Goal: Transaction & Acquisition: Purchase product/service

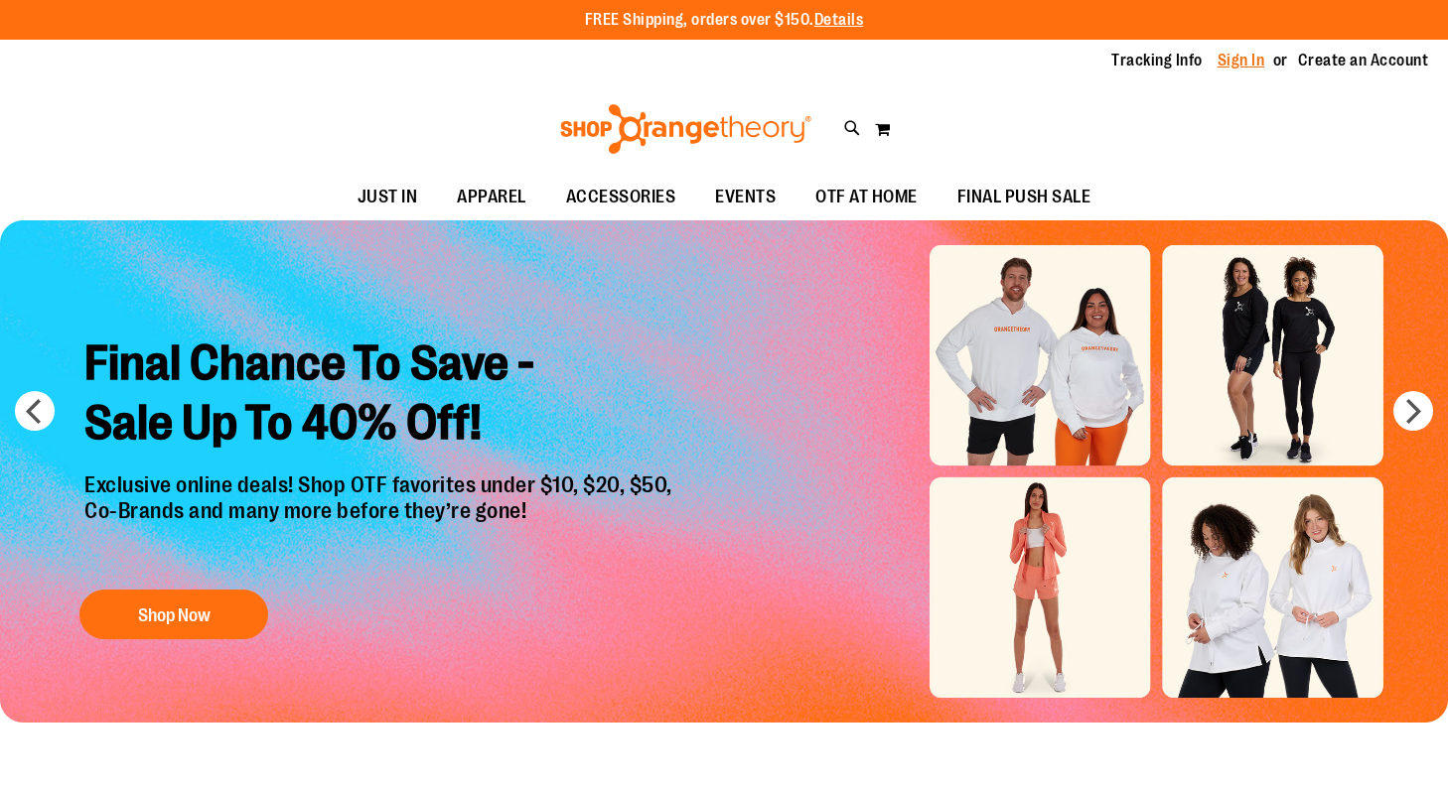
click at [1246, 64] on link "Sign In" at bounding box center [1242, 61] width 48 height 22
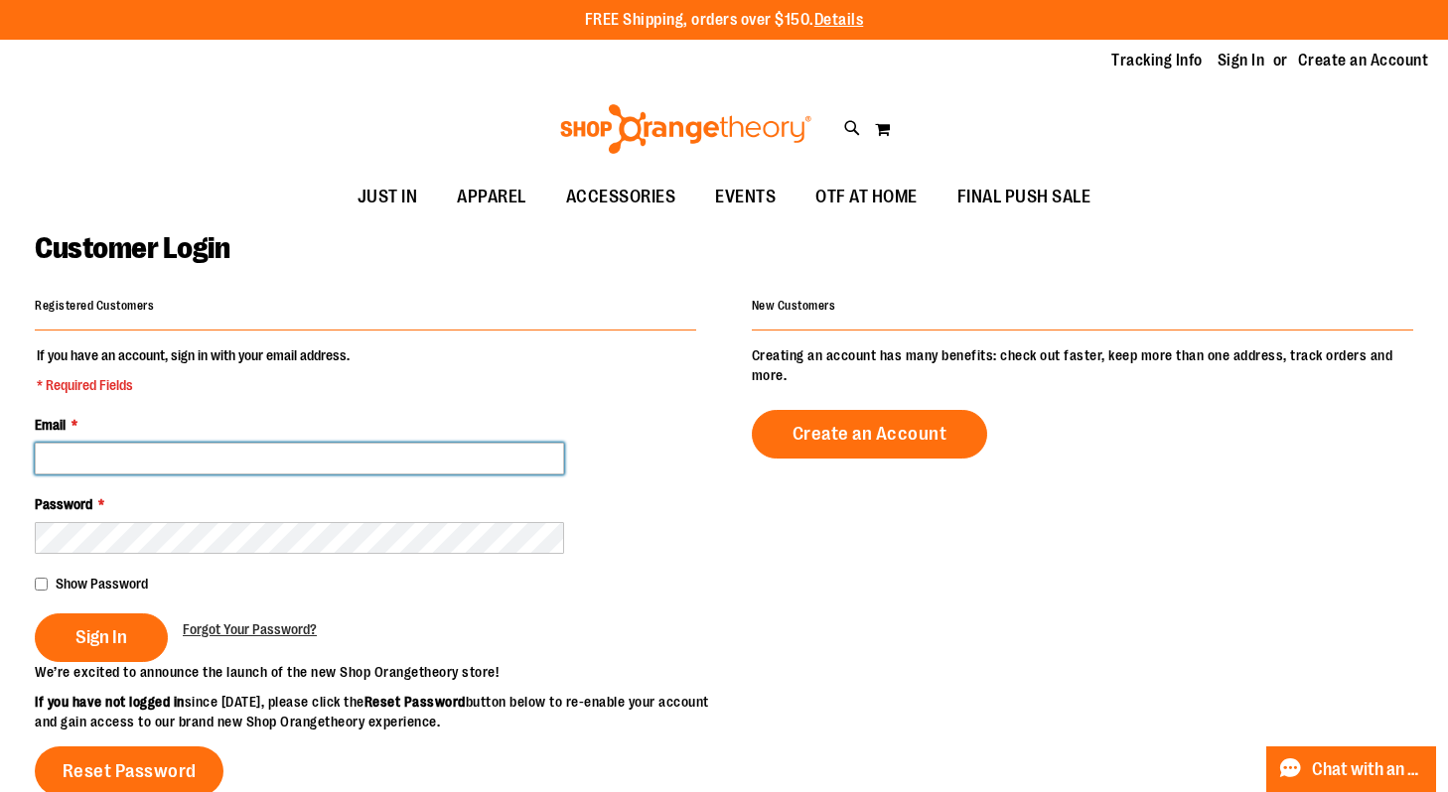
click at [303, 465] on input "Email *" at bounding box center [299, 459] width 529 height 32
paste input "**********"
type input "**********"
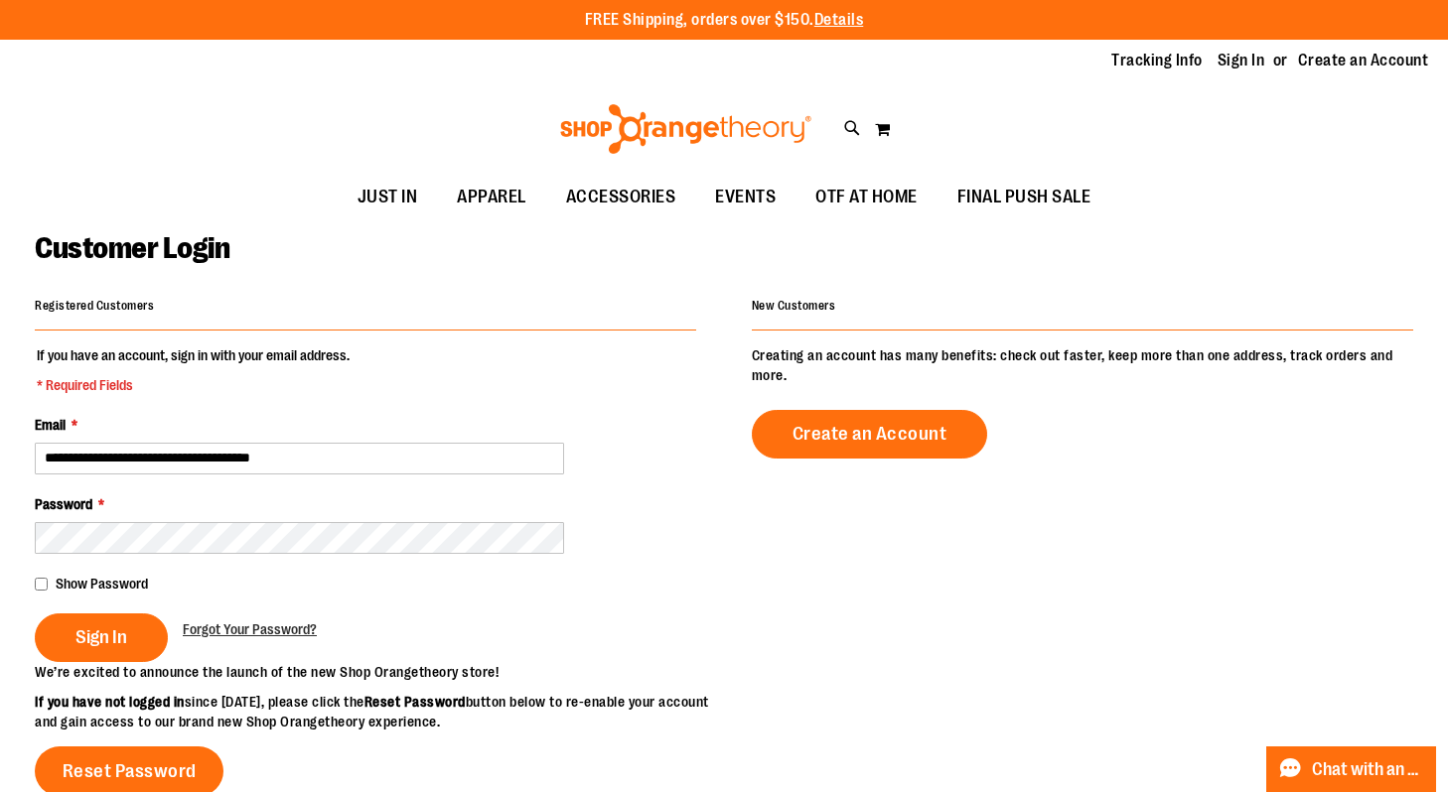
click at [378, 512] on div "Password *" at bounding box center [365, 525] width 661 height 60
click at [81, 645] on span "Sign In" at bounding box center [101, 638] width 52 height 22
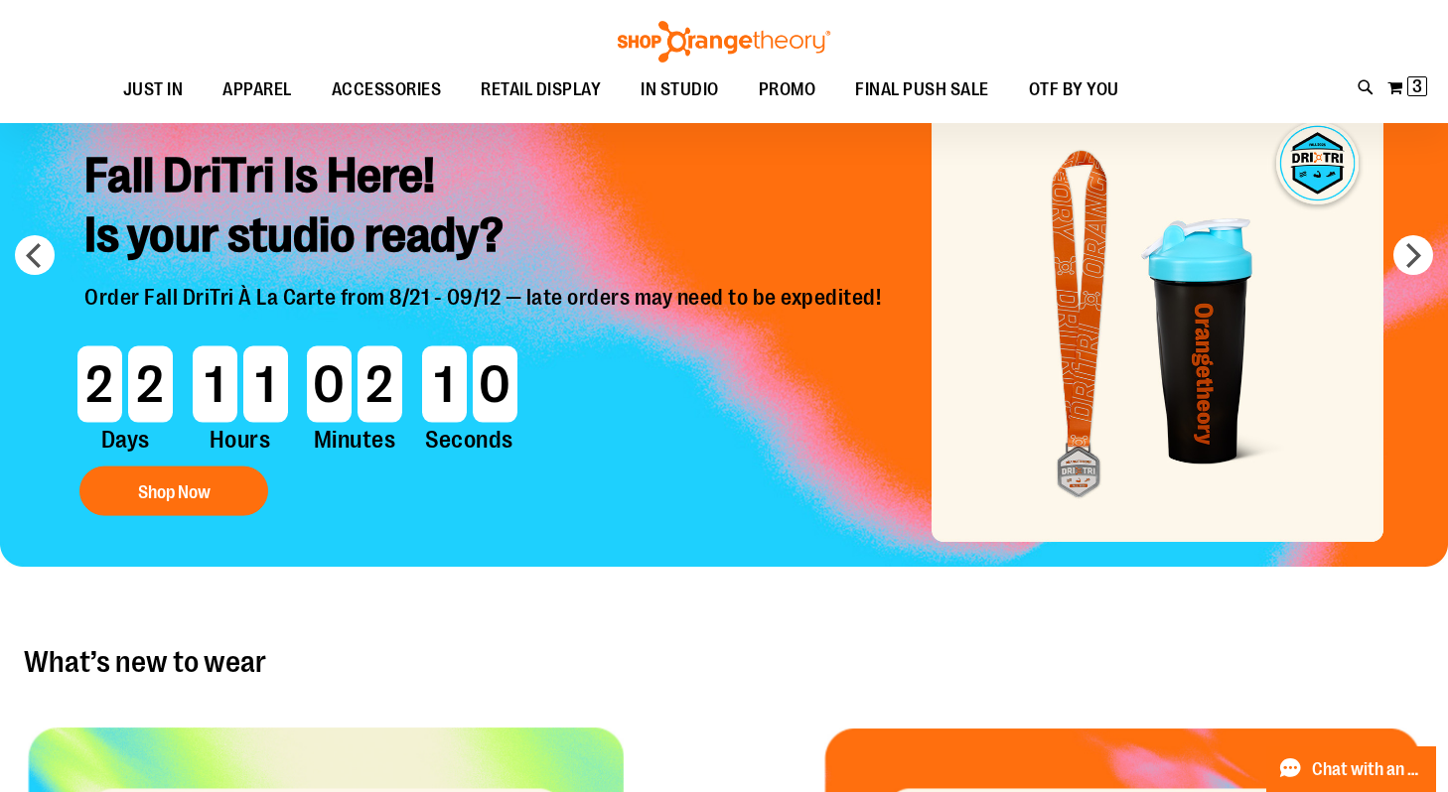
scroll to position [151, 0]
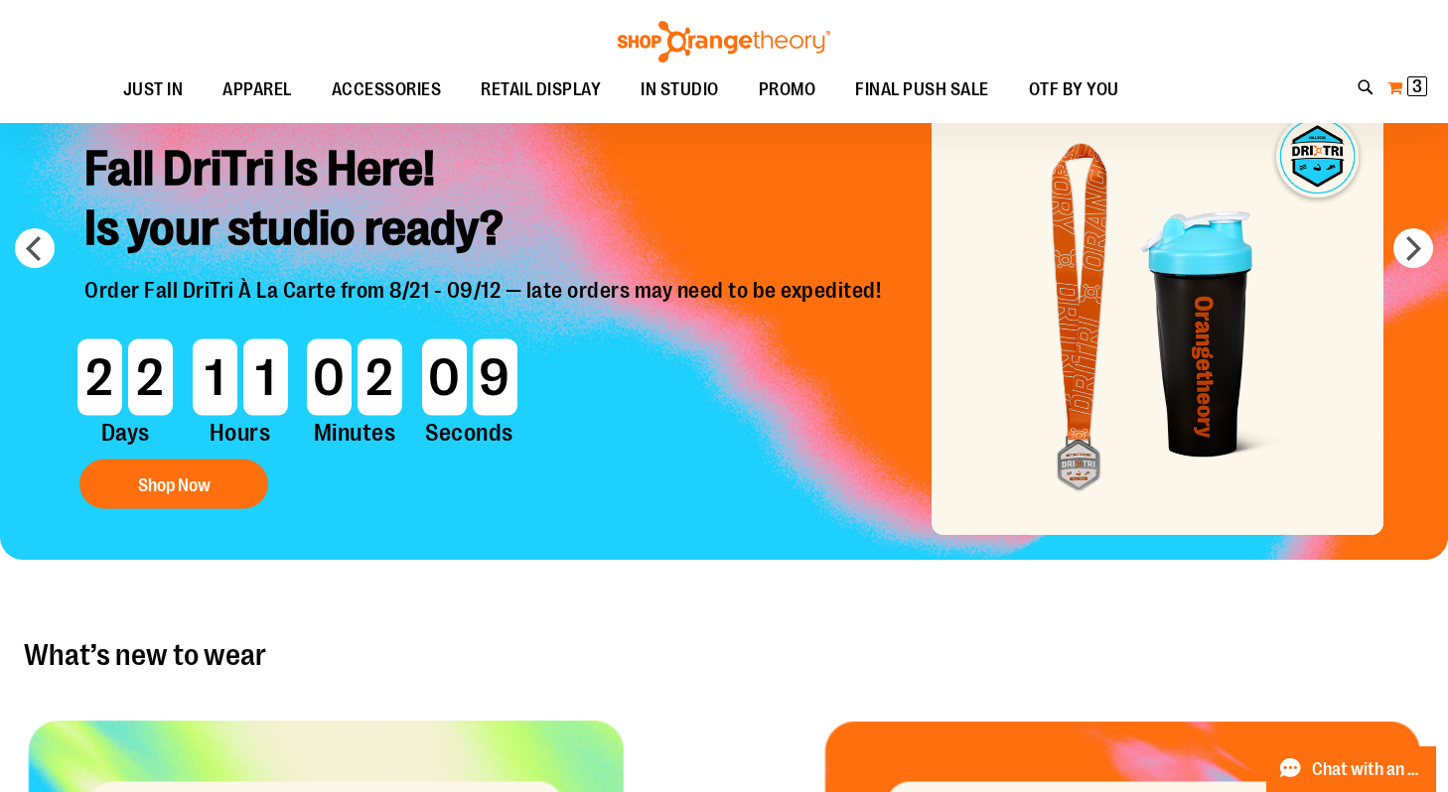
click at [1416, 94] on span "3" at bounding box center [1417, 86] width 10 height 20
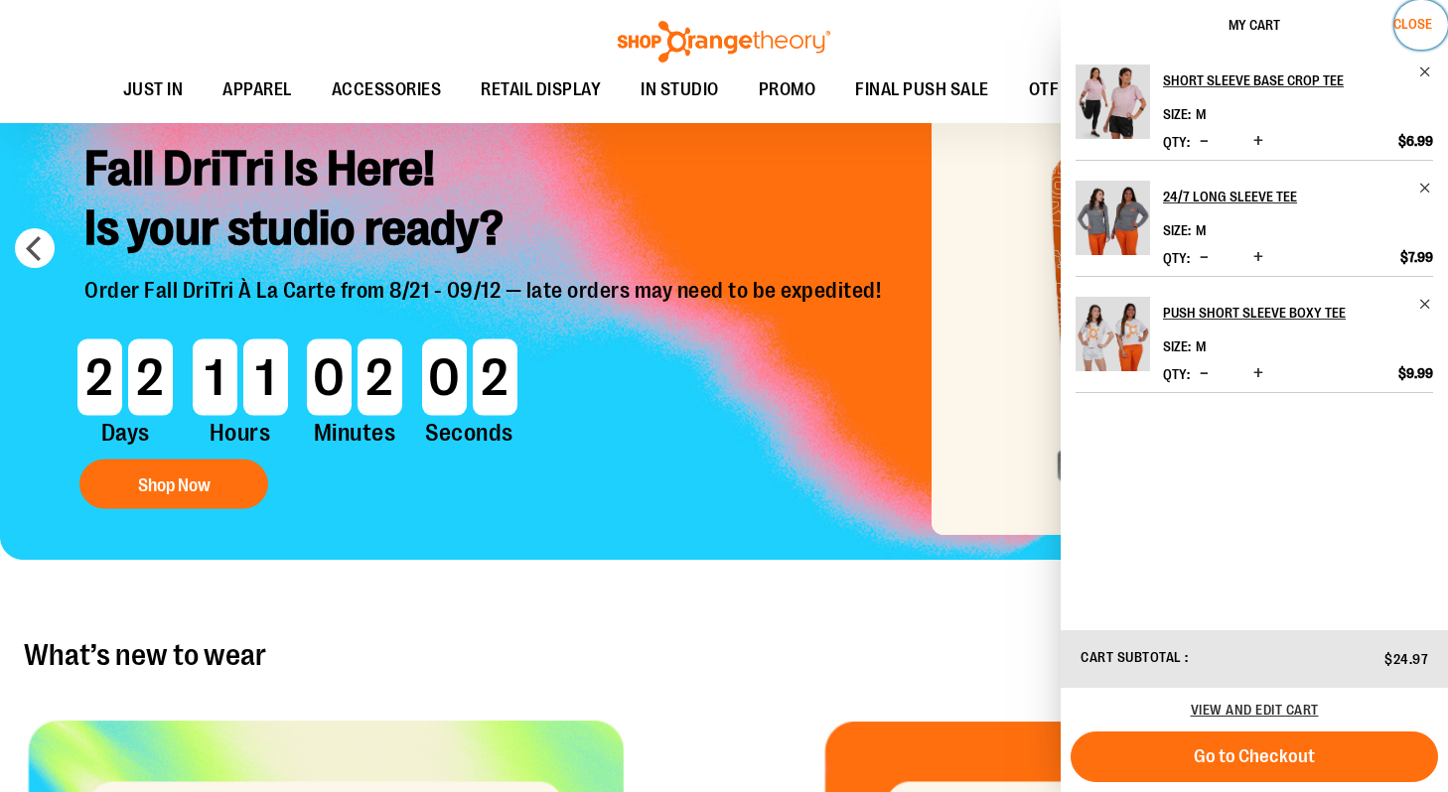
click at [1421, 18] on span "Close" at bounding box center [1412, 24] width 39 height 16
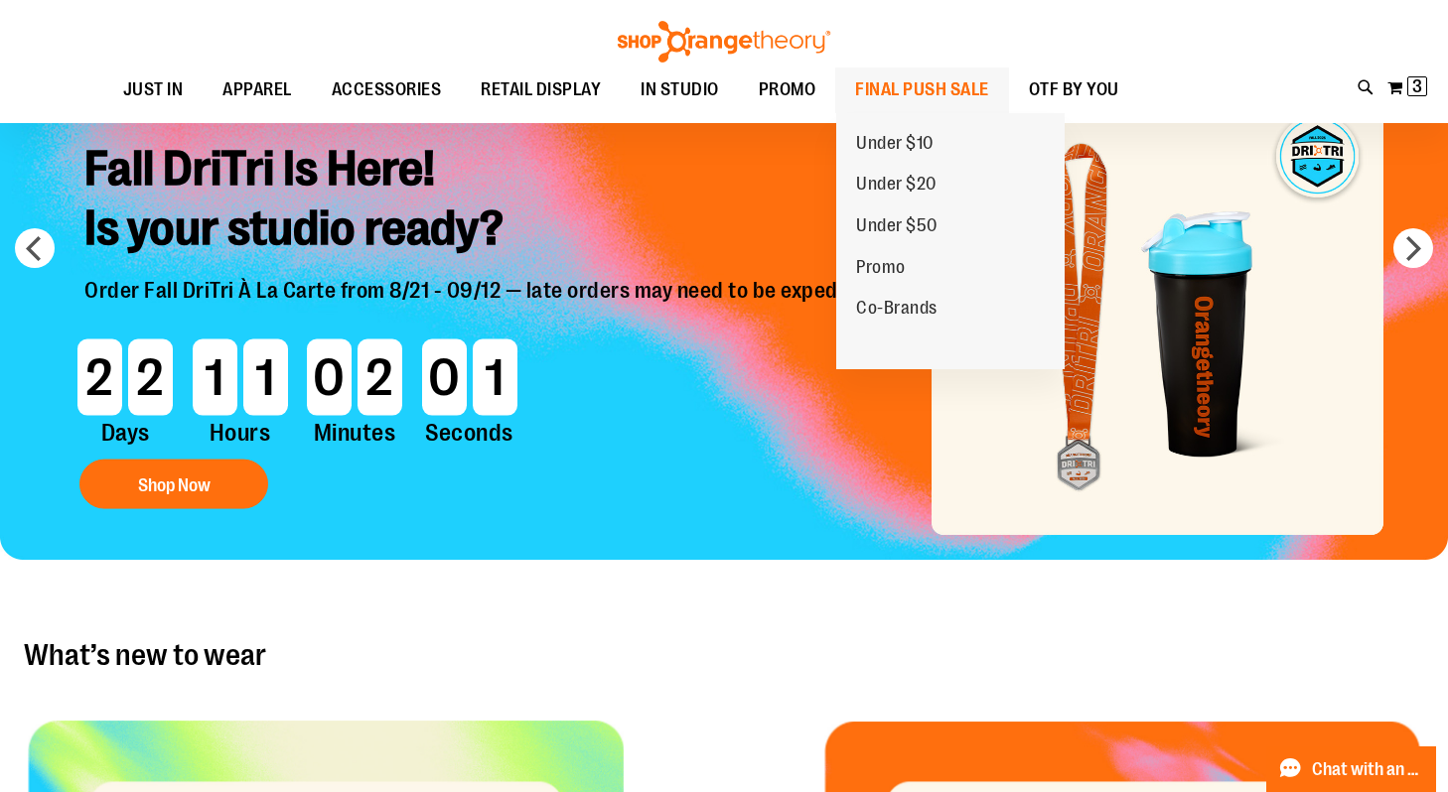
click at [935, 69] on span "FINAL PUSH SALE" at bounding box center [922, 90] width 134 height 45
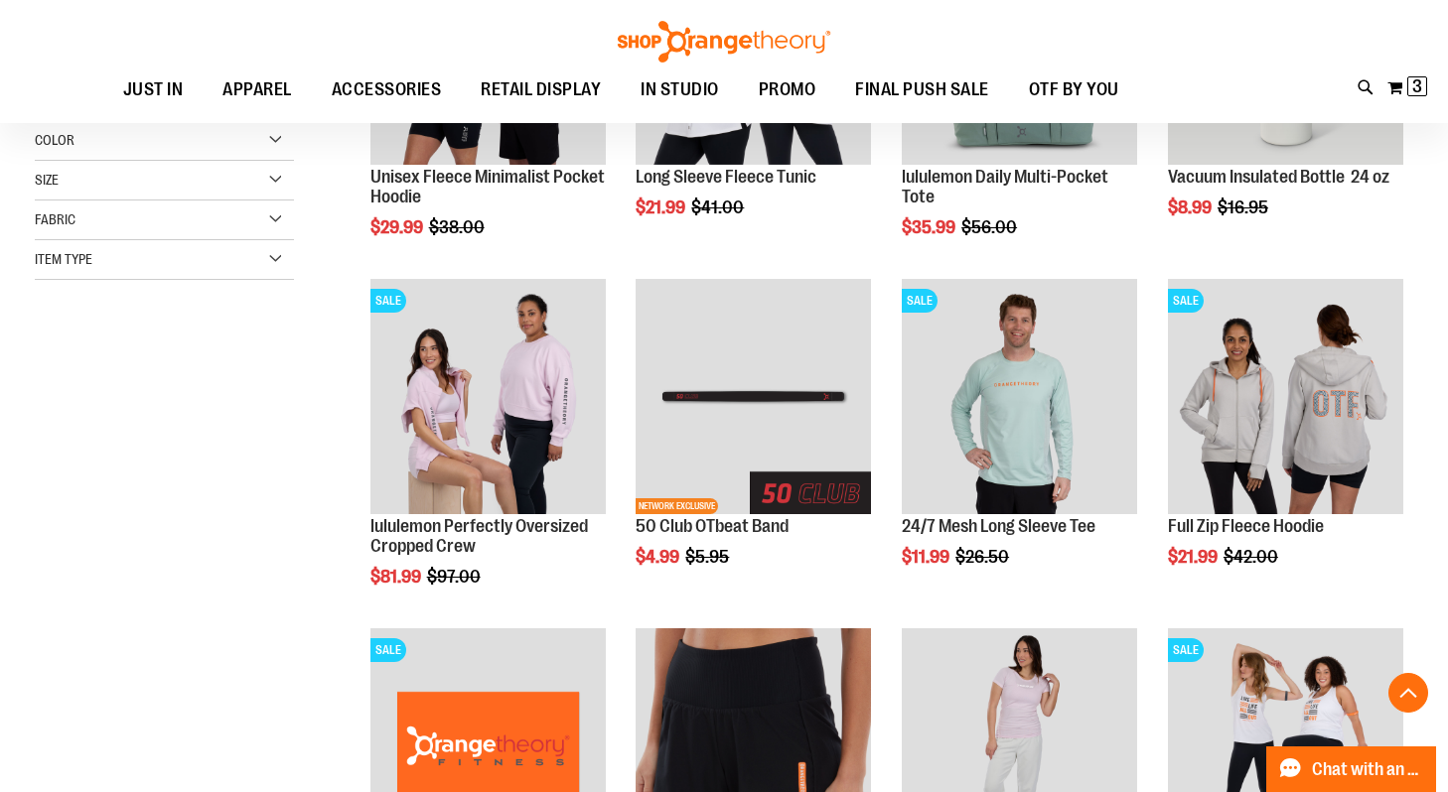
scroll to position [469, 0]
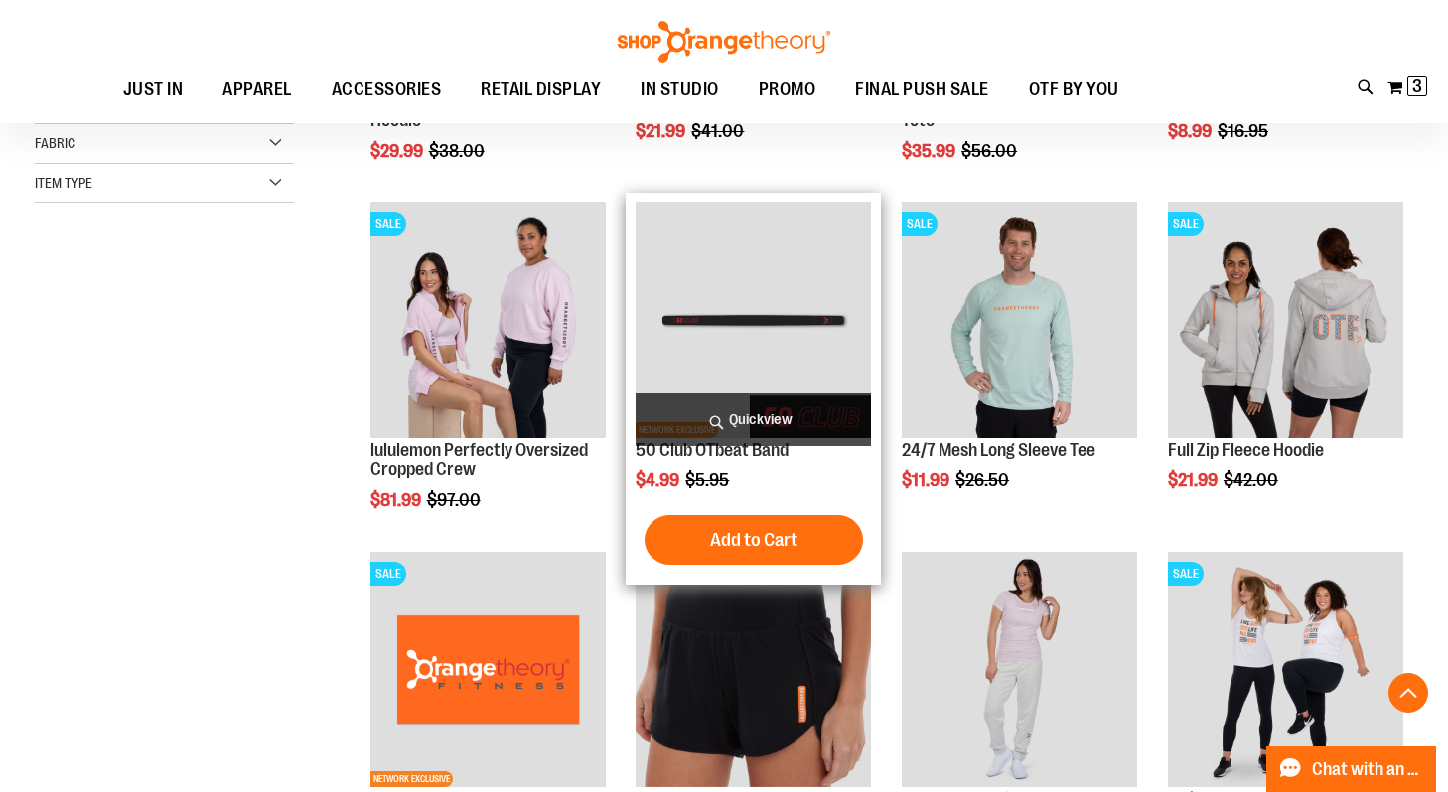
scroll to position [541, 0]
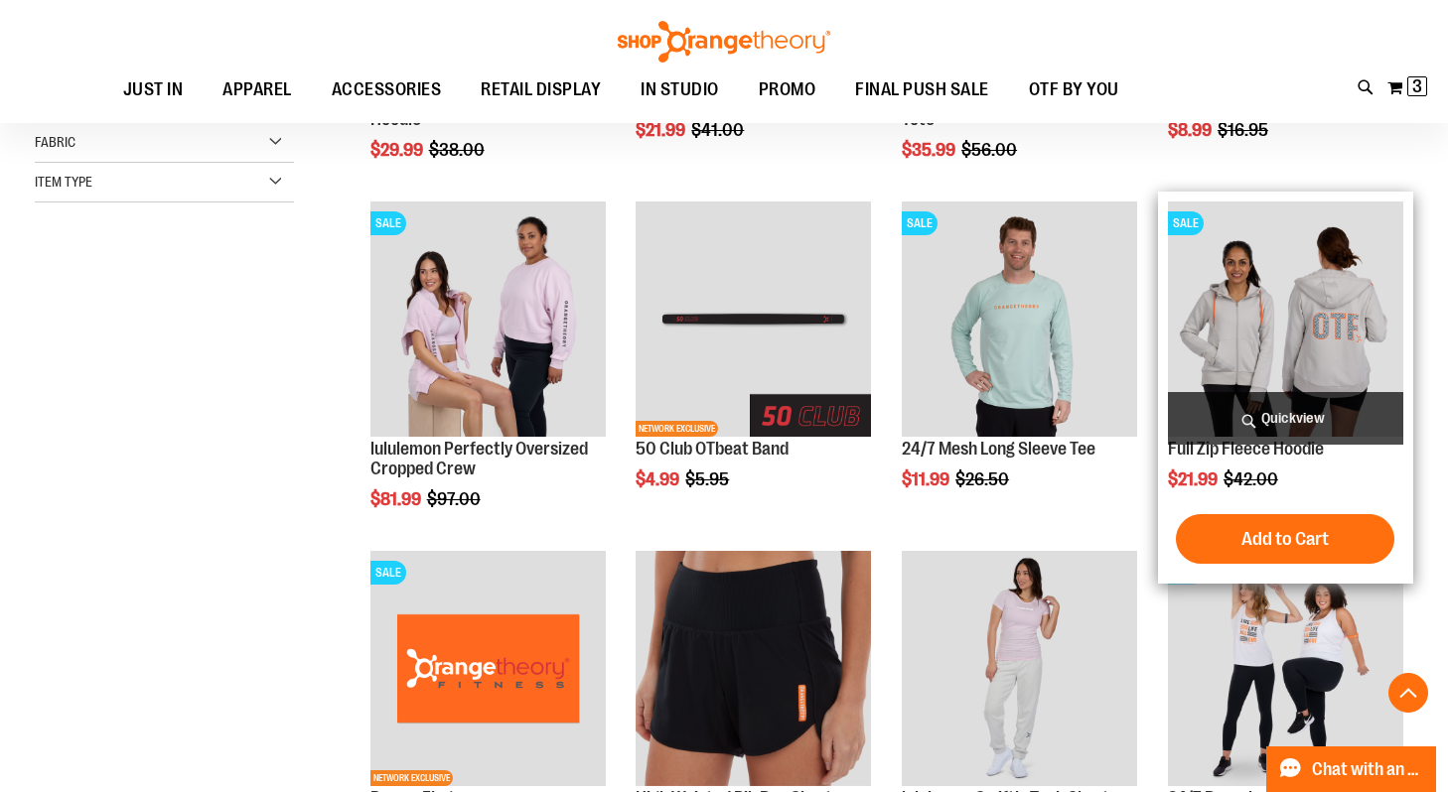
click at [1269, 311] on img "product" at bounding box center [1285, 319] width 235 height 235
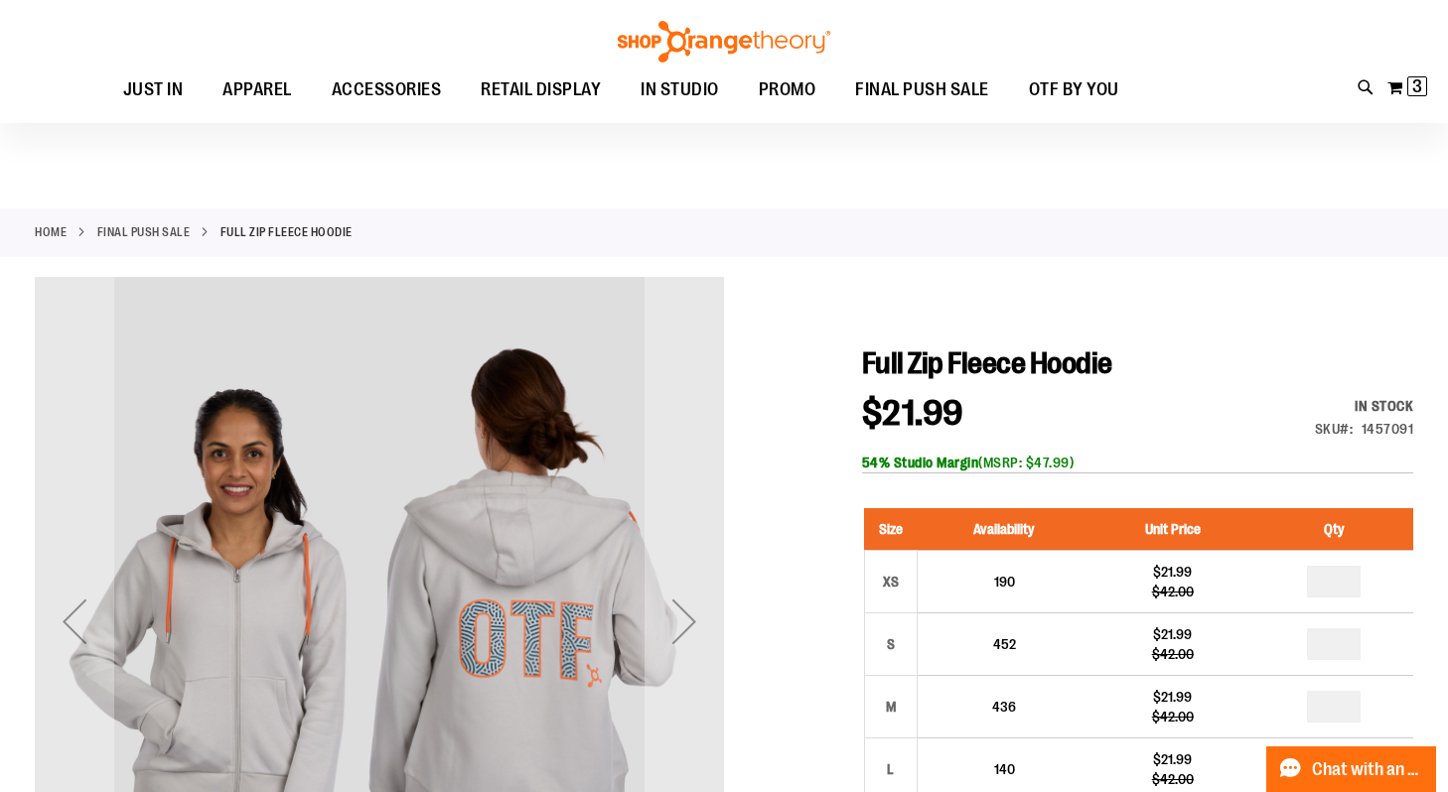
scroll to position [211, 0]
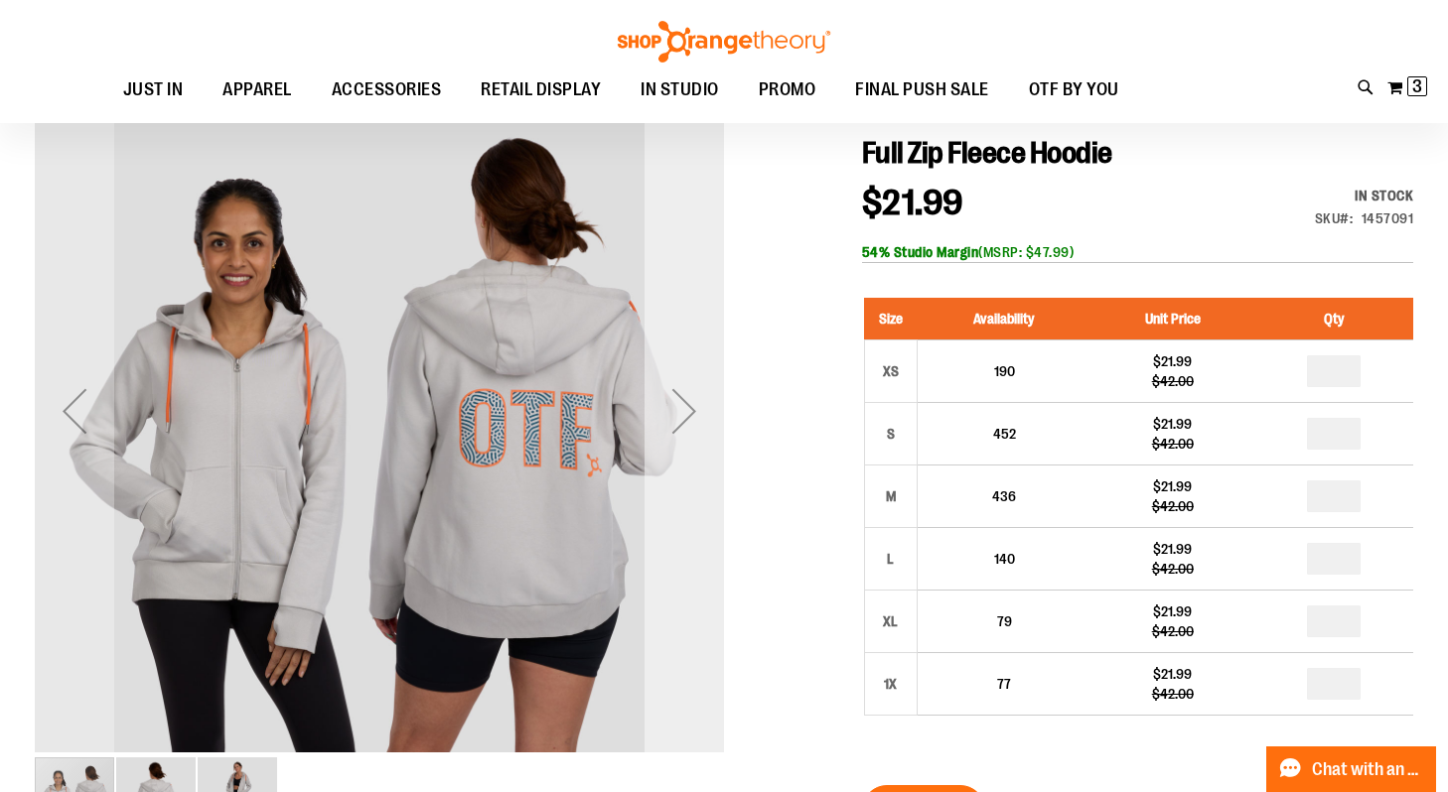
click at [675, 360] on div "Next" at bounding box center [684, 411] width 79 height 689
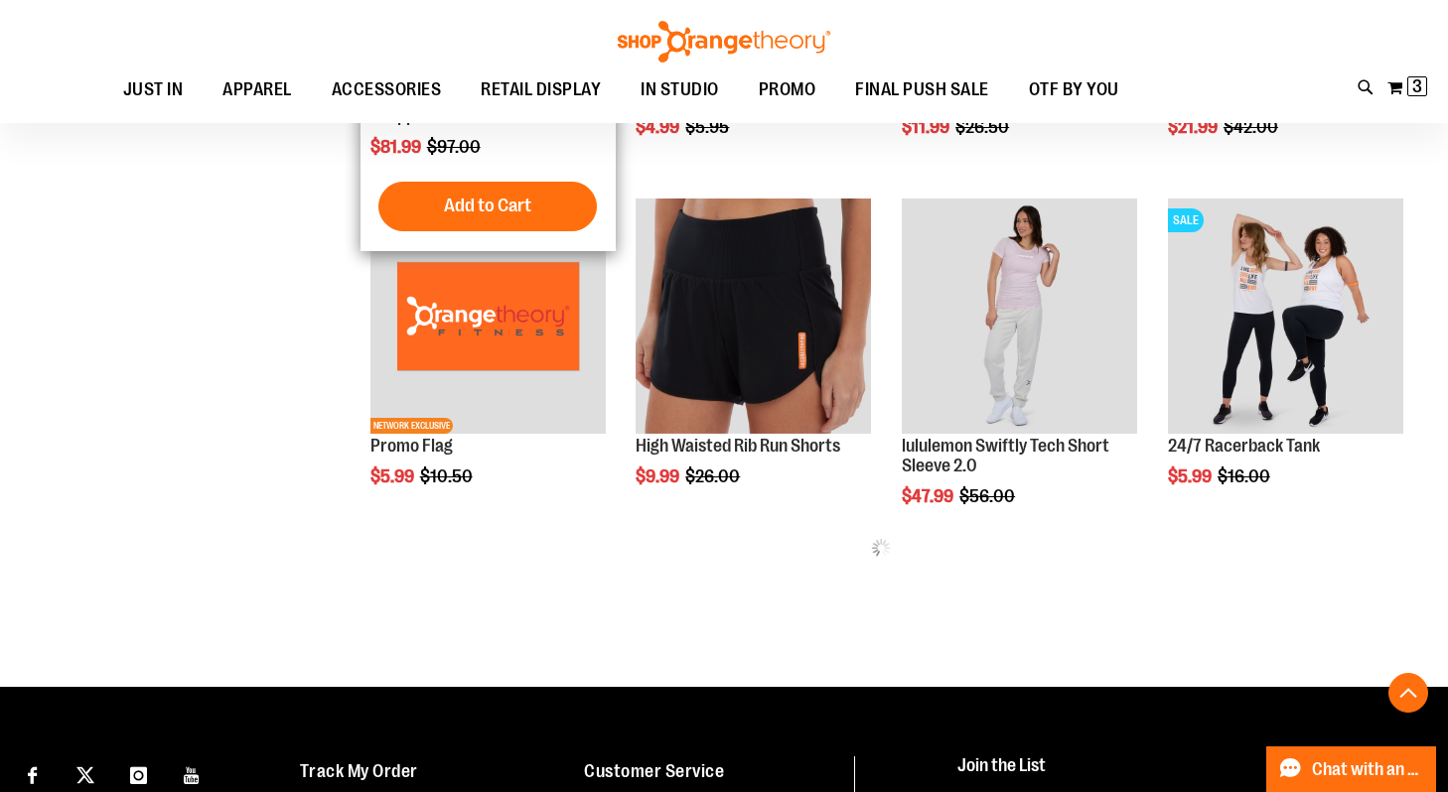
scroll to position [688, 0]
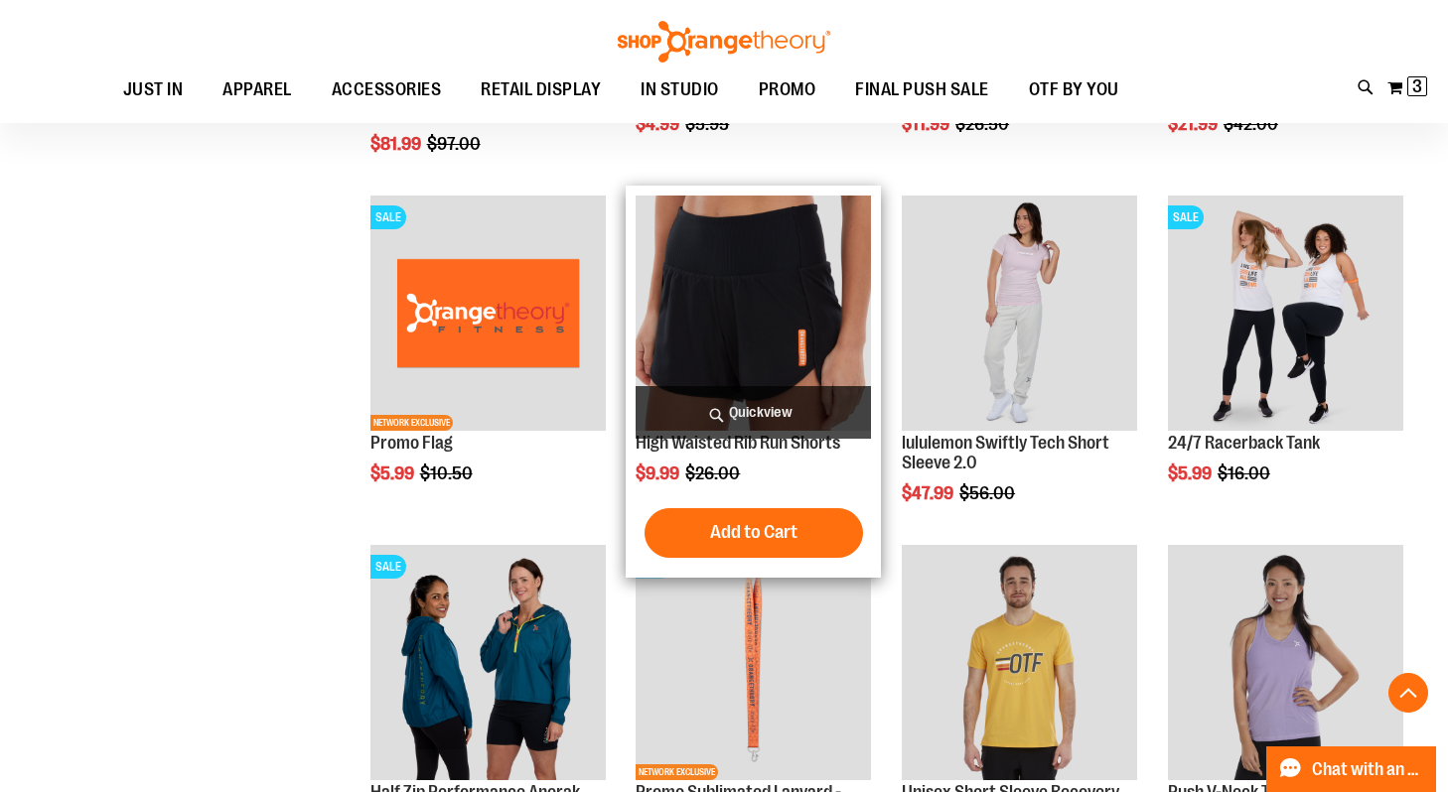
click at [723, 293] on img "product" at bounding box center [753, 313] width 235 height 235
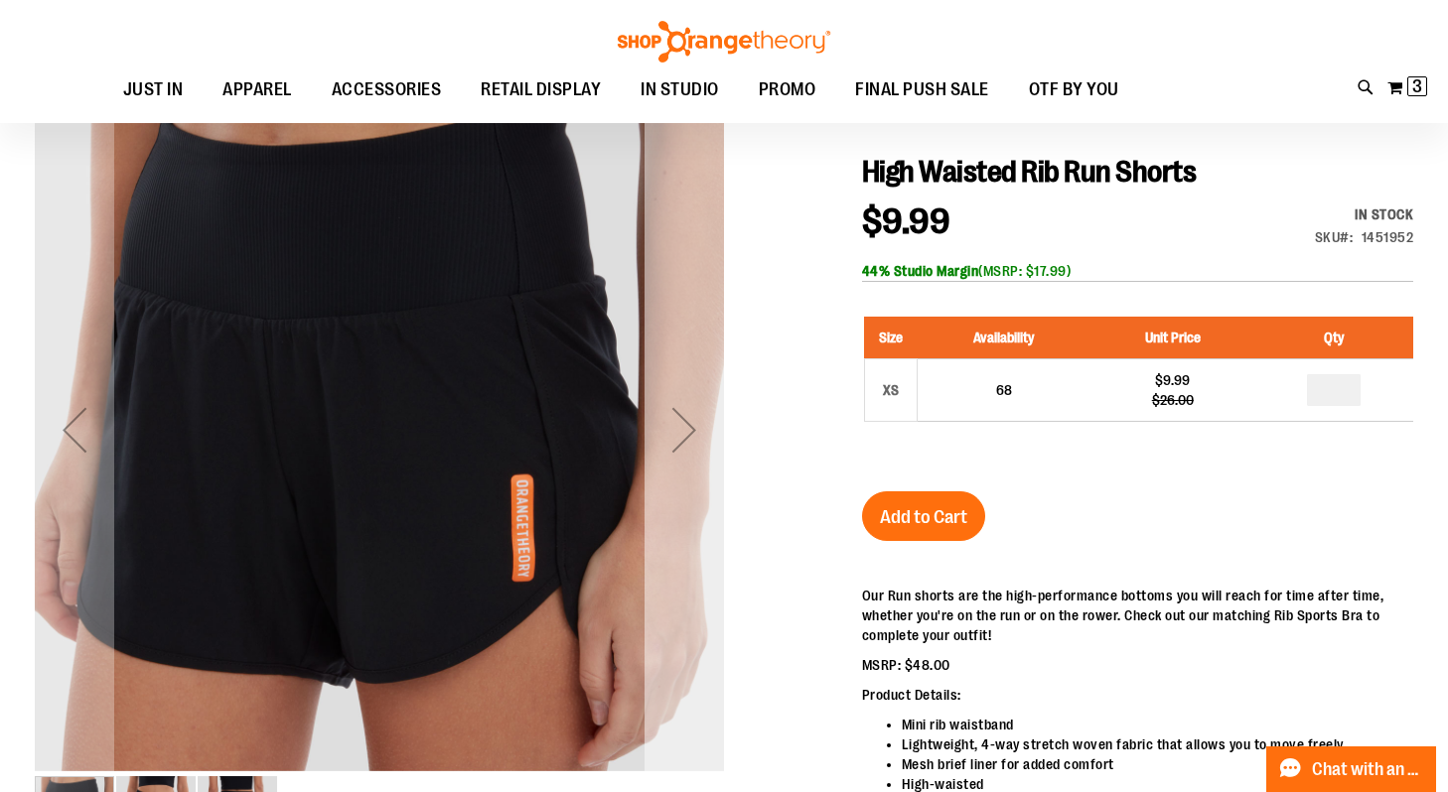
scroll to position [195, 0]
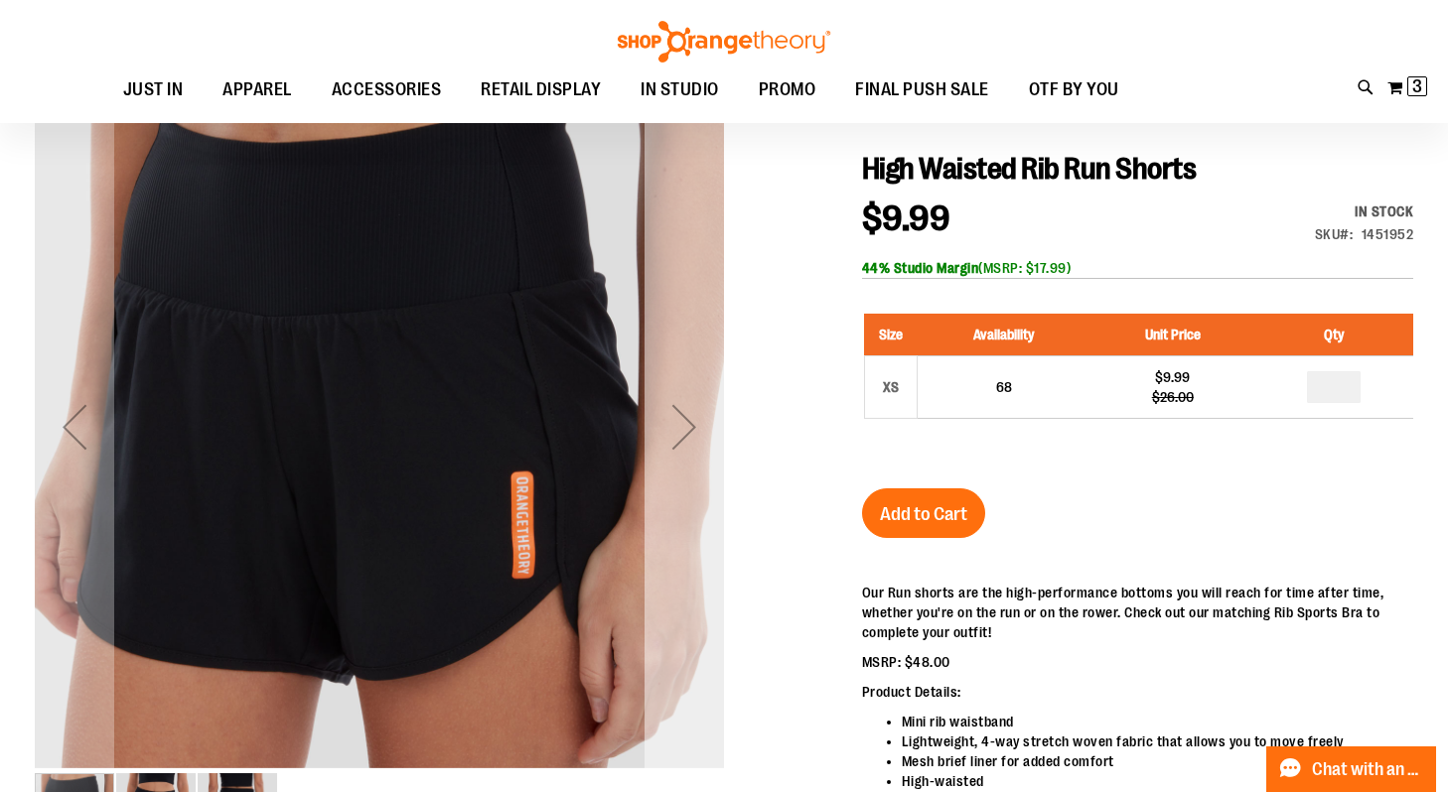
click at [697, 401] on div "Next" at bounding box center [684, 426] width 79 height 79
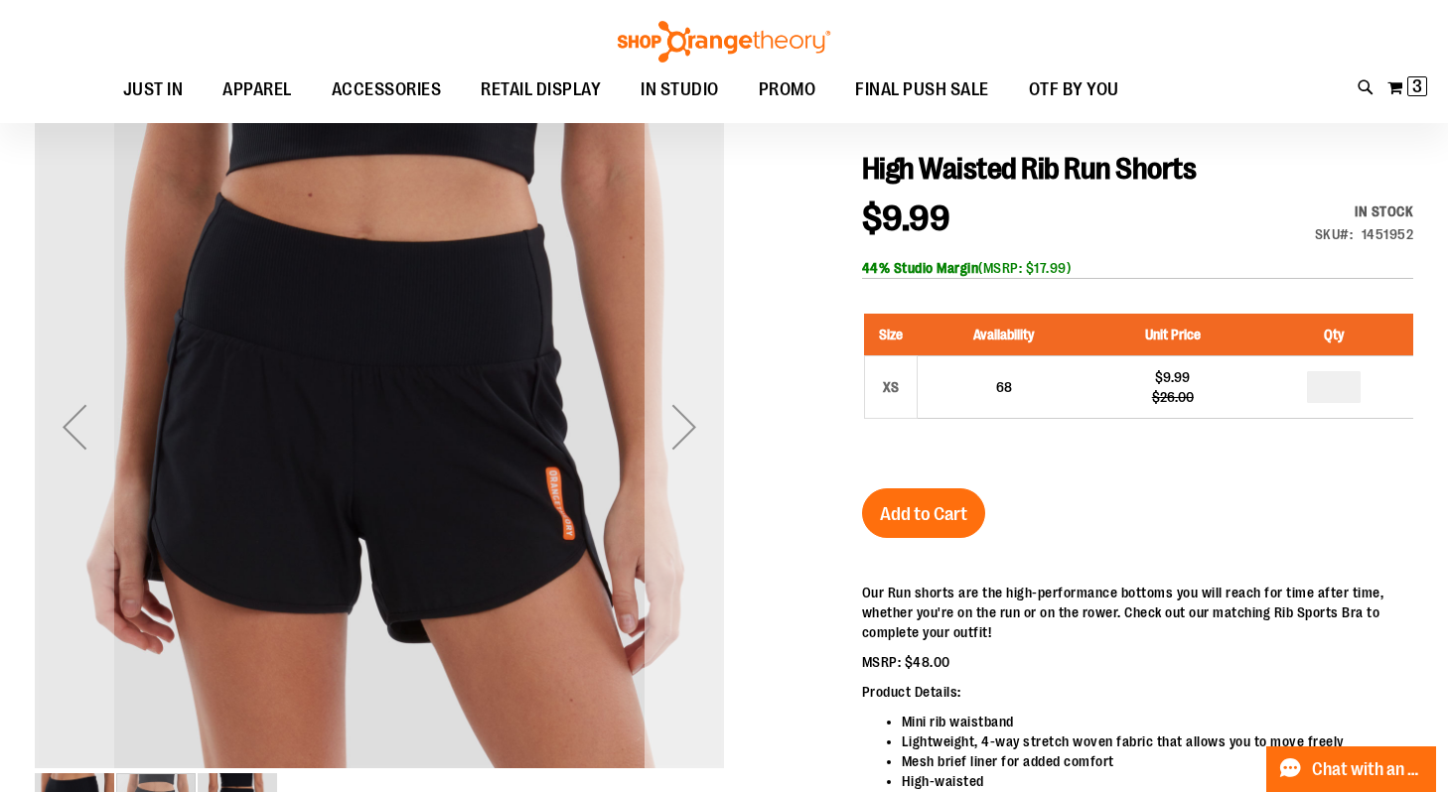
click at [697, 401] on div "Next" at bounding box center [684, 426] width 79 height 79
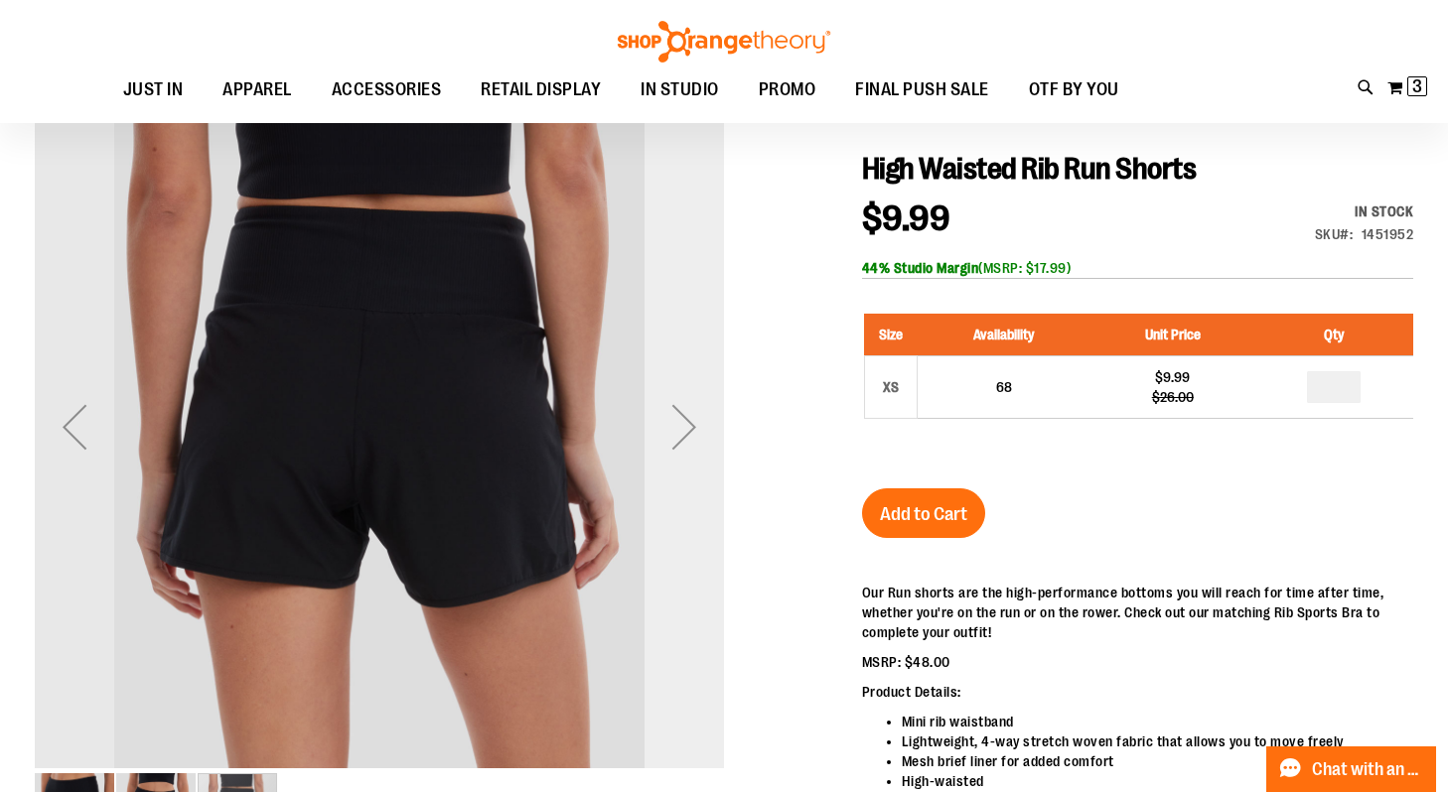
click at [697, 401] on div "Next" at bounding box center [684, 426] width 79 height 79
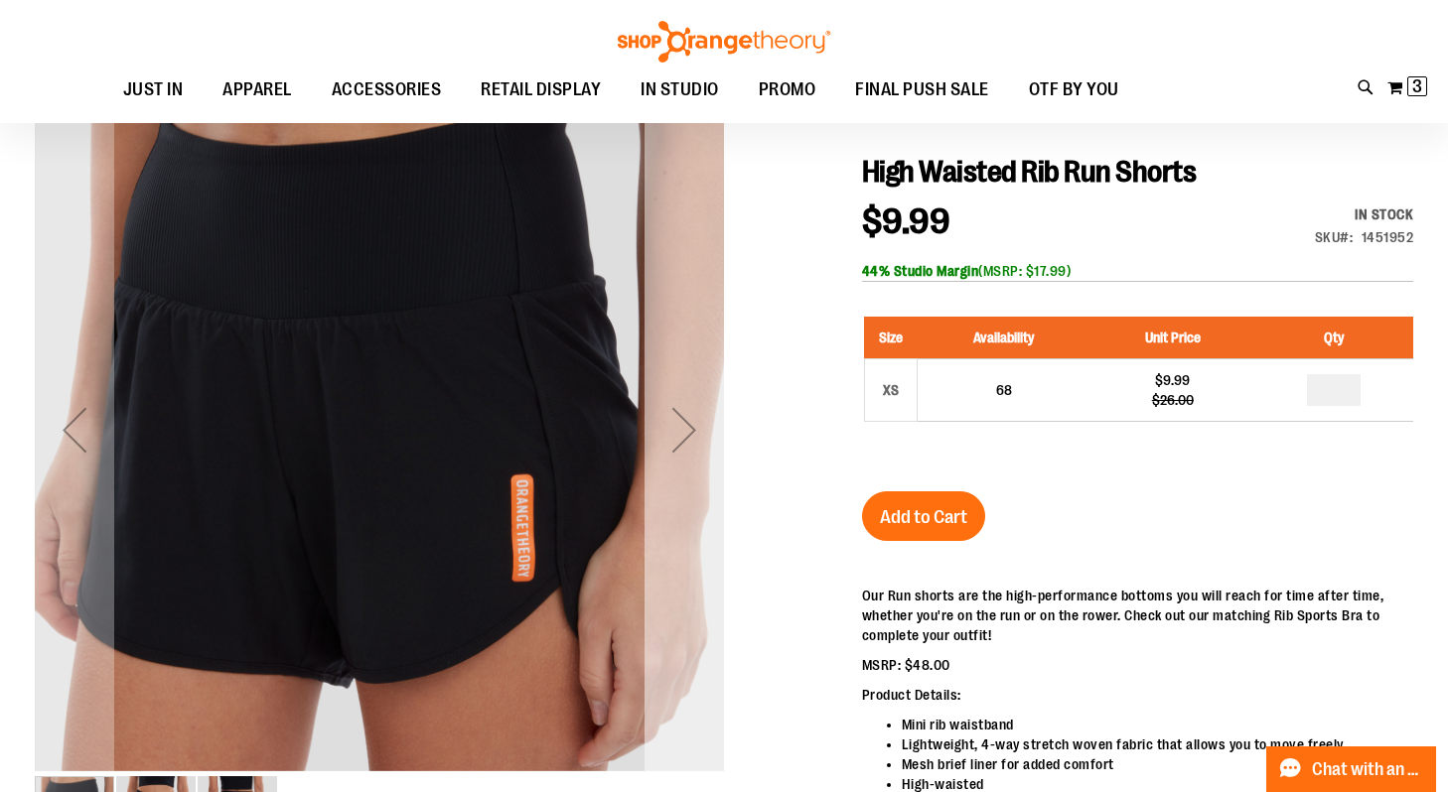
scroll to position [181, 0]
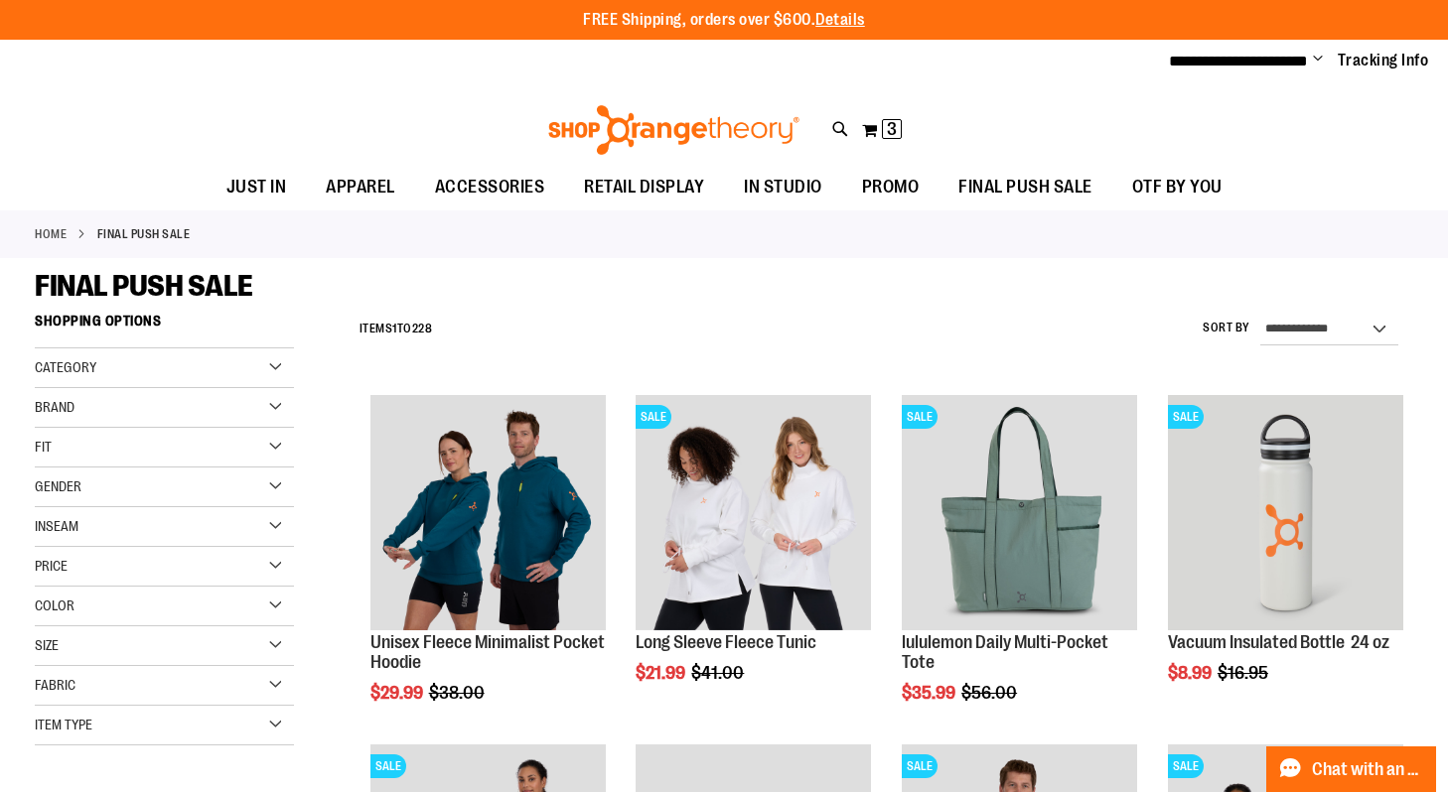
click at [277, 636] on div "Size" at bounding box center [164, 647] width 259 height 40
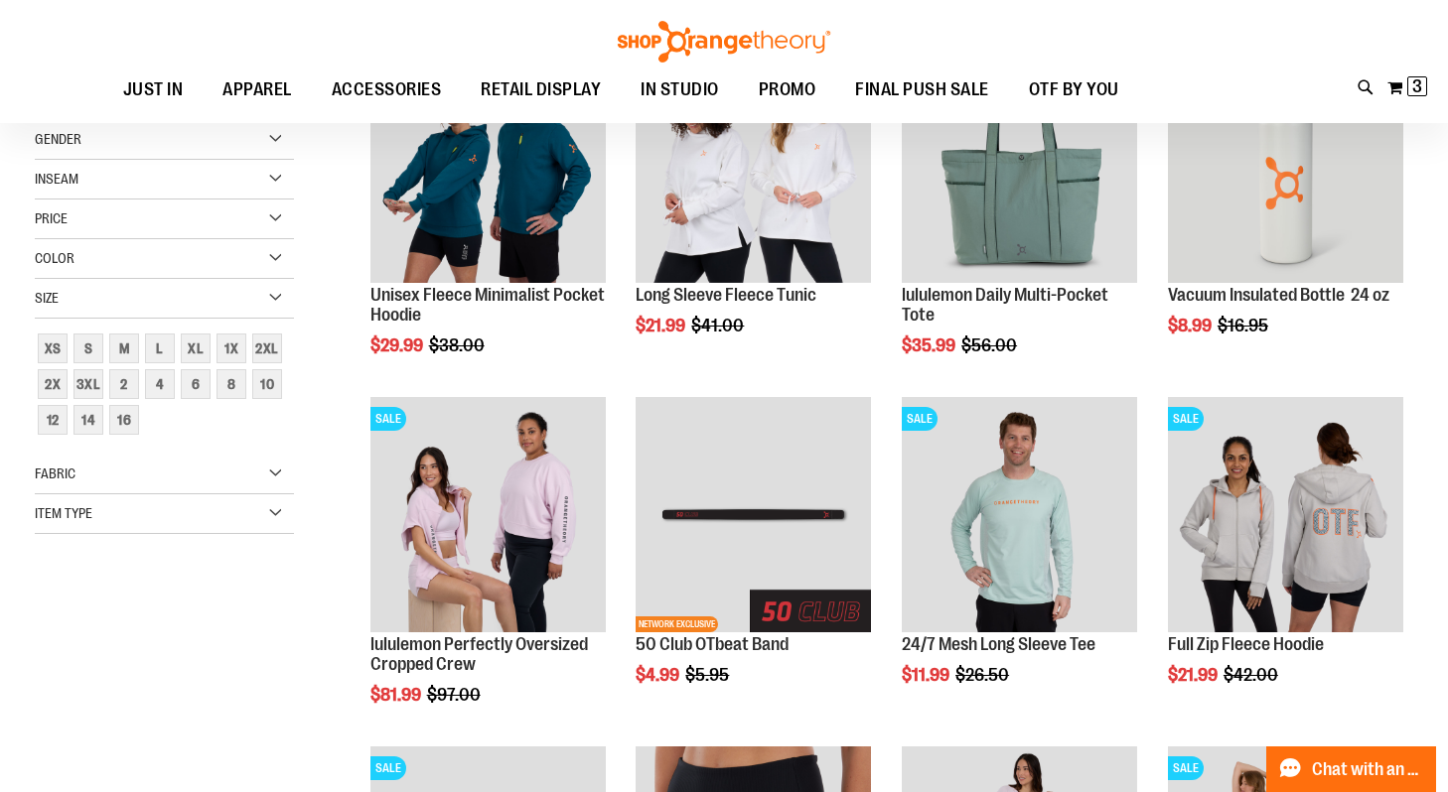
scroll to position [138, 0]
click at [120, 356] on div "M" at bounding box center [124, 348] width 30 height 30
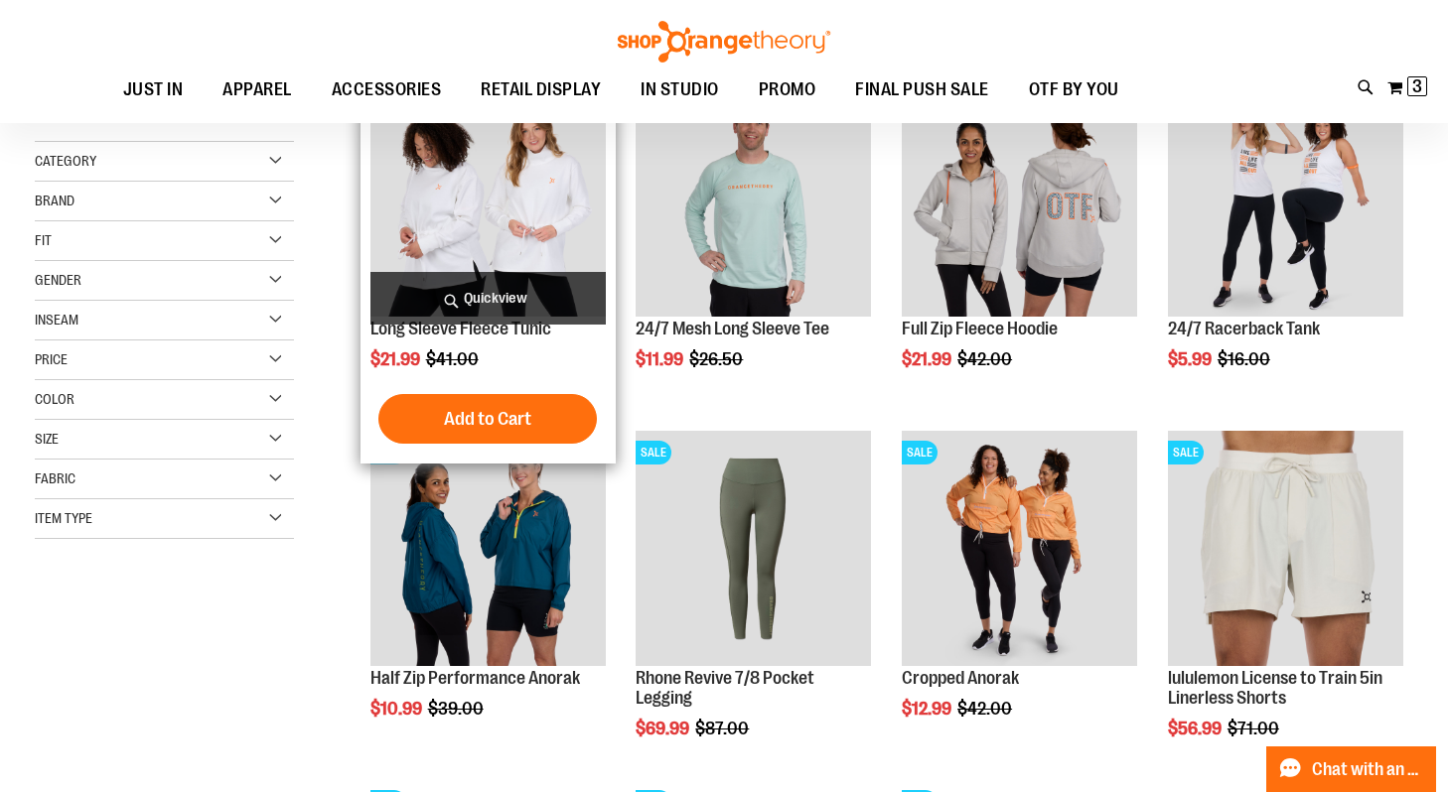
scroll to position [104, 0]
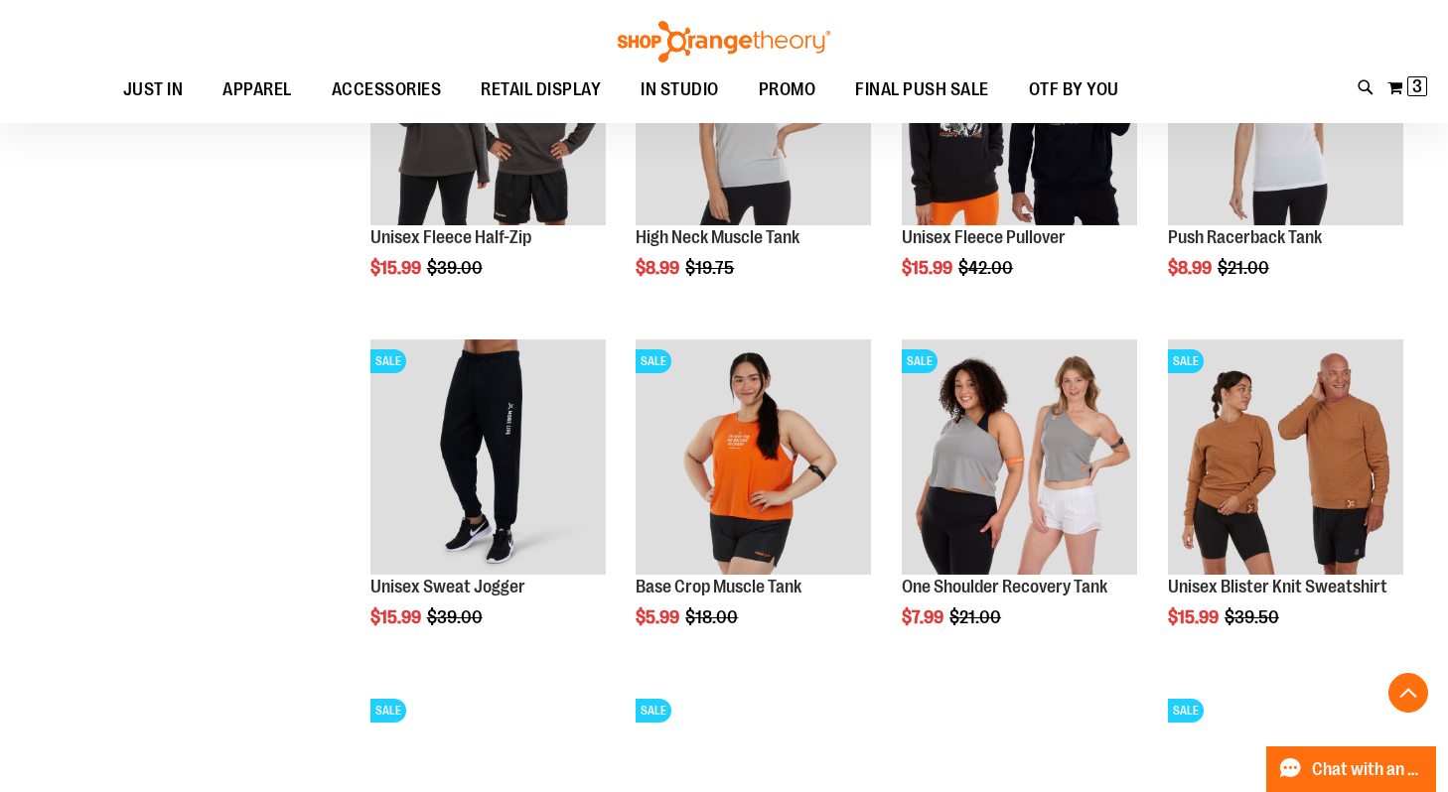
scroll to position [1254, 0]
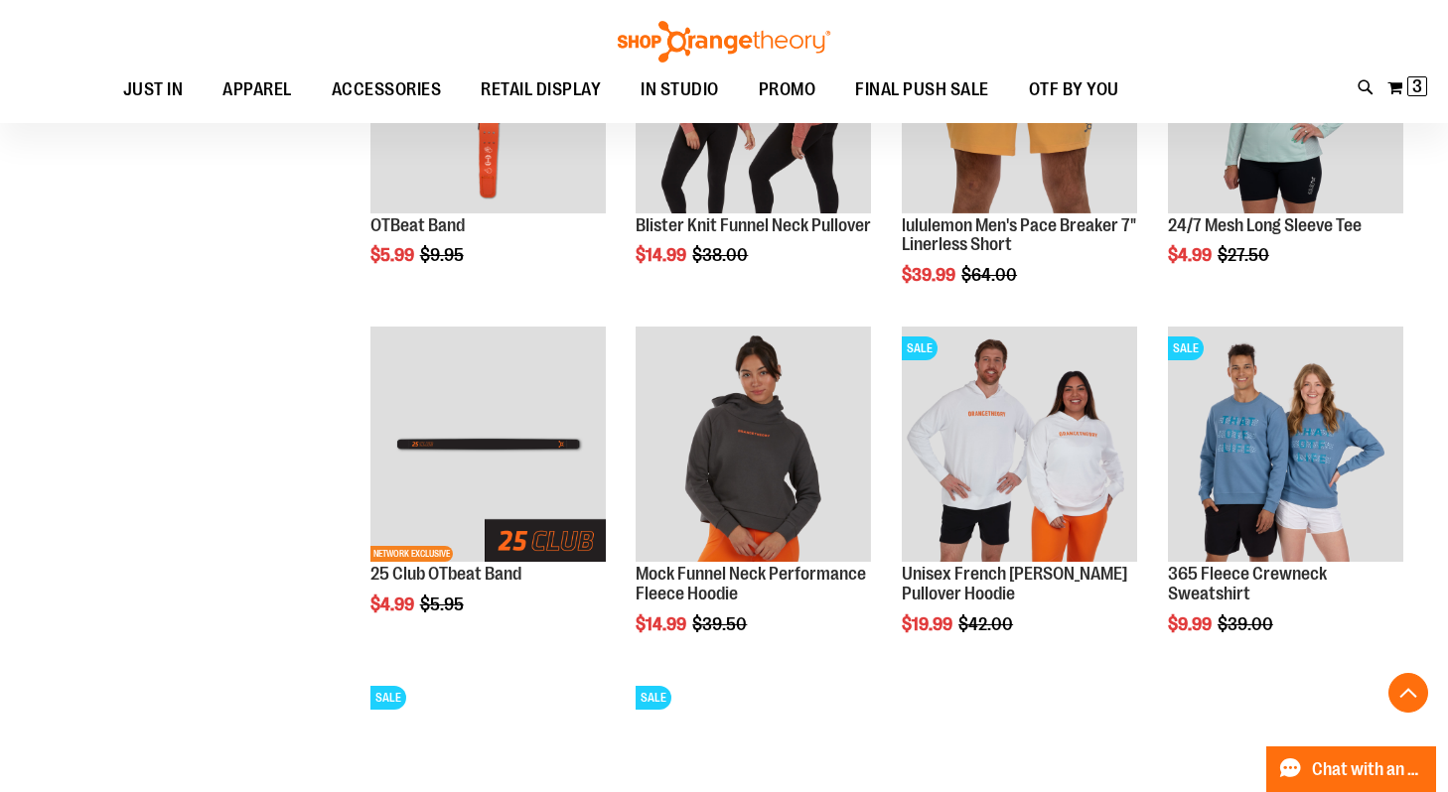
scroll to position [2308, 0]
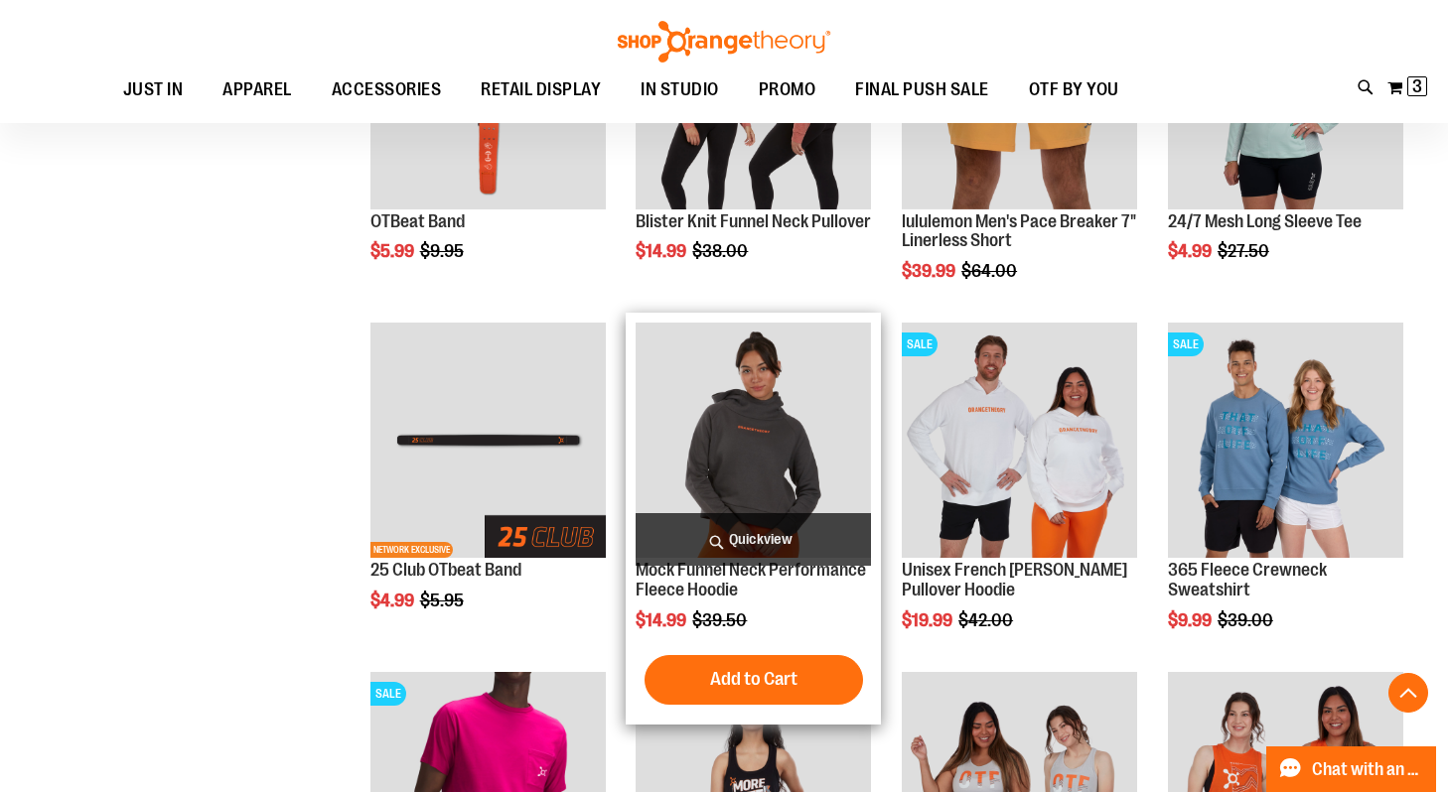
click at [702, 439] on img "product" at bounding box center [753, 440] width 235 height 235
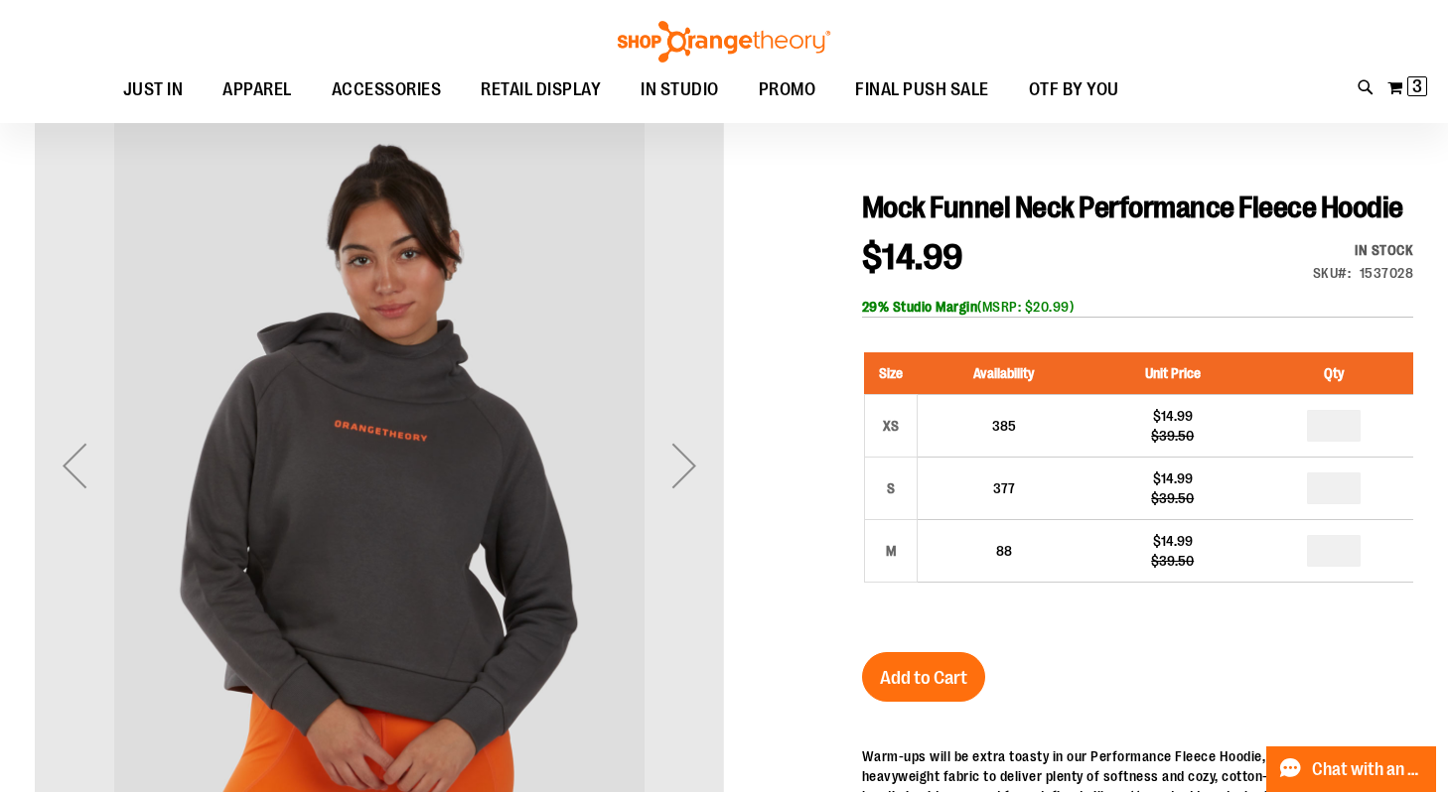
scroll to position [159, 0]
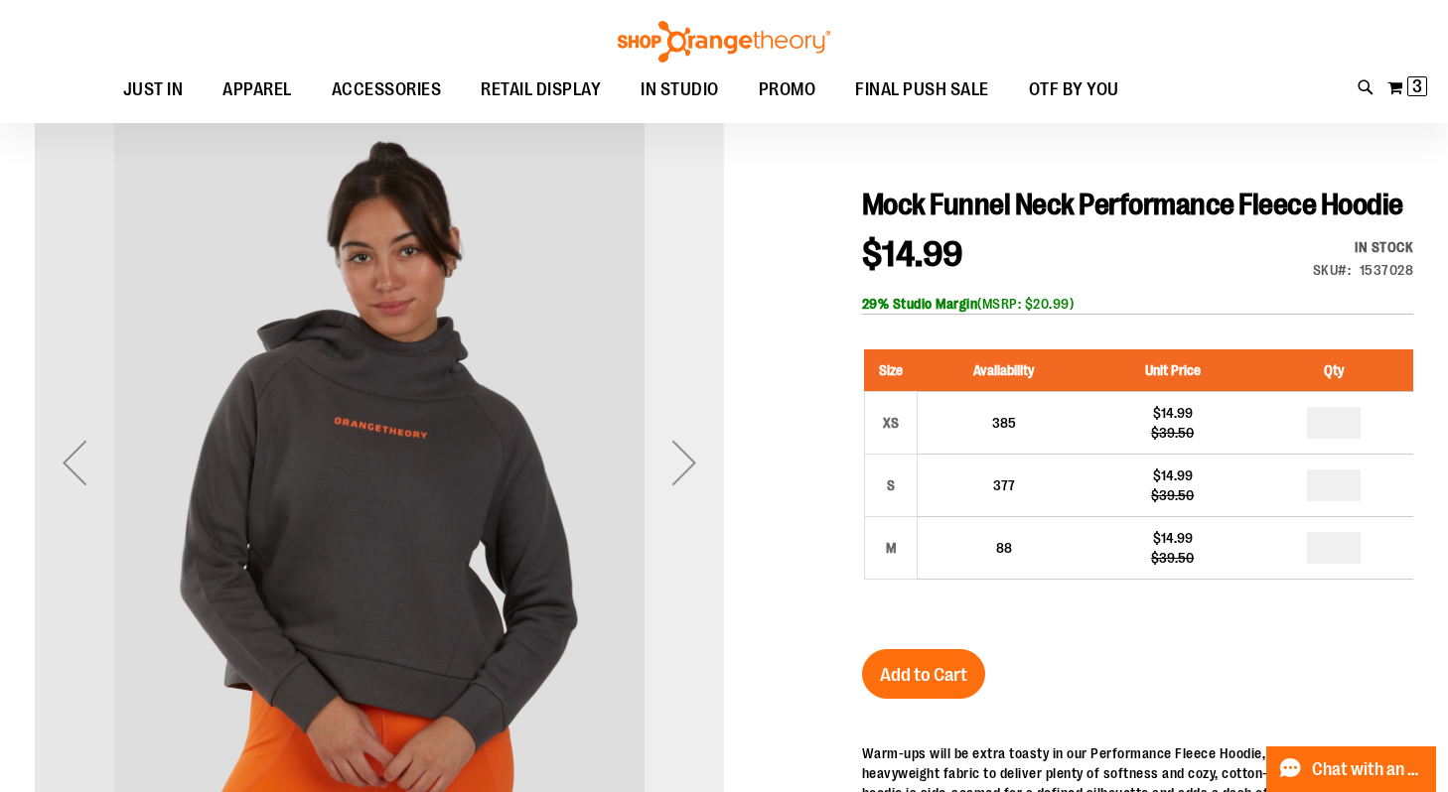
click at [702, 483] on div "Next" at bounding box center [684, 462] width 79 height 79
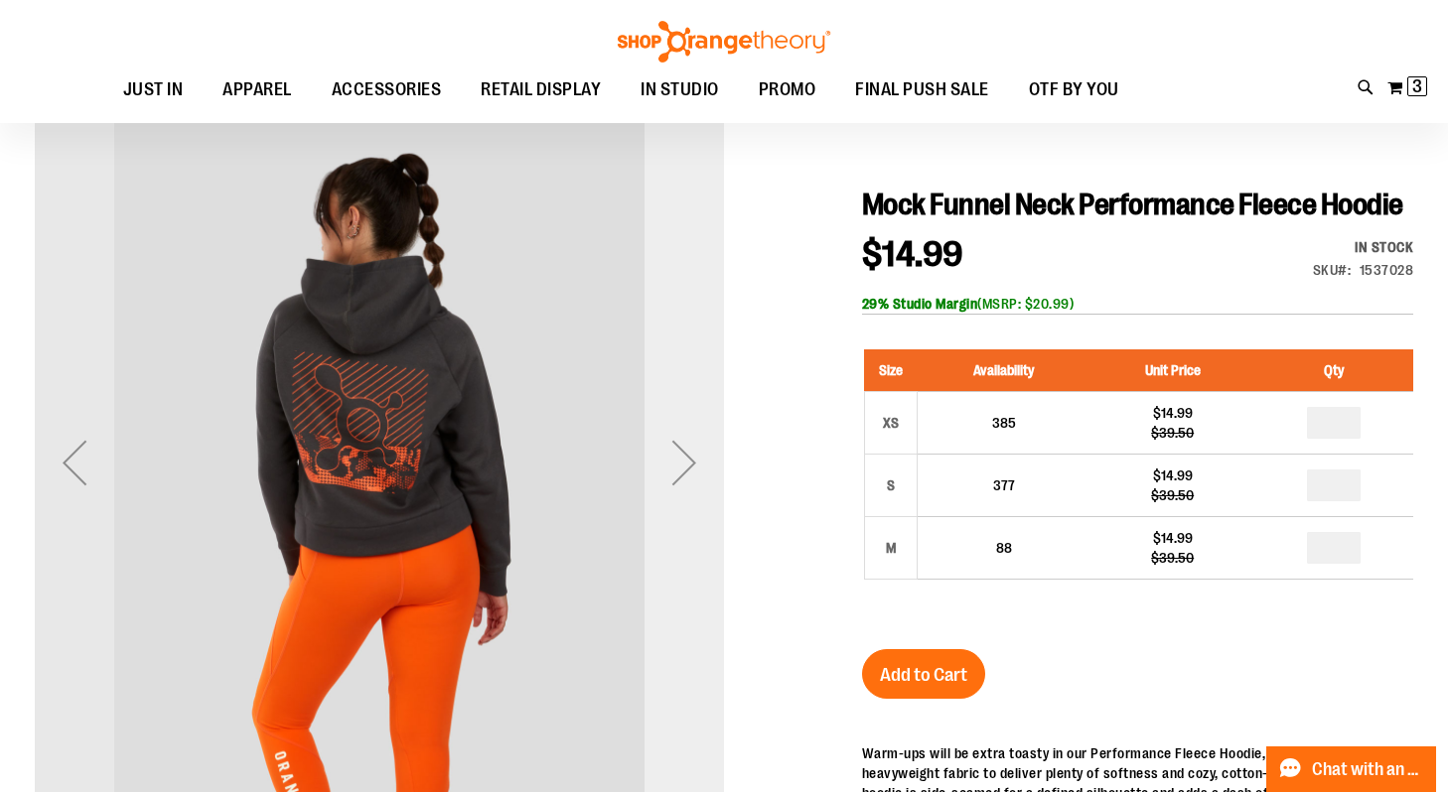
click at [690, 477] on div "Next" at bounding box center [684, 462] width 79 height 79
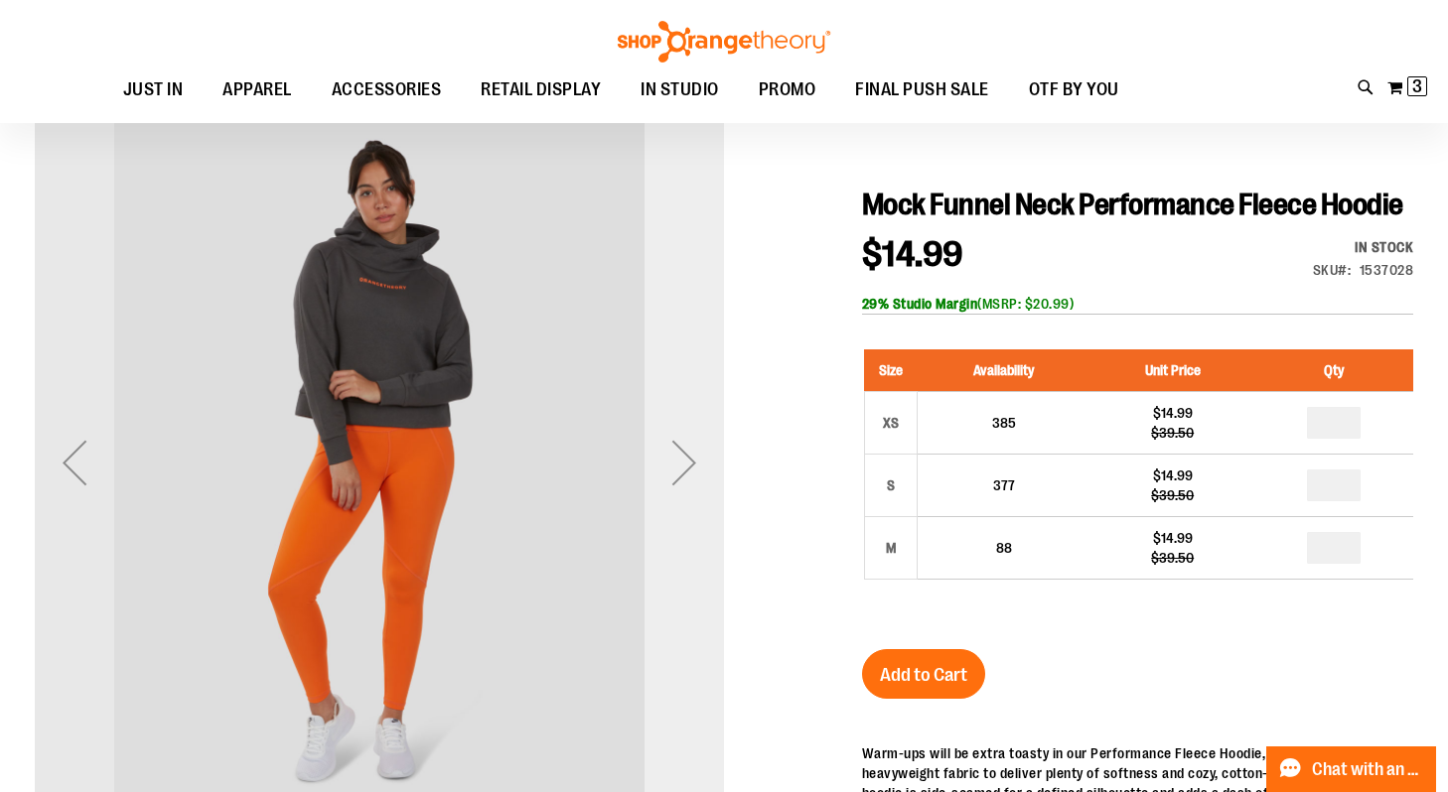
click at [690, 477] on div "Next" at bounding box center [684, 462] width 79 height 79
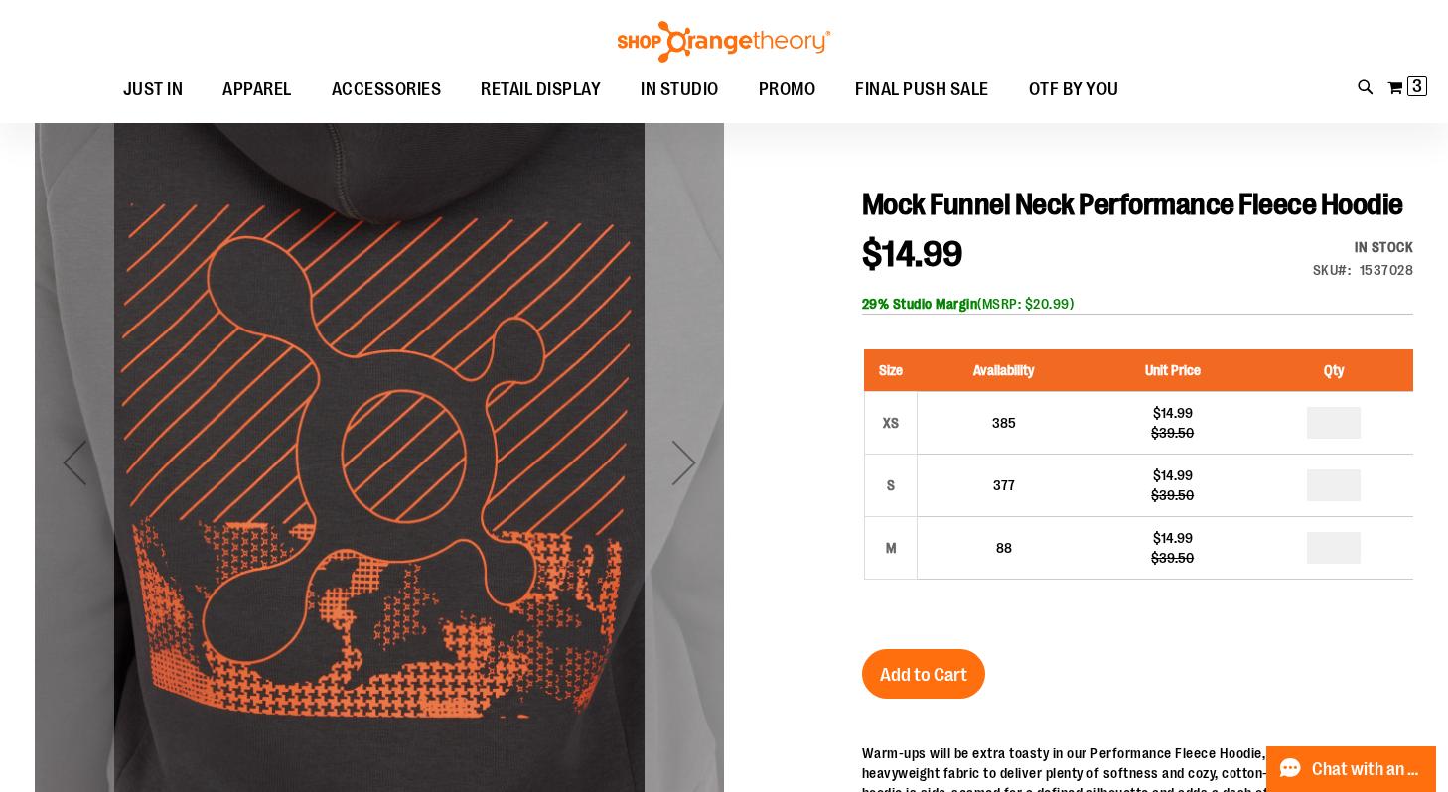
click at [678, 447] on div "Next" at bounding box center [684, 462] width 79 height 79
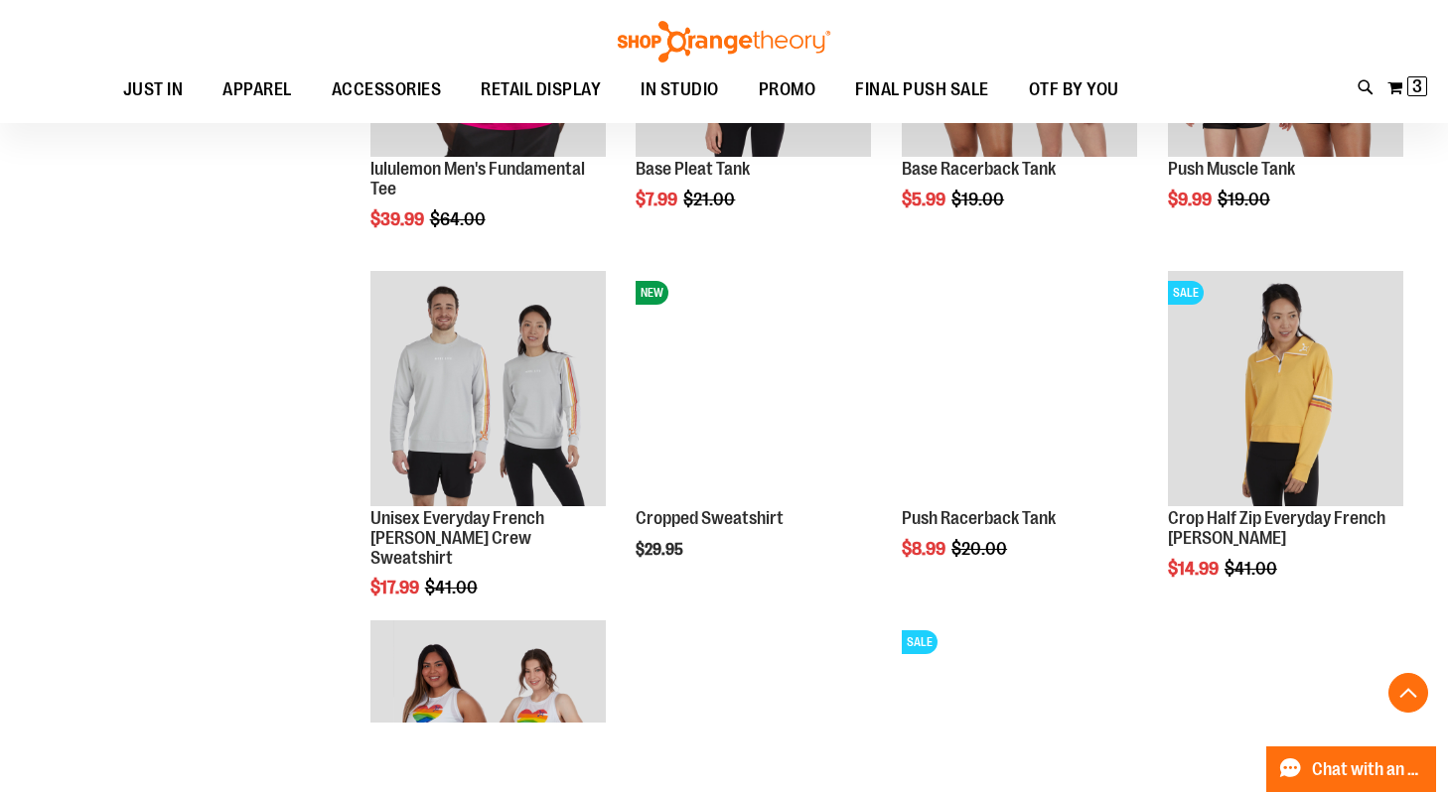
scroll to position [1020, 0]
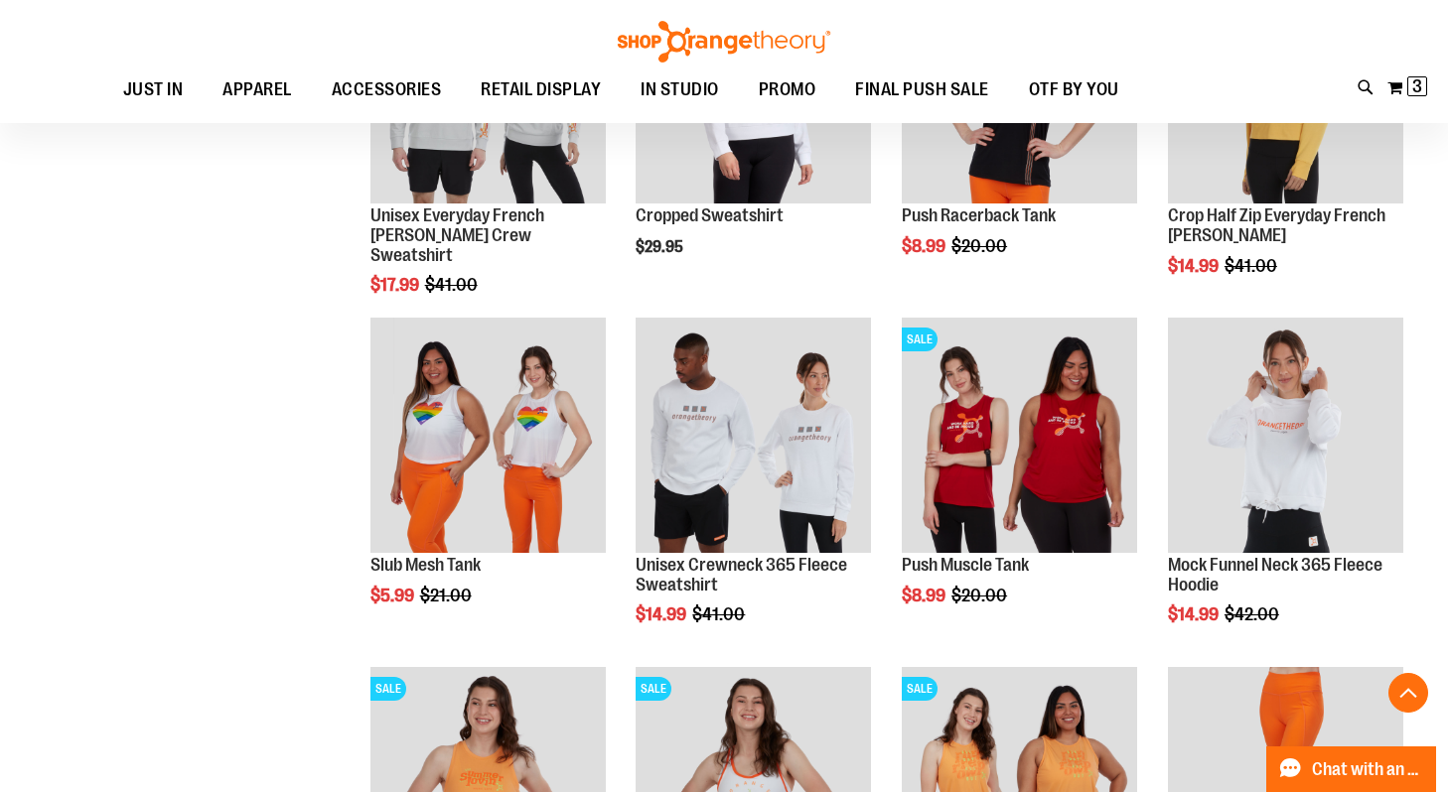
scroll to position [1320, 0]
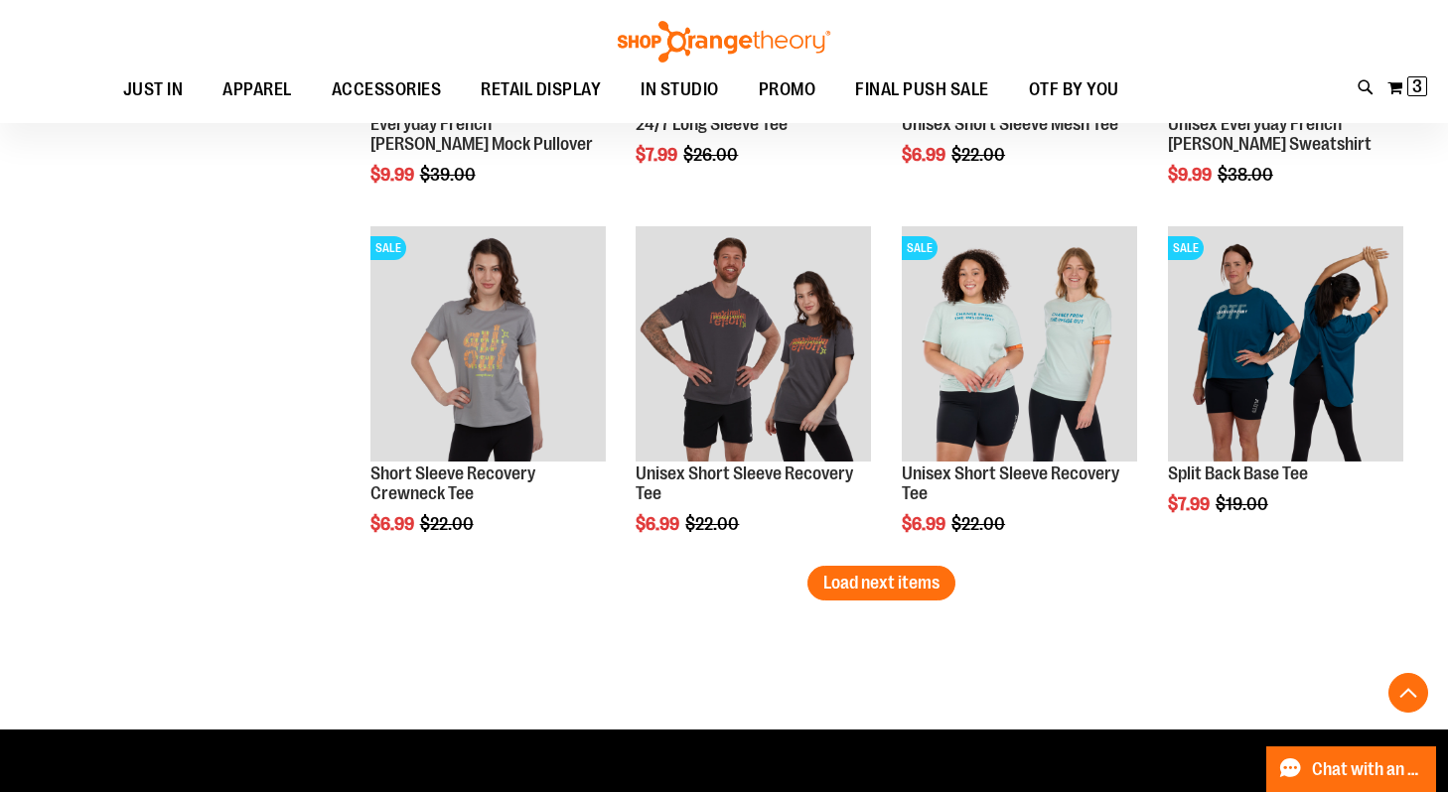
scroll to position [2810, 0]
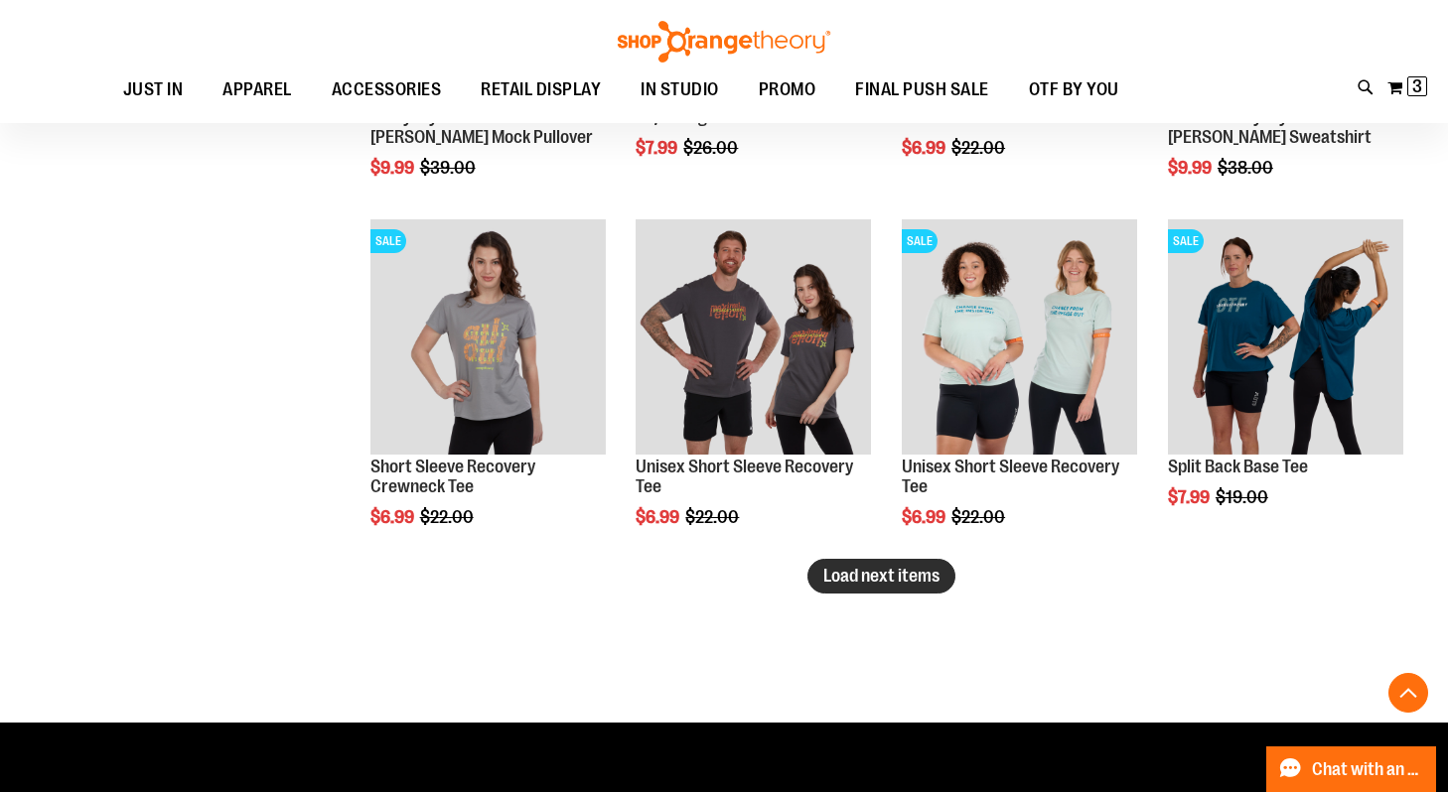
click at [930, 572] on span "Load next items" at bounding box center [881, 576] width 116 height 20
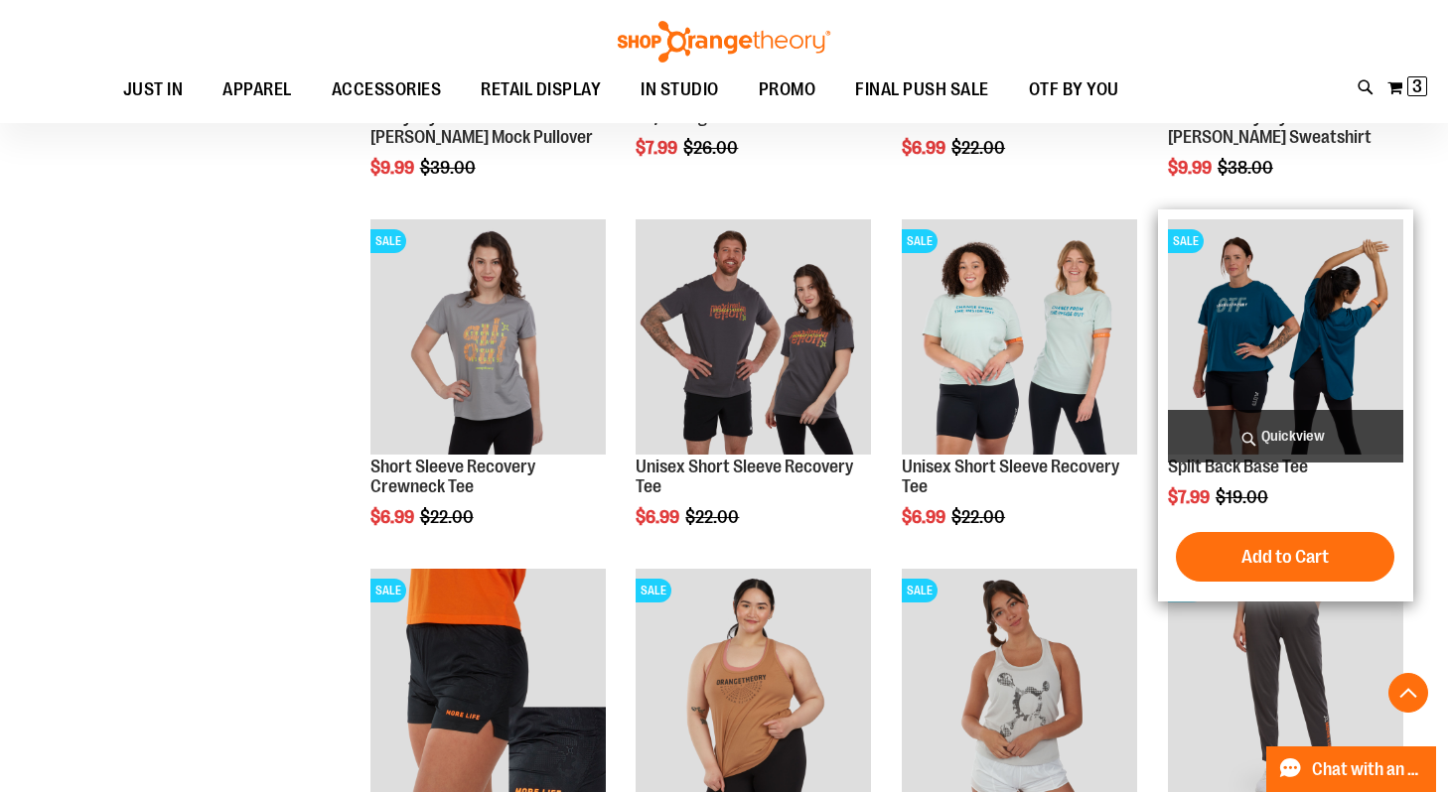
click at [1261, 330] on img "product" at bounding box center [1285, 336] width 235 height 235
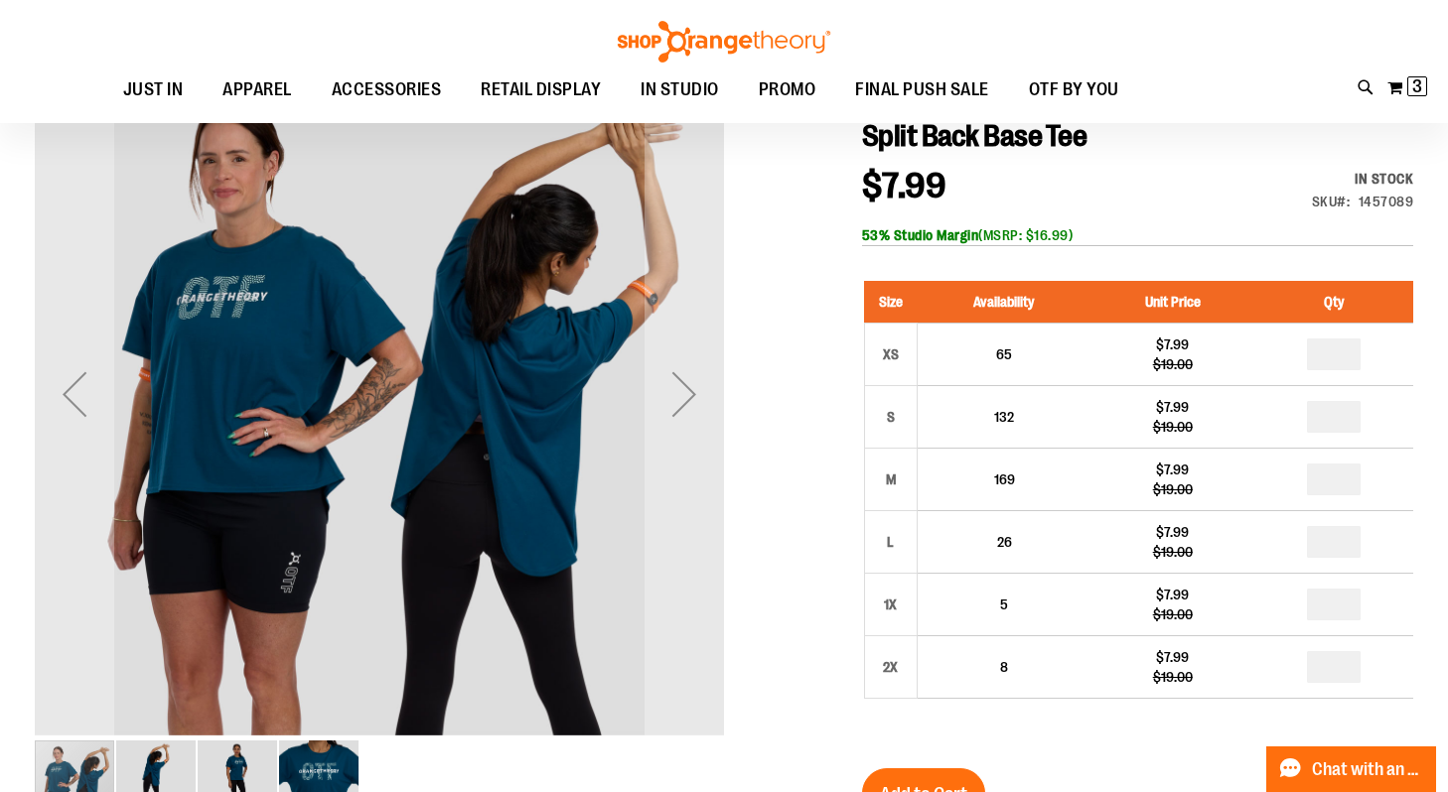
scroll to position [228, 0]
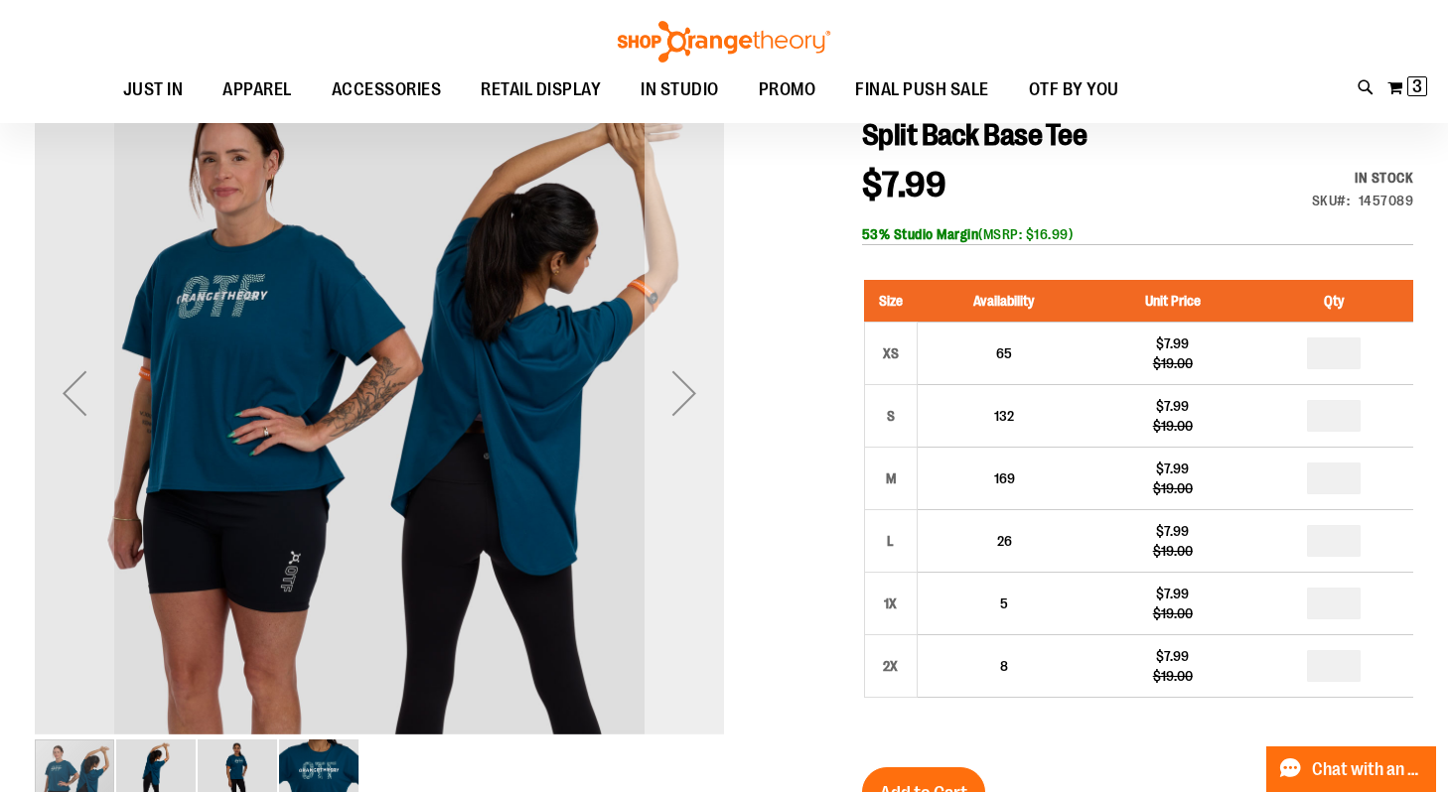
click at [682, 379] on div "Next" at bounding box center [684, 393] width 79 height 79
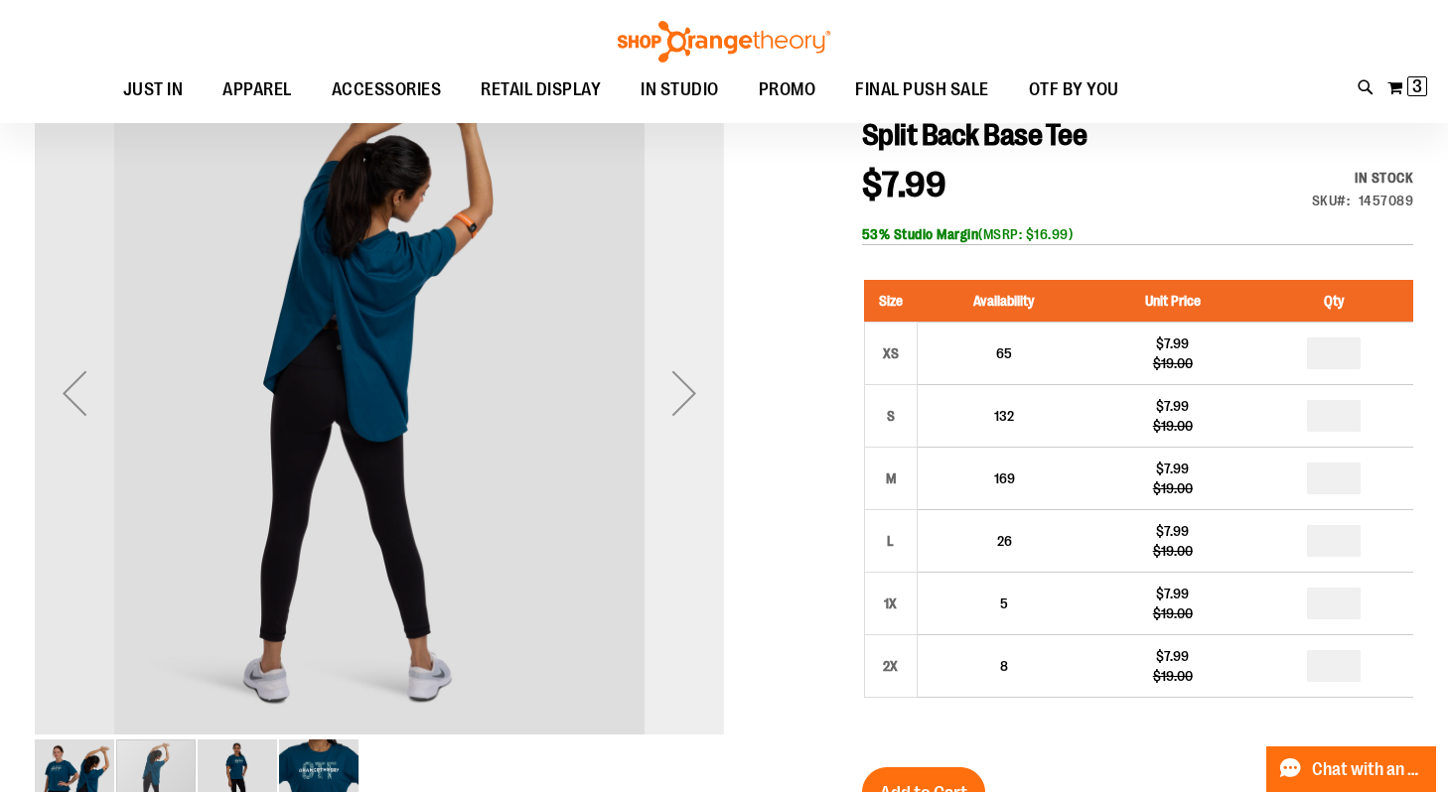
click at [682, 379] on div "Next" at bounding box center [684, 393] width 79 height 79
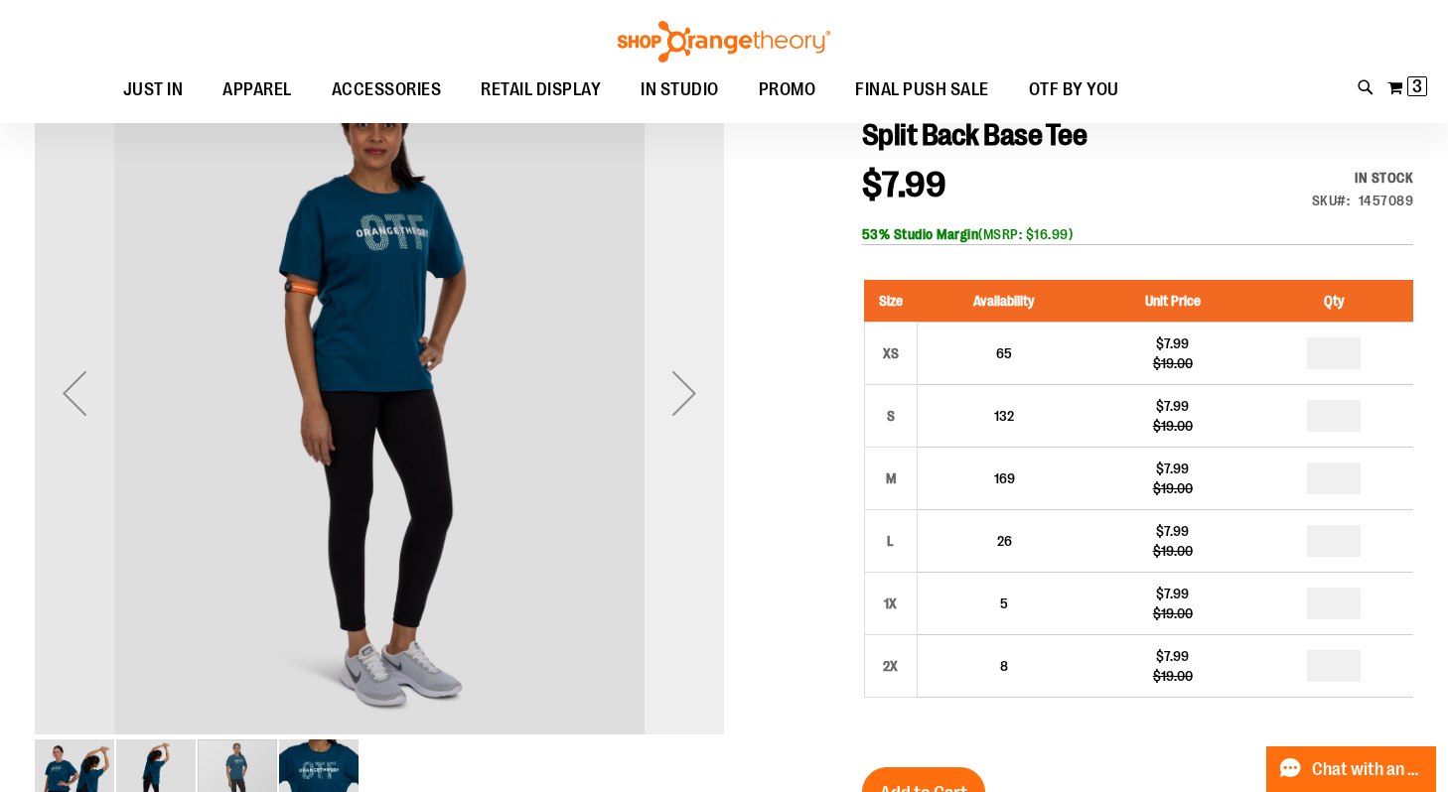
click at [682, 379] on div "Next" at bounding box center [684, 393] width 79 height 79
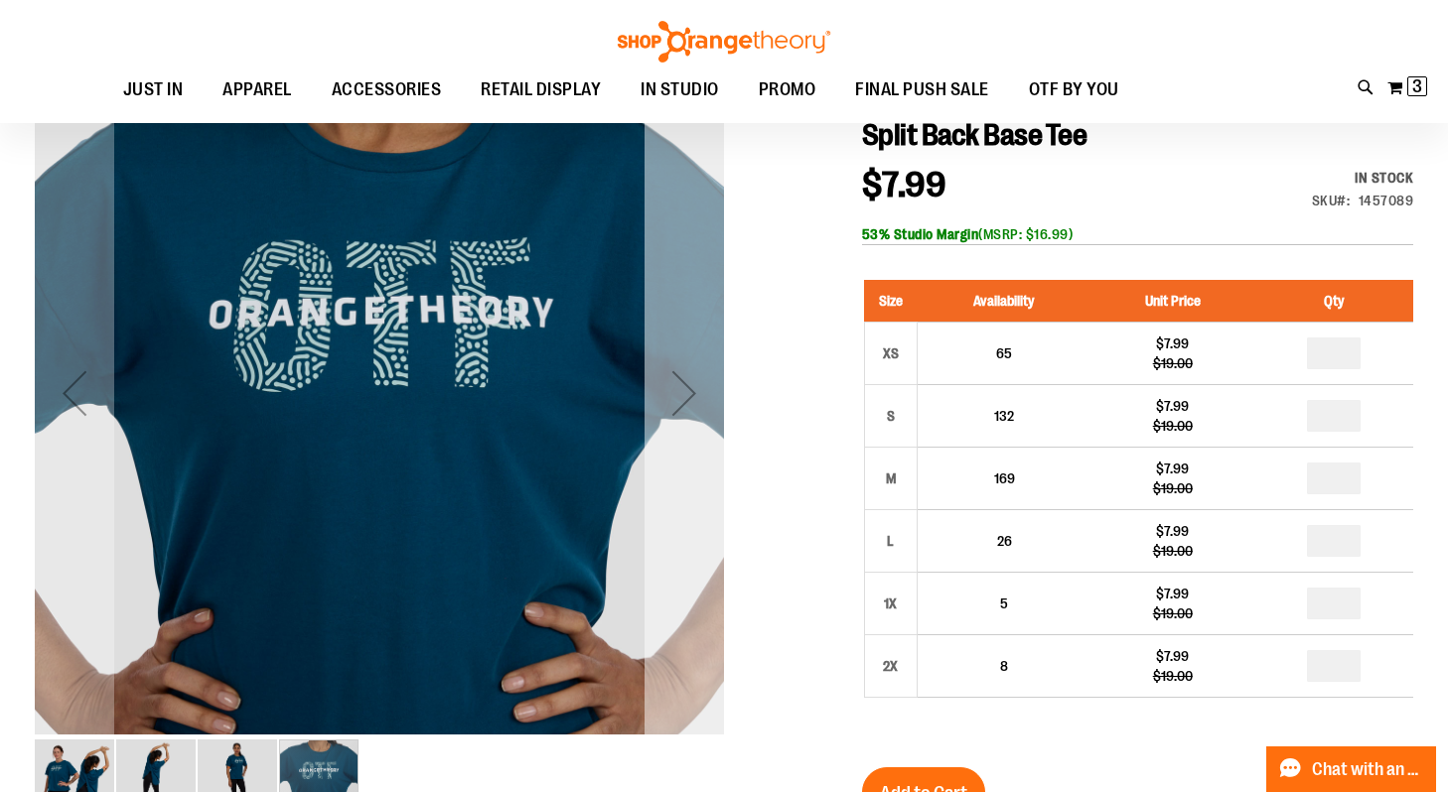
click at [682, 379] on div "Next" at bounding box center [684, 393] width 79 height 79
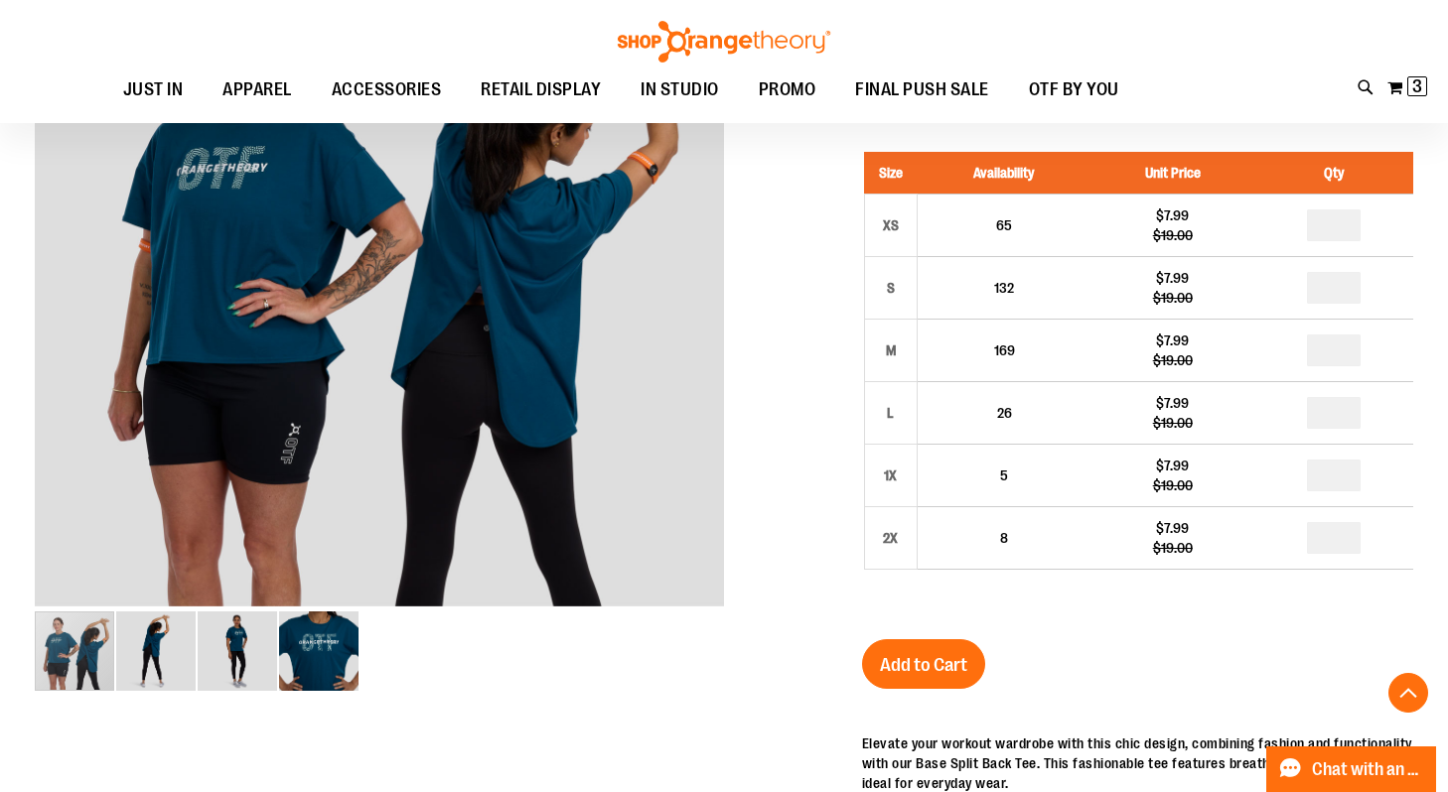
scroll to position [337, 0]
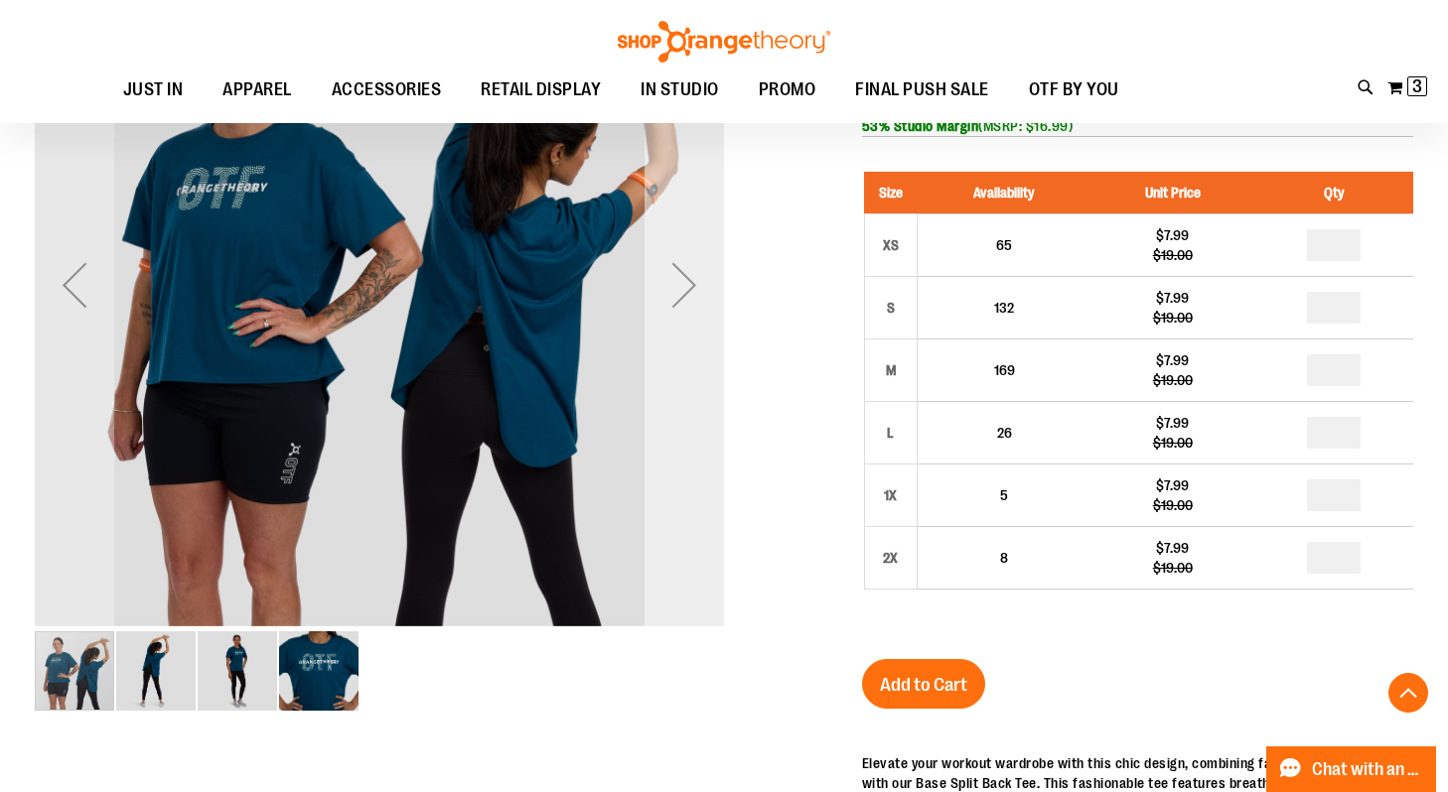
click at [690, 304] on div "Next" at bounding box center [684, 284] width 79 height 79
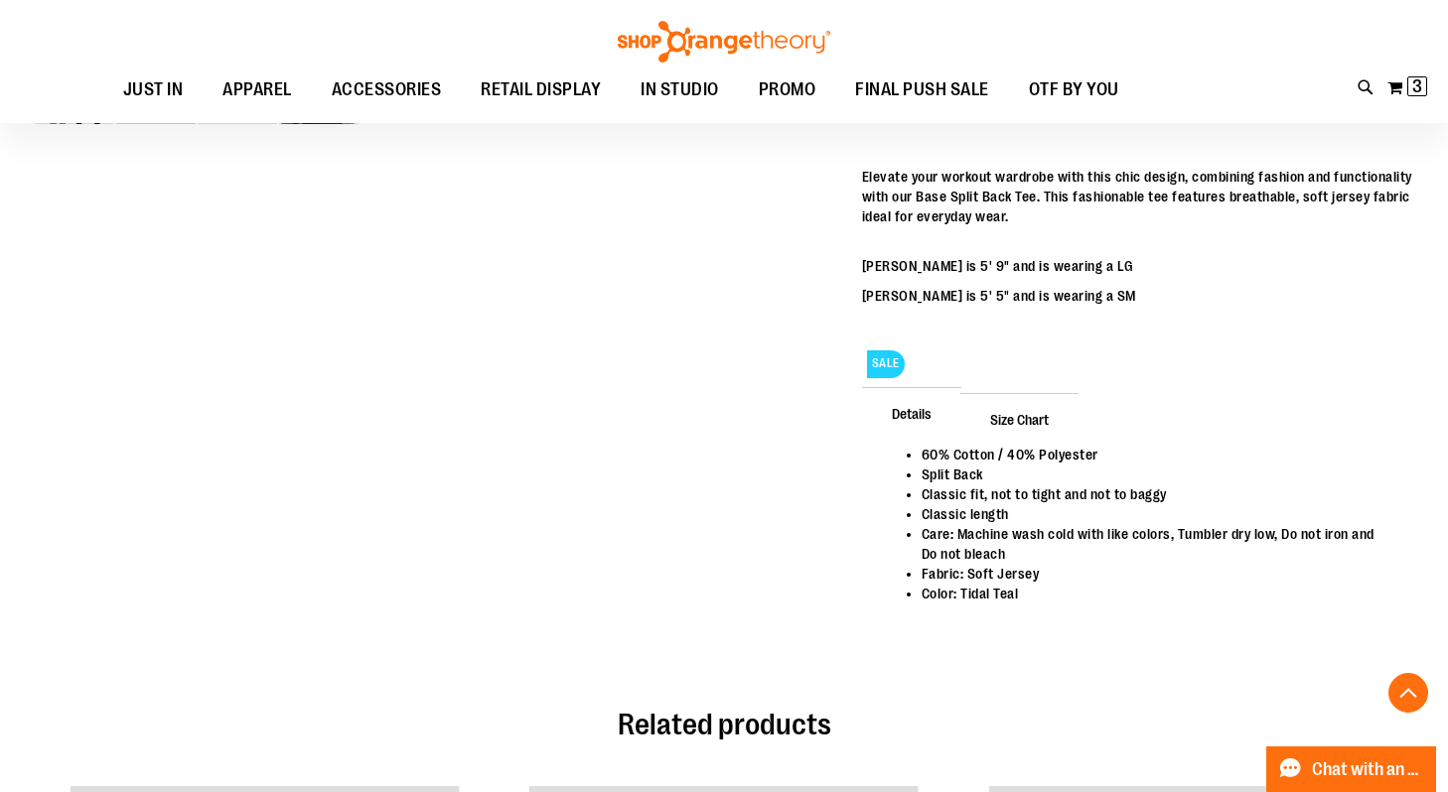
scroll to position [925, 0]
click at [1031, 412] on span "Size Chart" at bounding box center [1019, 418] width 118 height 52
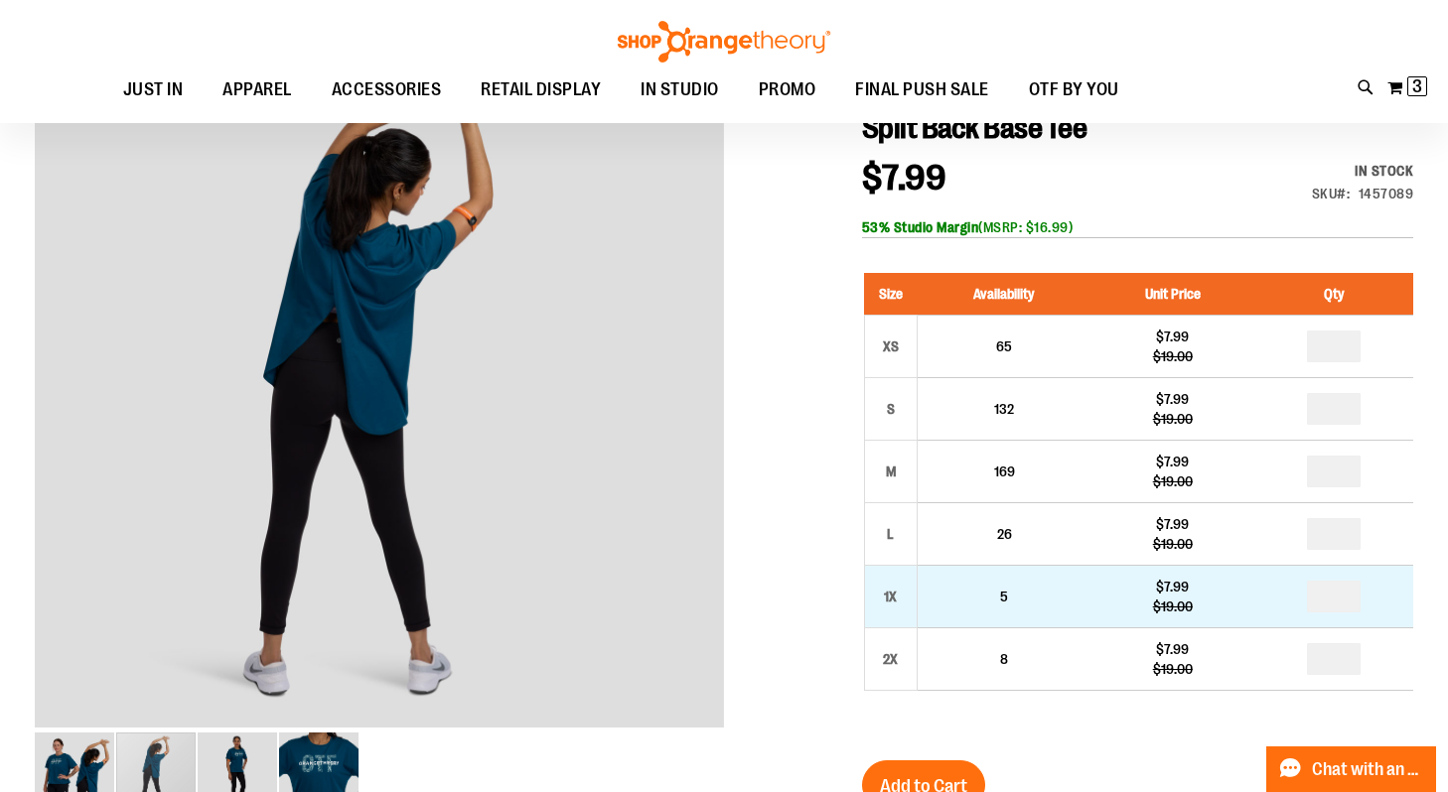
scroll to position [240, 0]
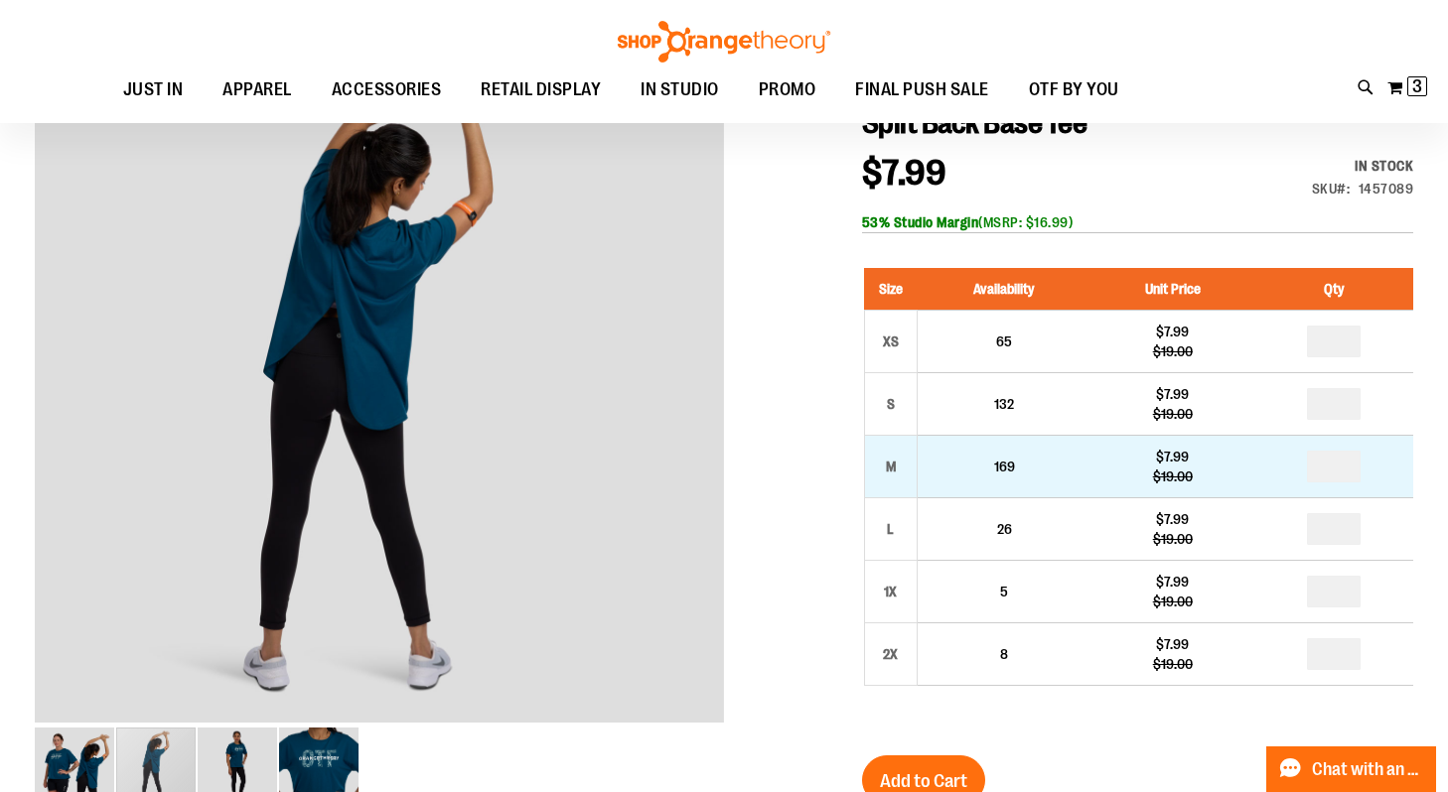
click at [1335, 485] on td "*" at bounding box center [1333, 467] width 159 height 63
click at [1334, 467] on input "number" at bounding box center [1334, 467] width 54 height 32
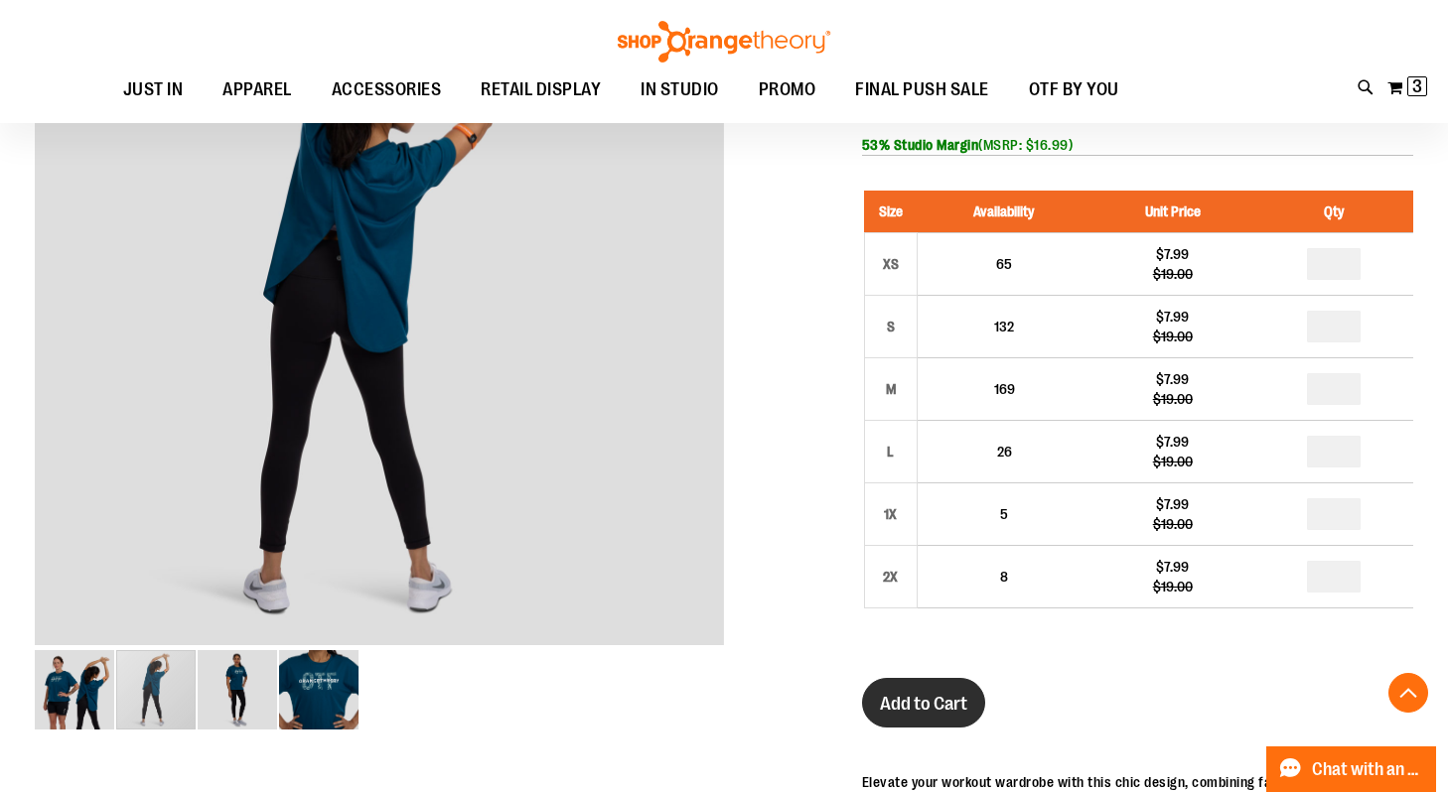
type input "*"
click at [909, 720] on button "Add to Cart" at bounding box center [923, 703] width 123 height 50
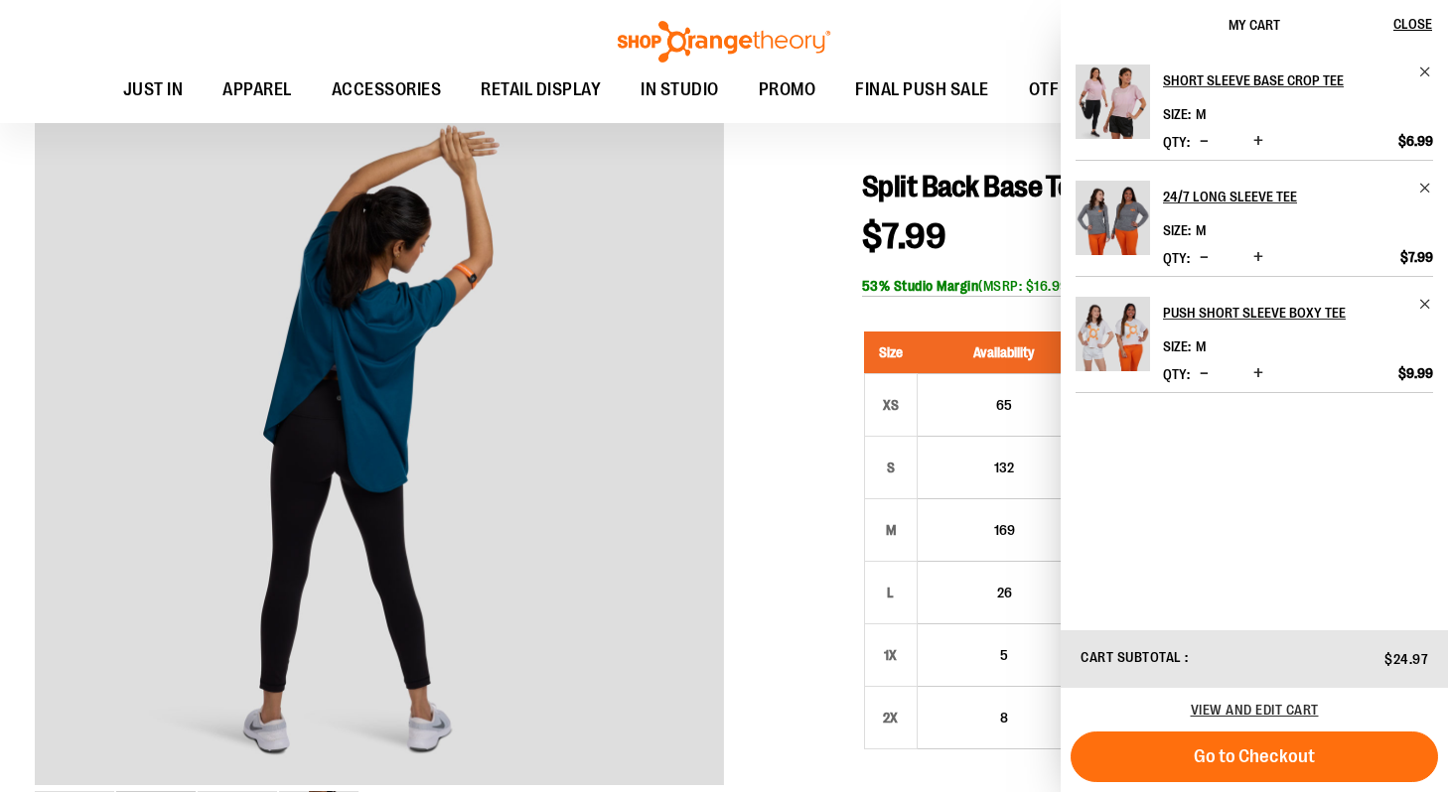
scroll to position [0, 0]
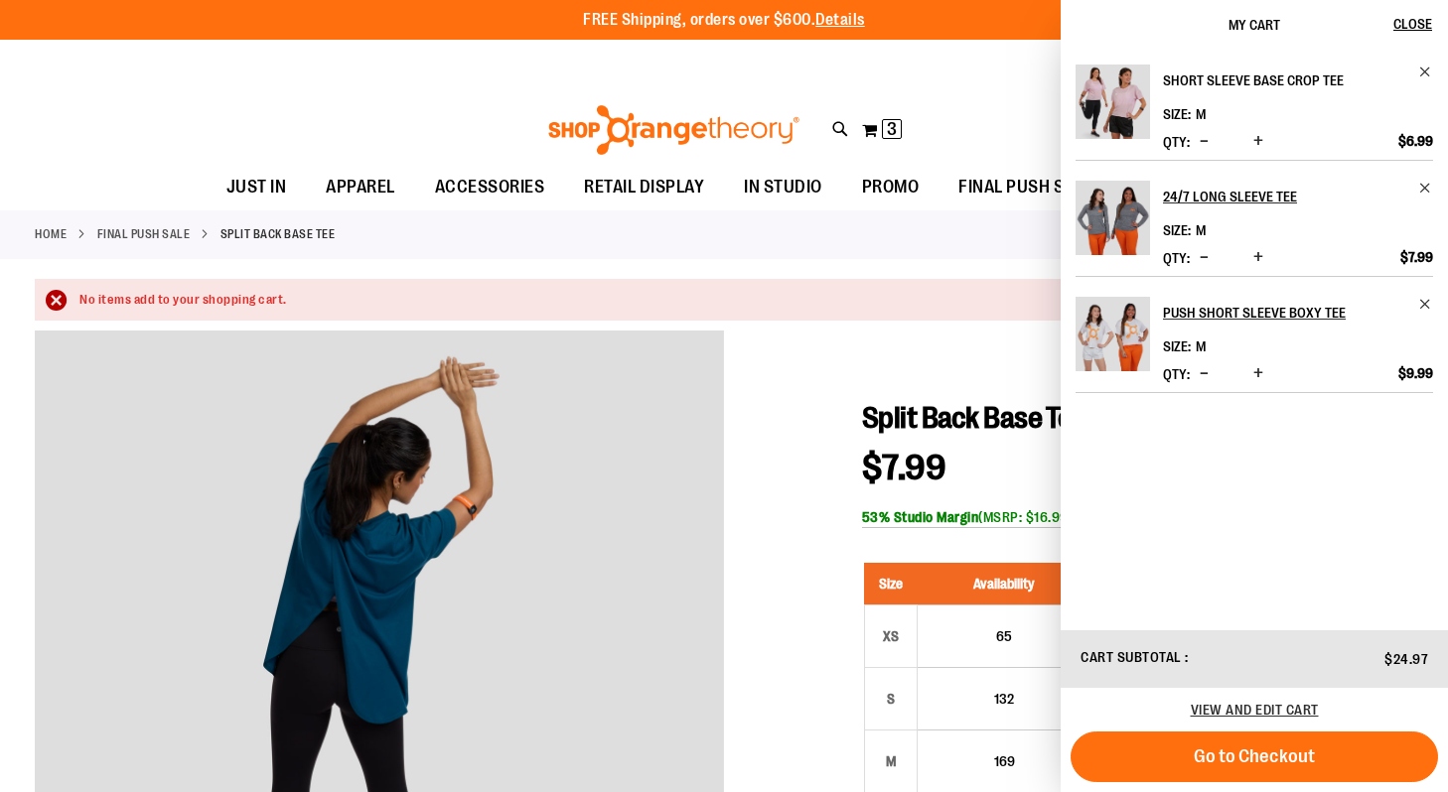
click at [1422, 81] on link "Short Sleeve Base Crop Tee" at bounding box center [1298, 81] width 270 height 32
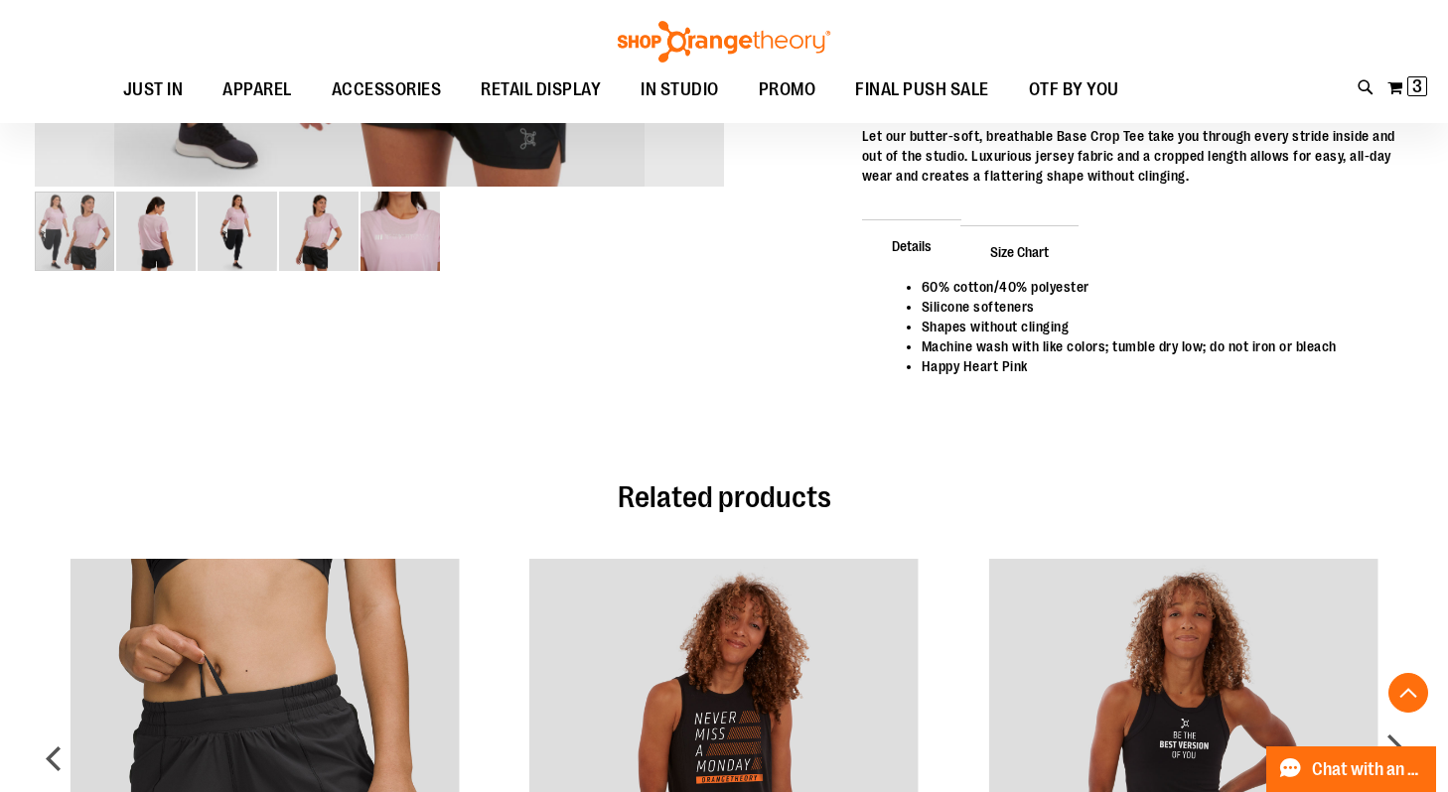
scroll to position [890, 0]
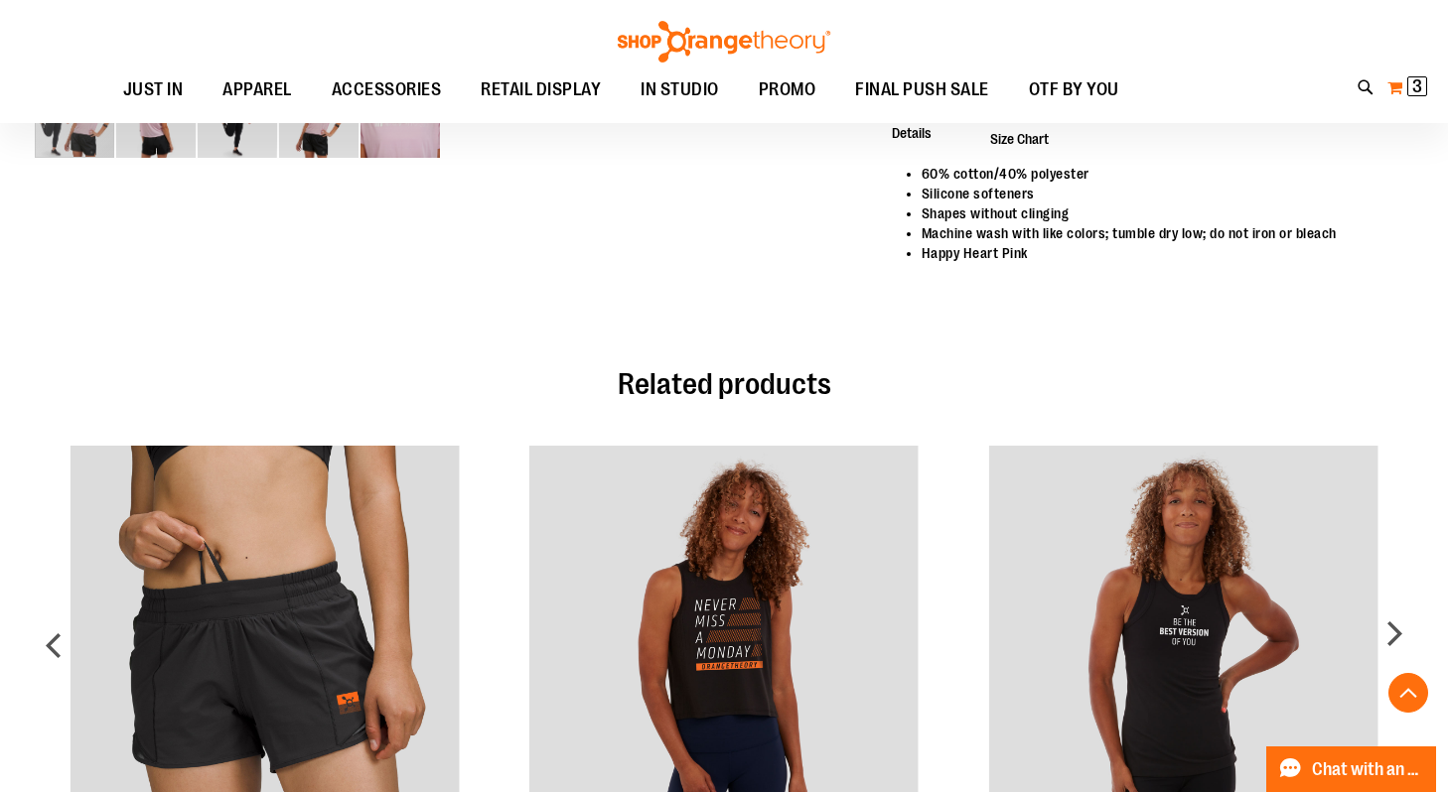
click at [1407, 90] on span "3 3 items" at bounding box center [1417, 86] width 20 height 20
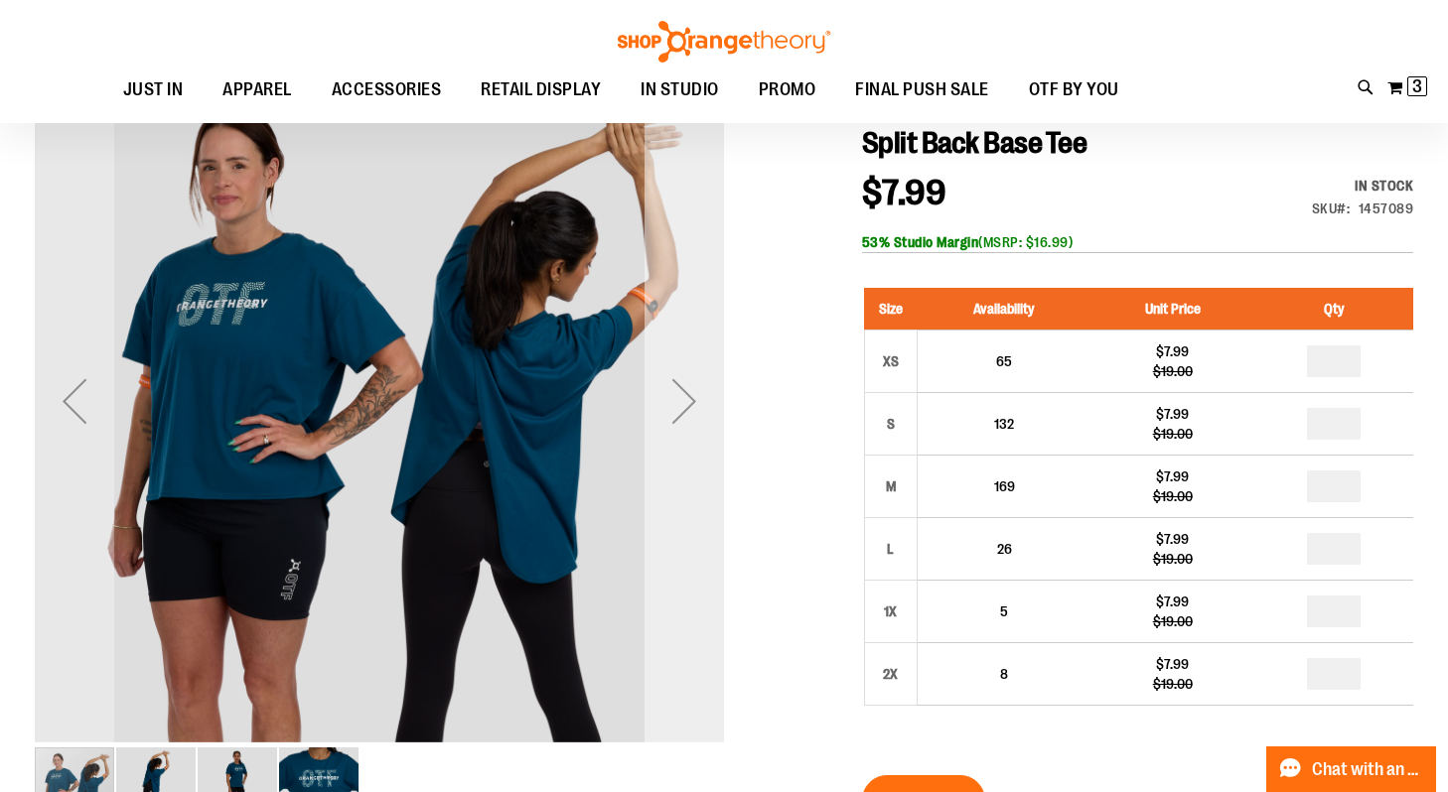
scroll to position [224, 0]
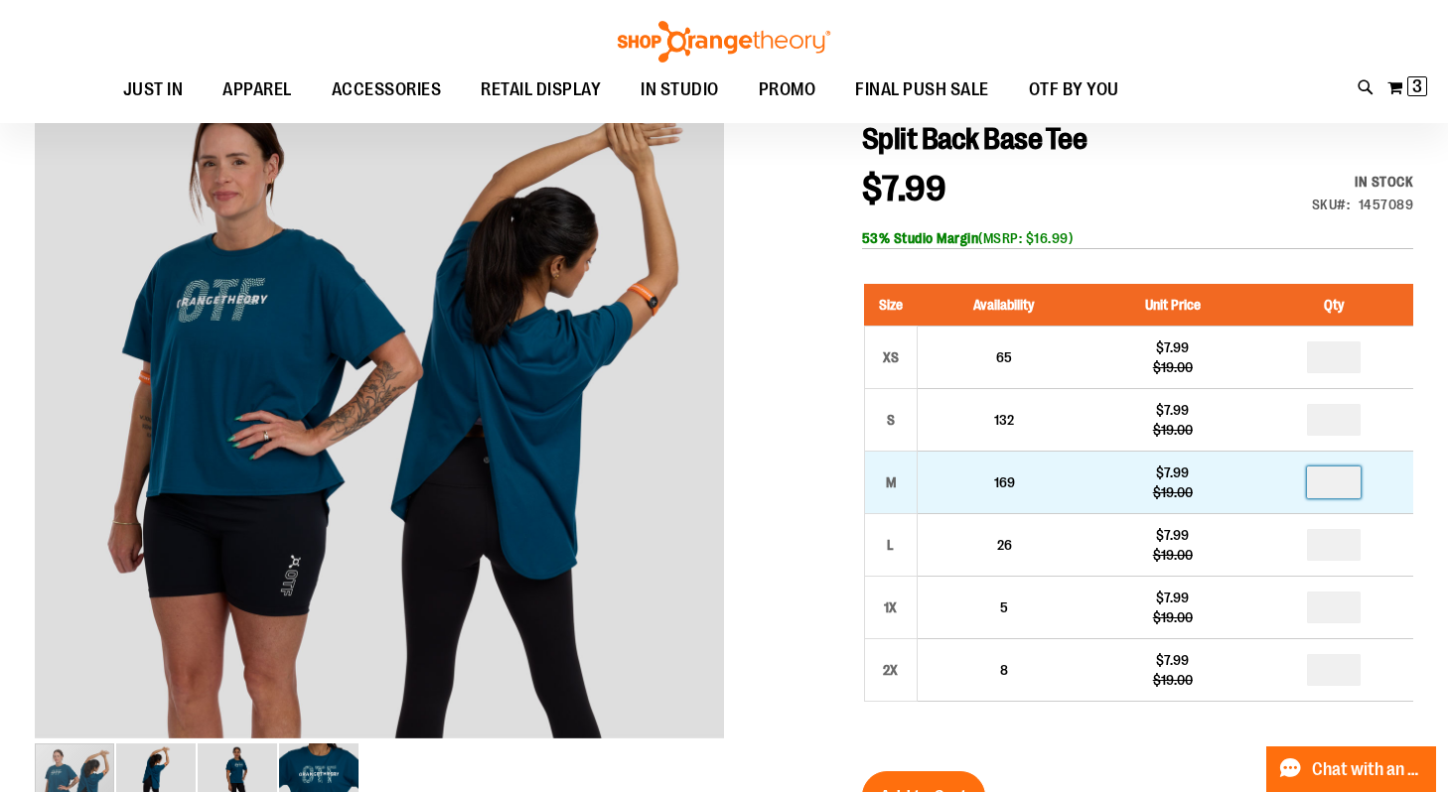
click at [1344, 479] on input "number" at bounding box center [1334, 483] width 54 height 32
type input "**"
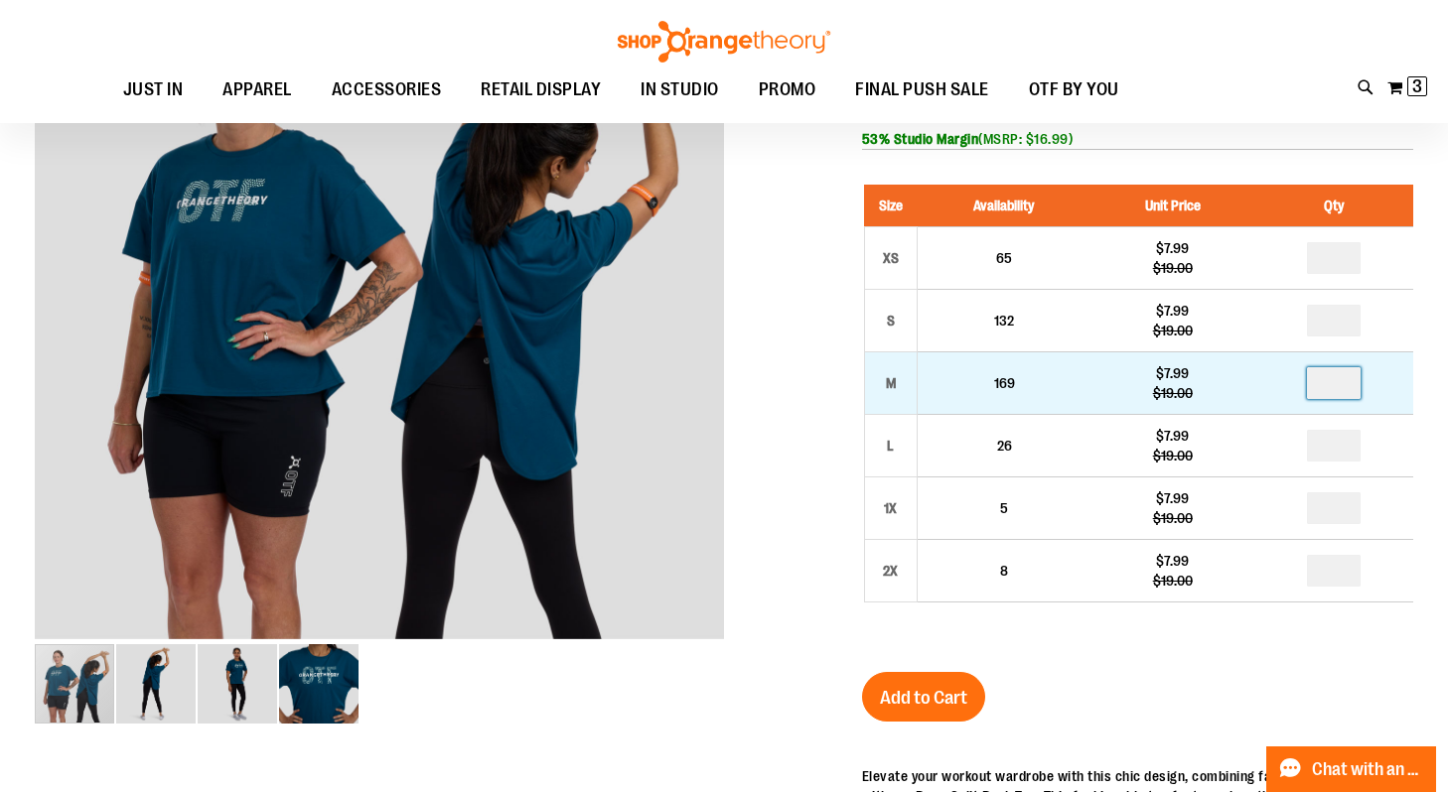
scroll to position [328, 0]
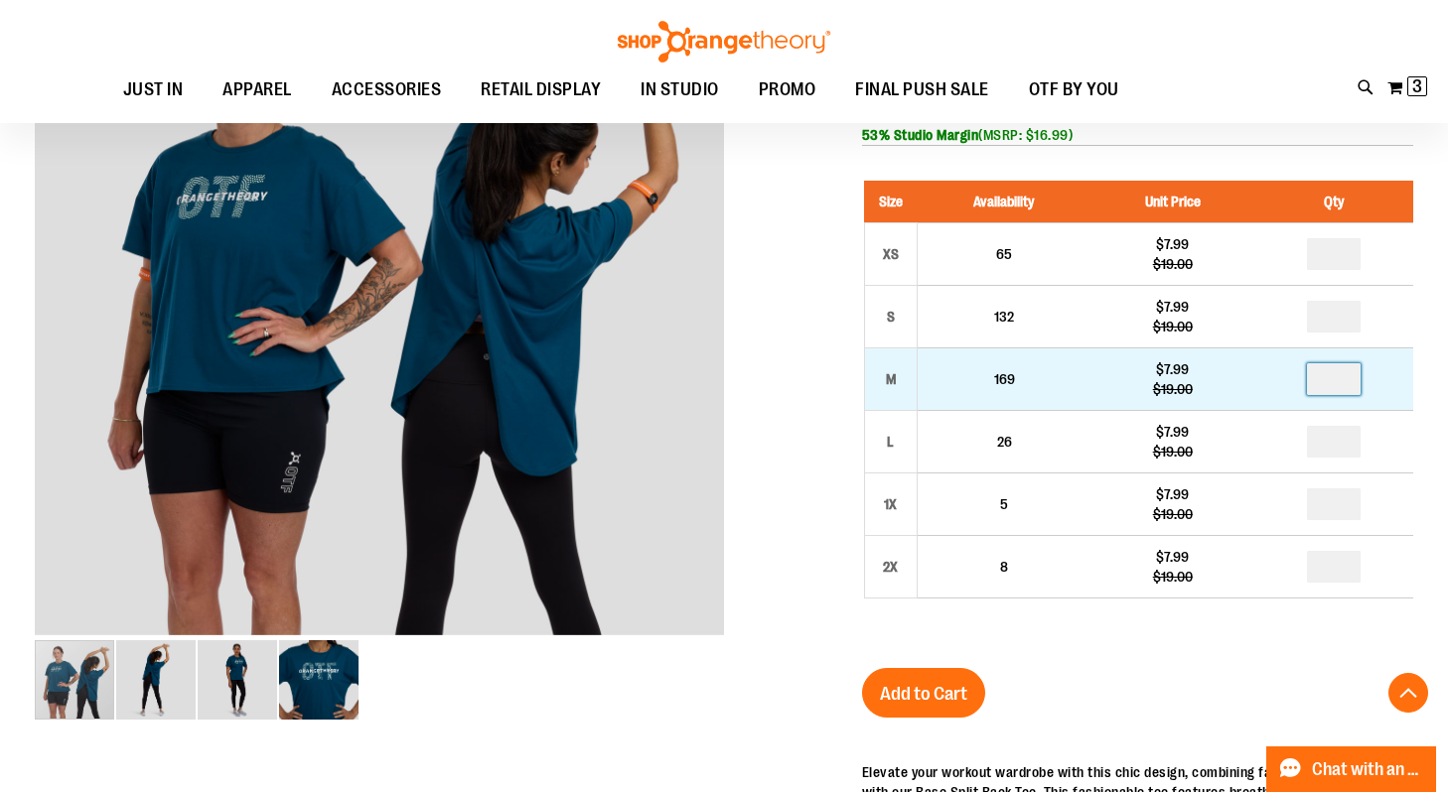
click at [1340, 387] on input "**" at bounding box center [1334, 379] width 54 height 32
type input "*"
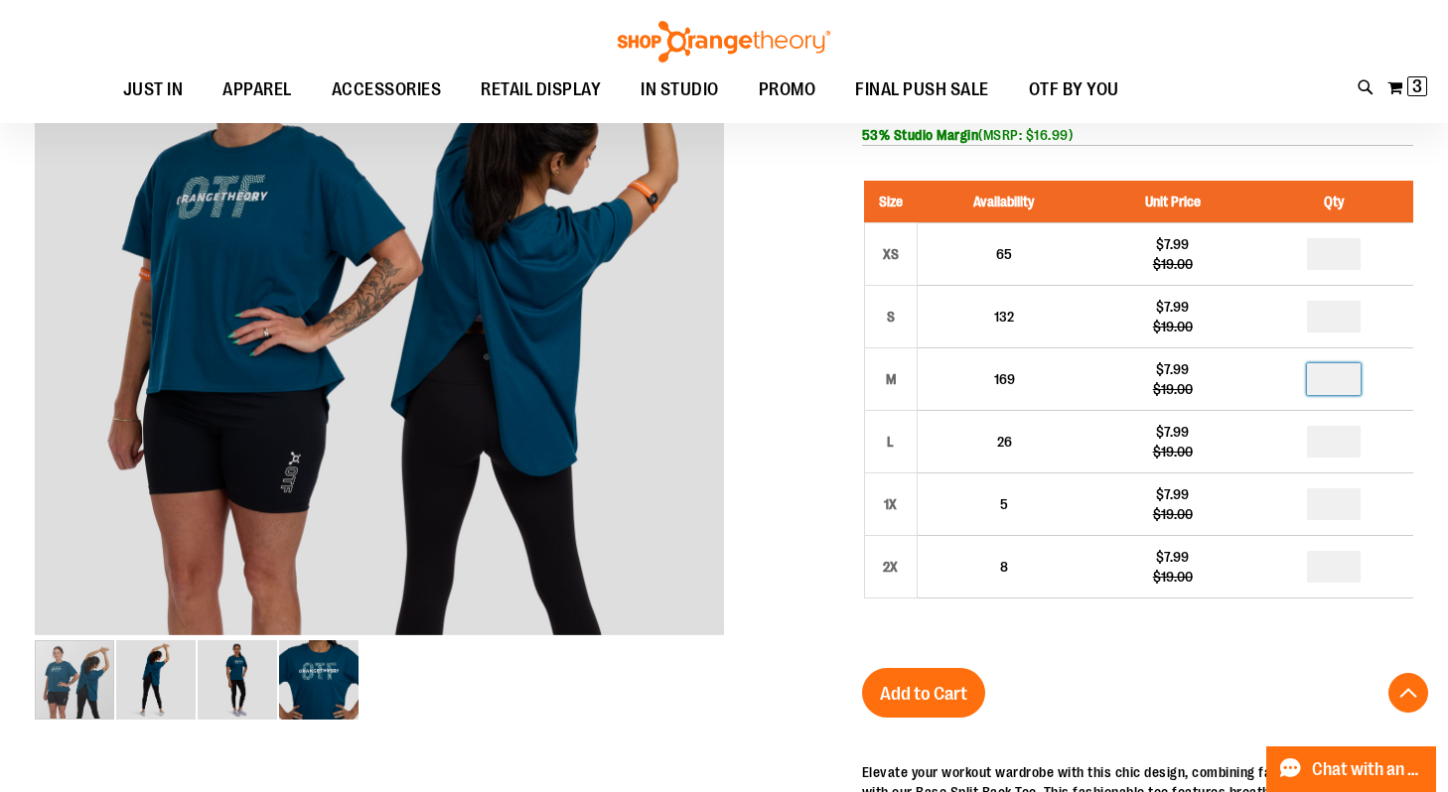
click at [1236, 661] on div "Split Back Base Tee $7.99 Regular Price $19.00 In stock Only %1 left SKU 145708…" at bounding box center [1137, 648] width 551 height 1261
click at [943, 685] on span "Add to Cart" at bounding box center [923, 694] width 87 height 22
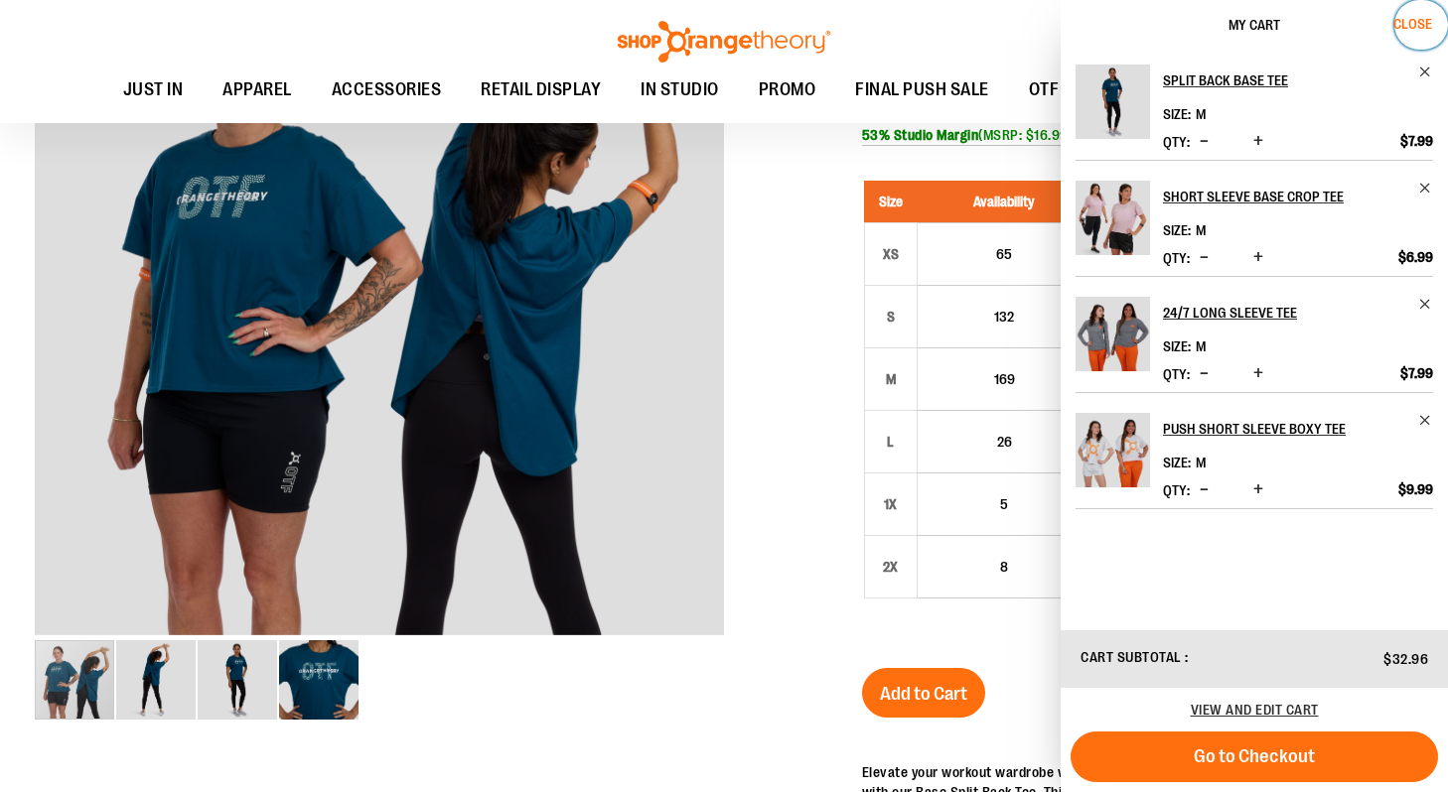
click at [1405, 23] on span "Close" at bounding box center [1412, 24] width 39 height 16
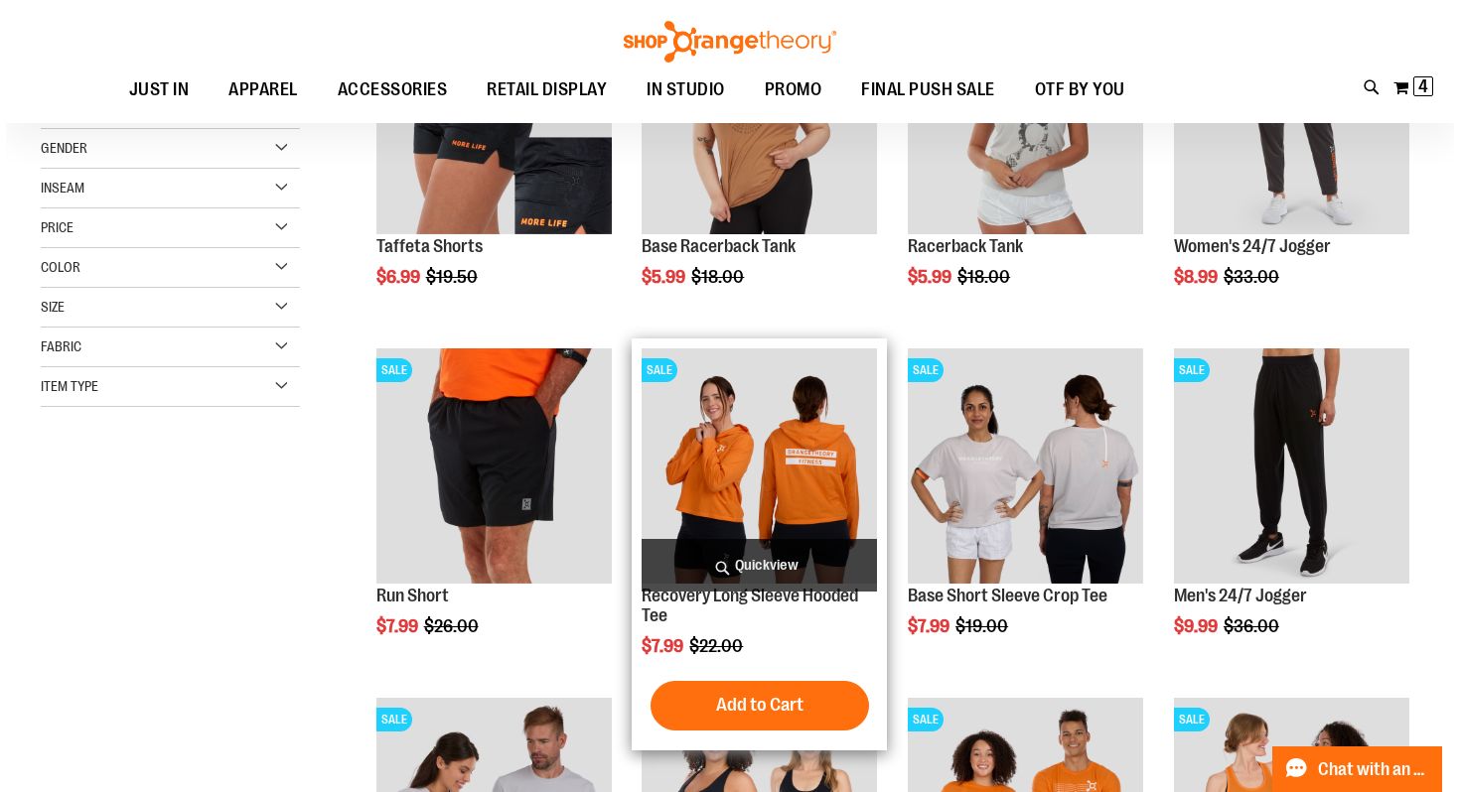
scroll to position [232, 0]
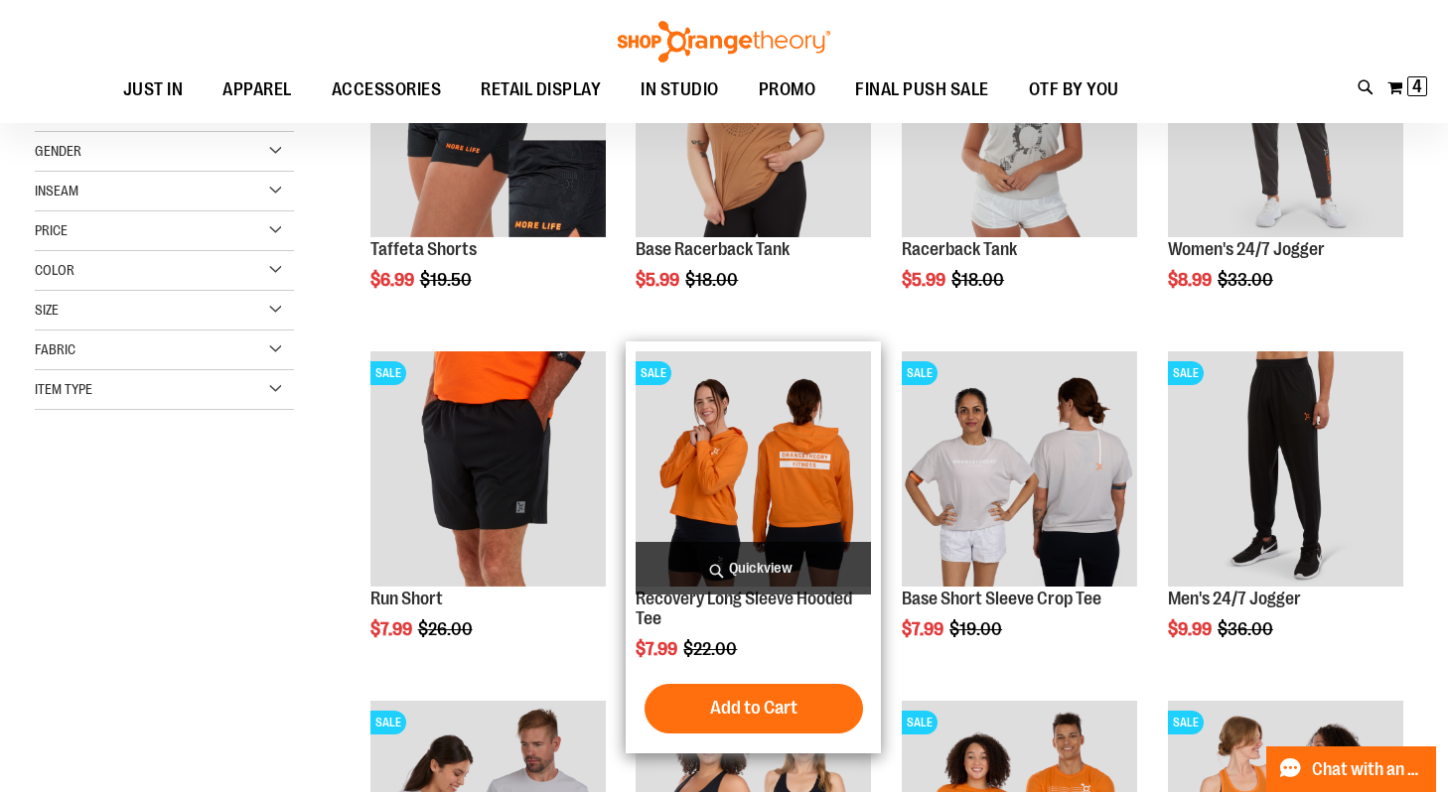
click at [749, 577] on span "Quickview" at bounding box center [753, 568] width 235 height 53
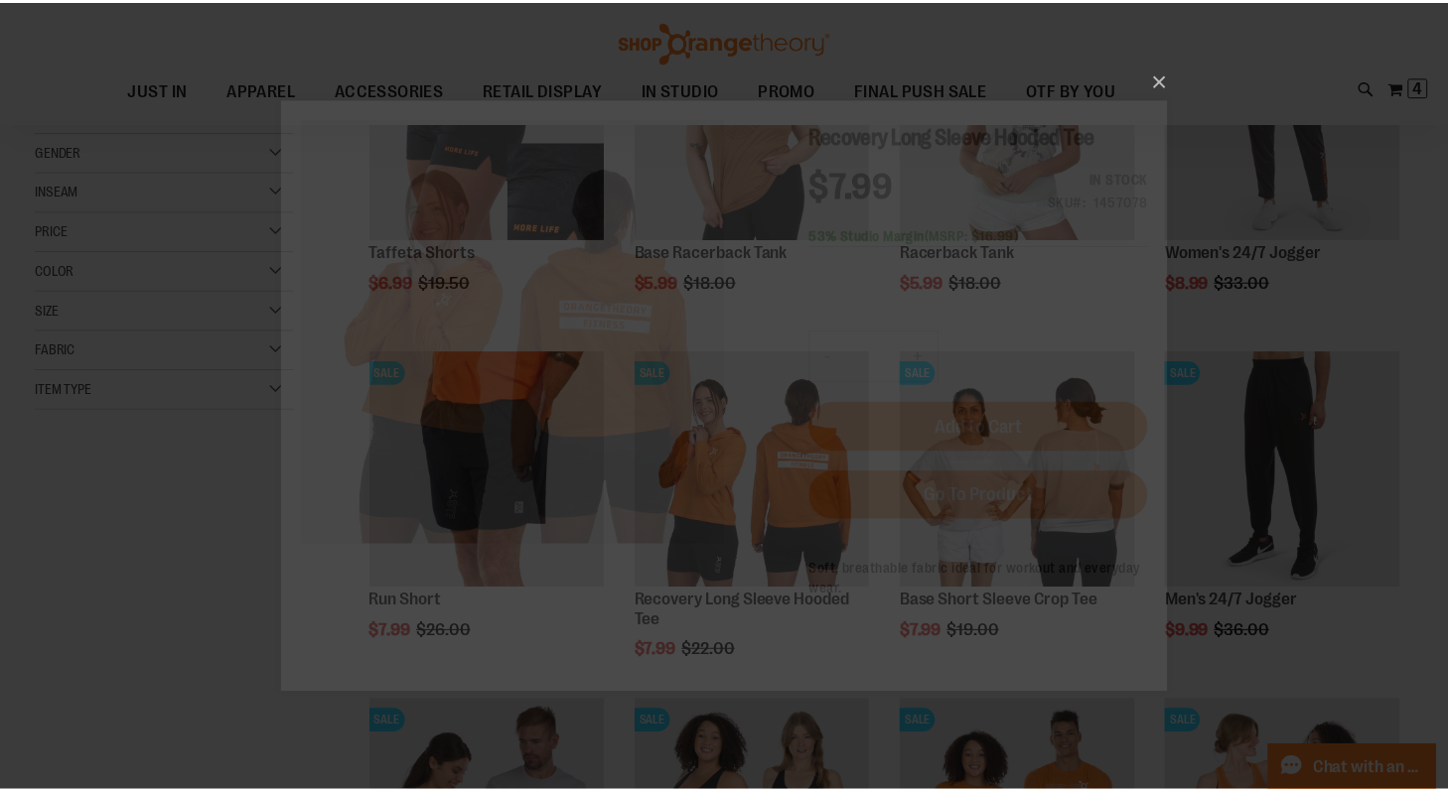
scroll to position [0, 0]
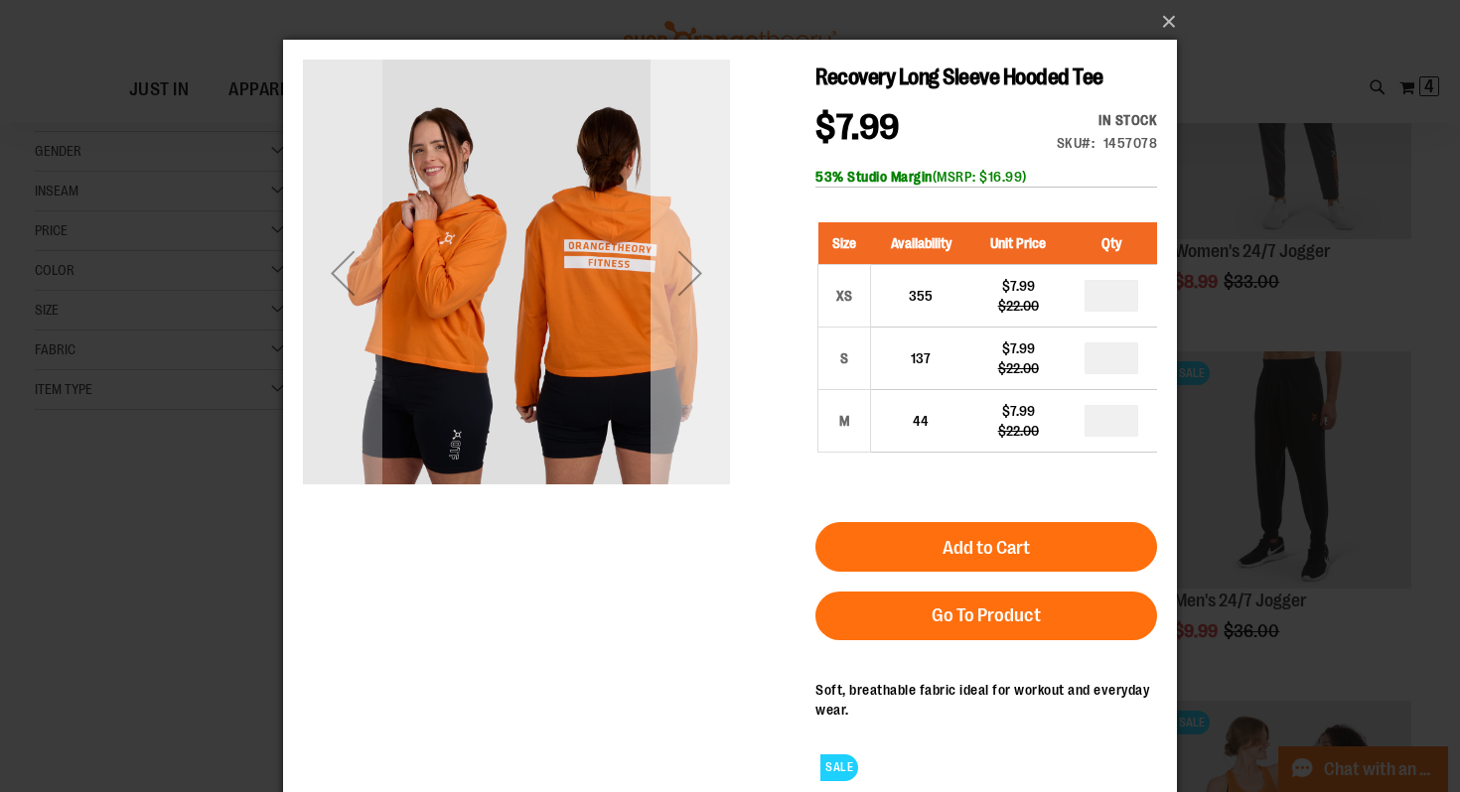
click at [692, 277] on div "Next" at bounding box center [689, 272] width 79 height 79
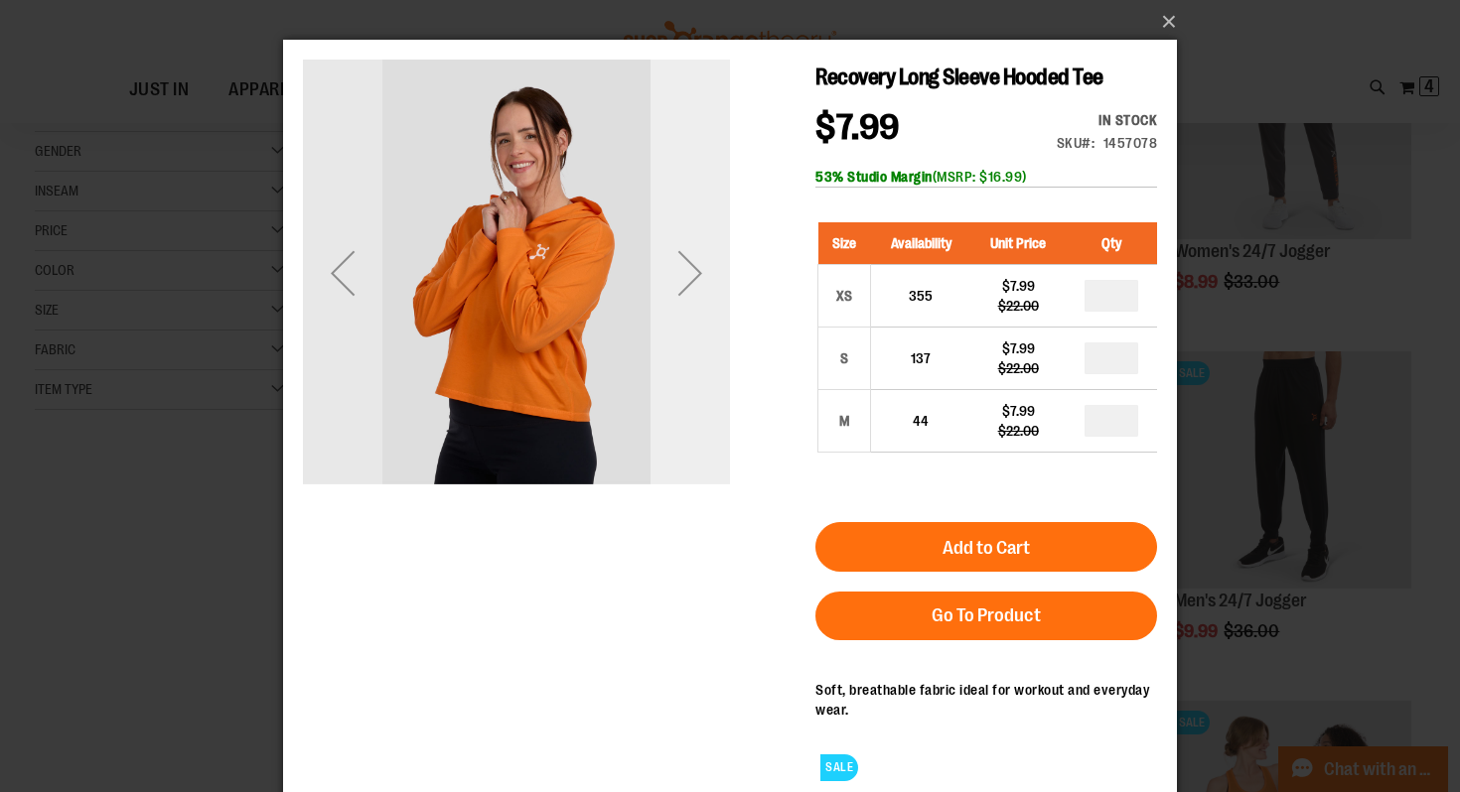
click at [692, 277] on div "Next" at bounding box center [689, 272] width 79 height 79
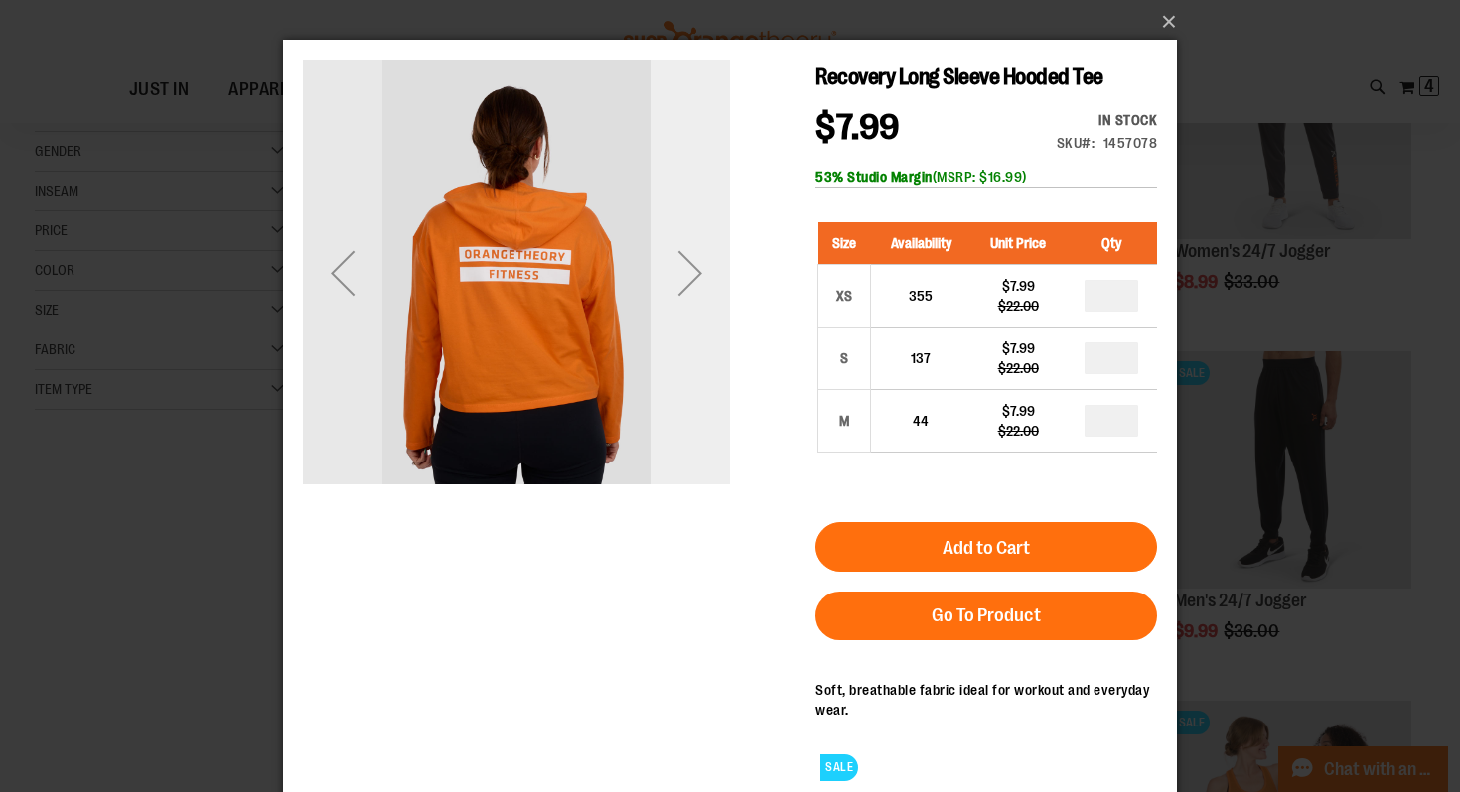
click at [675, 281] on div "Next" at bounding box center [689, 272] width 79 height 79
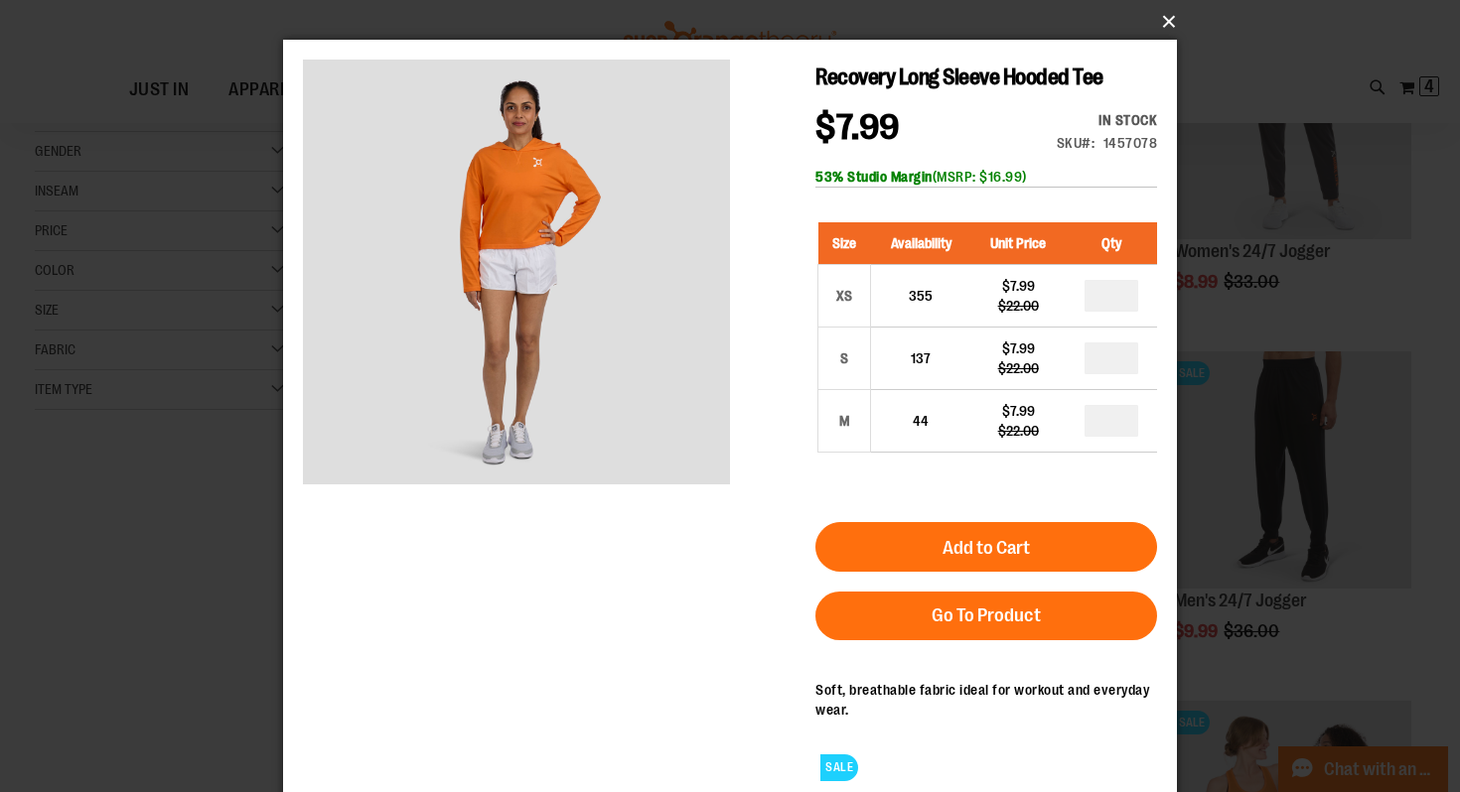
click at [1170, 23] on button "×" at bounding box center [736, 22] width 894 height 44
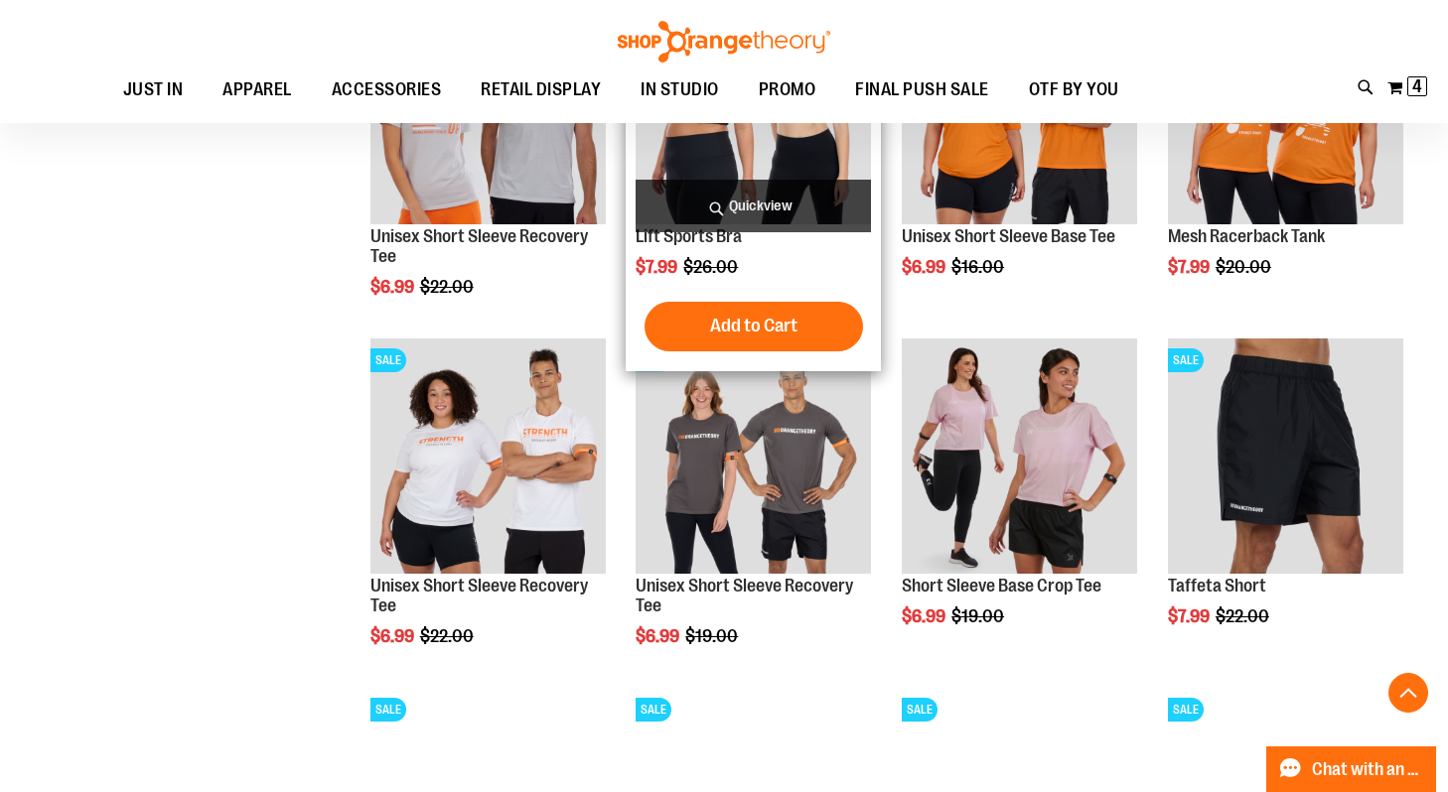
scroll to position [946, 0]
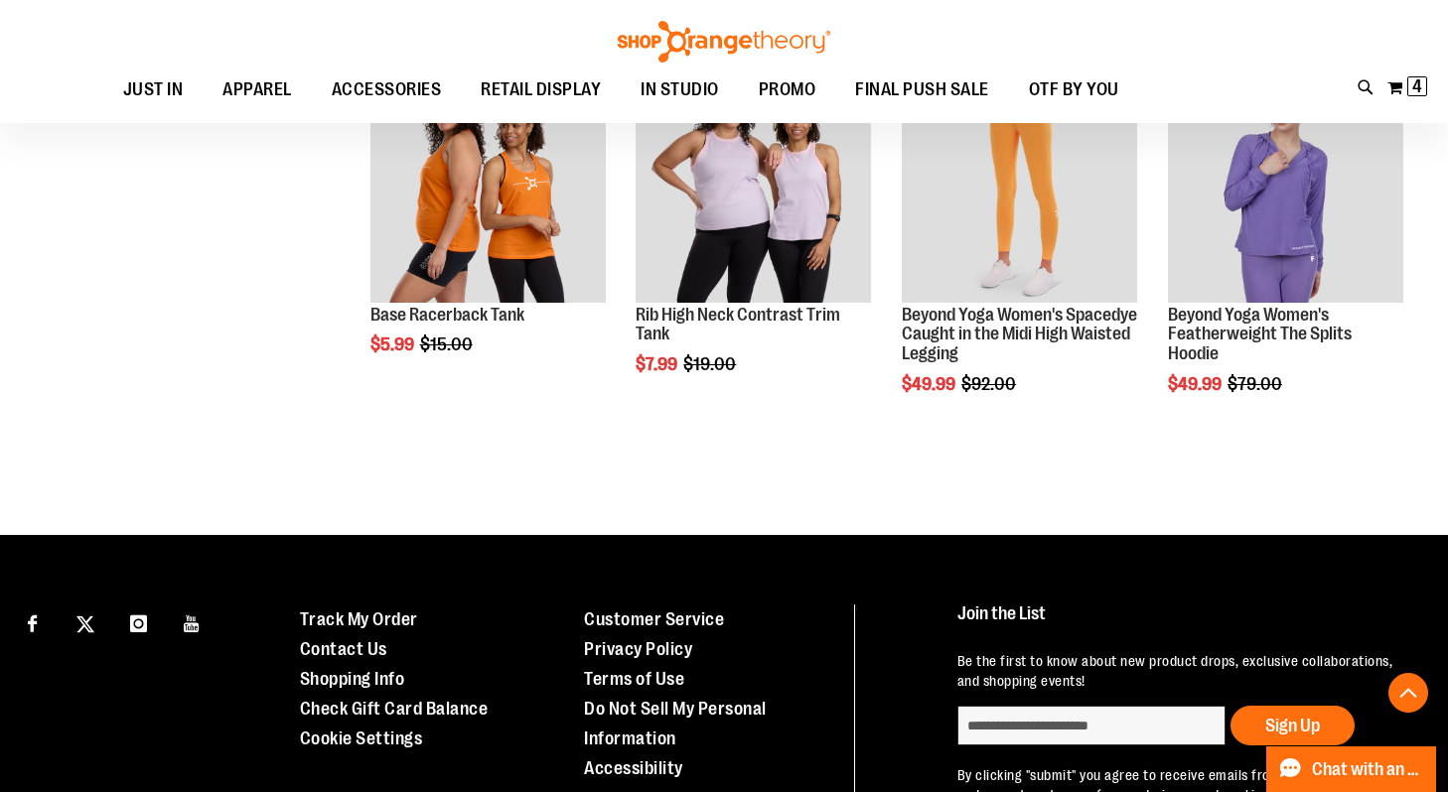
scroll to position [1923, 0]
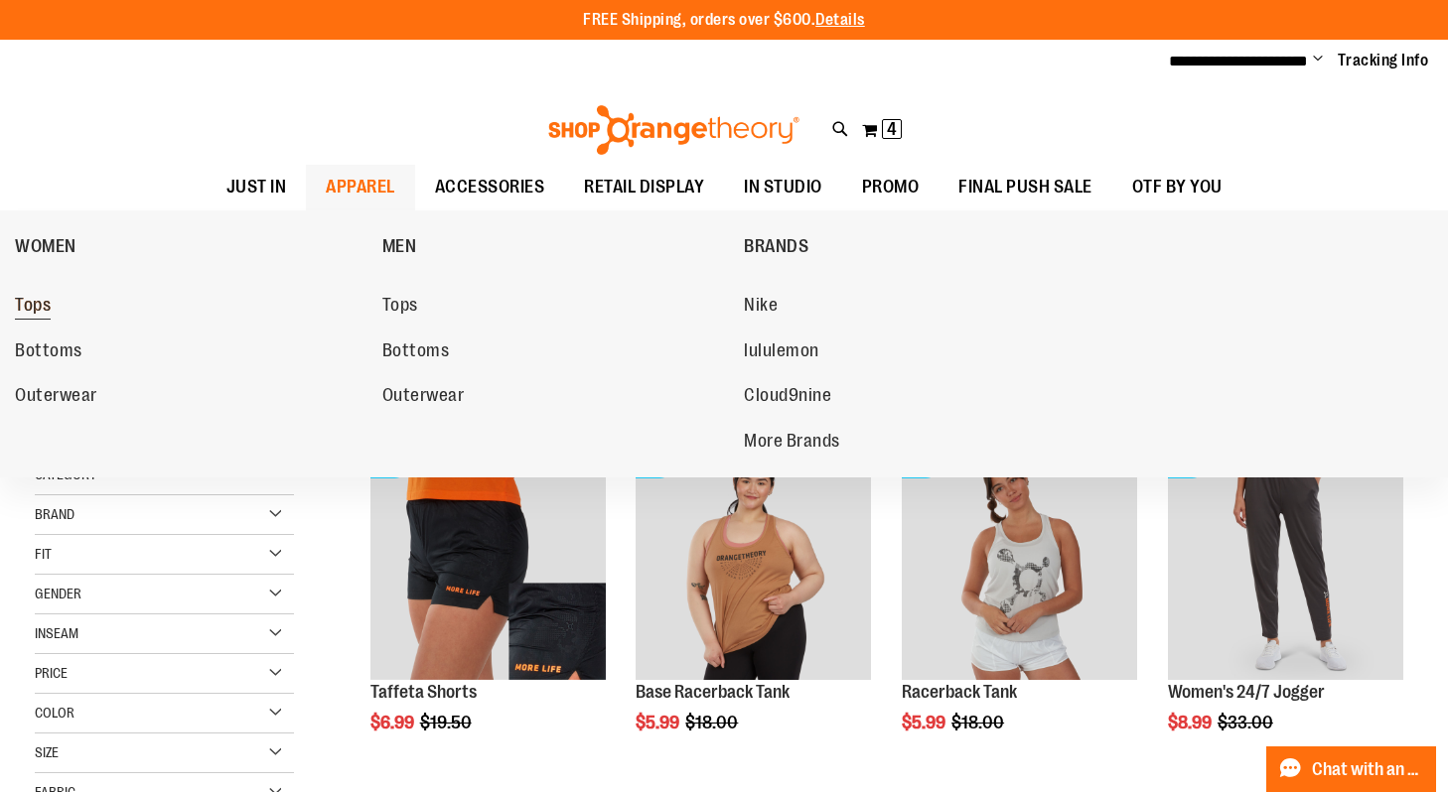
click at [31, 312] on span "Tops" at bounding box center [33, 307] width 36 height 25
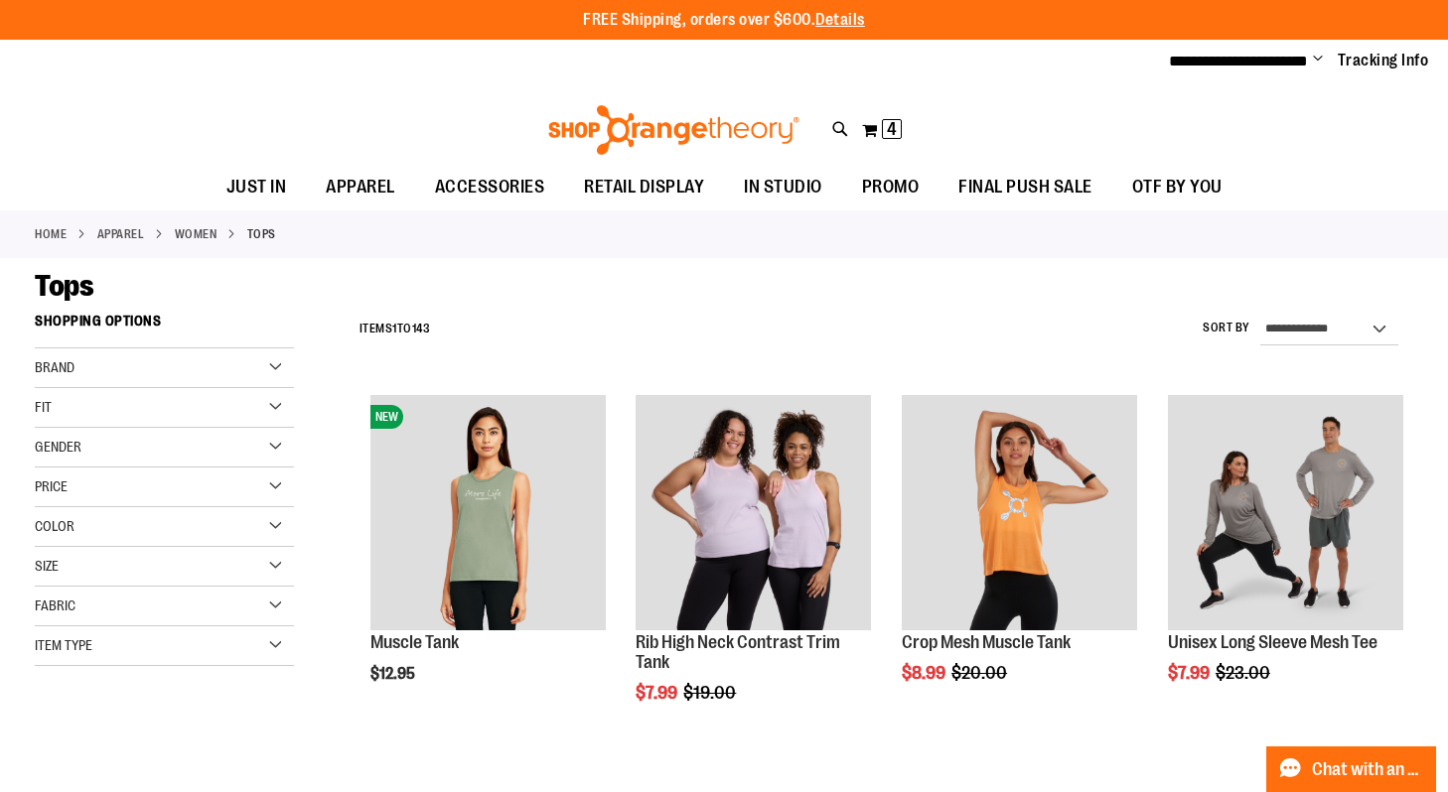
click at [262, 563] on div "Size" at bounding box center [164, 567] width 259 height 40
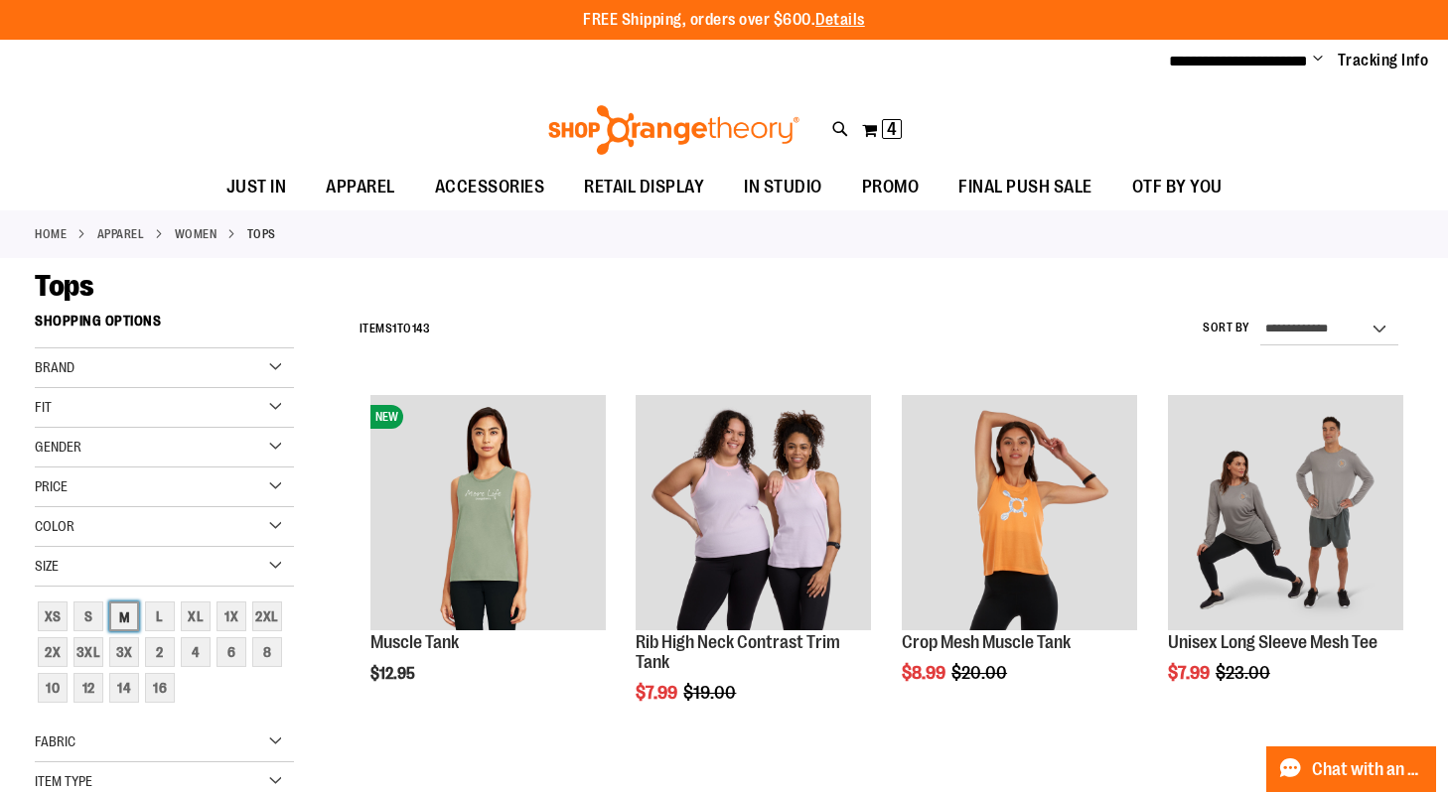
click at [130, 613] on div "M" at bounding box center [124, 617] width 30 height 30
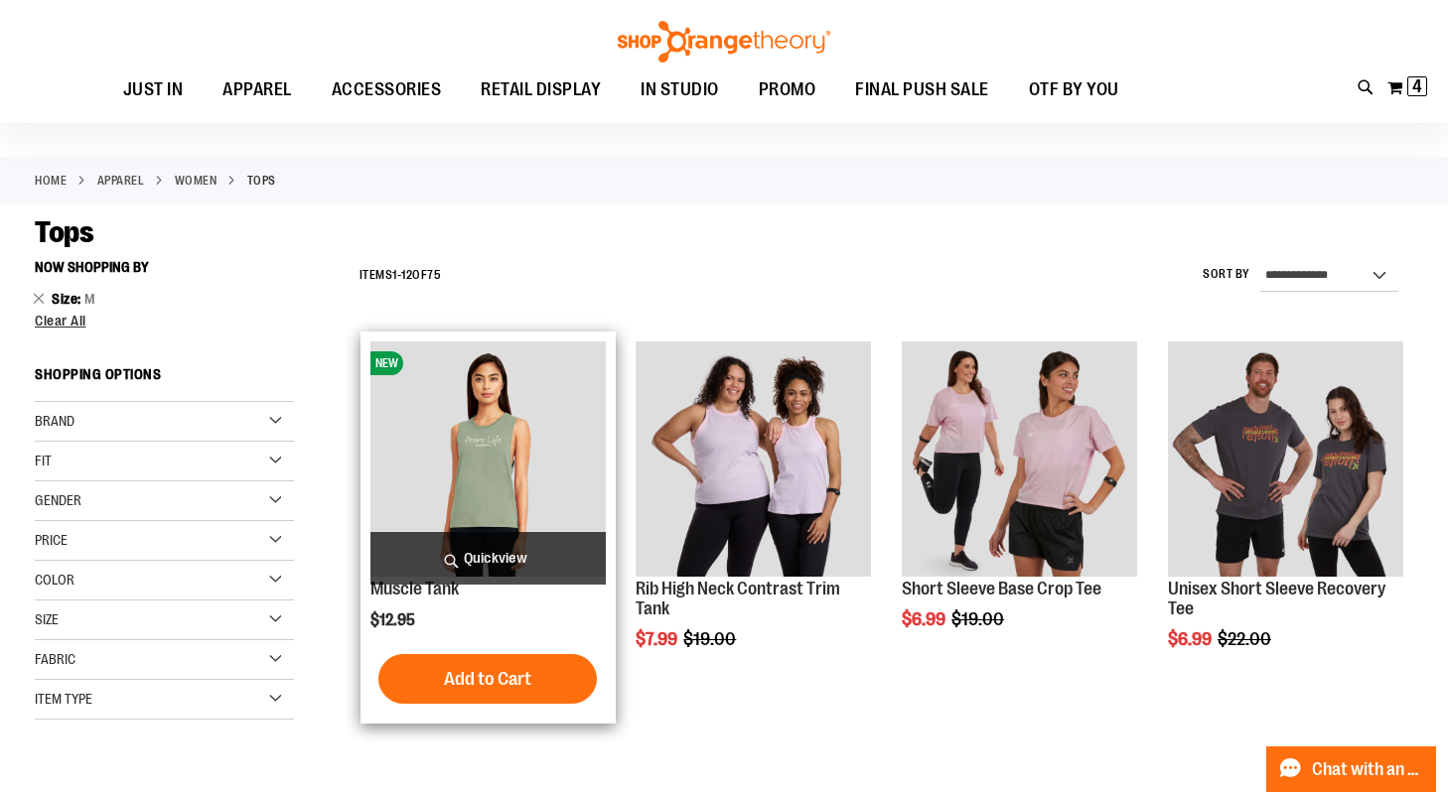
scroll to position [51, 0]
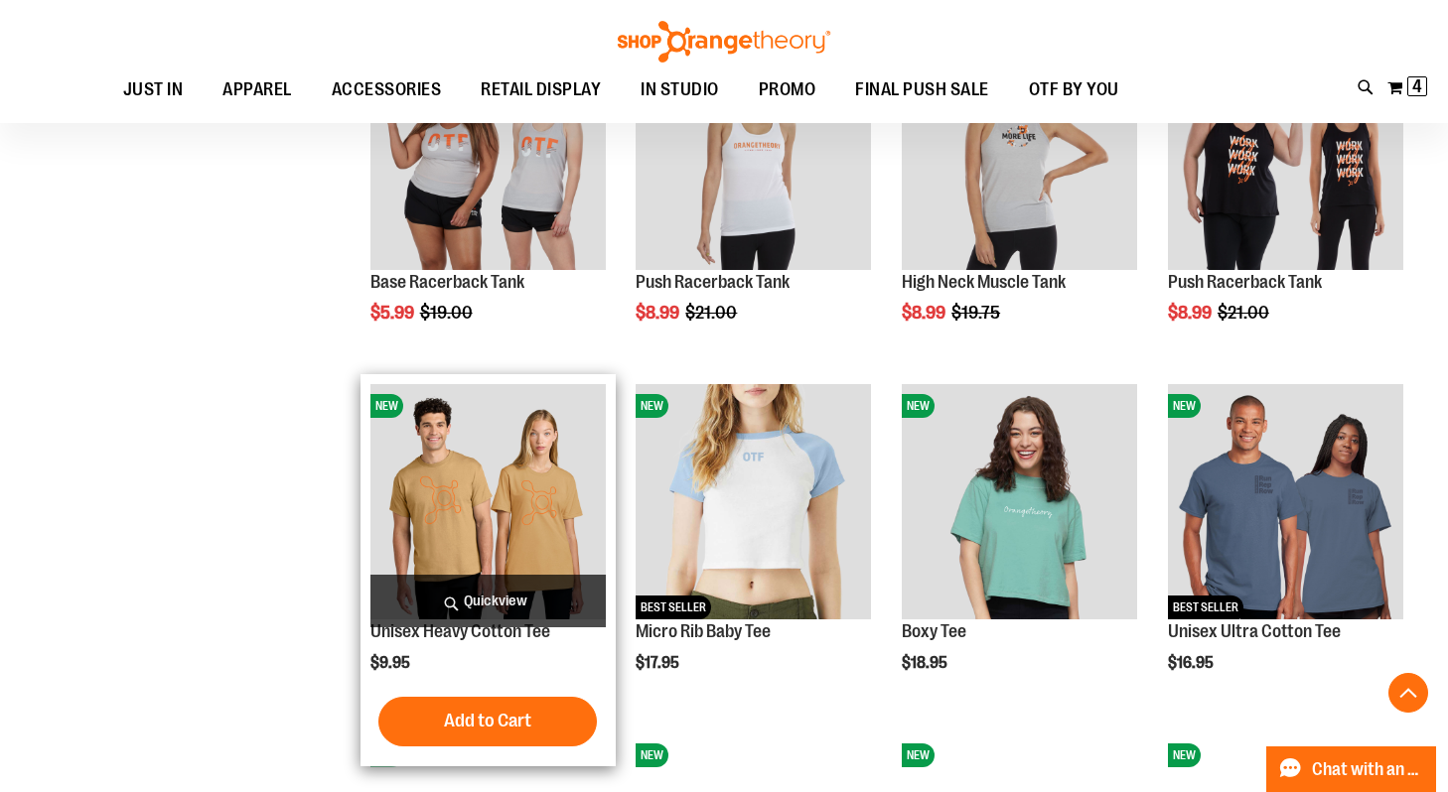
scroll to position [1112, 0]
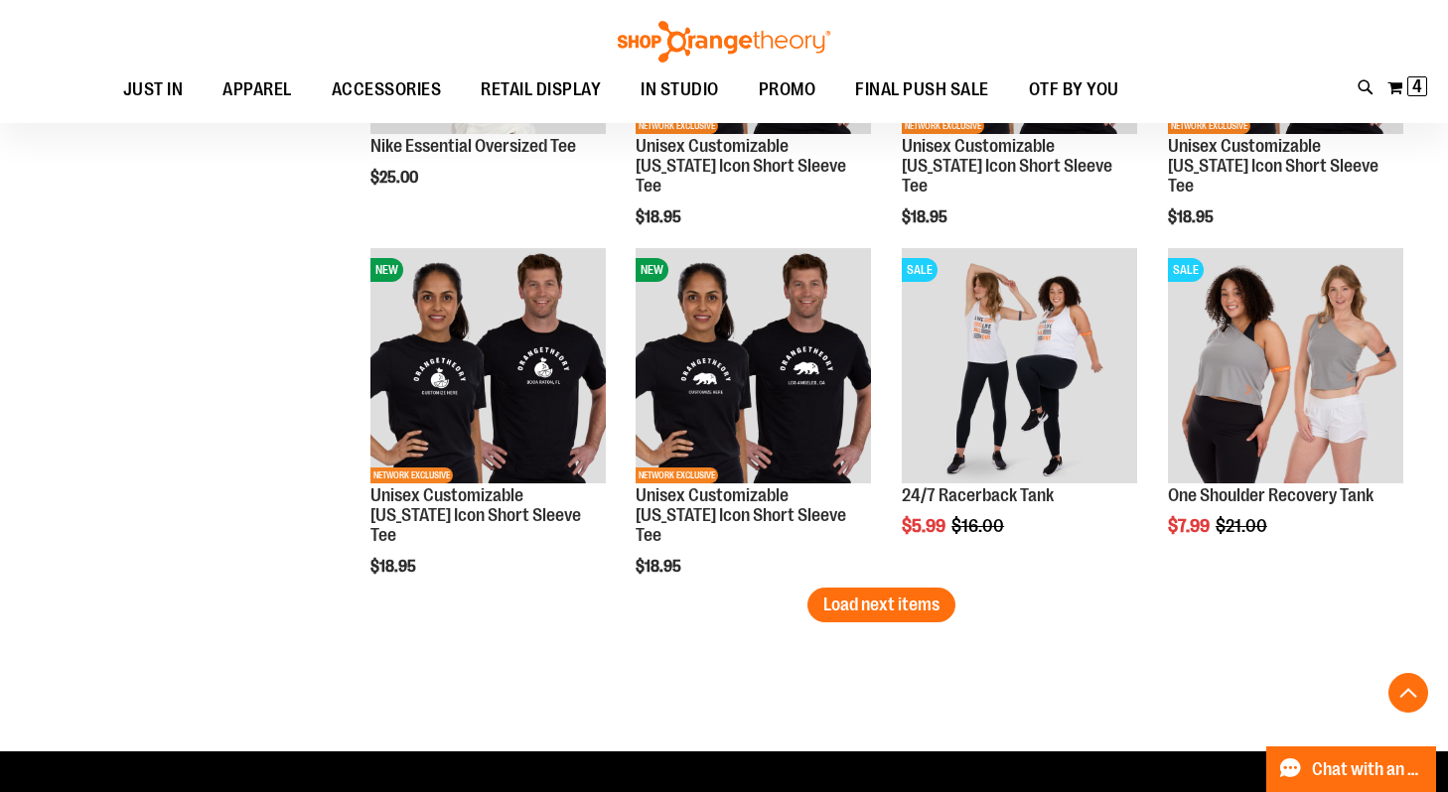
scroll to position [2942, 0]
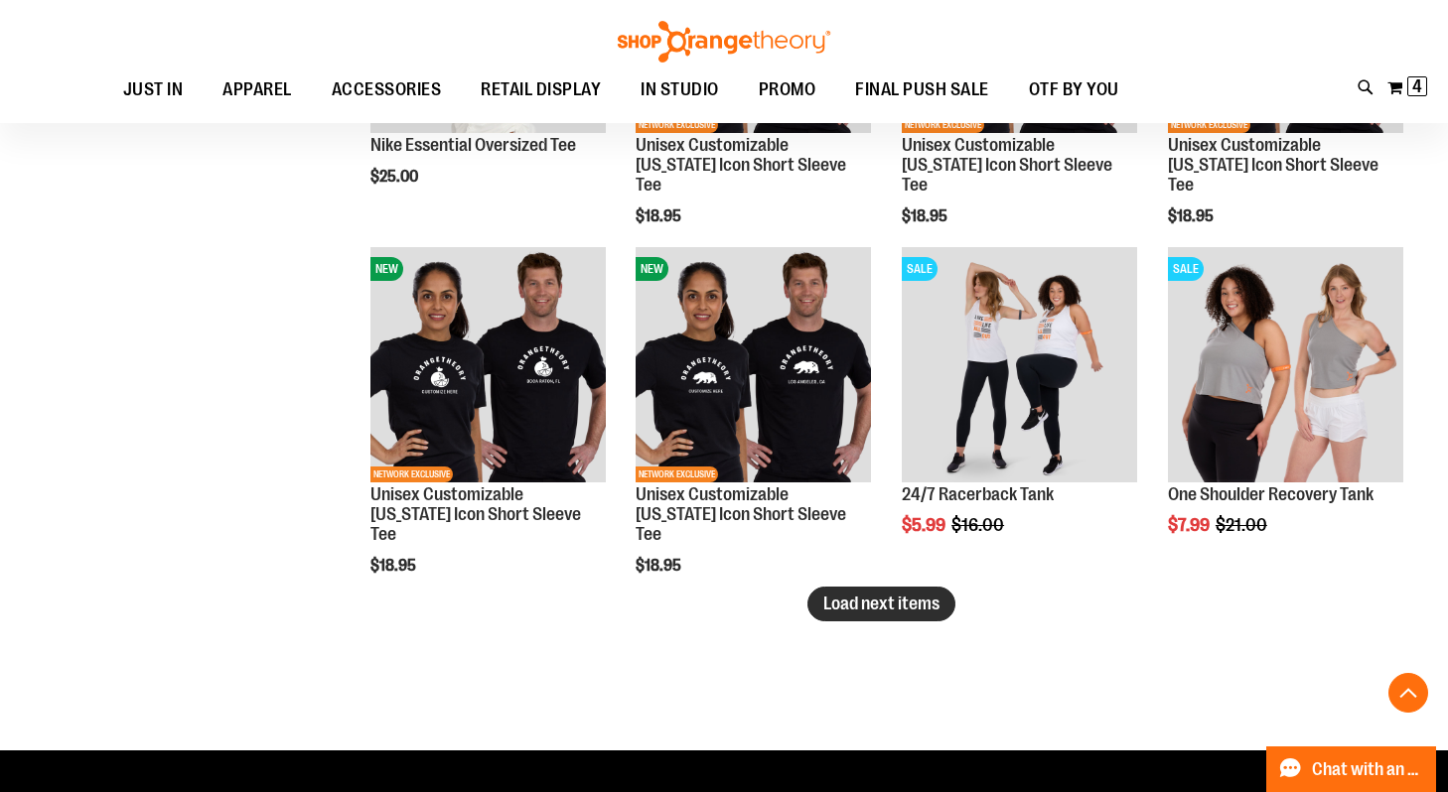
click at [843, 609] on span "Load next items" at bounding box center [881, 604] width 116 height 20
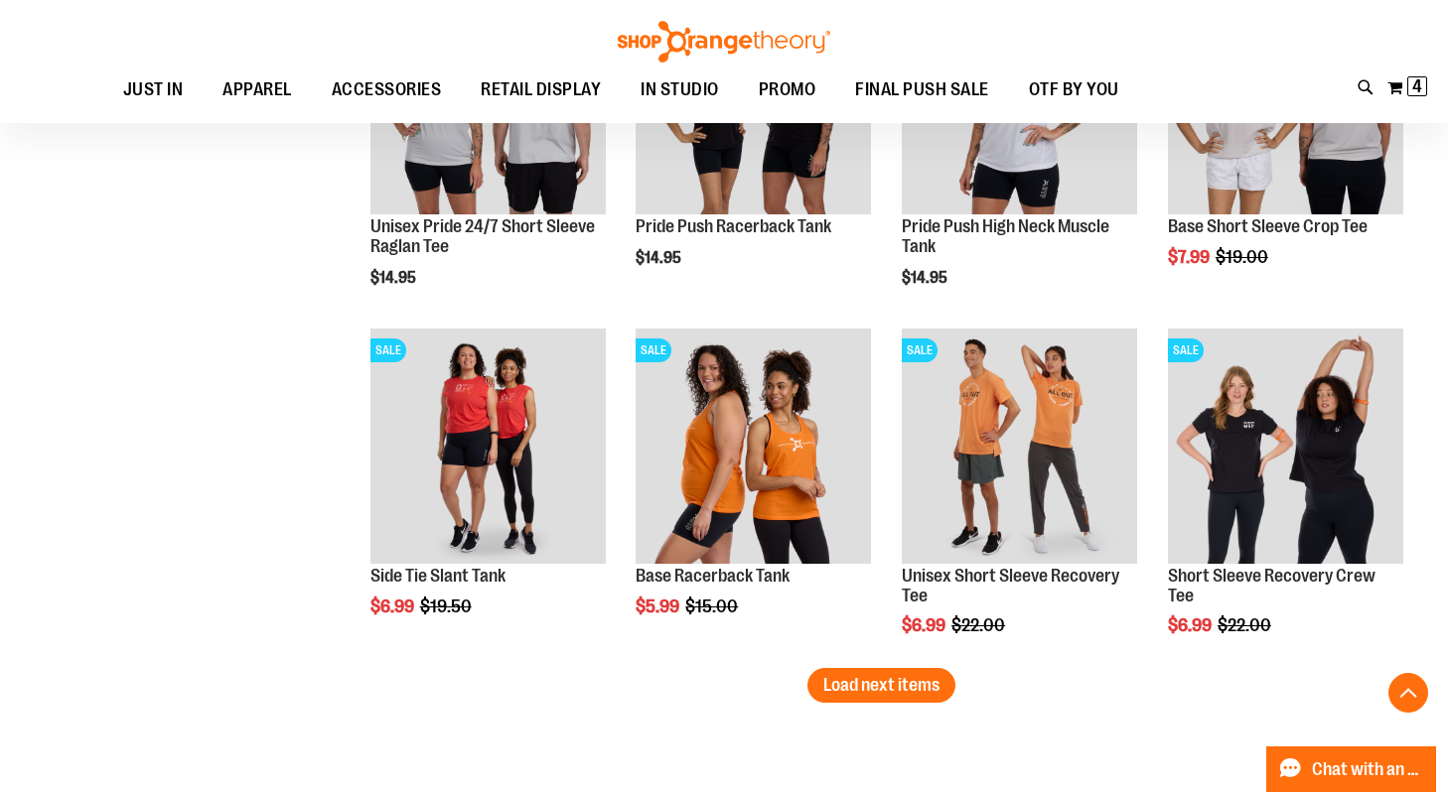
scroll to position [3916, 0]
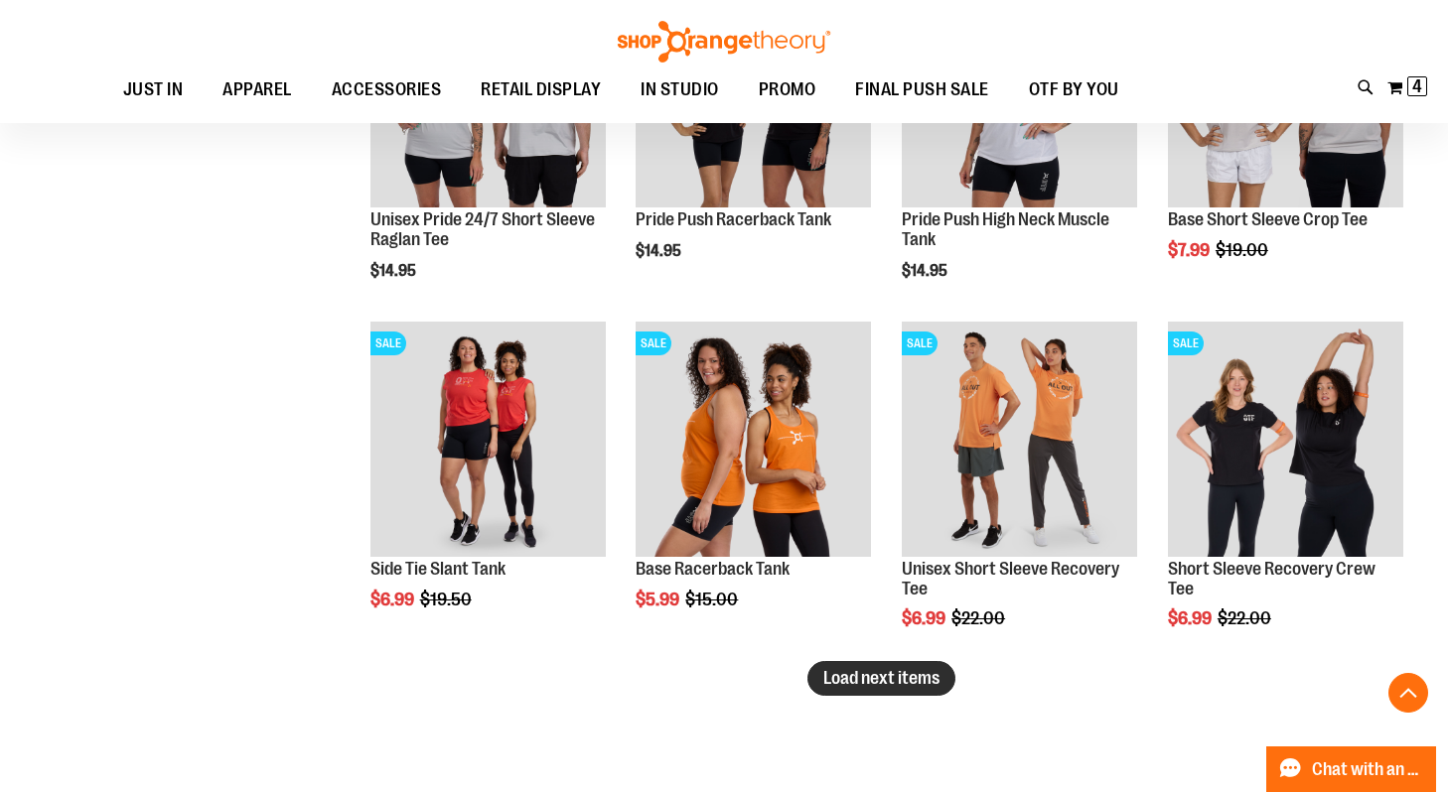
click at [853, 669] on span "Load next items" at bounding box center [881, 678] width 116 height 20
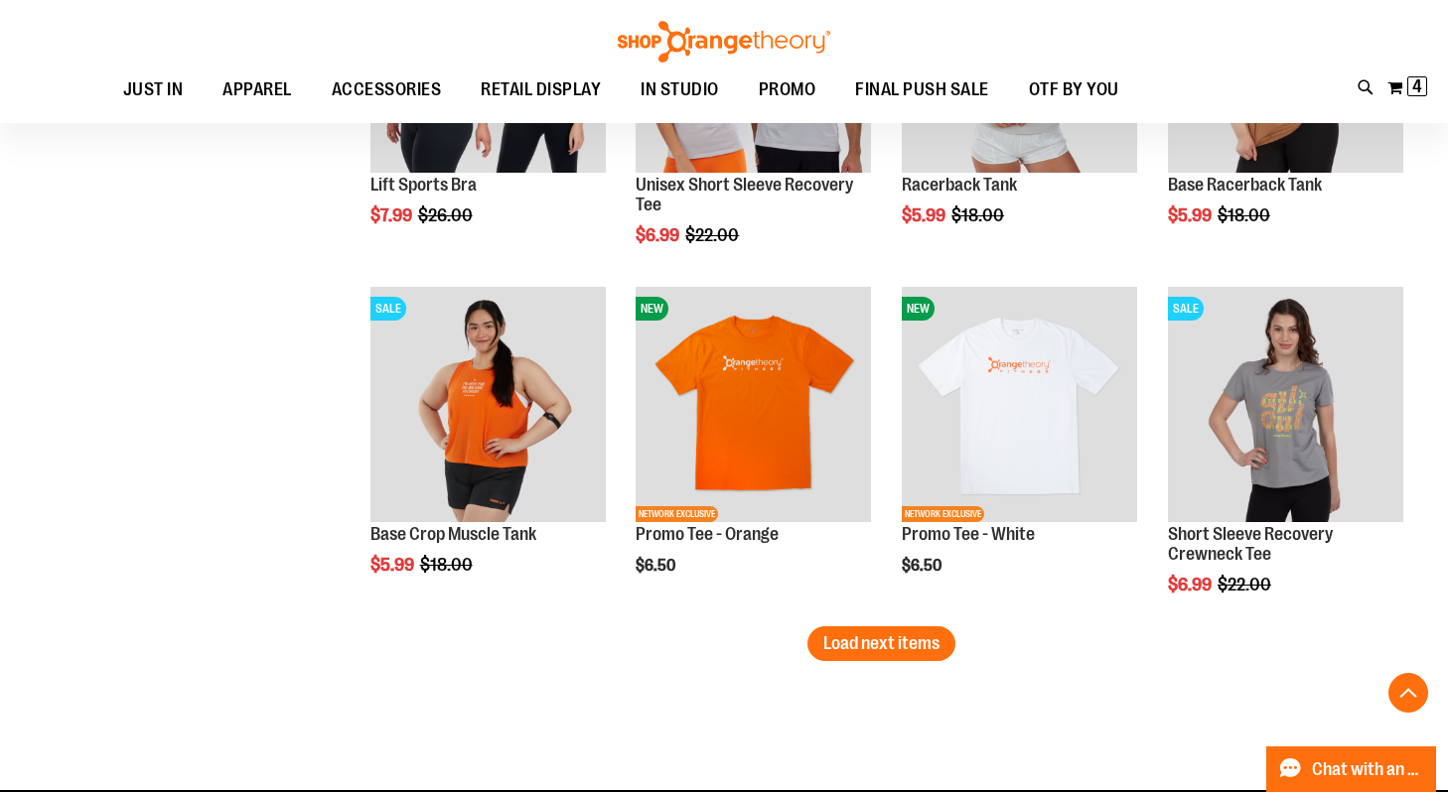
scroll to position [5009, 0]
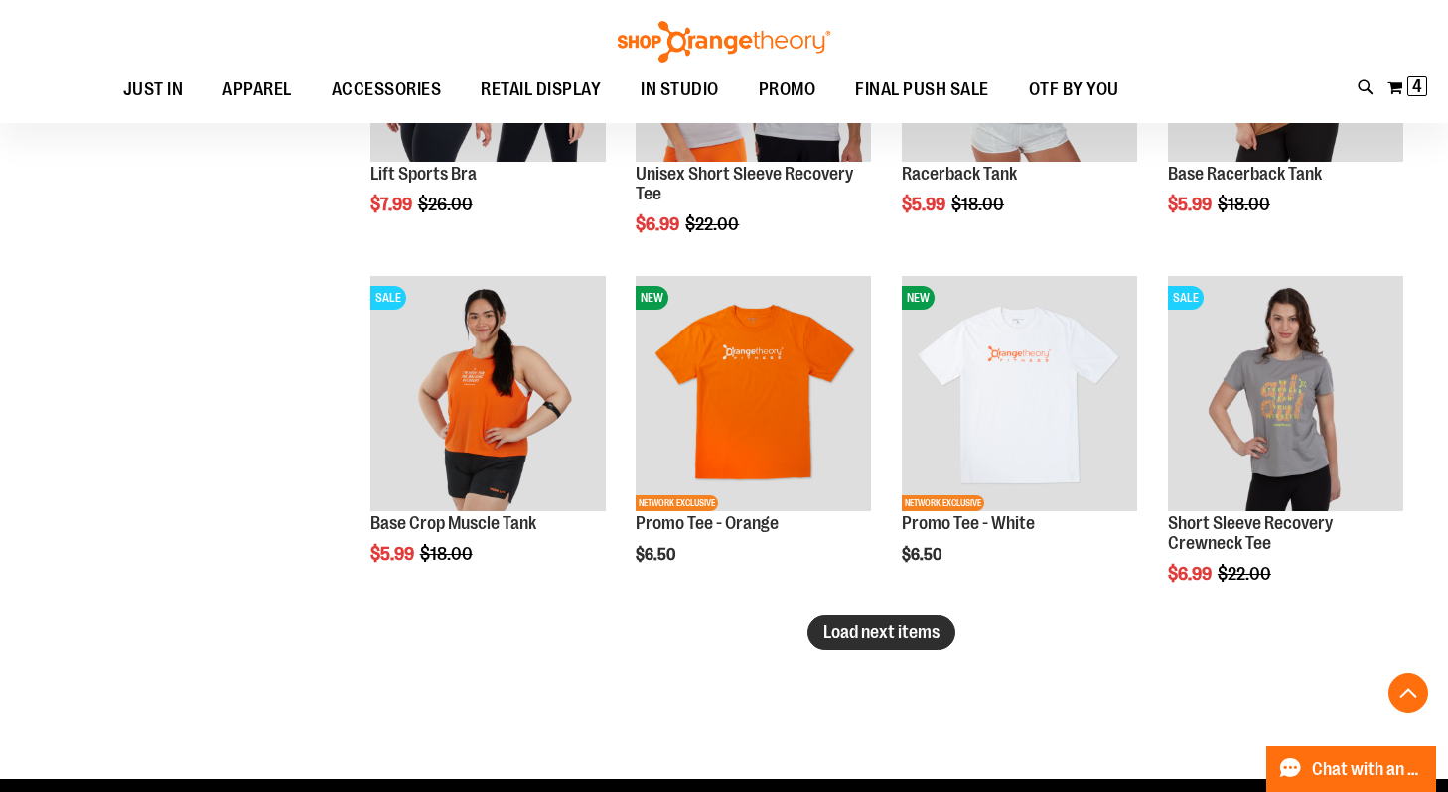
click at [919, 648] on button "Load next items" at bounding box center [881, 633] width 148 height 35
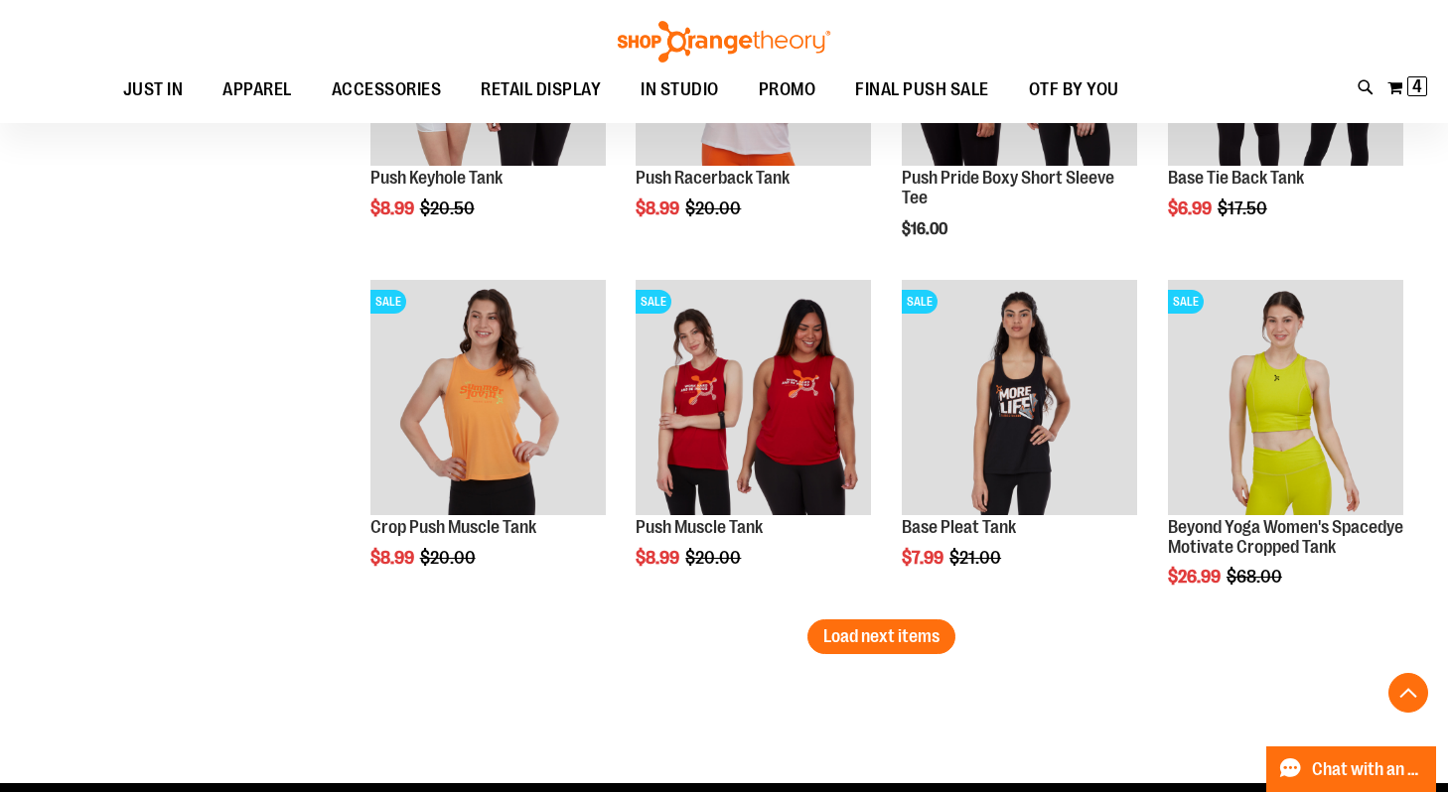
scroll to position [6103, 0]
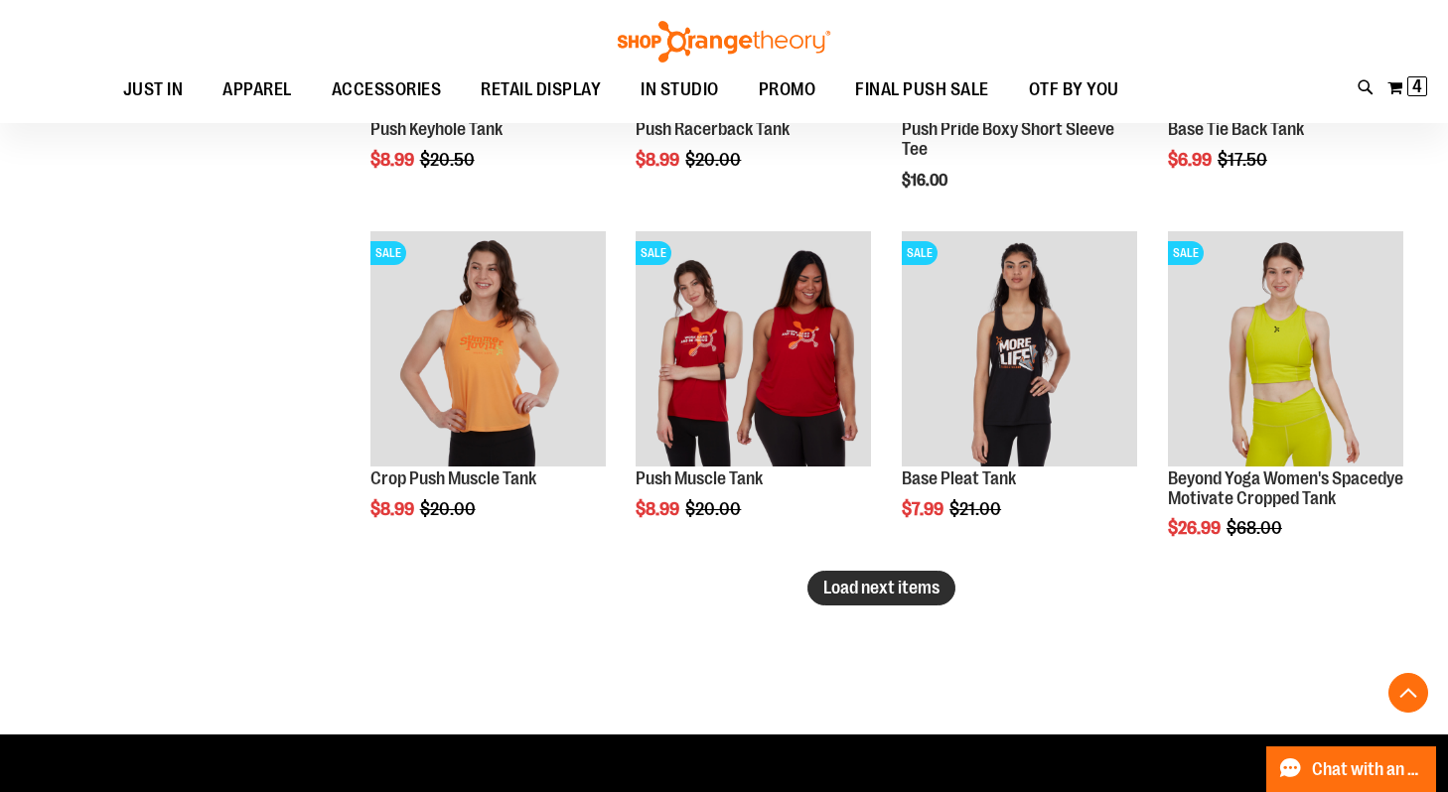
click at [840, 589] on span "Load next items" at bounding box center [881, 588] width 116 height 20
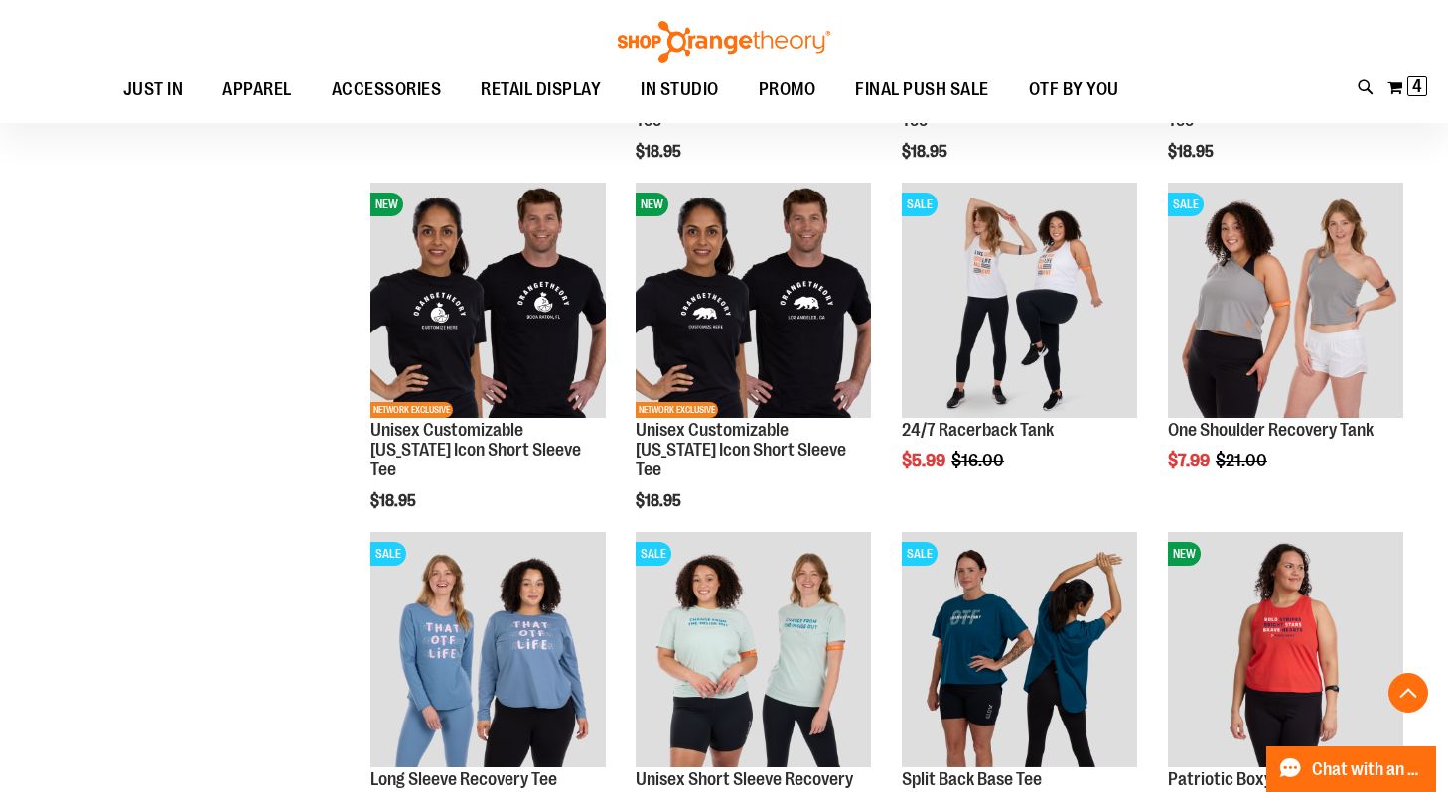
scroll to position [2104, 0]
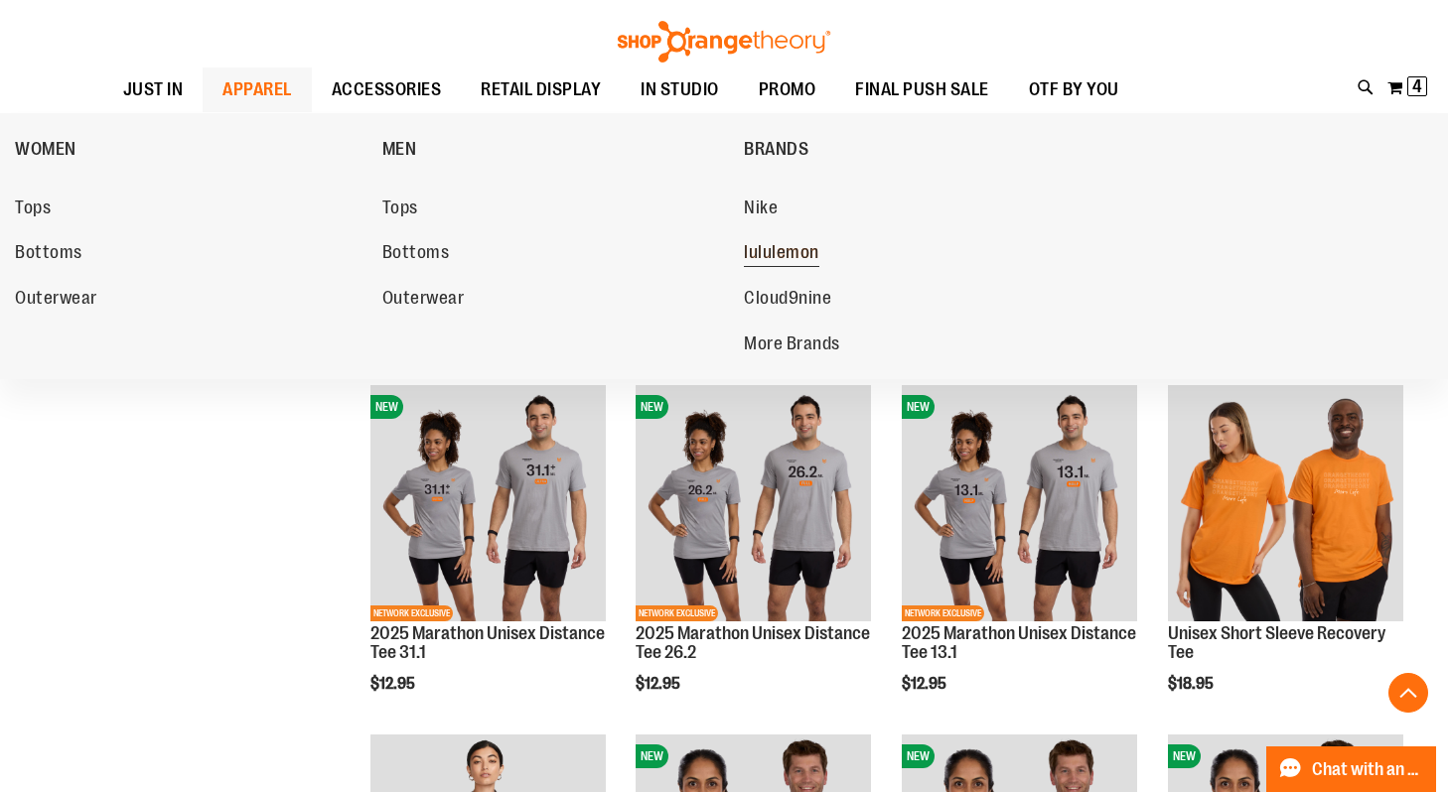
click at [808, 267] on span "lululemon" at bounding box center [781, 254] width 75 height 25
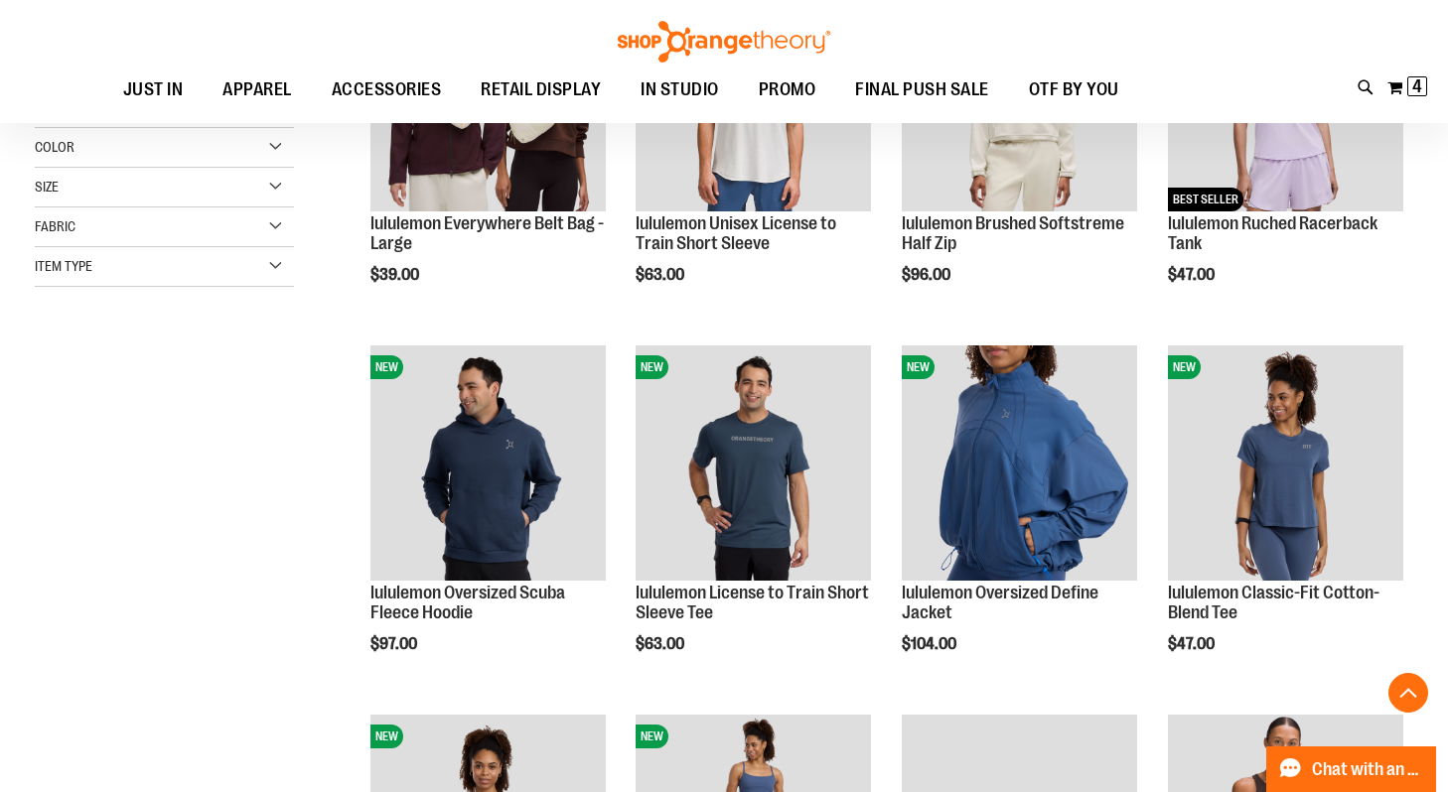
scroll to position [418, 0]
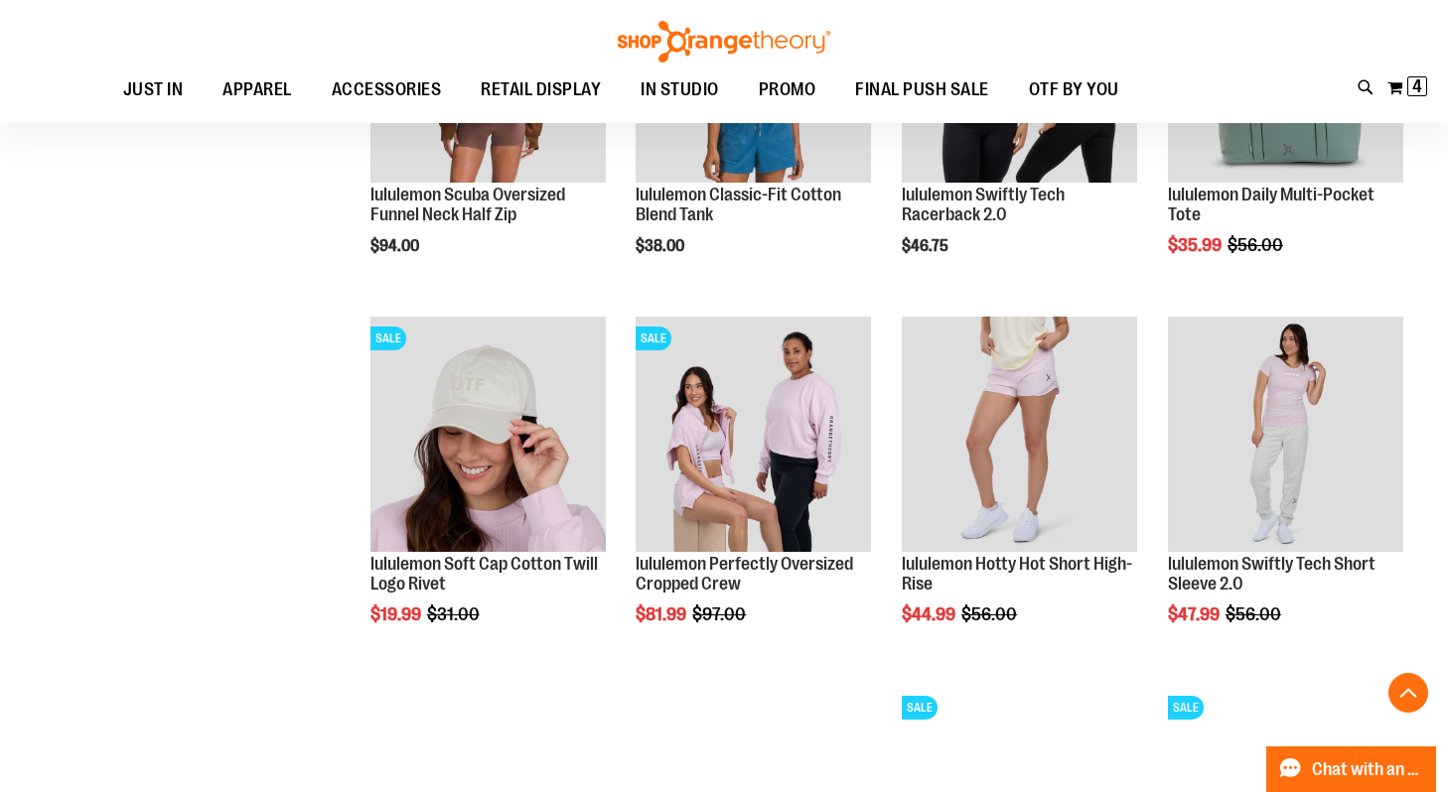
scroll to position [1561, 0]
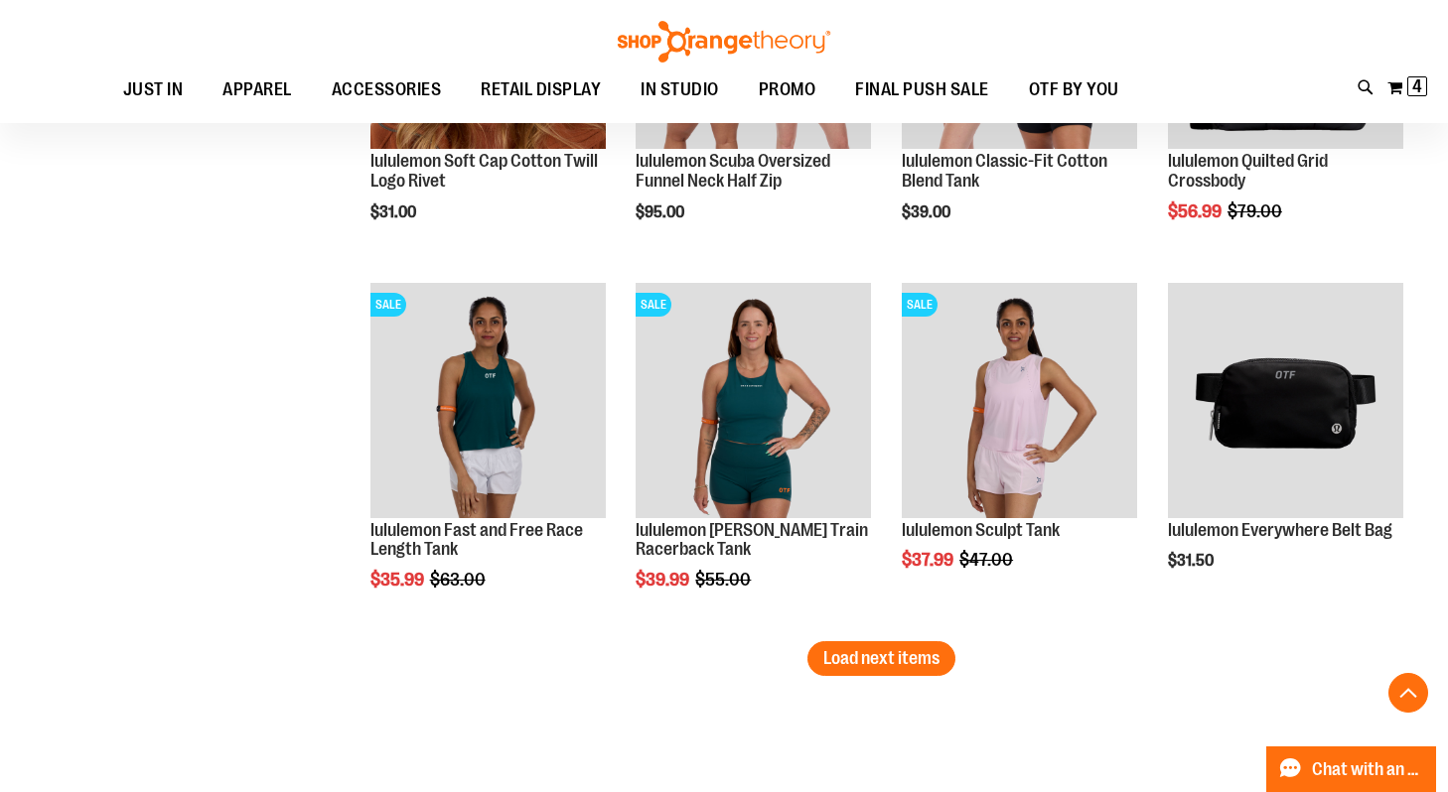
scroll to position [3075, 0]
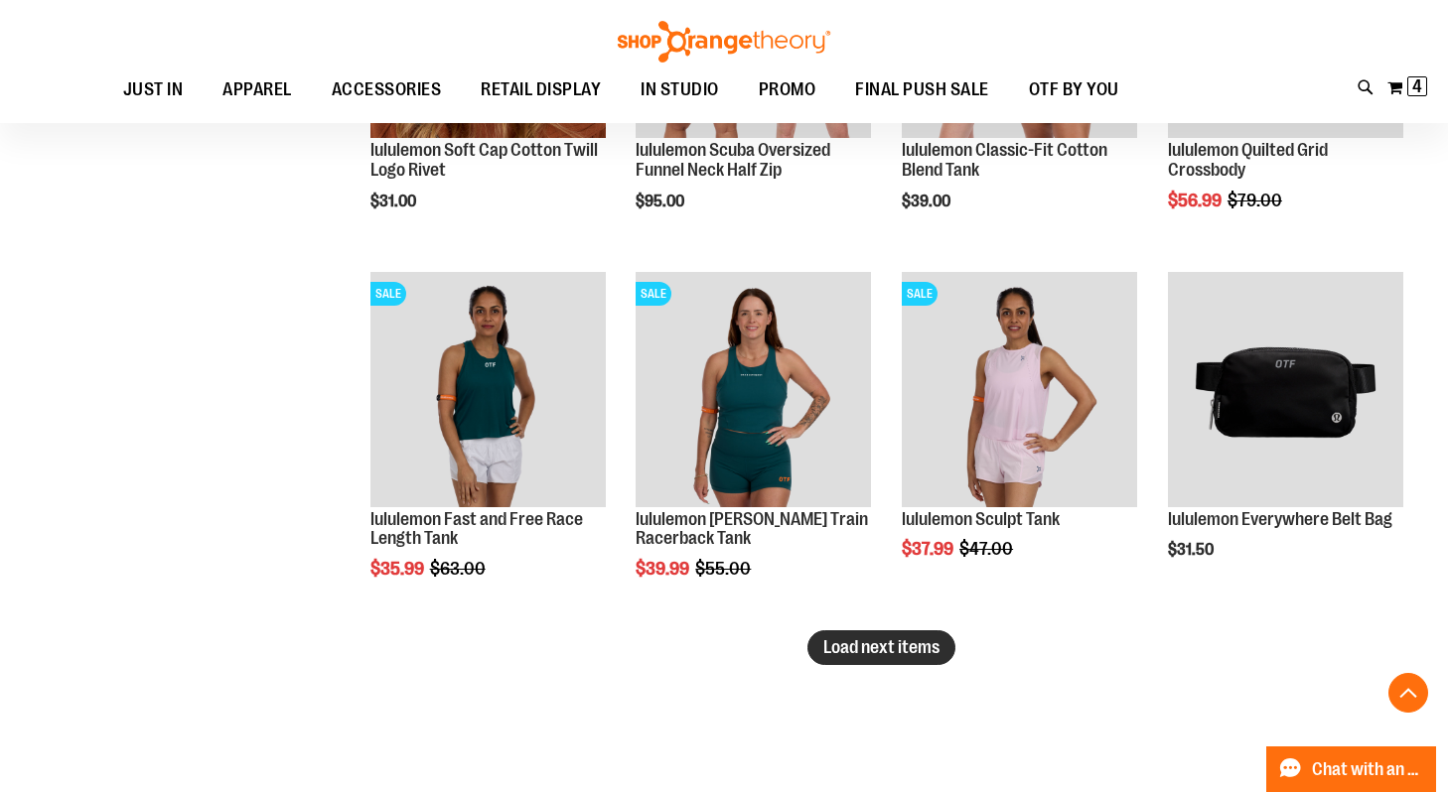
click at [900, 648] on span "Load next items" at bounding box center [881, 648] width 116 height 20
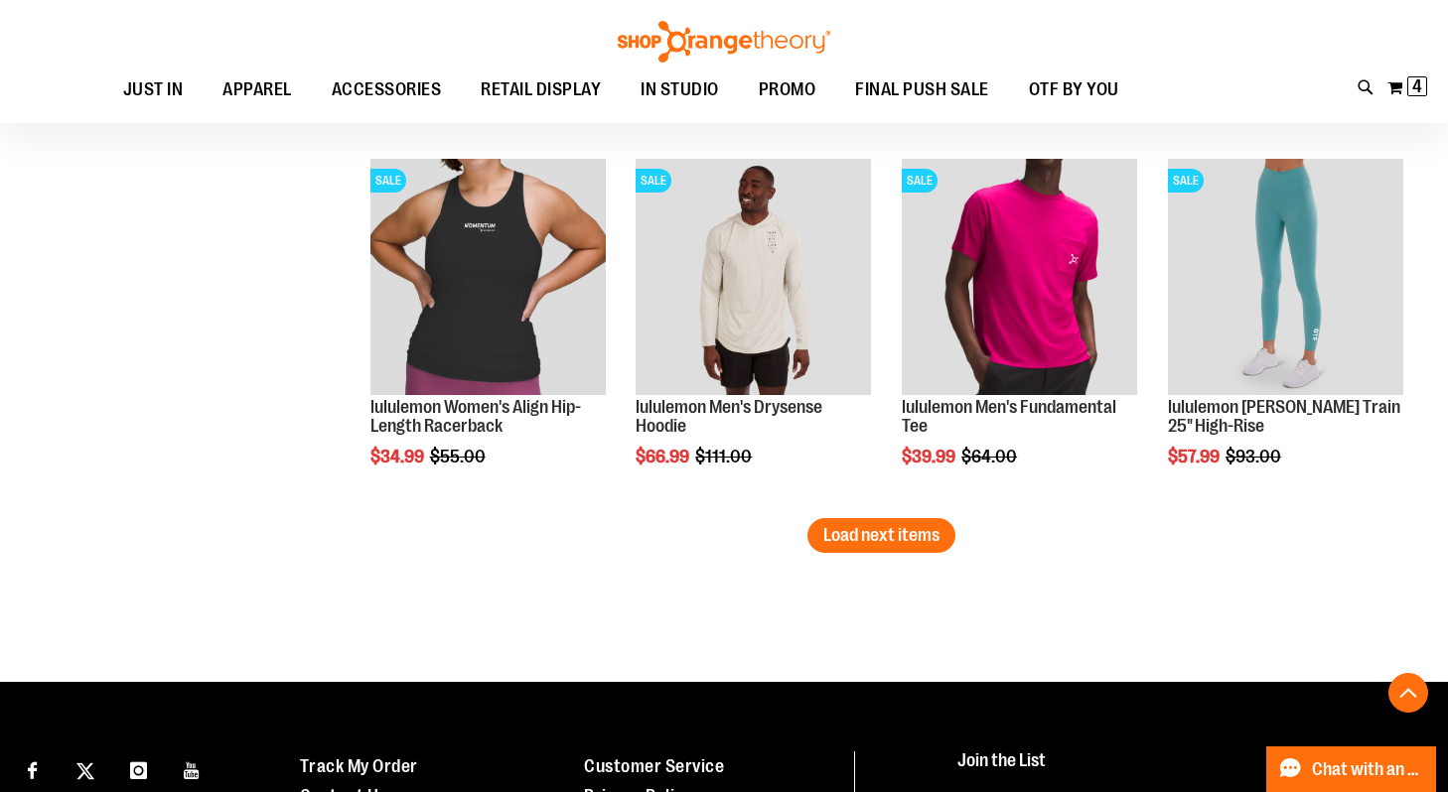
scroll to position [4328, 0]
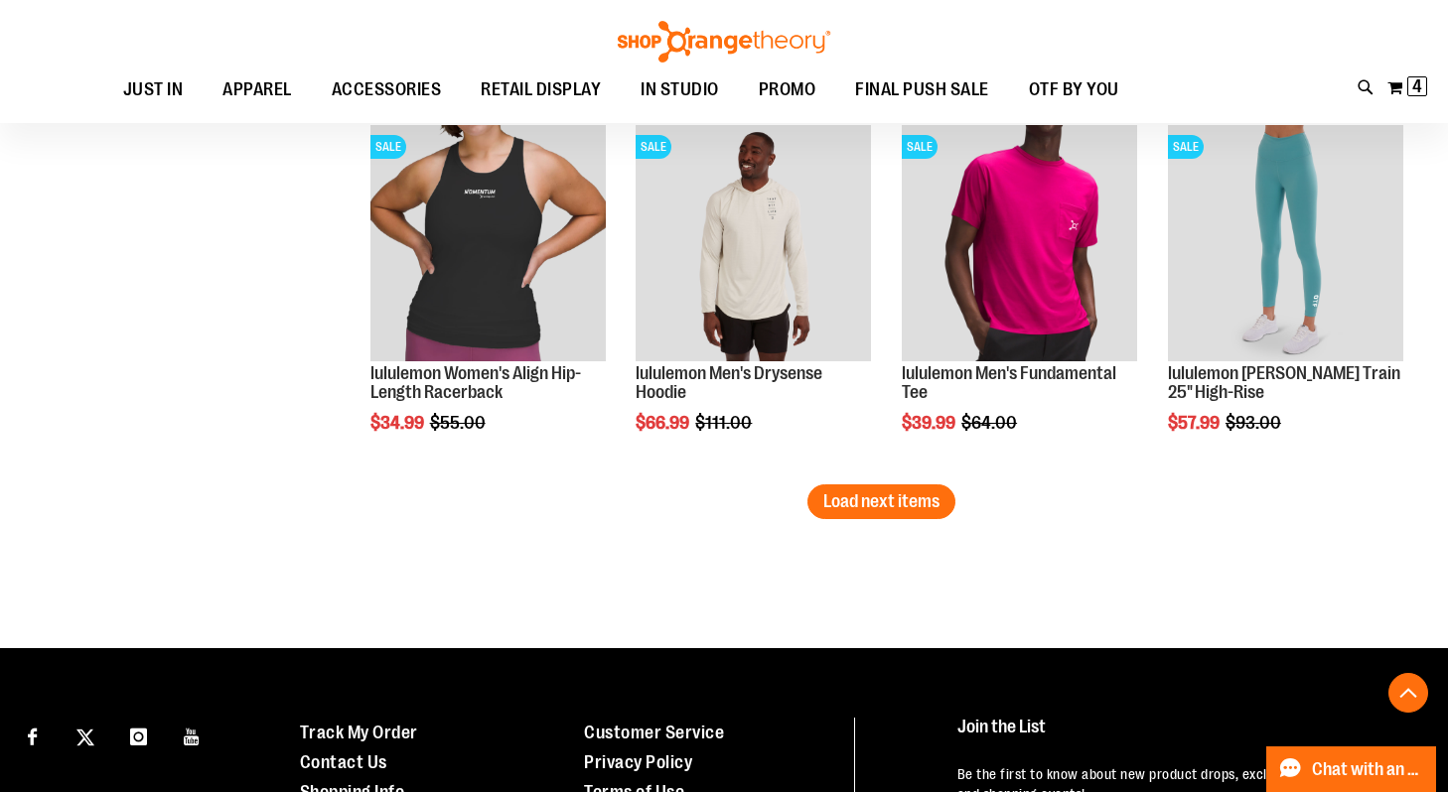
click at [921, 509] on span "Load next items" at bounding box center [881, 502] width 116 height 20
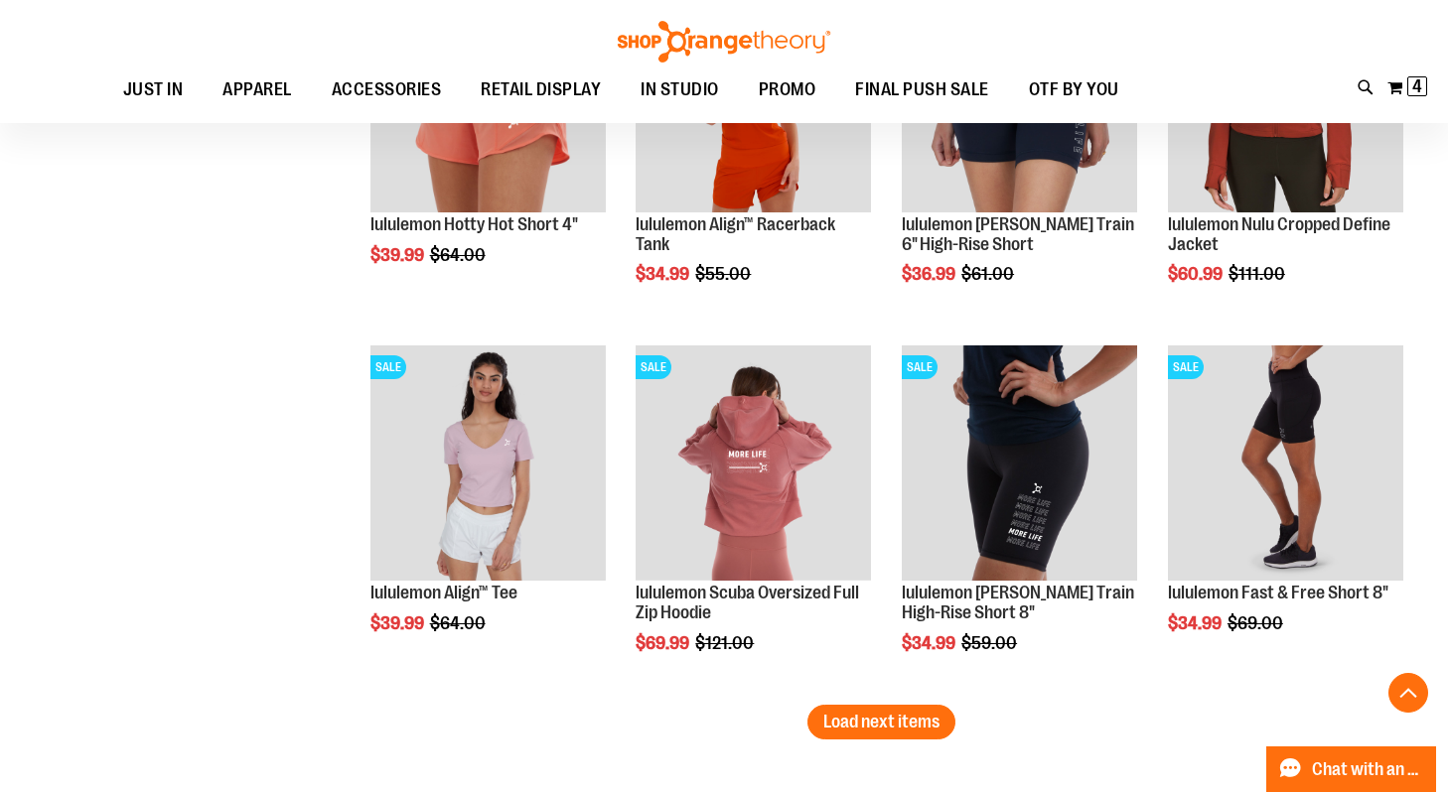
scroll to position [5246, 0]
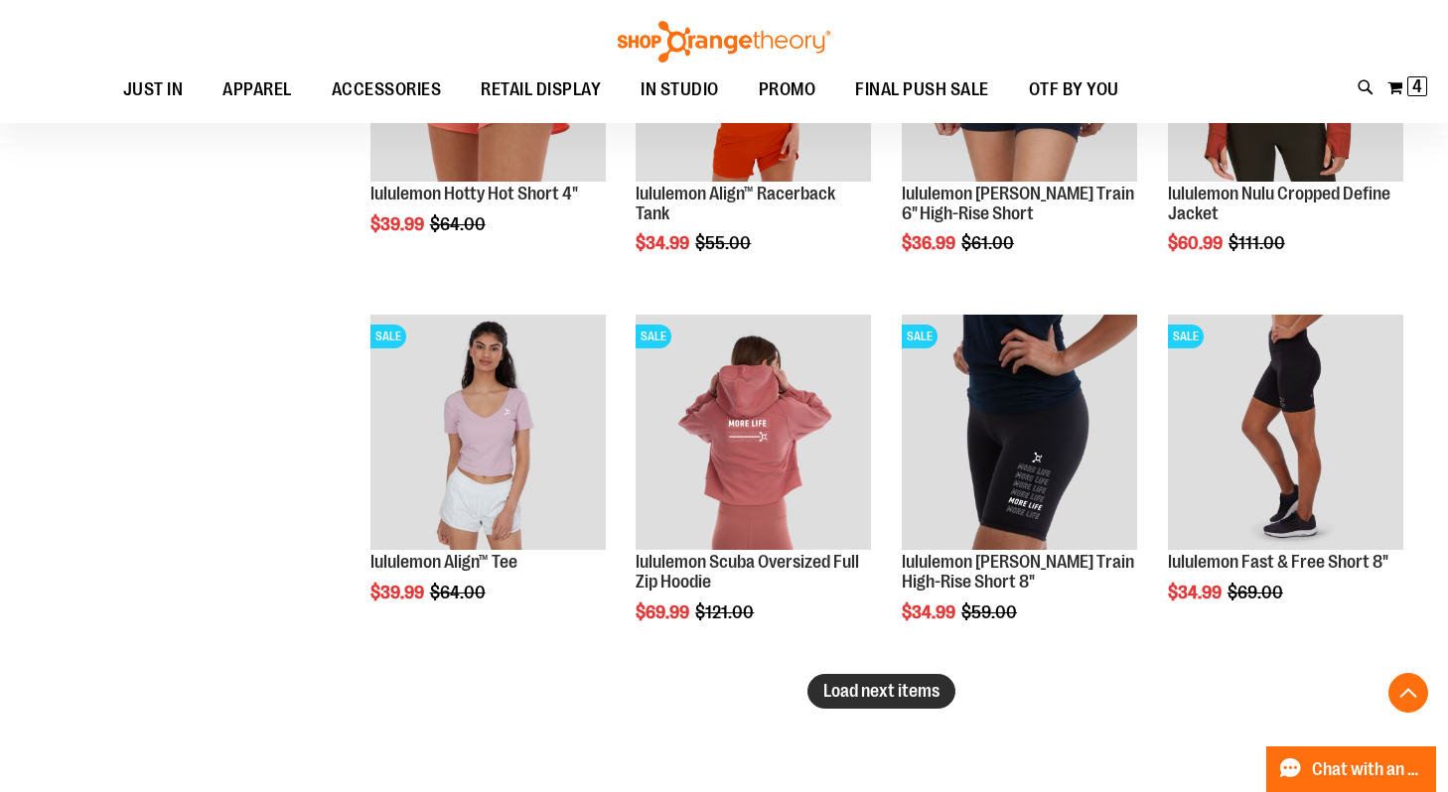
click at [869, 689] on span "Load next items" at bounding box center [881, 691] width 116 height 20
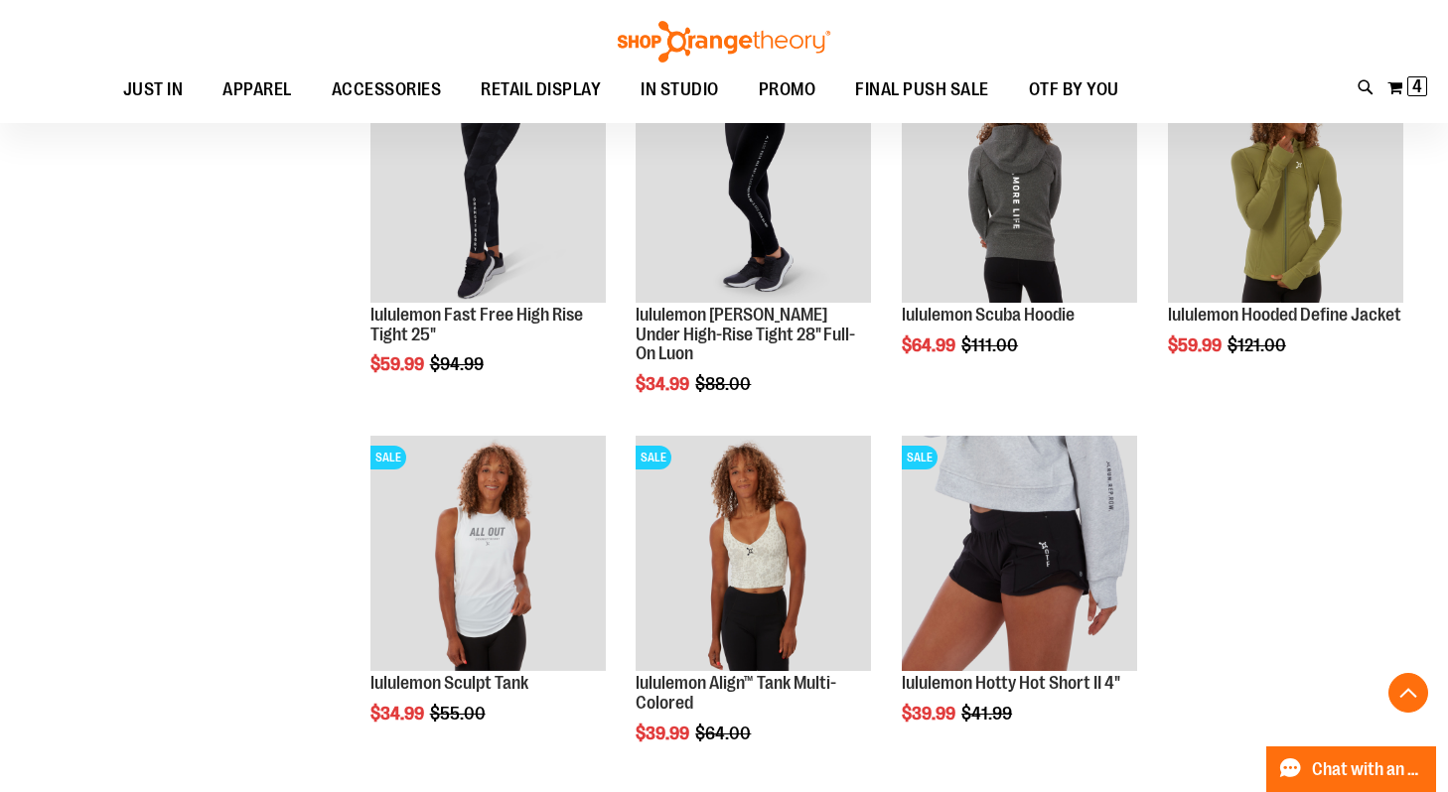
scroll to position [6291, 0]
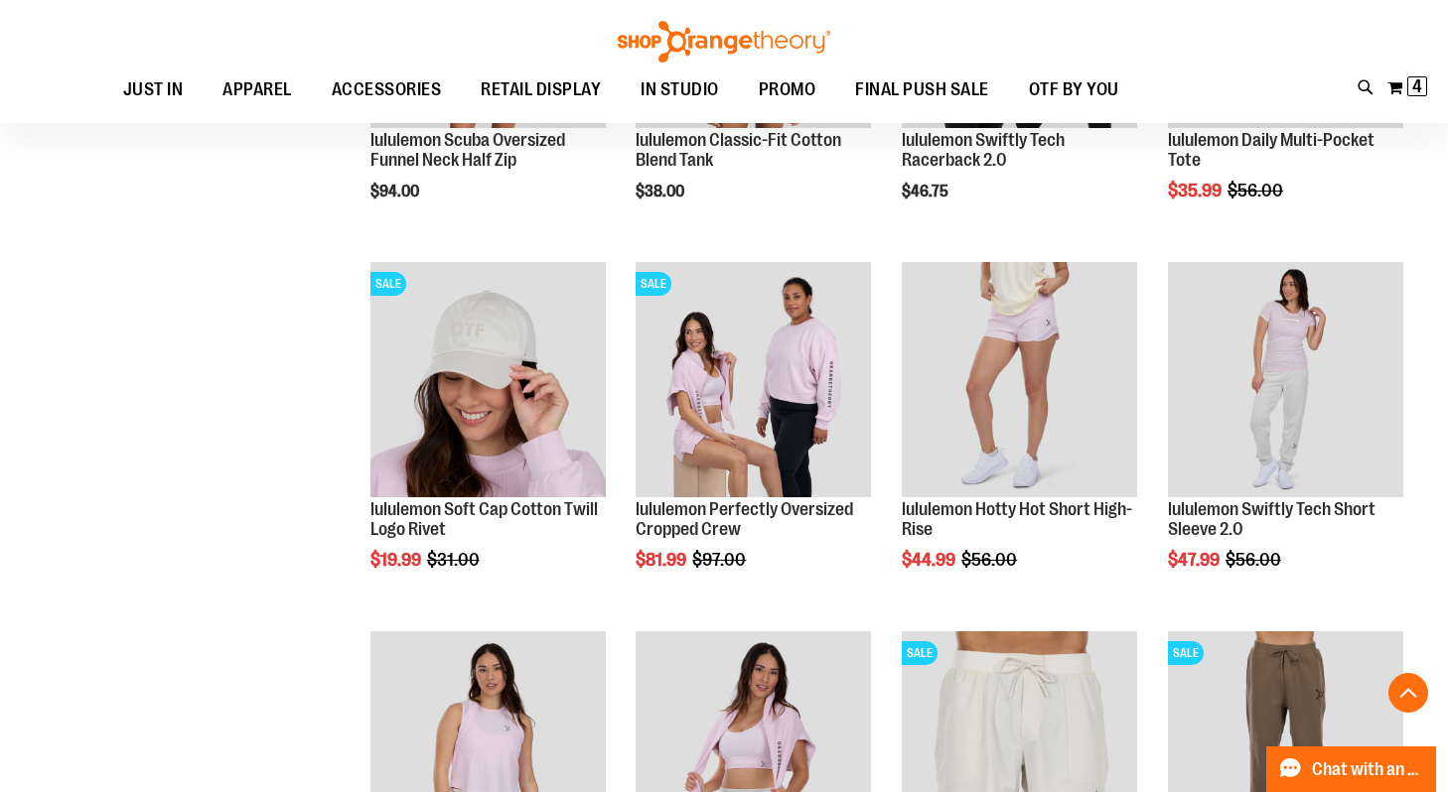
scroll to position [1488, 0]
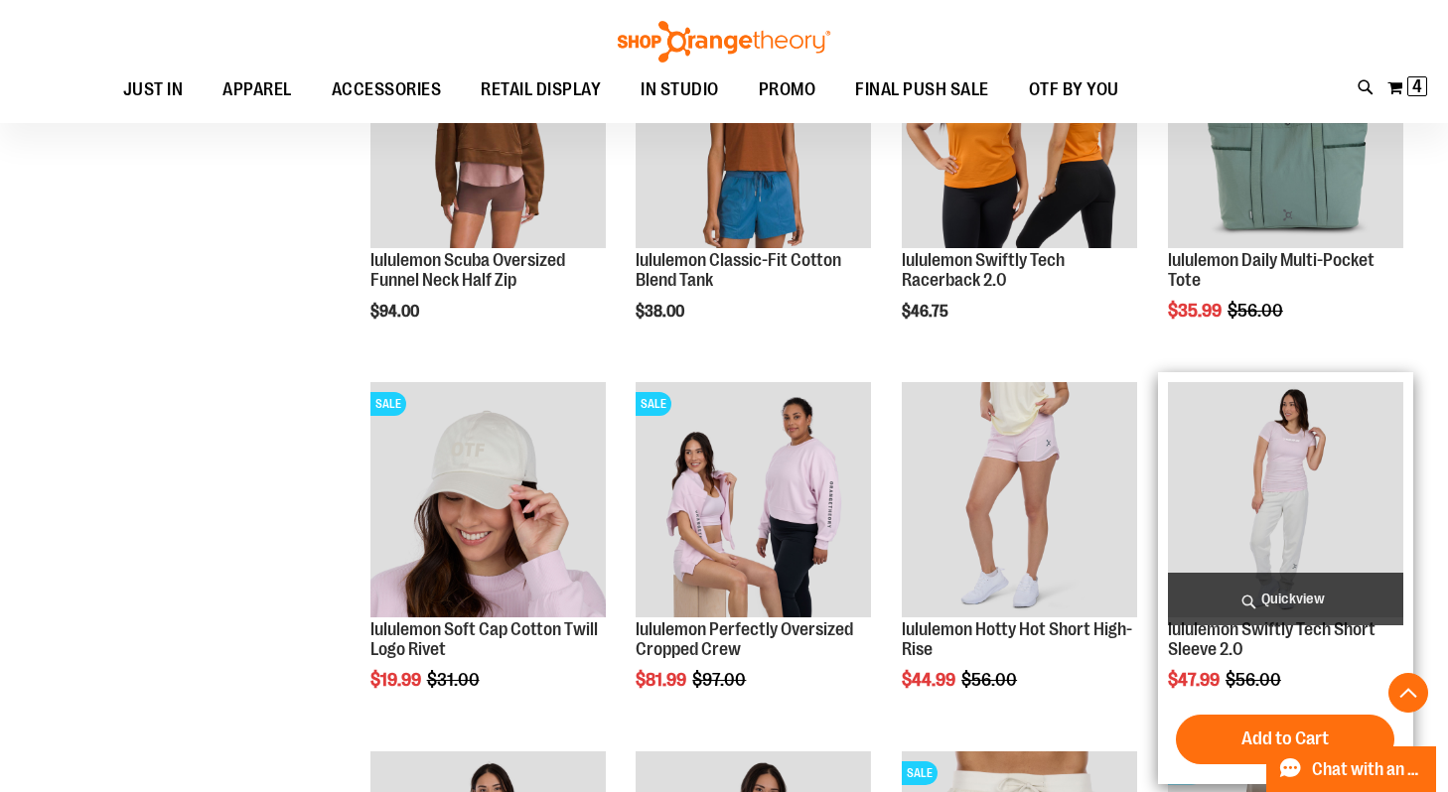
click at [1233, 571] on img "product" at bounding box center [1285, 499] width 235 height 235
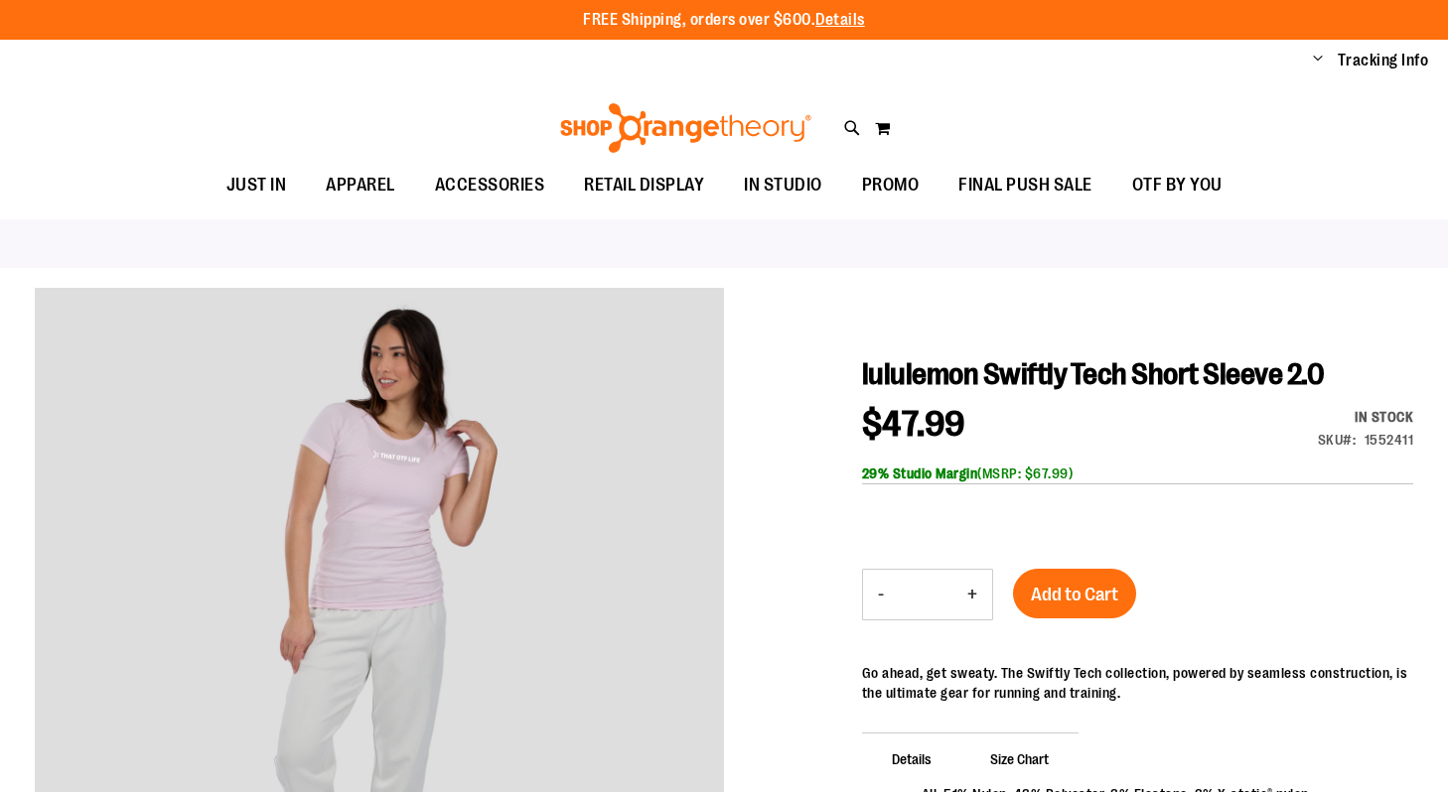
click at [1261, 502] on div at bounding box center [1137, 525] width 551 height 50
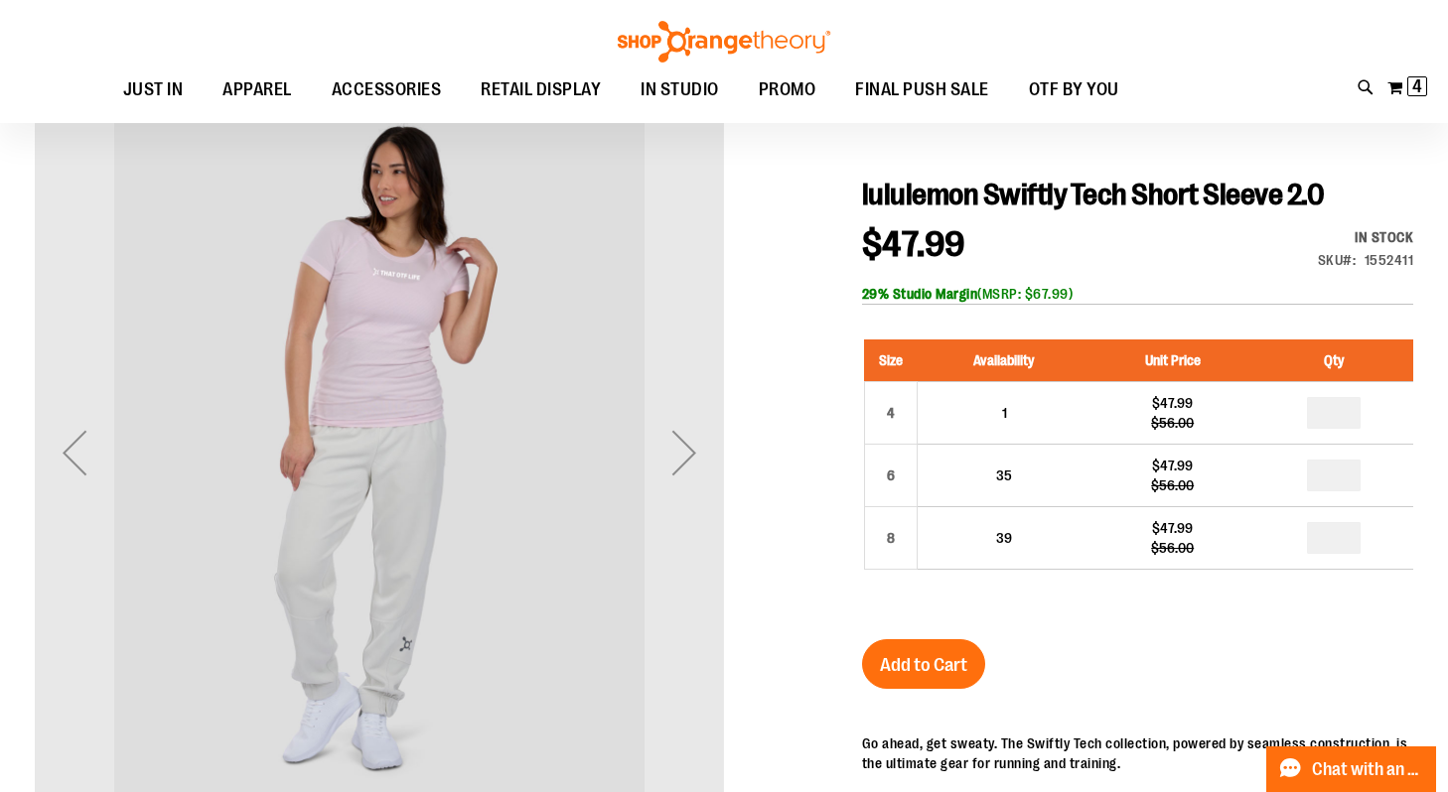
scroll to position [170, 0]
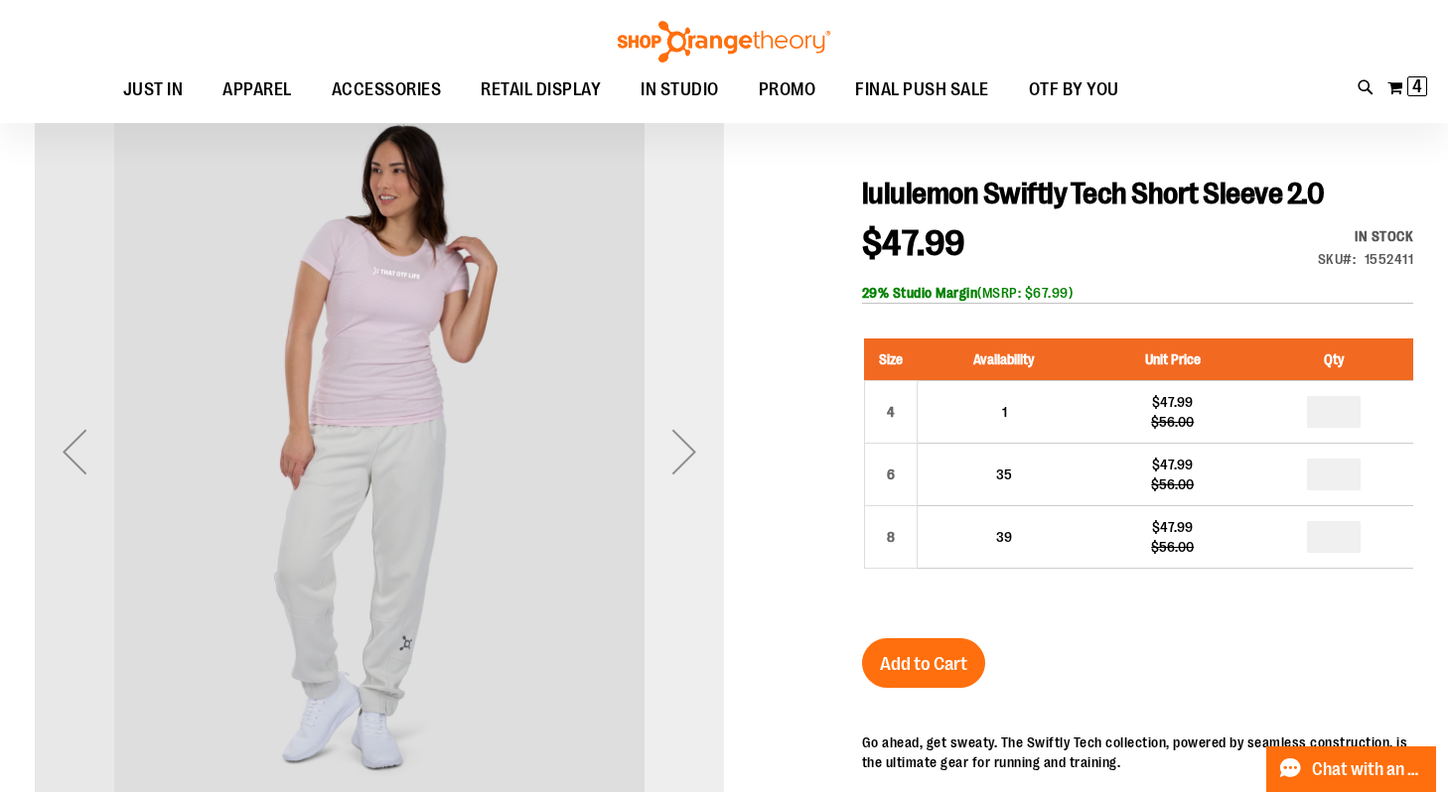
click at [690, 449] on div "Next" at bounding box center [684, 451] width 79 height 79
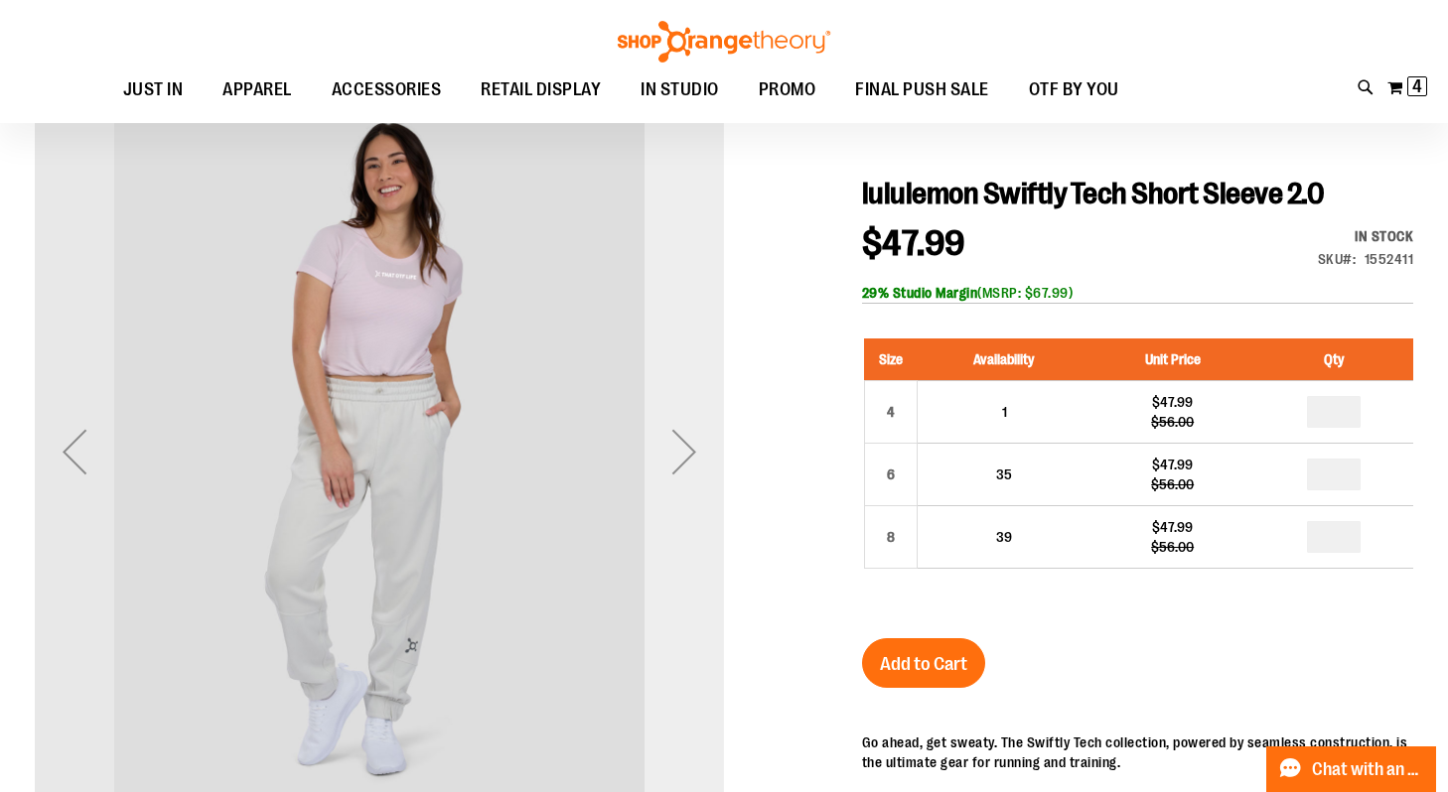
click at [690, 449] on div "Next" at bounding box center [684, 451] width 79 height 79
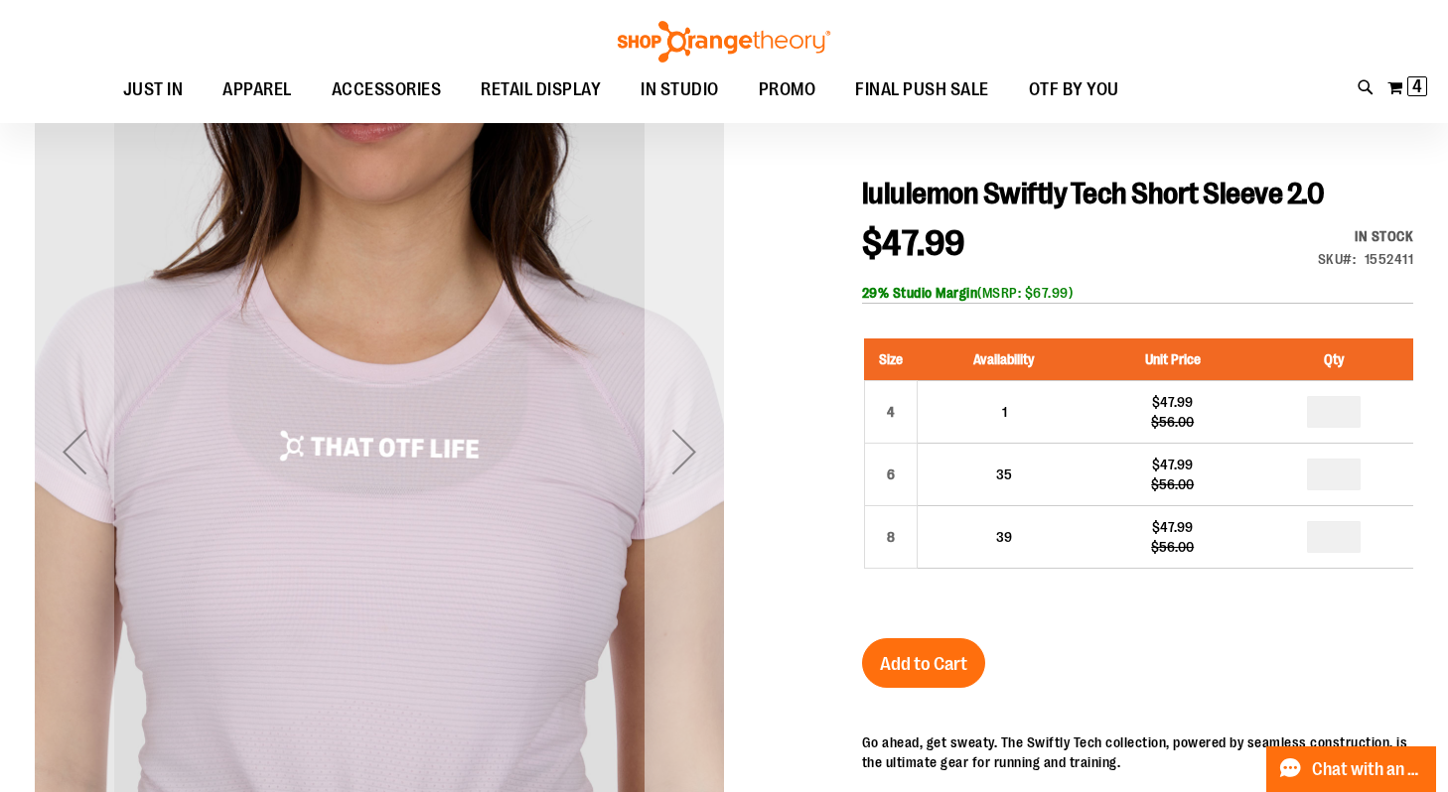
click at [690, 449] on div "Next" at bounding box center [684, 451] width 79 height 79
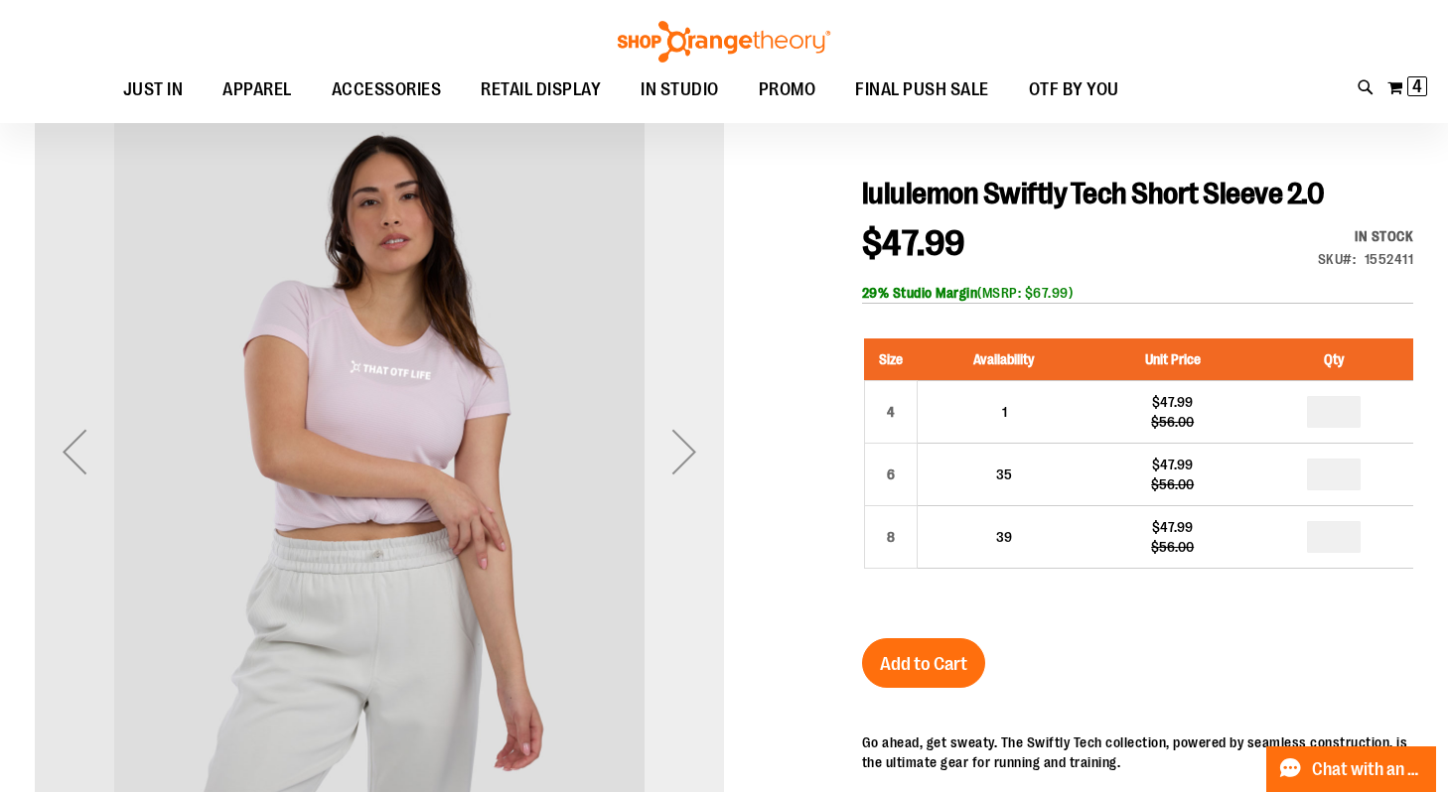
click at [690, 449] on div "Next" at bounding box center [684, 451] width 79 height 79
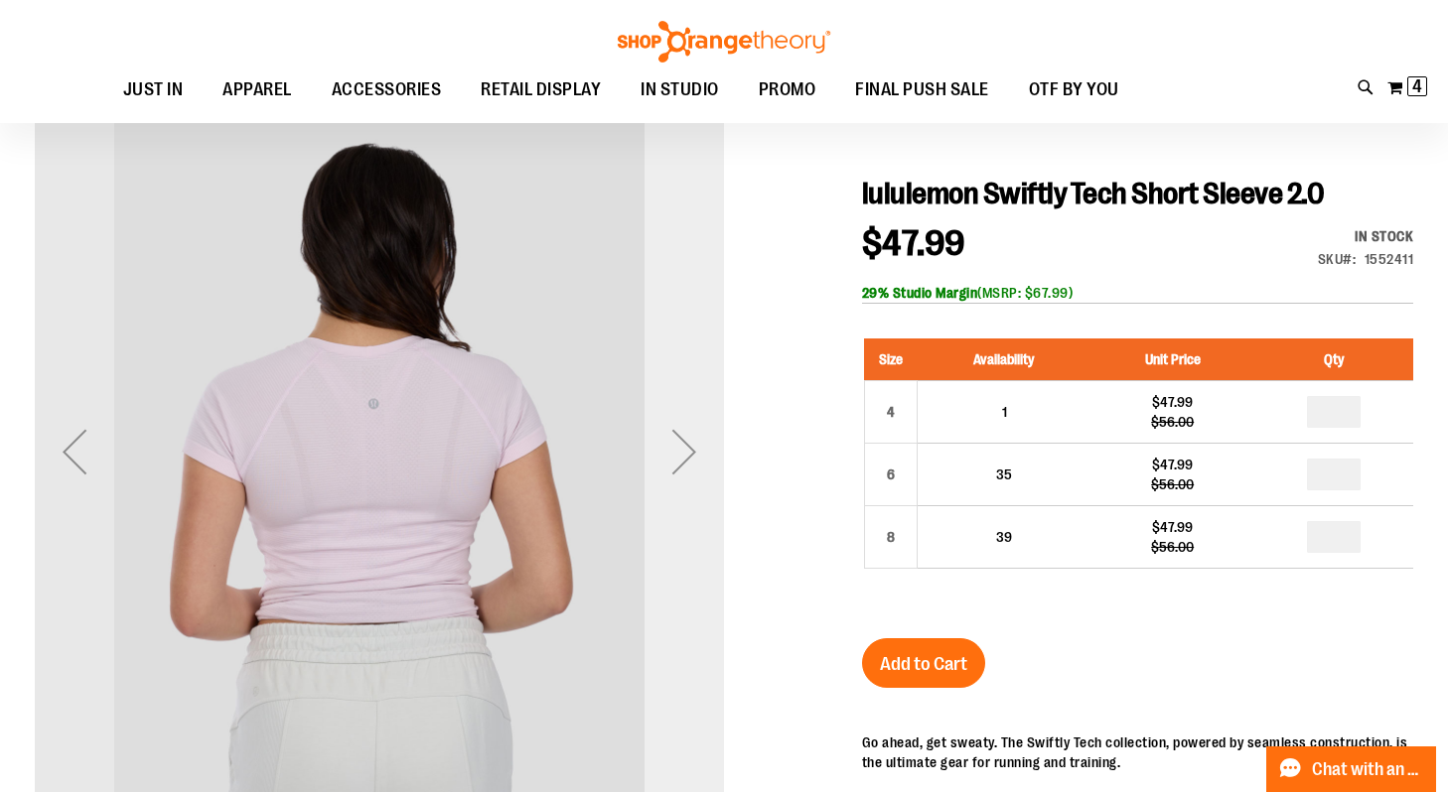
click at [690, 449] on div "Next" at bounding box center [684, 451] width 79 height 79
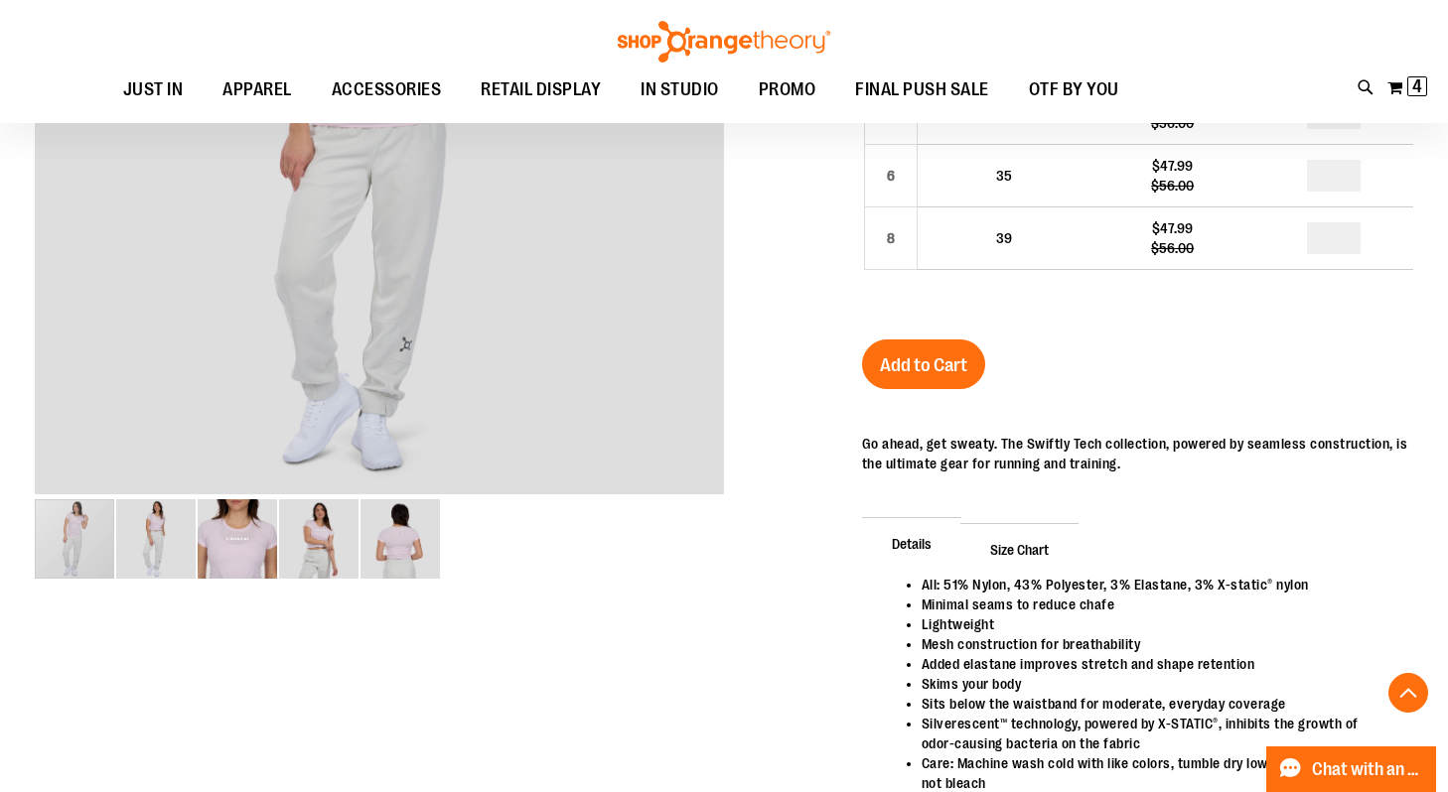
scroll to position [470, 0]
click at [1022, 523] on span "Size Chart" at bounding box center [1019, 548] width 118 height 52
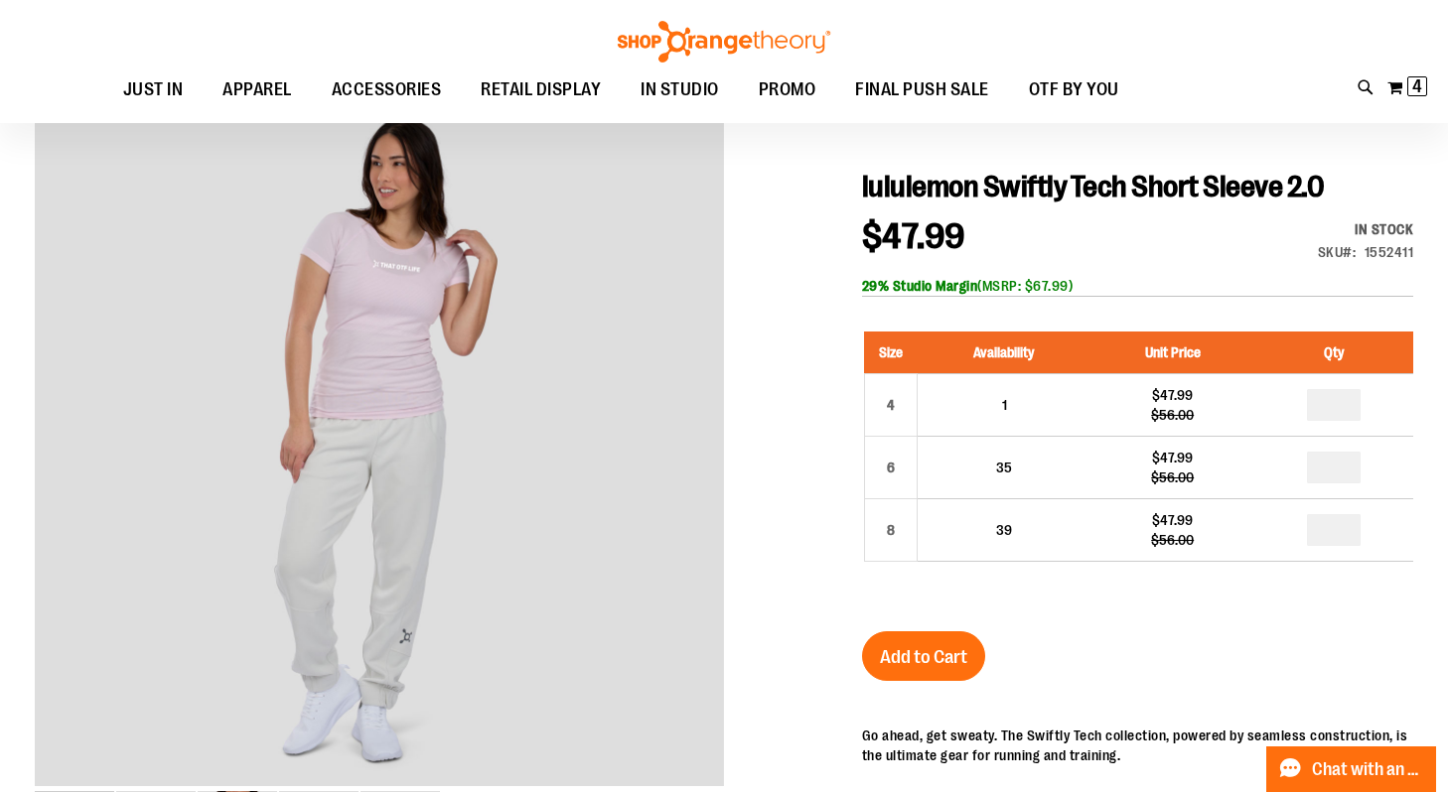
scroll to position [167, 0]
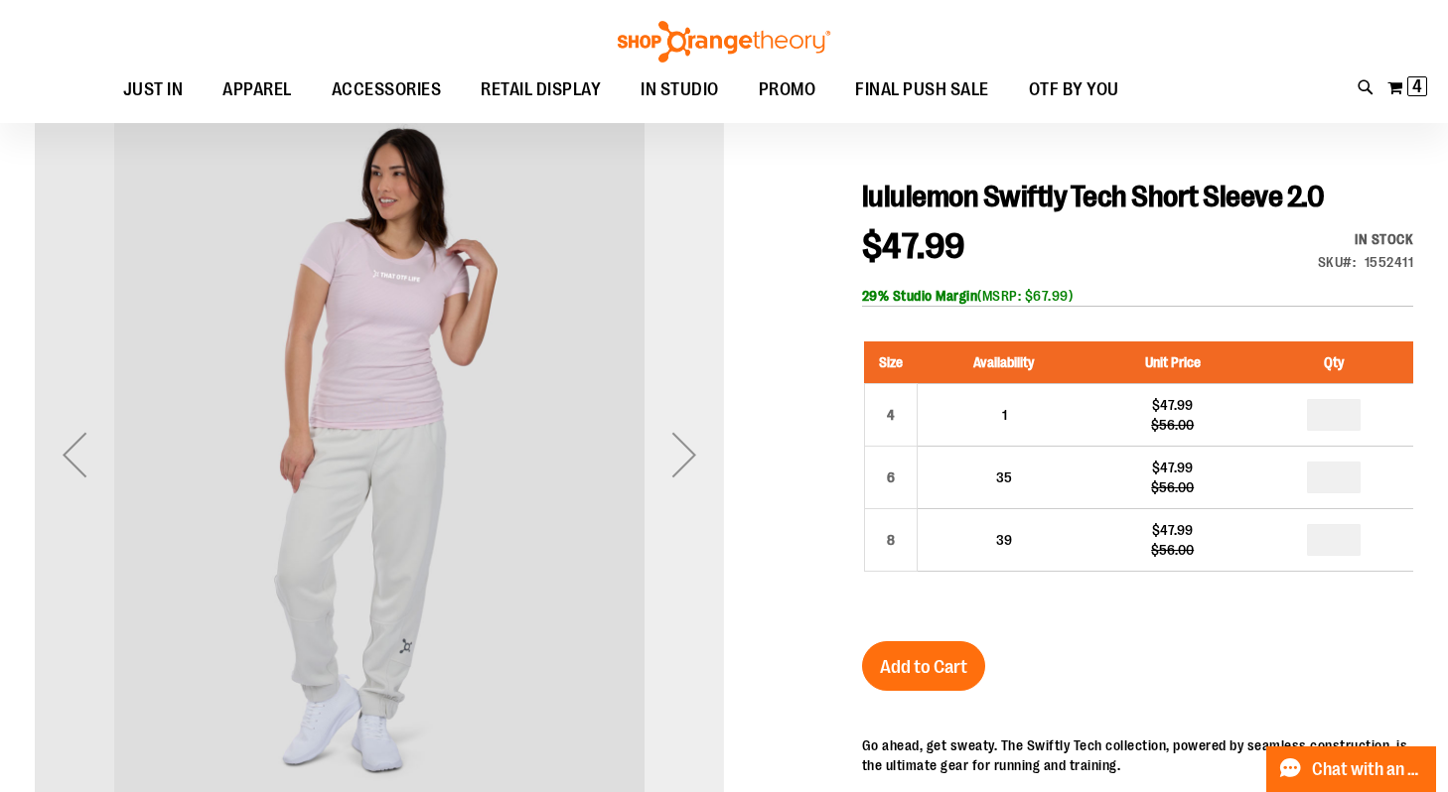
click at [684, 419] on div "Next" at bounding box center [684, 454] width 79 height 79
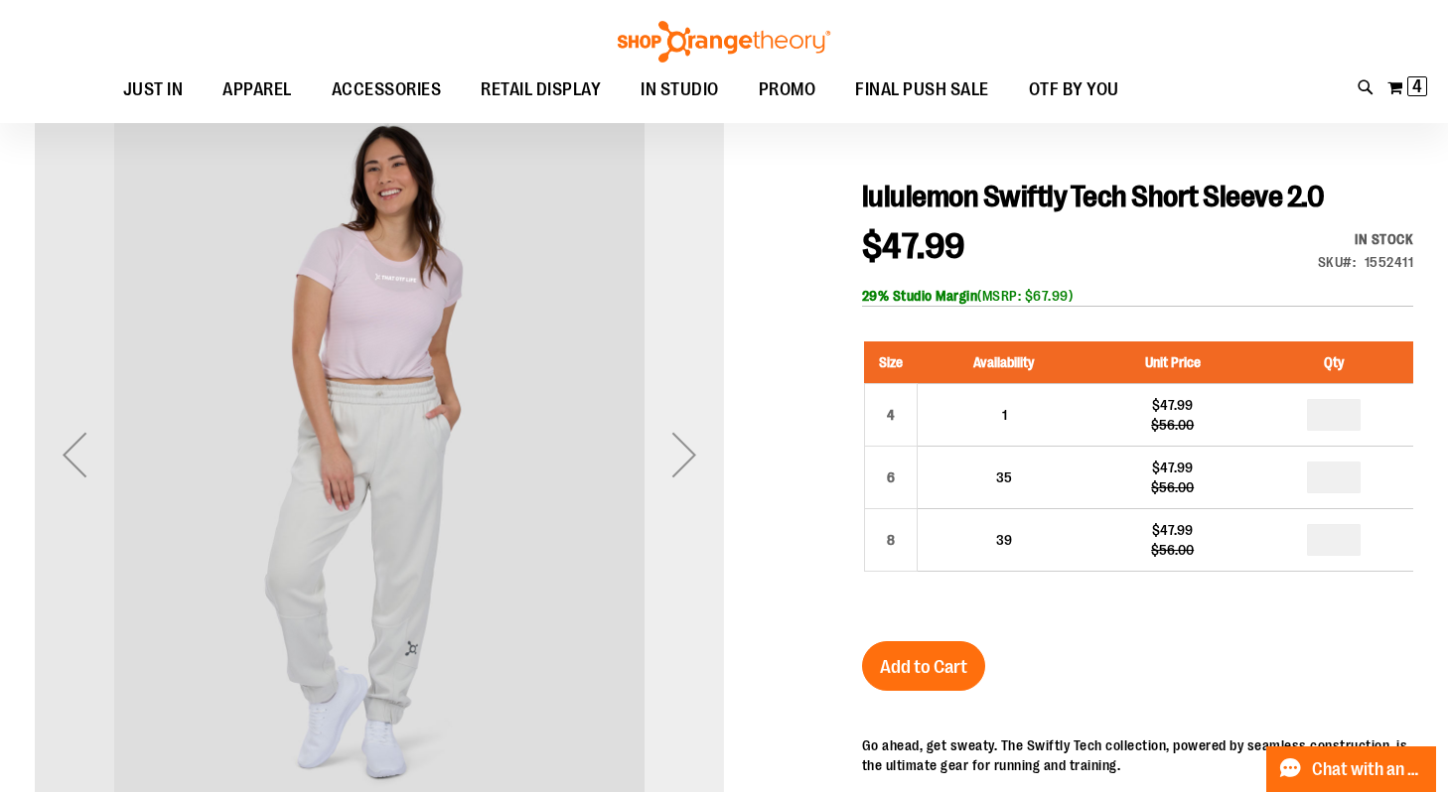
click at [683, 424] on div "Next" at bounding box center [684, 454] width 79 height 79
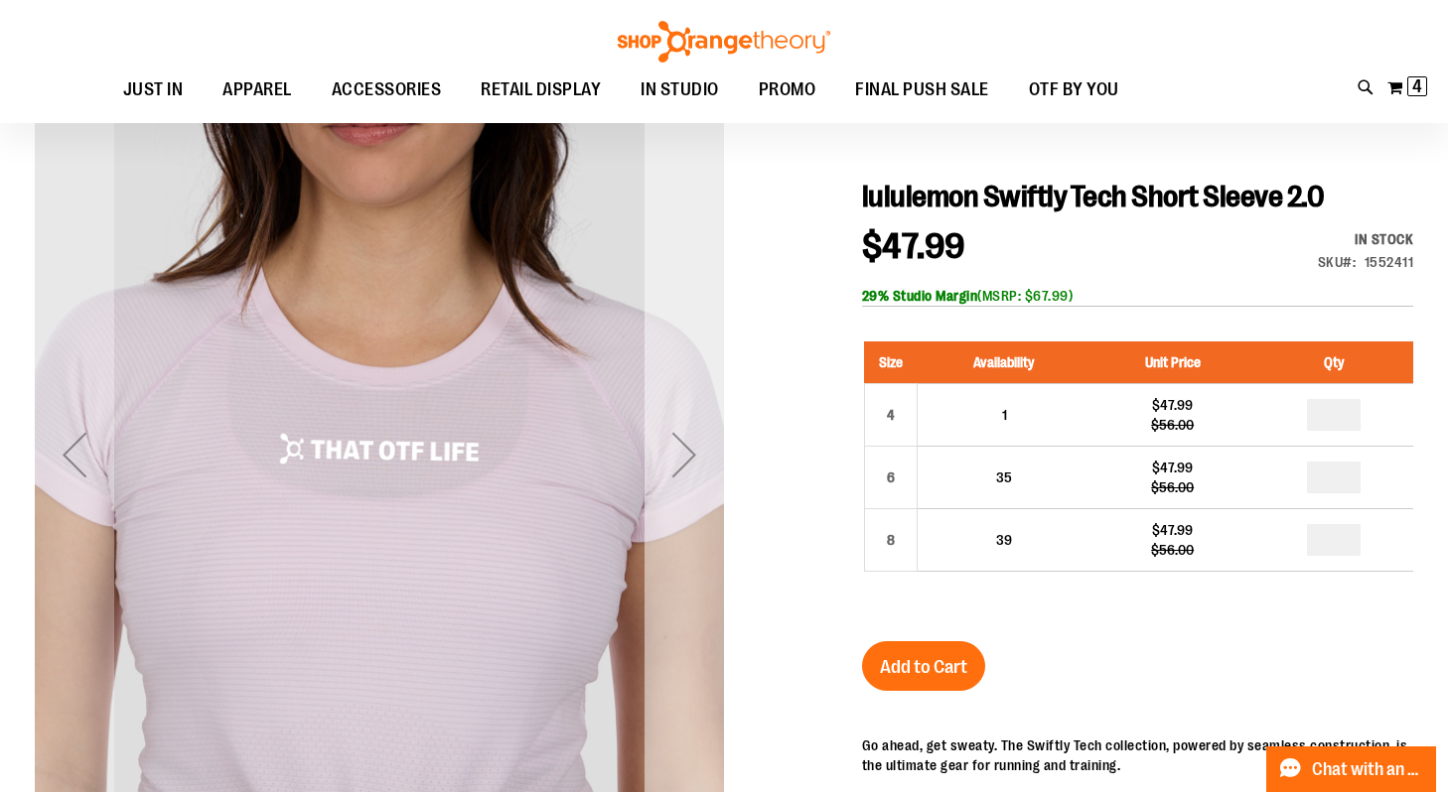
click at [683, 426] on div "Next" at bounding box center [684, 454] width 79 height 79
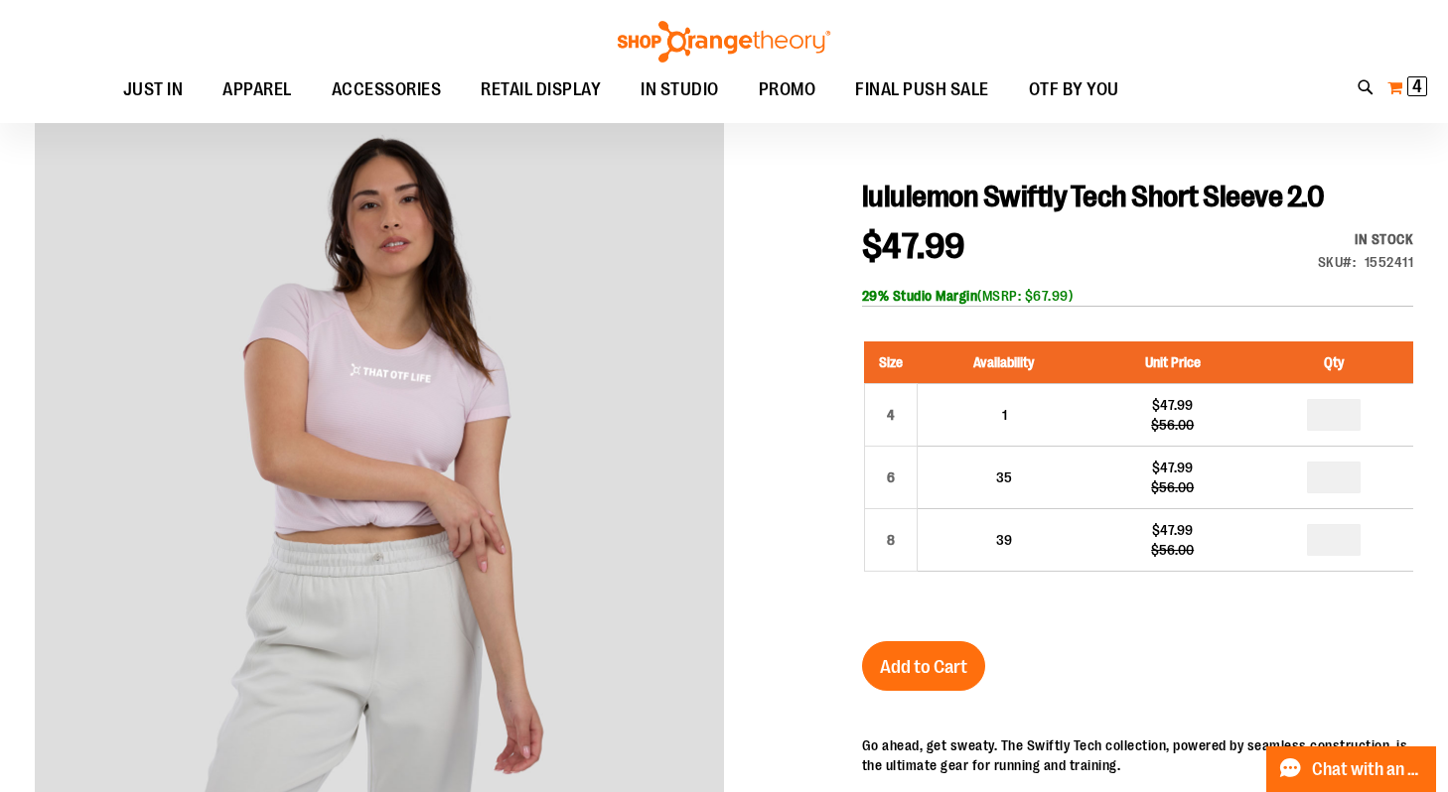
click at [1412, 78] on span "4" at bounding box center [1417, 86] width 10 height 20
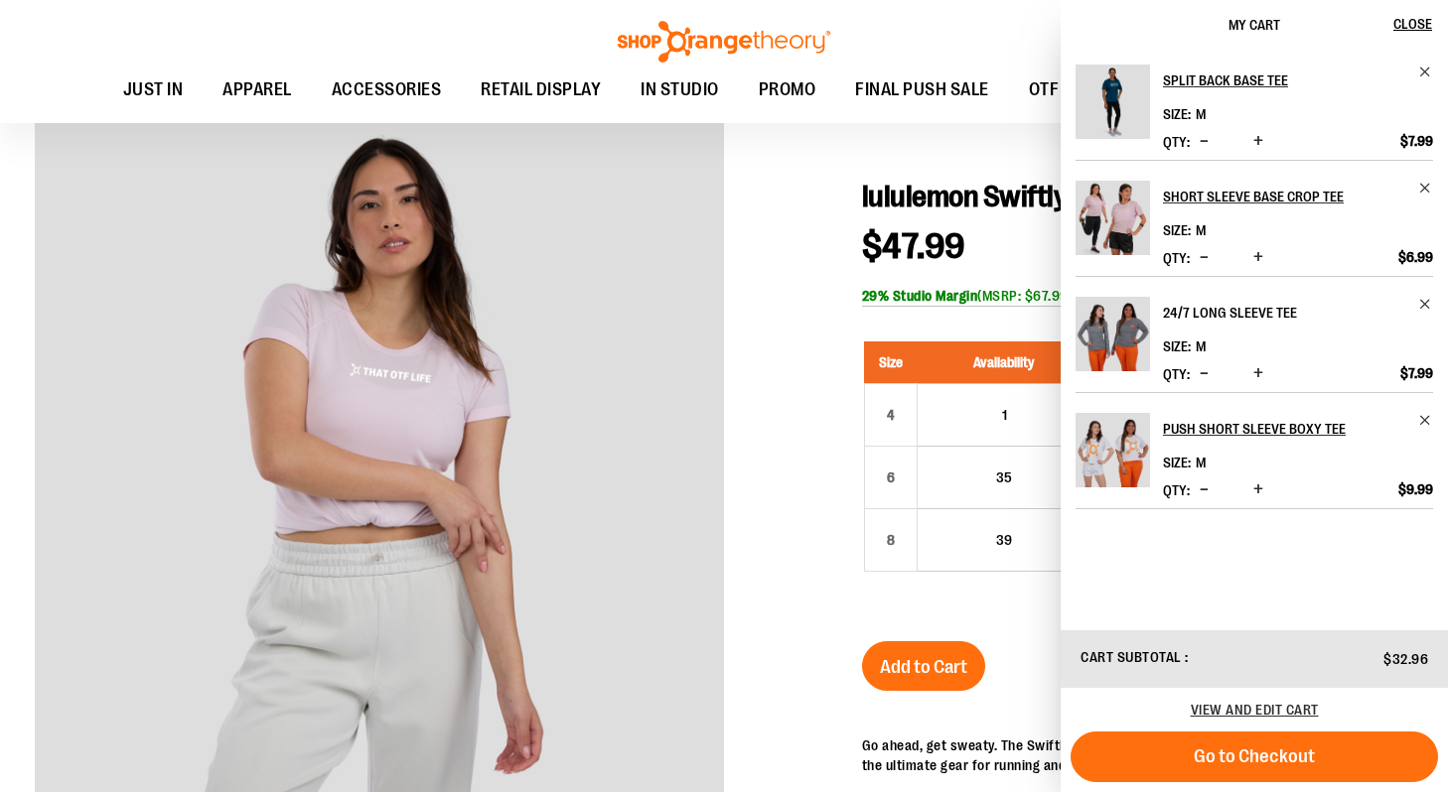
click at [1212, 315] on h2 "24/7 Long Sleeve Tee" at bounding box center [1284, 313] width 243 height 32
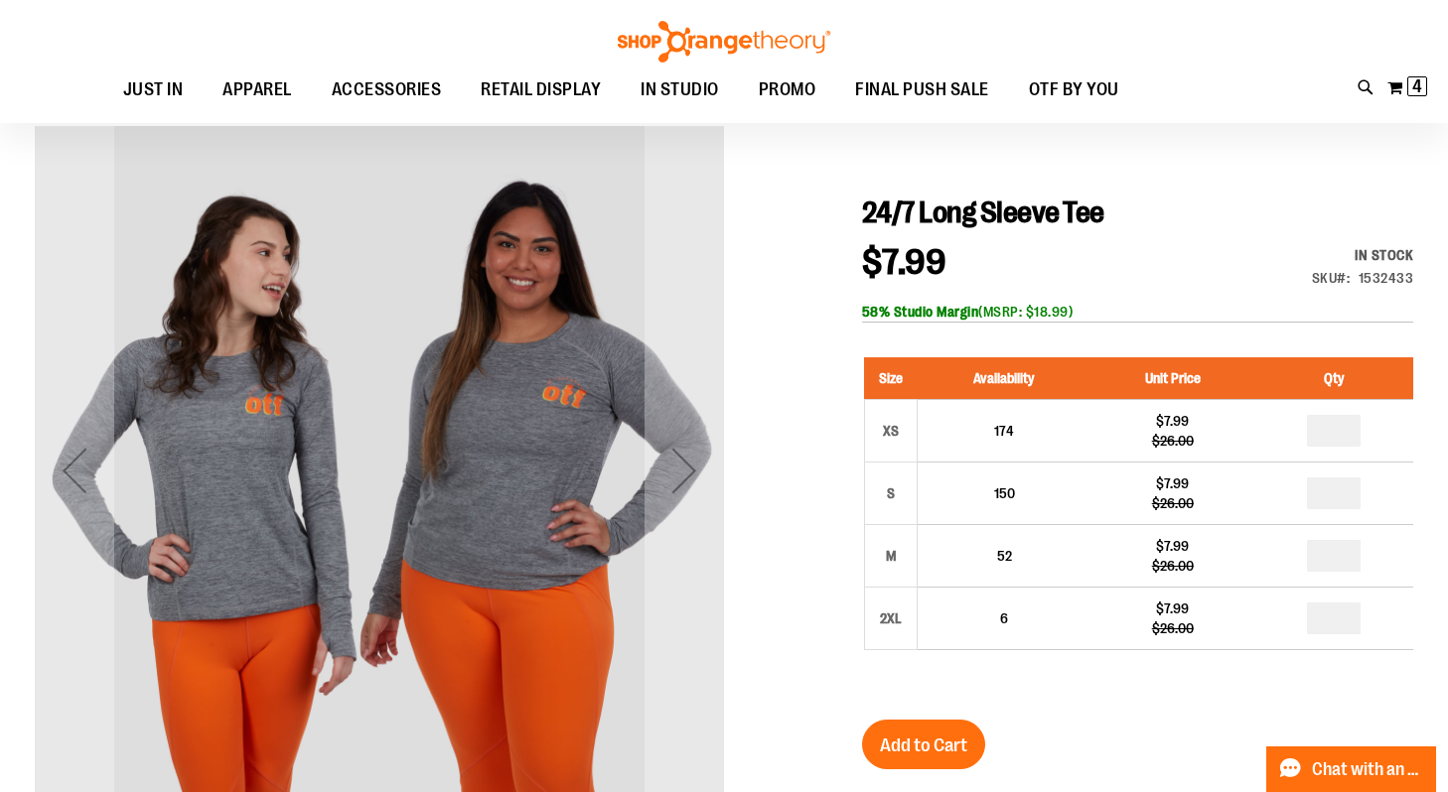
scroll to position [239, 0]
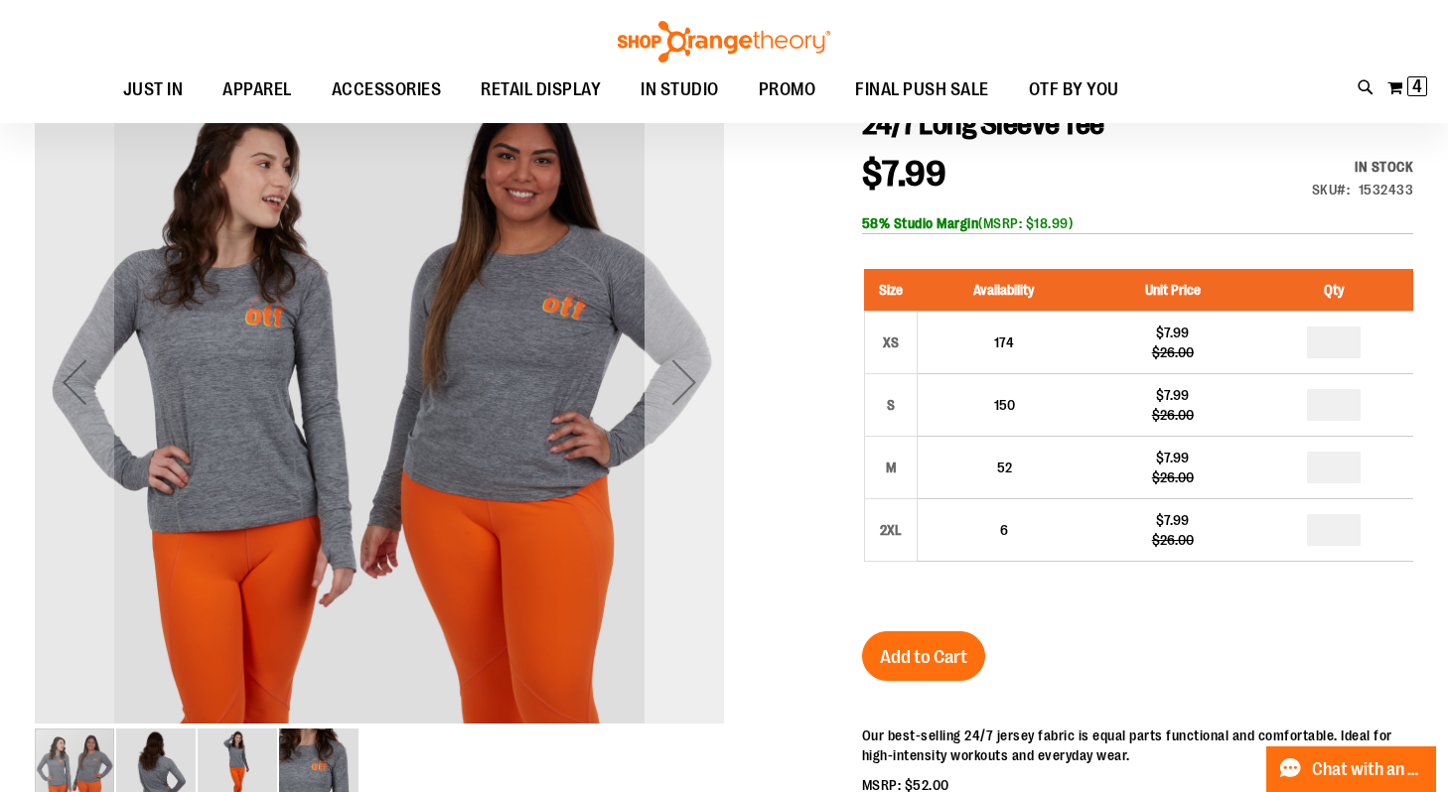
click at [673, 391] on div "Next" at bounding box center [684, 382] width 79 height 79
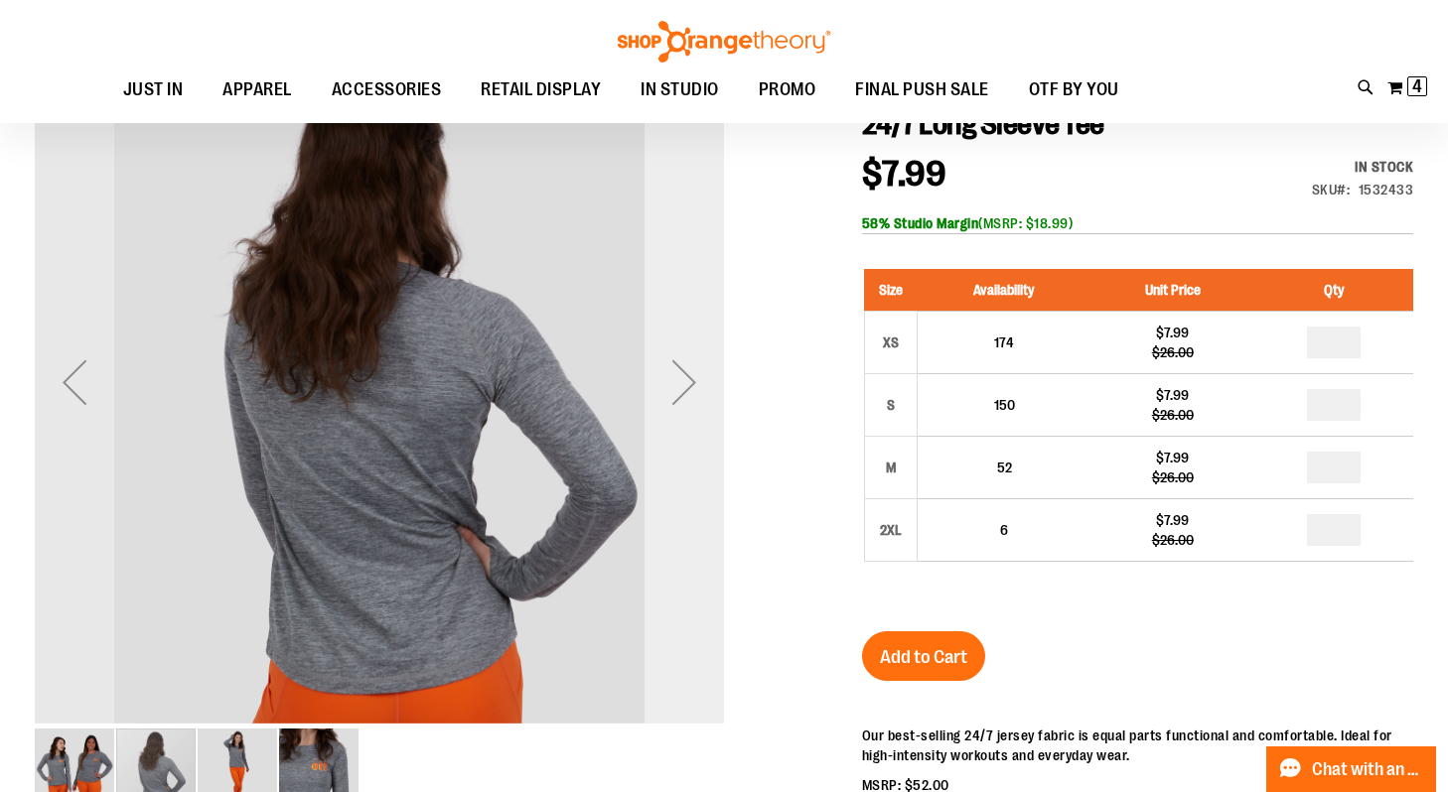
click at [673, 391] on div "Next" at bounding box center [684, 382] width 79 height 79
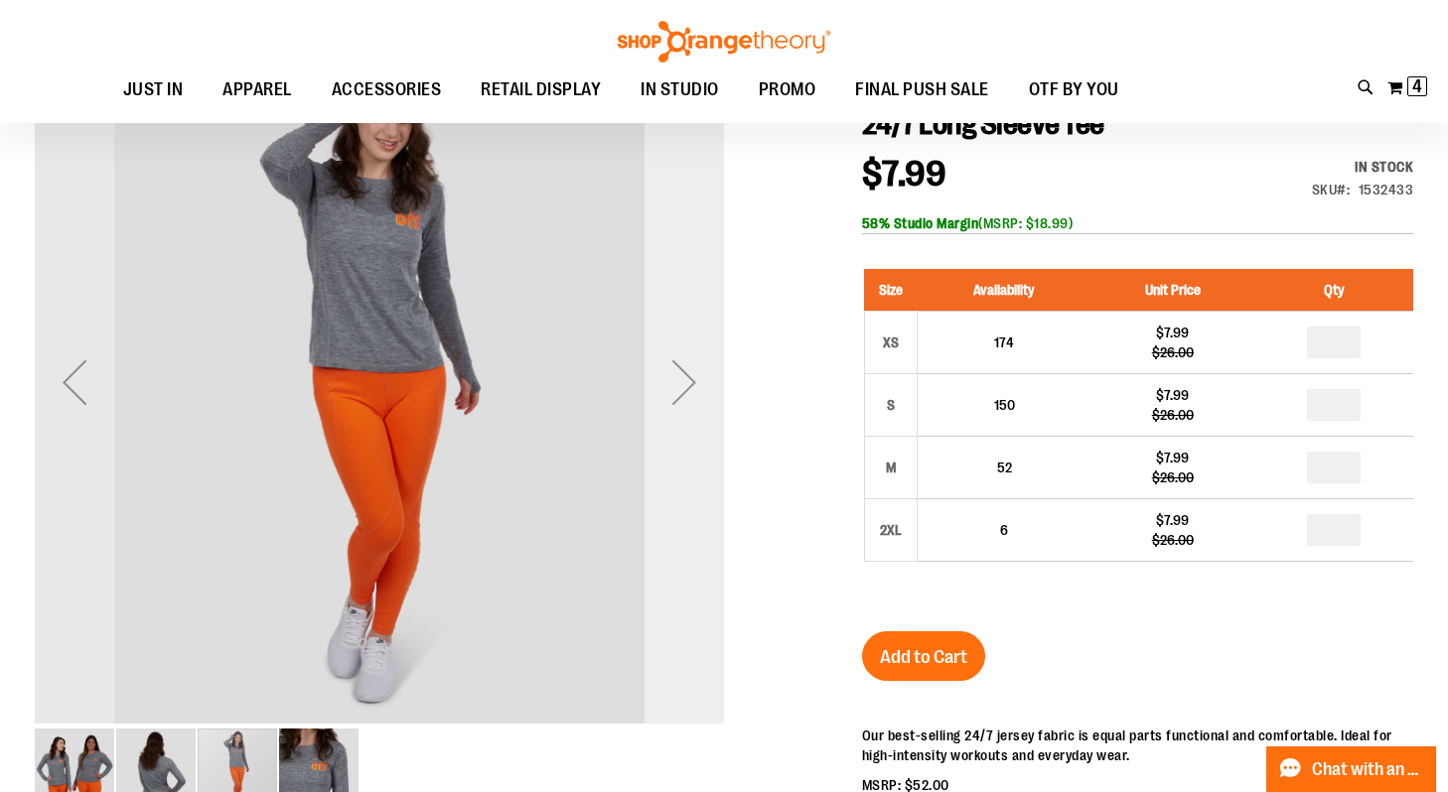
click at [673, 391] on div "Next" at bounding box center [684, 382] width 79 height 79
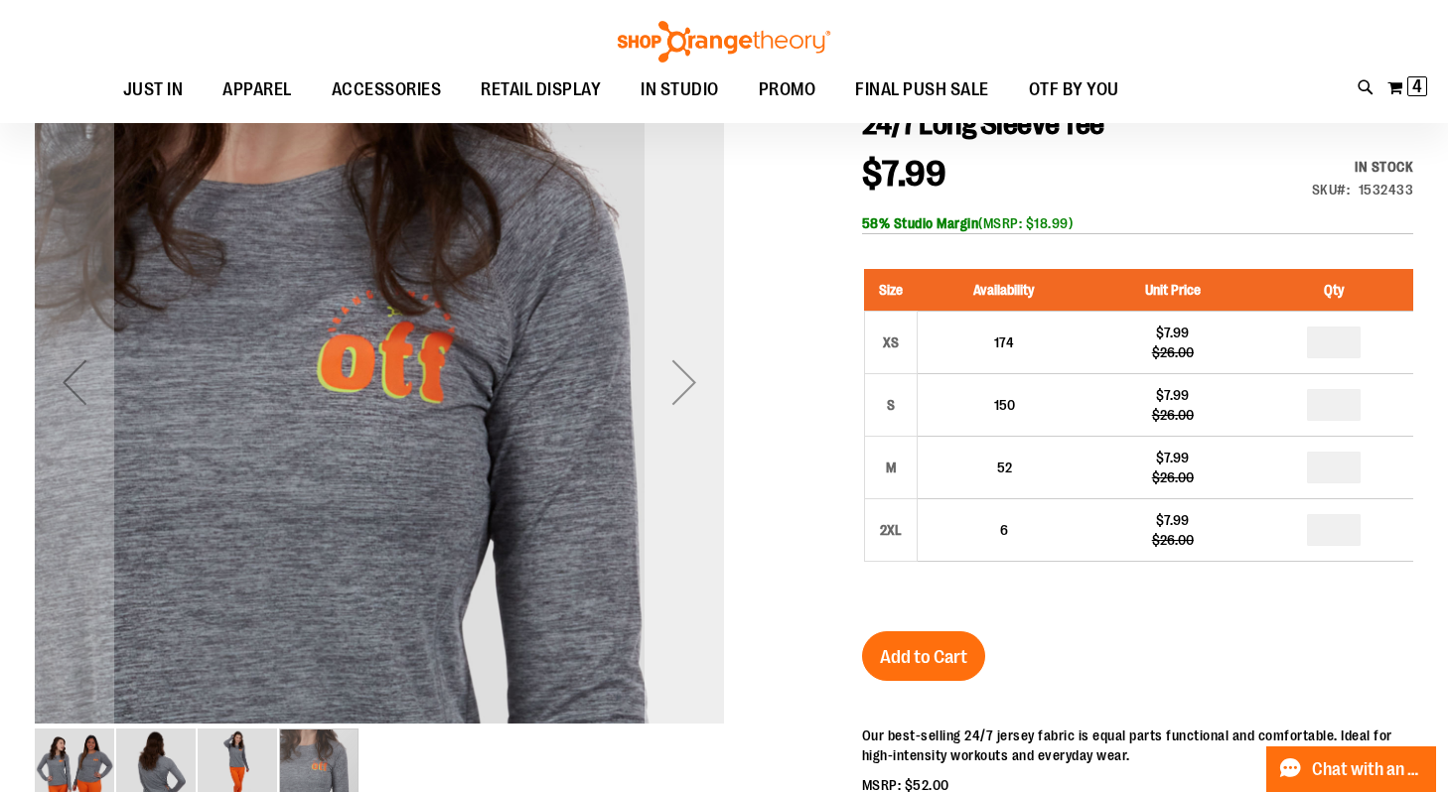
click at [674, 392] on div "Next" at bounding box center [684, 382] width 79 height 79
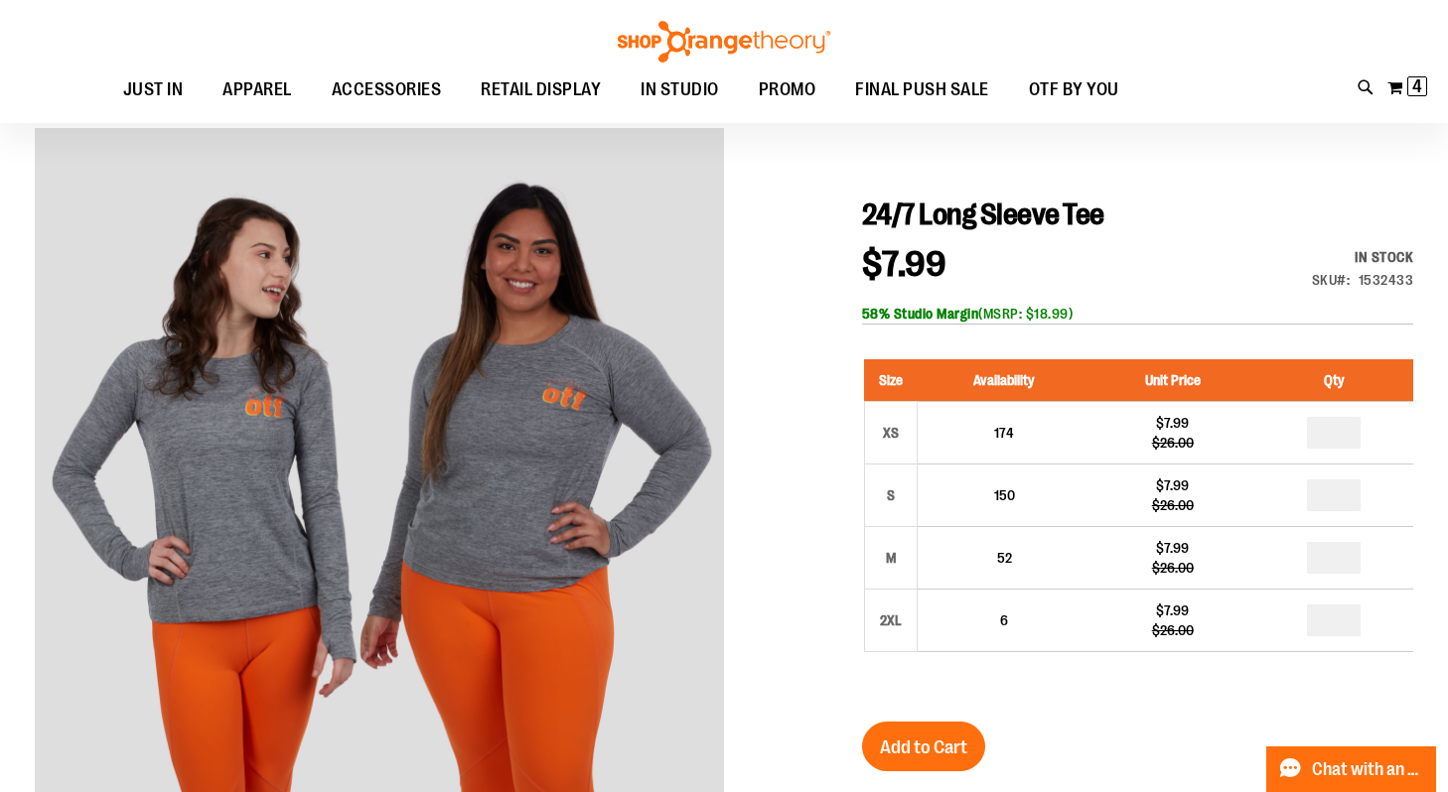
scroll to position [159, 0]
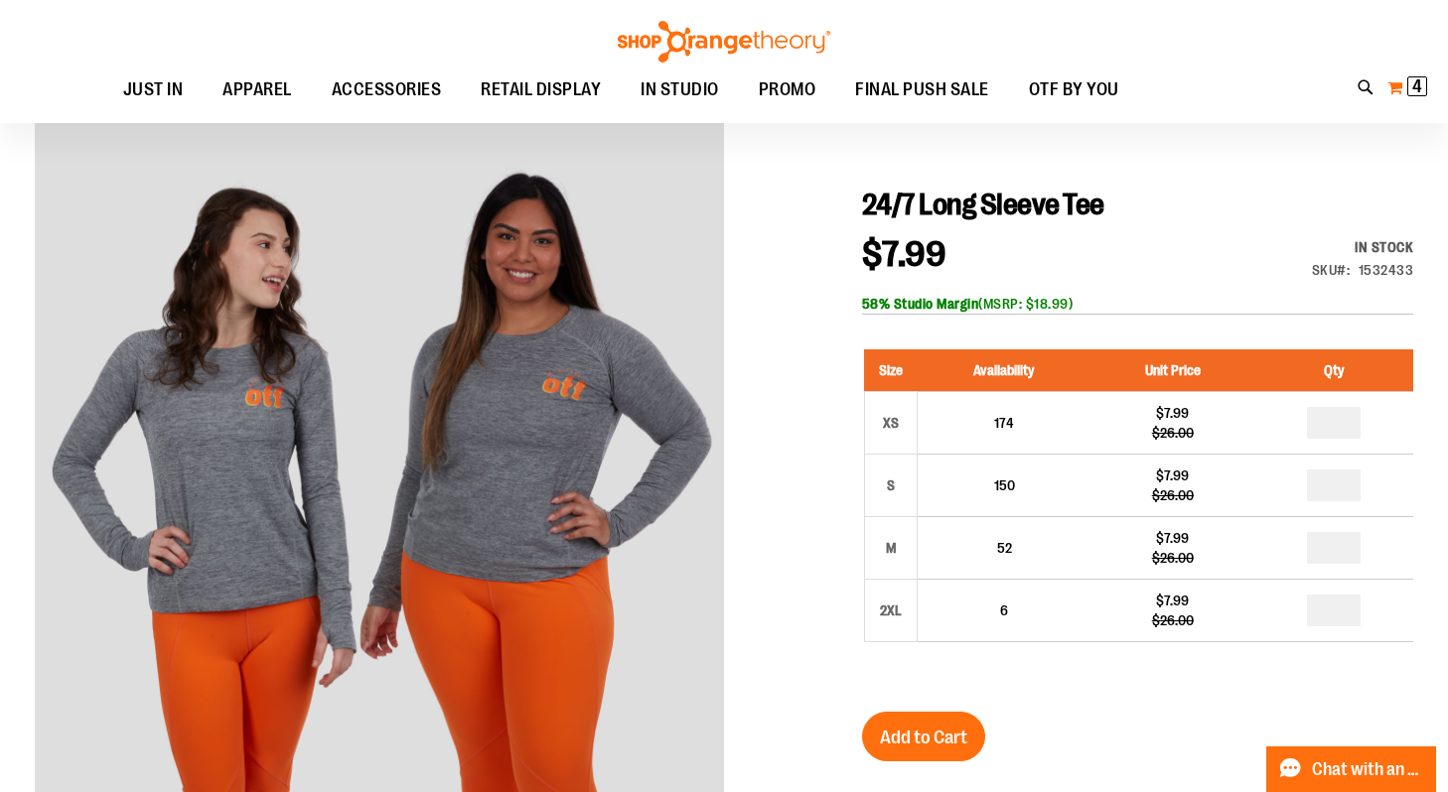
click at [1401, 77] on button "My Cart 4 4 items" at bounding box center [1407, 88] width 42 height 32
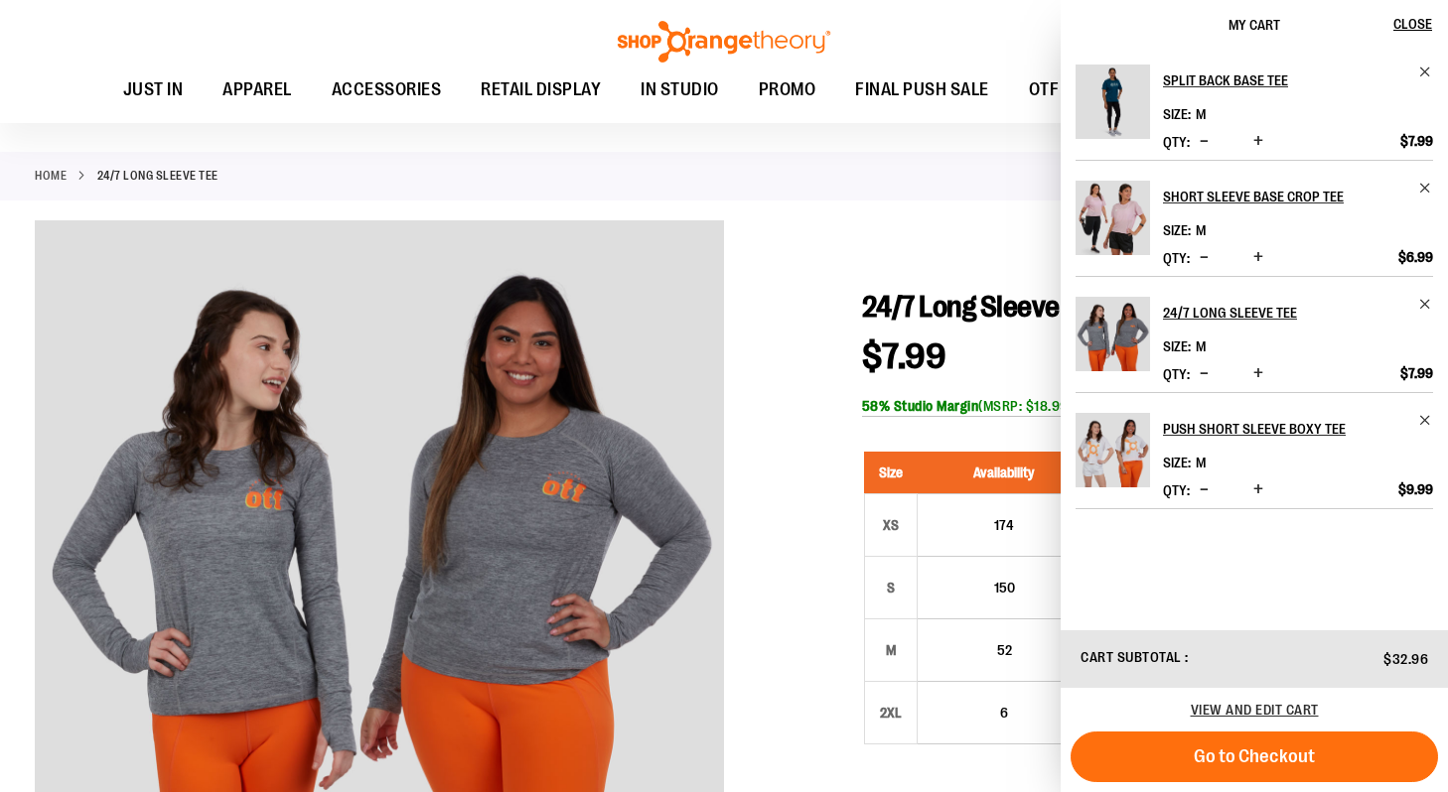
scroll to position [0, 0]
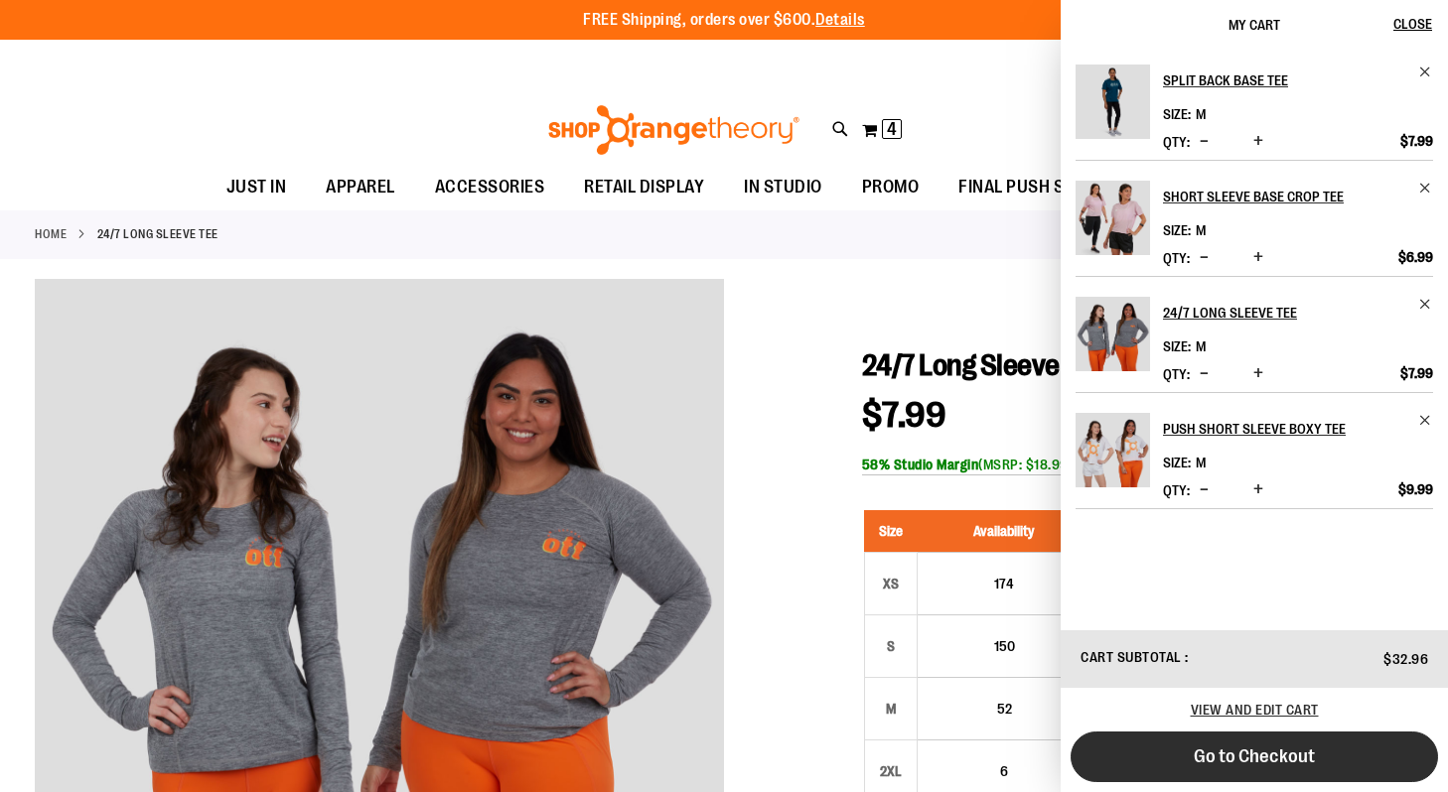
click at [1174, 750] on button "Go to Checkout" at bounding box center [1254, 757] width 367 height 51
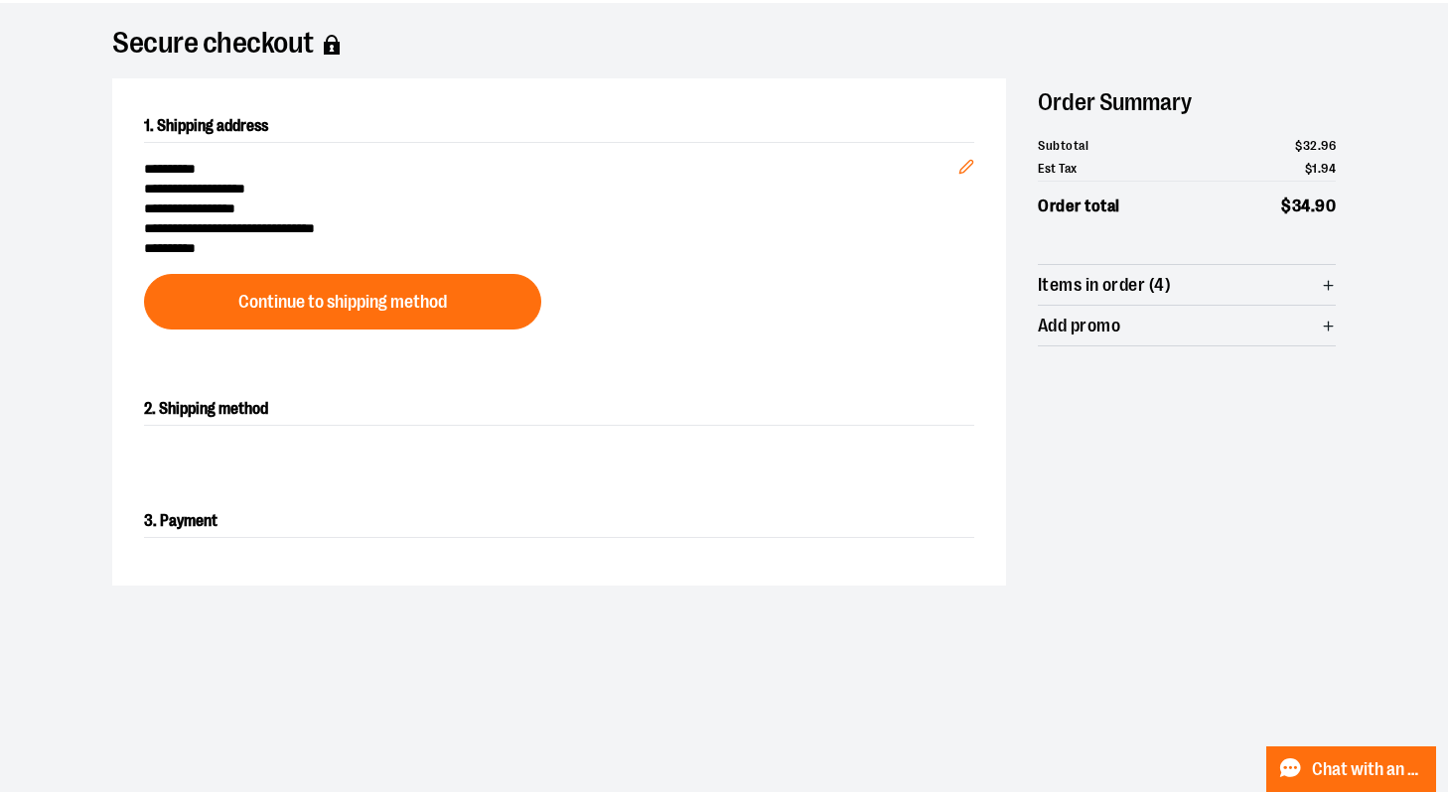
scroll to position [135, 0]
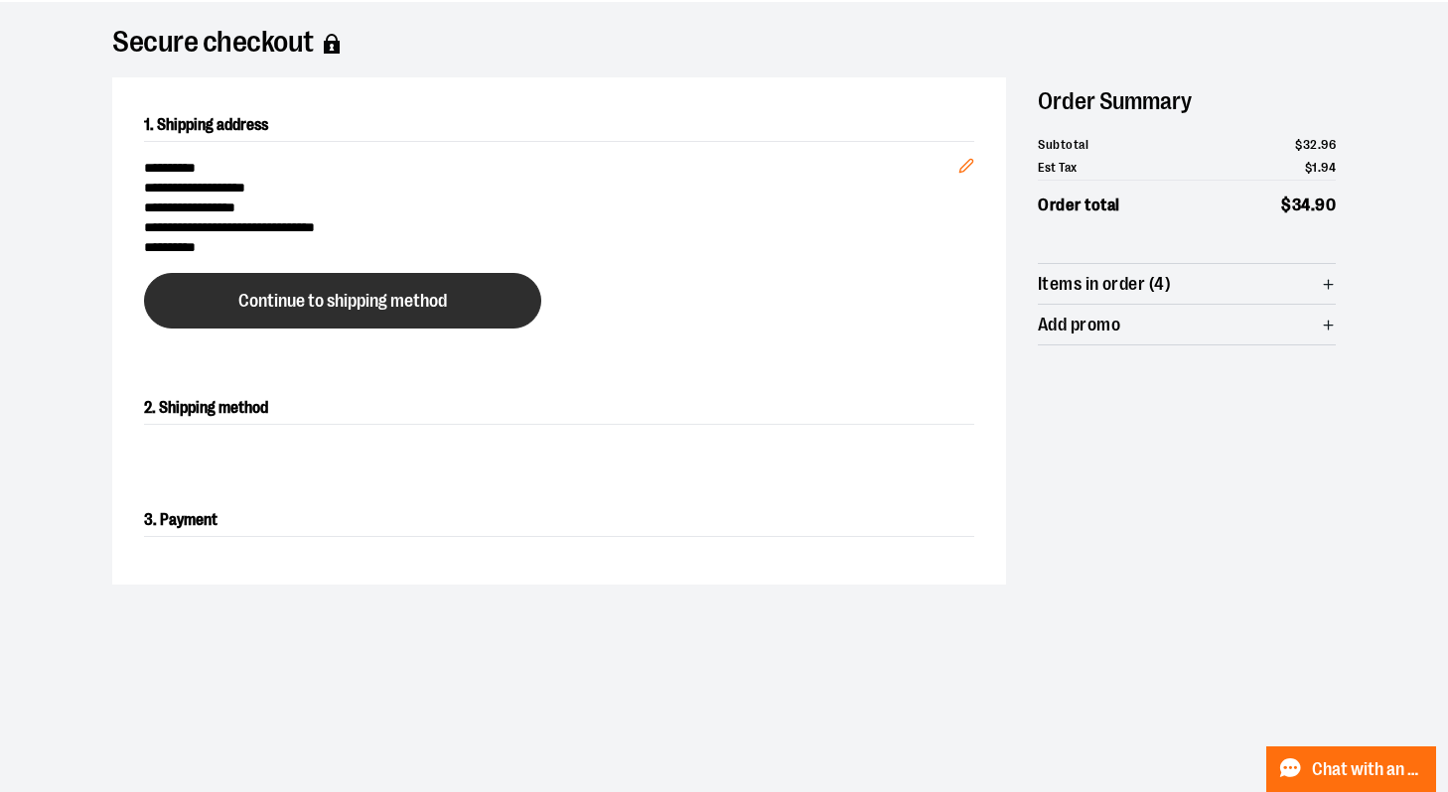
click at [481, 303] on button "Continue to shipping method" at bounding box center [342, 301] width 397 height 56
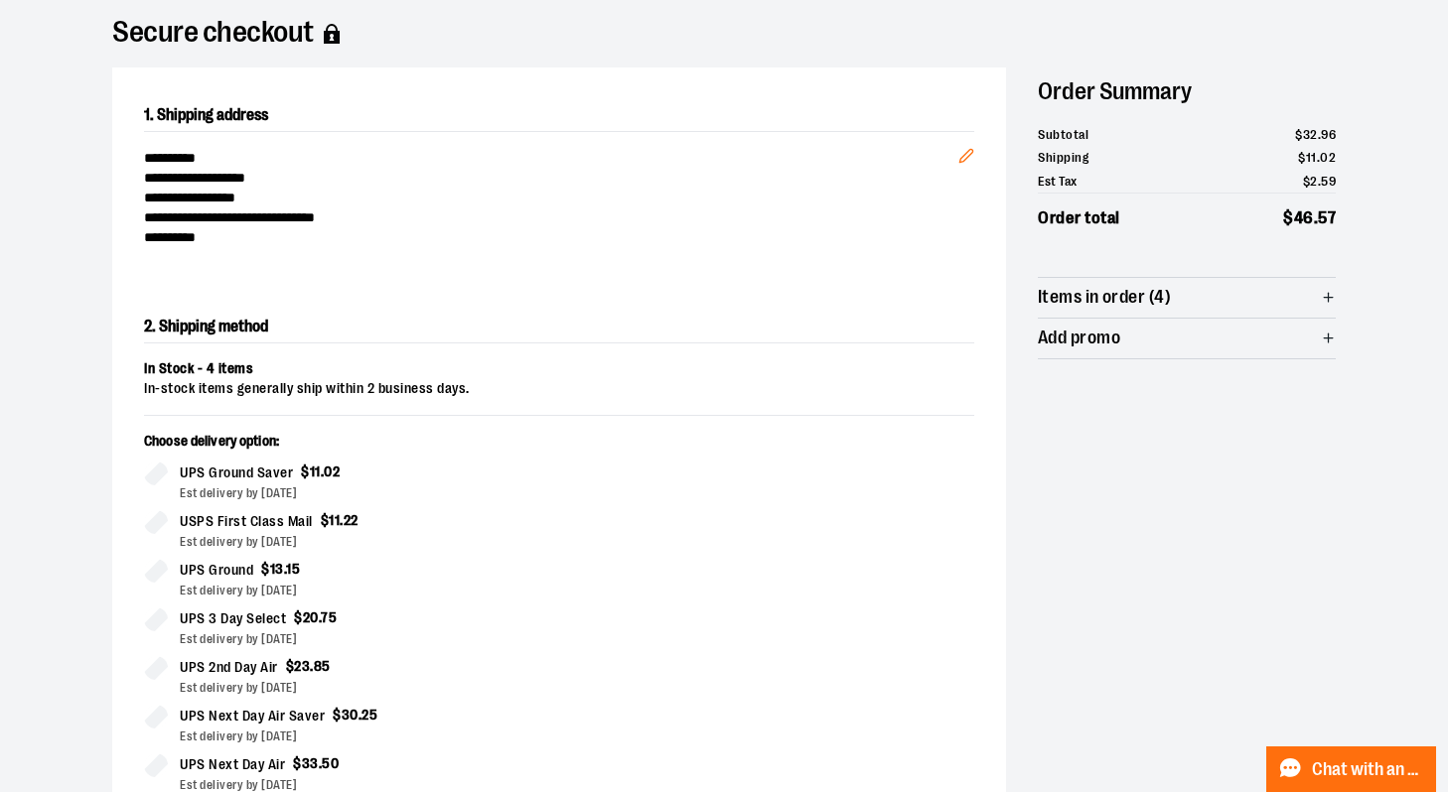
scroll to position [0, 0]
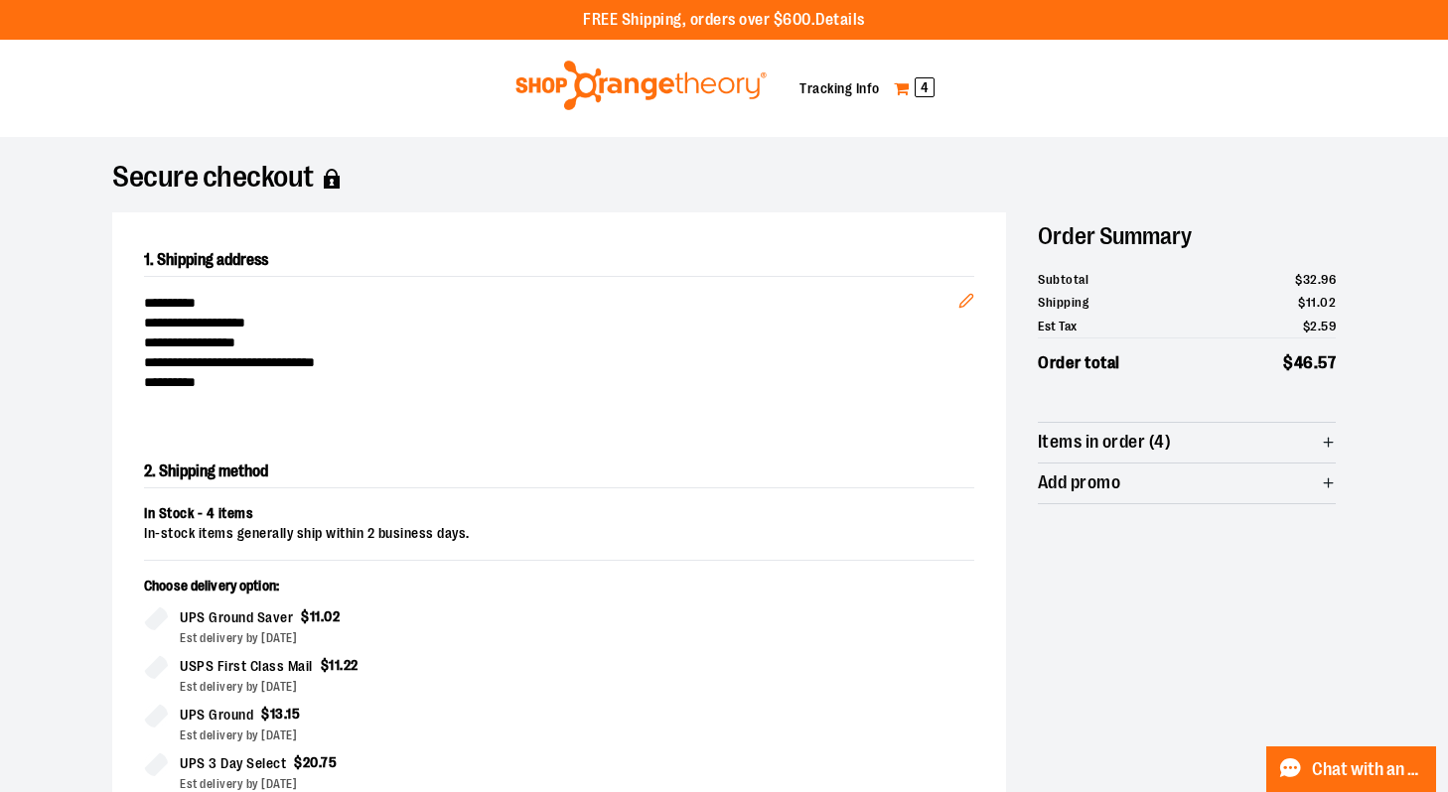
click at [929, 84] on span "4" at bounding box center [925, 87] width 20 height 20
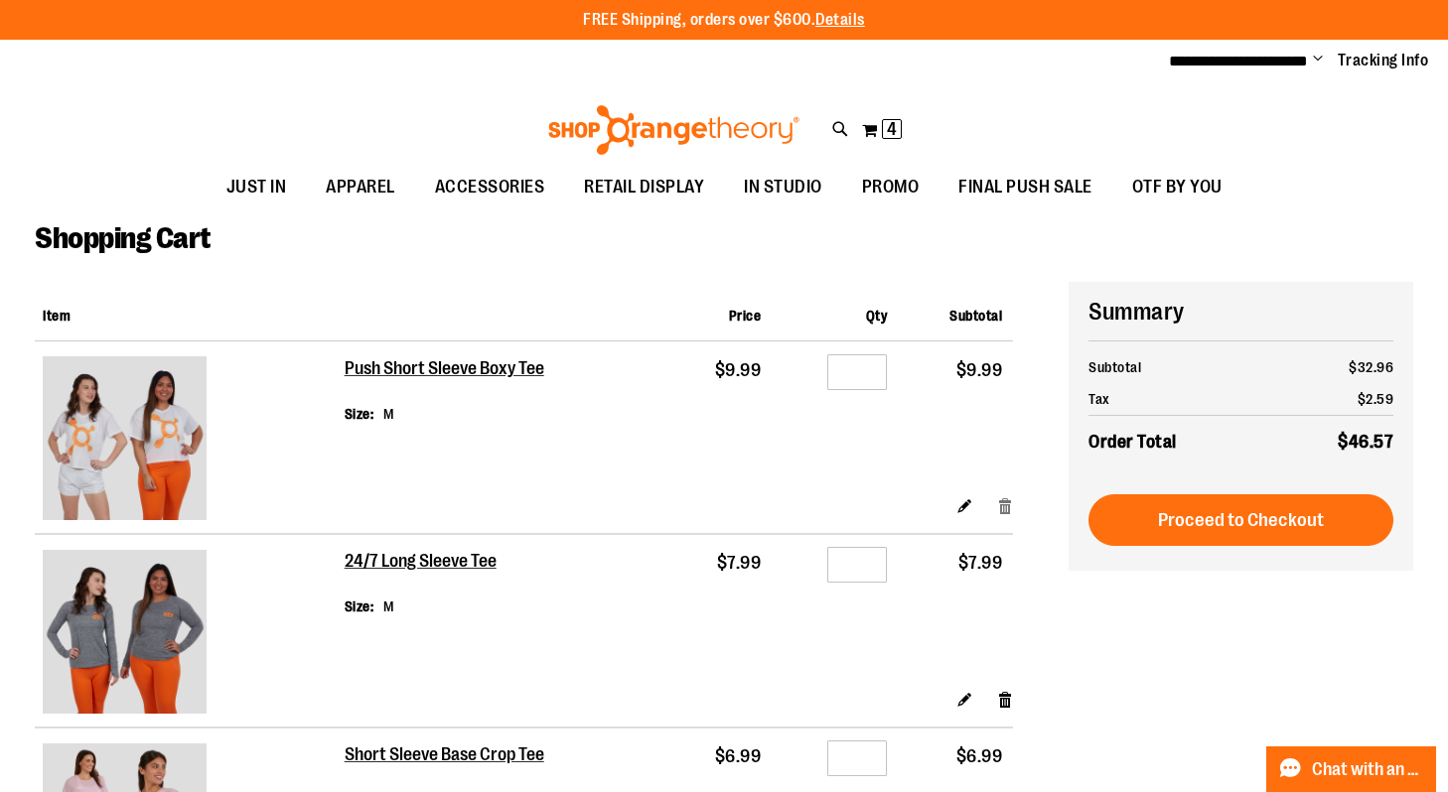
click at [1010, 510] on link "Remove item" at bounding box center [1005, 506] width 17 height 21
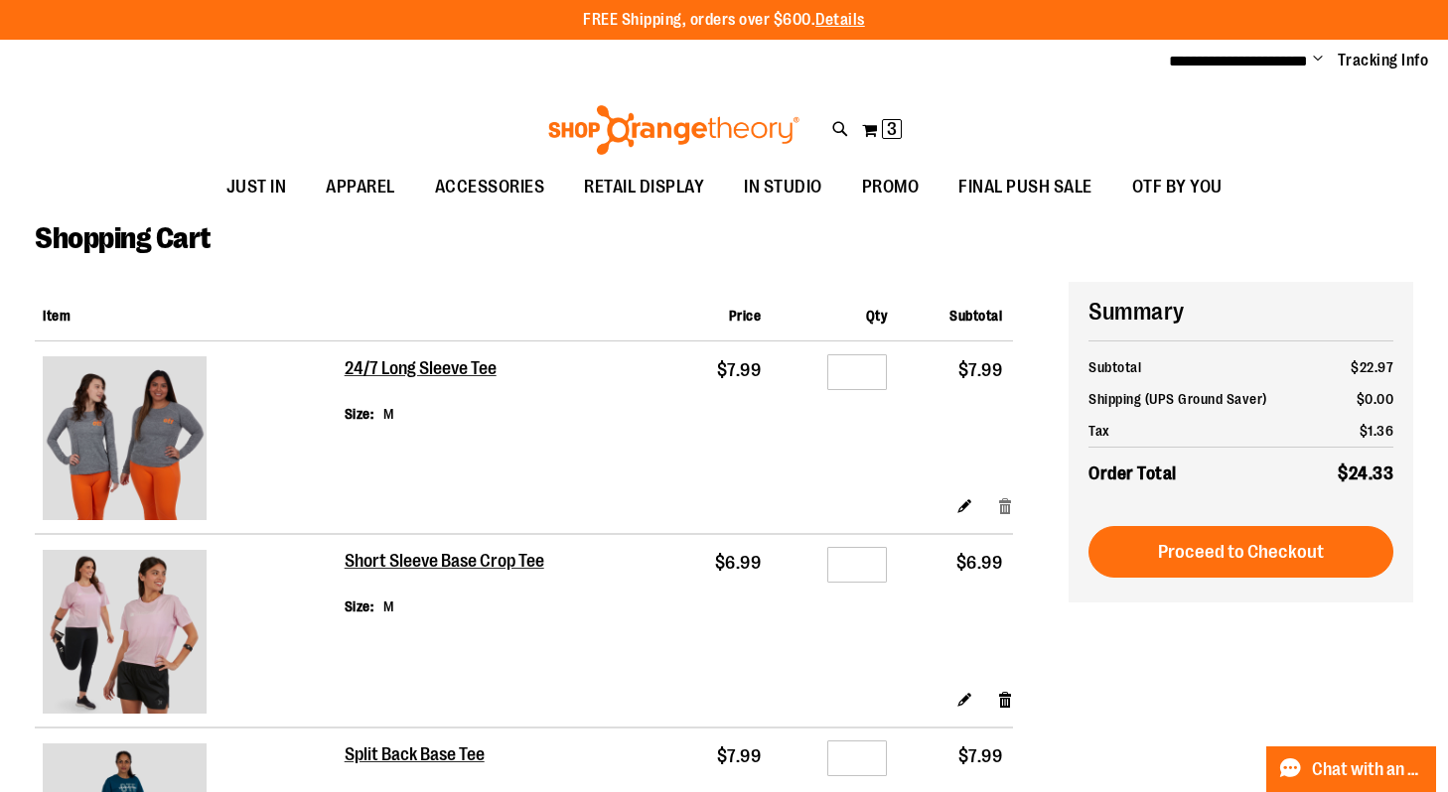
click at [1007, 507] on link "Remove item" at bounding box center [1005, 506] width 17 height 21
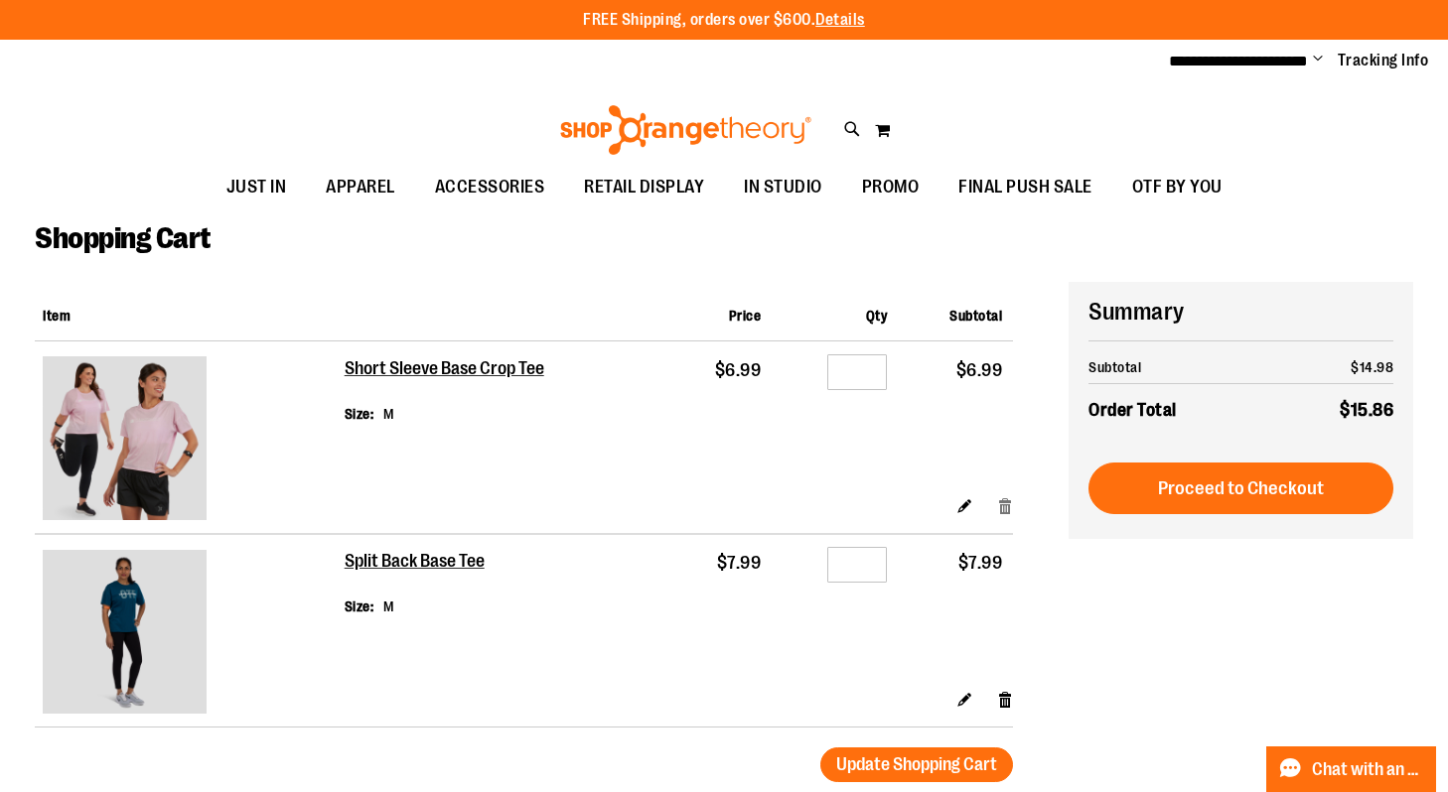
click at [1006, 511] on link "Remove item" at bounding box center [1005, 506] width 17 height 21
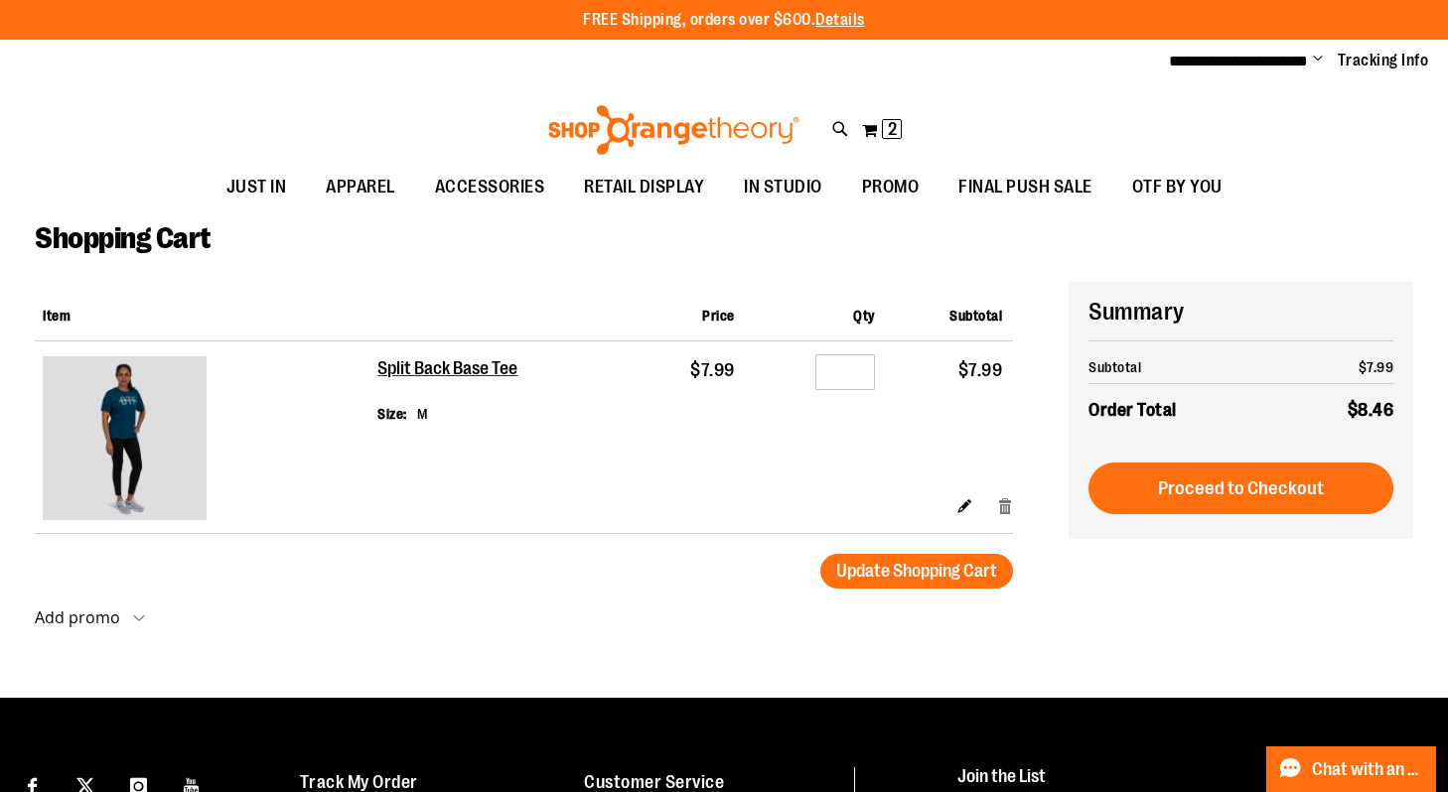
click at [1003, 509] on link "Remove item" at bounding box center [1005, 506] width 17 height 21
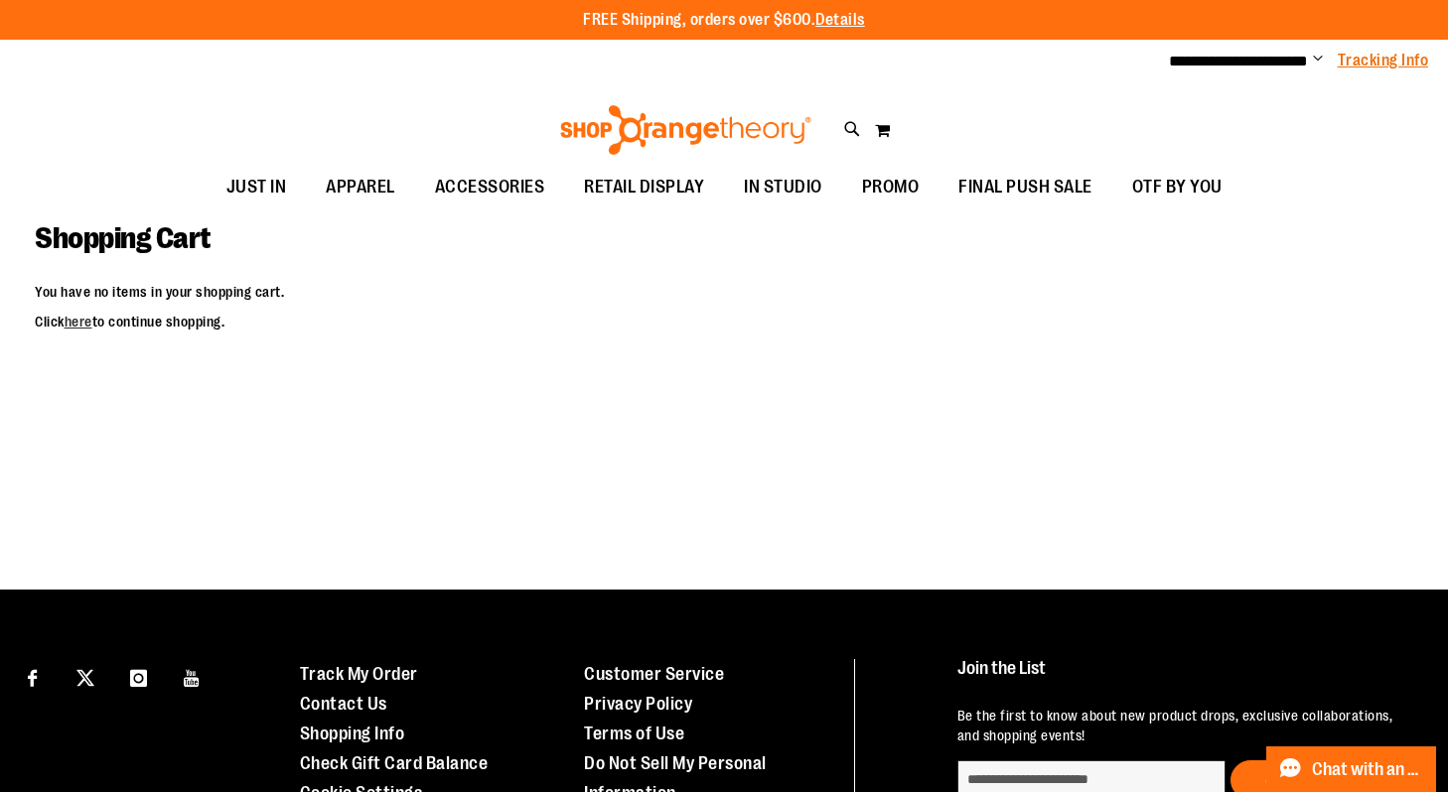
click at [1366, 69] on link "Tracking Info" at bounding box center [1383, 61] width 91 height 22
